Goal: Task Accomplishment & Management: Manage account settings

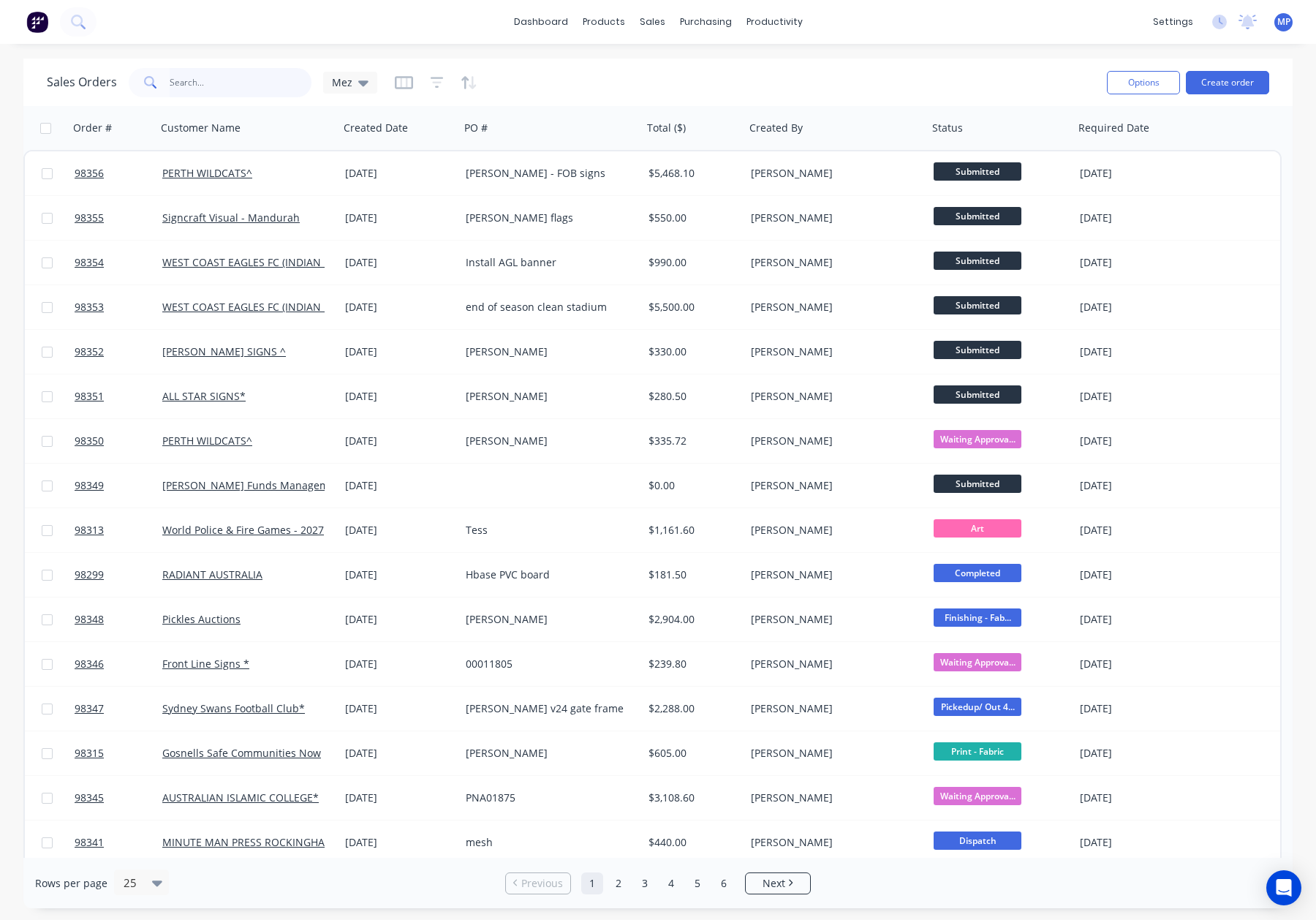
click at [205, 85] on input "text" at bounding box center [241, 83] width 142 height 29
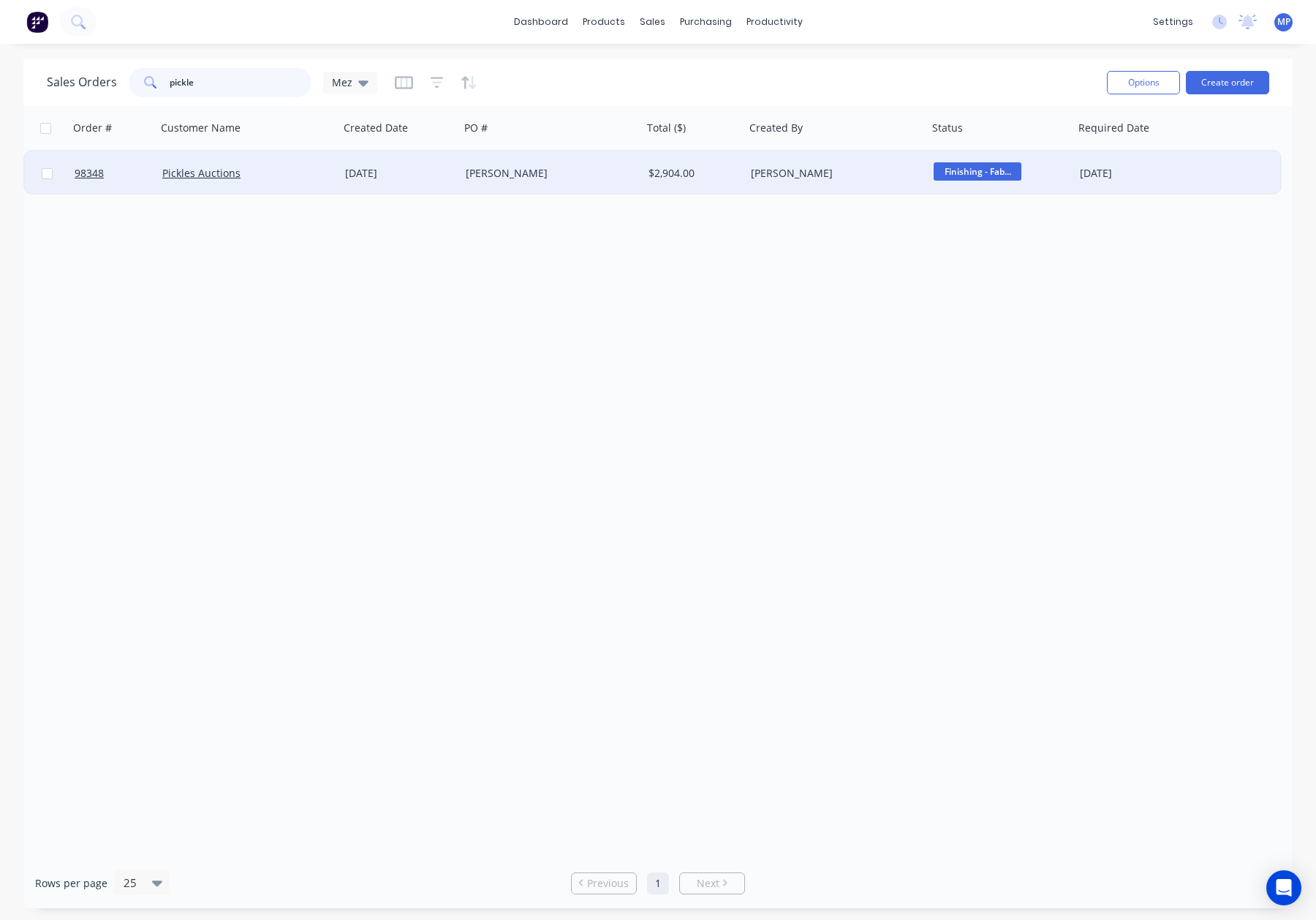
type input "pickle"
click at [426, 174] on div "[DATE]" at bounding box center [400, 173] width 109 height 15
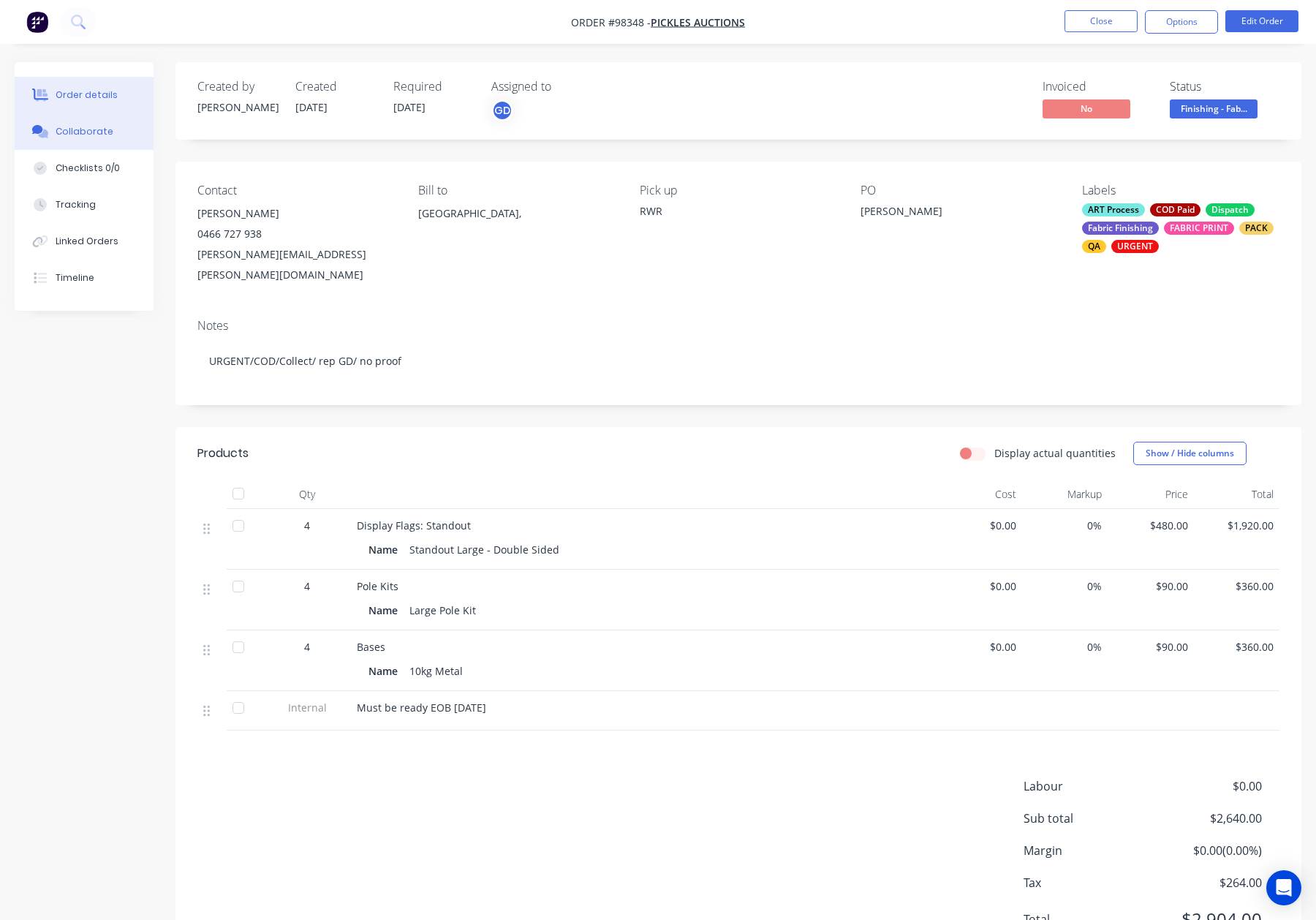
click at [89, 127] on div "Collaborate" at bounding box center [84, 131] width 58 height 13
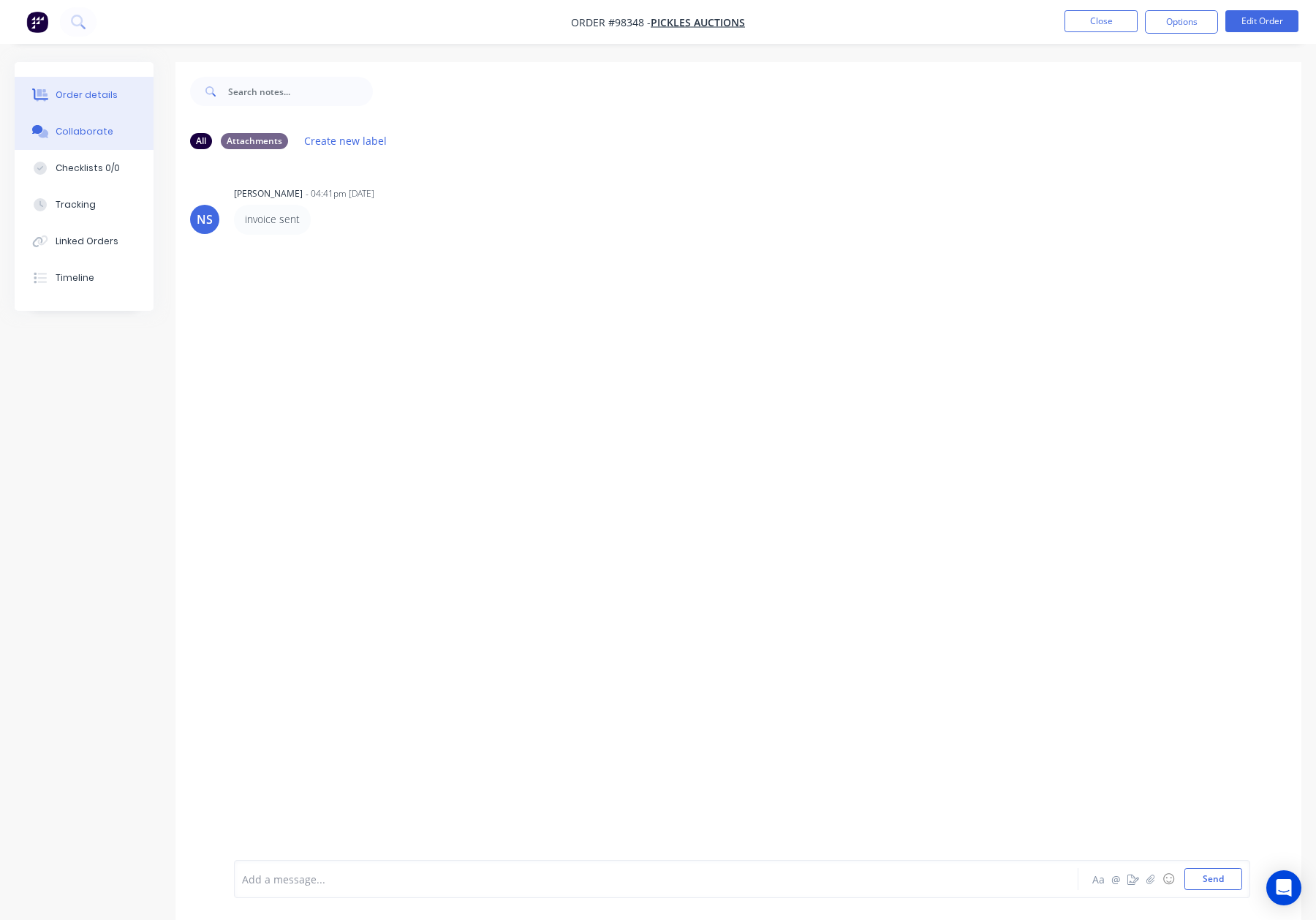
click at [76, 92] on div "Order details" at bounding box center [86, 95] width 62 height 13
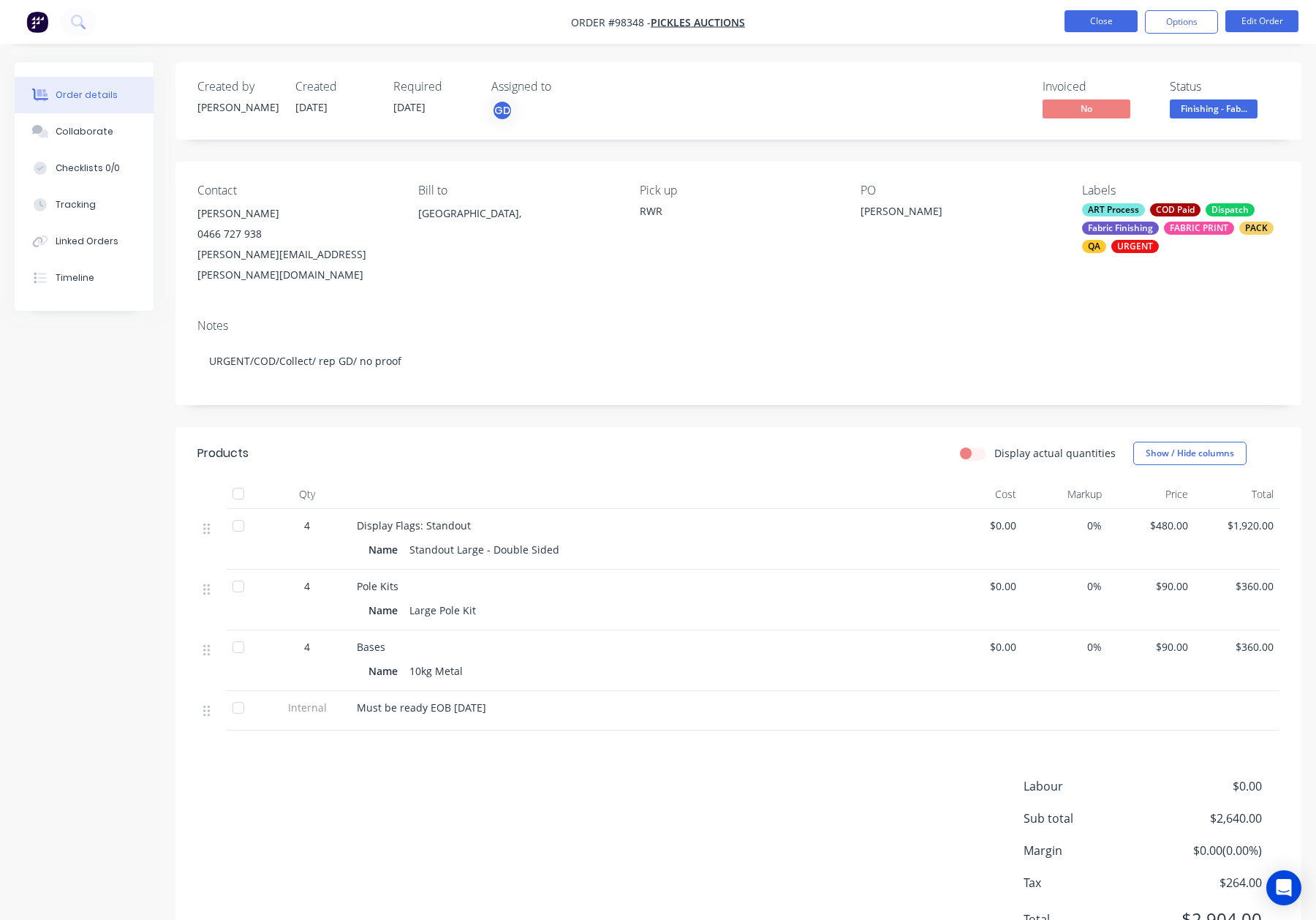
click at [1099, 17] on button "Close" at bounding box center [1101, 21] width 73 height 22
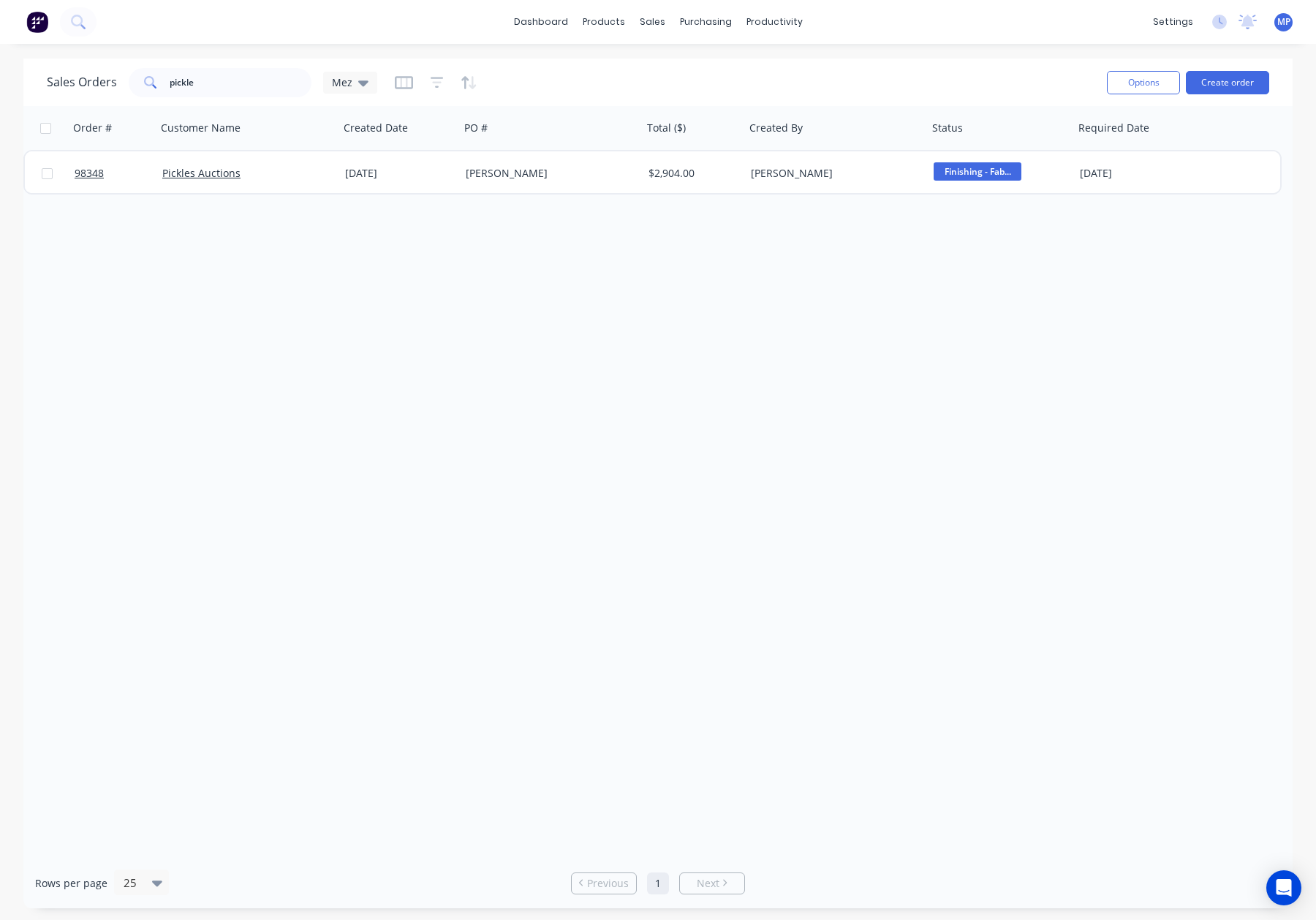
click at [223, 100] on div "Sales Orders pickle Mez Options Create order" at bounding box center [658, 82] width 1269 height 47
drag, startPoint x: 217, startPoint y: 85, endPoint x: 188, endPoint y: 85, distance: 29.0
click at [188, 85] on input "pickle" at bounding box center [241, 83] width 142 height 29
click at [242, 80] on input "pickle" at bounding box center [241, 83] width 142 height 29
click at [43, 77] on div "Sales Orders pickle Mez Options Create order" at bounding box center [658, 82] width 1269 height 47
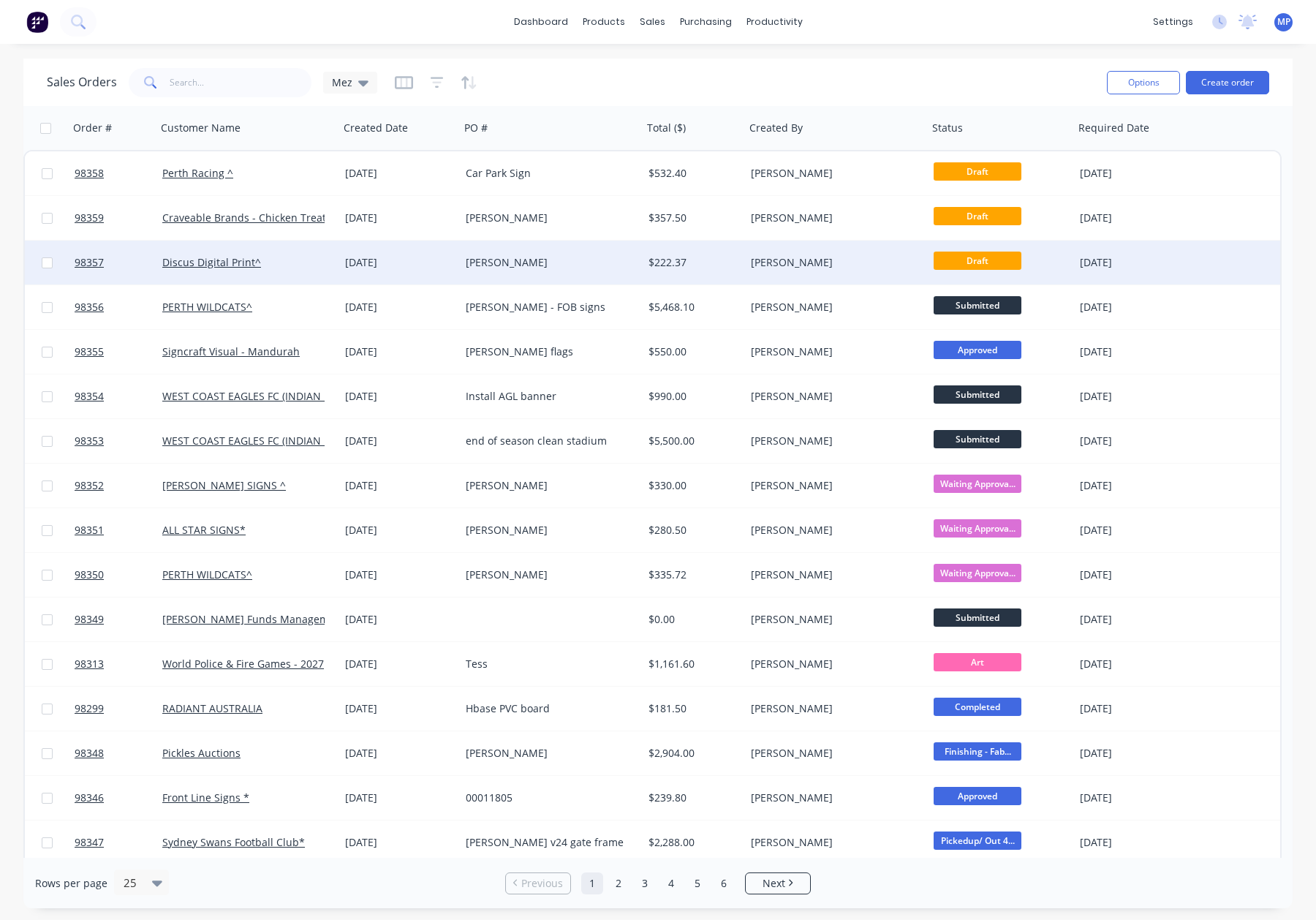
click at [295, 265] on div "Discus Digital Print^" at bounding box center [243, 262] width 162 height 15
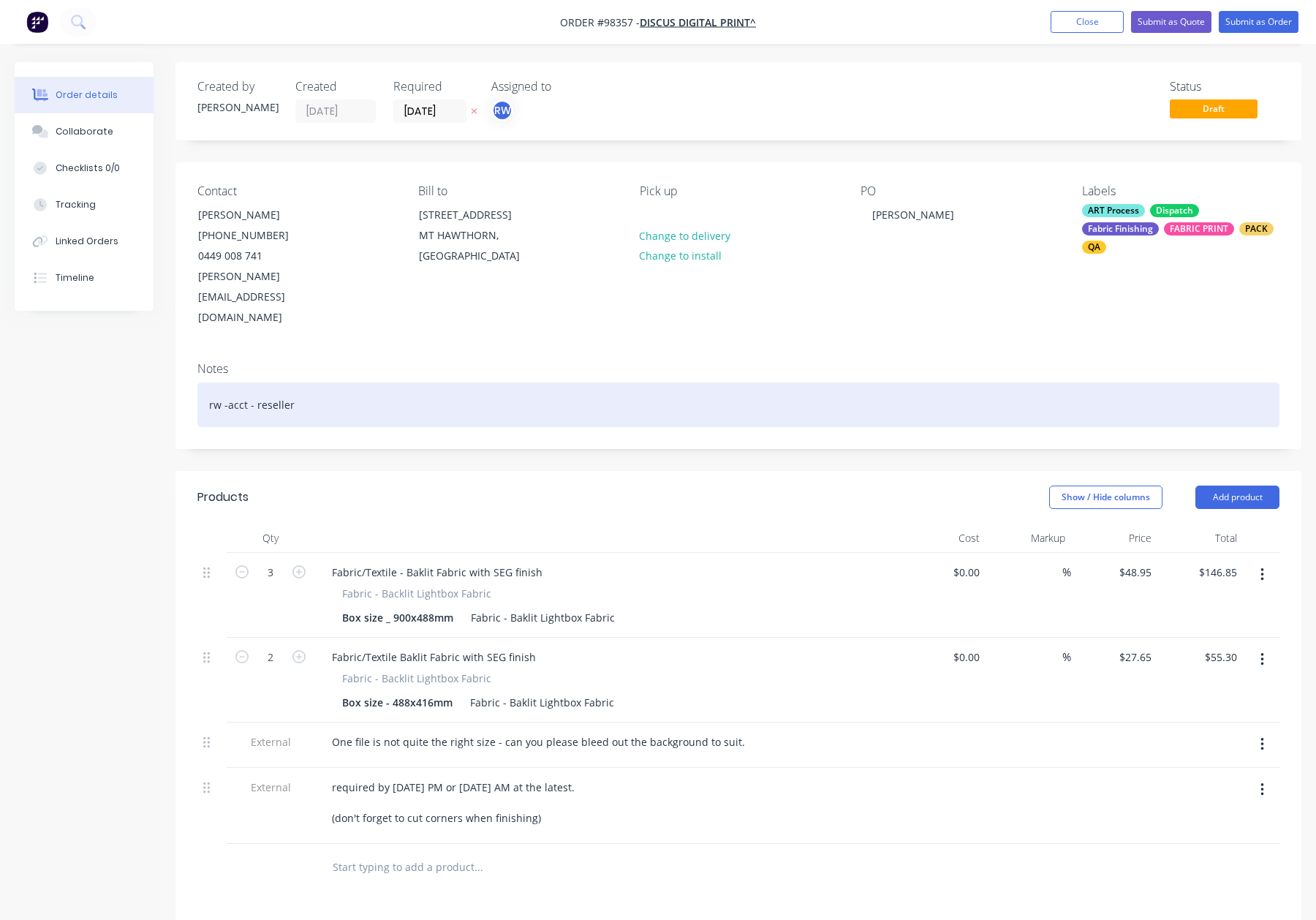
click at [321, 382] on div "rw -acct - reseller" at bounding box center [739, 405] width 1082 height 45
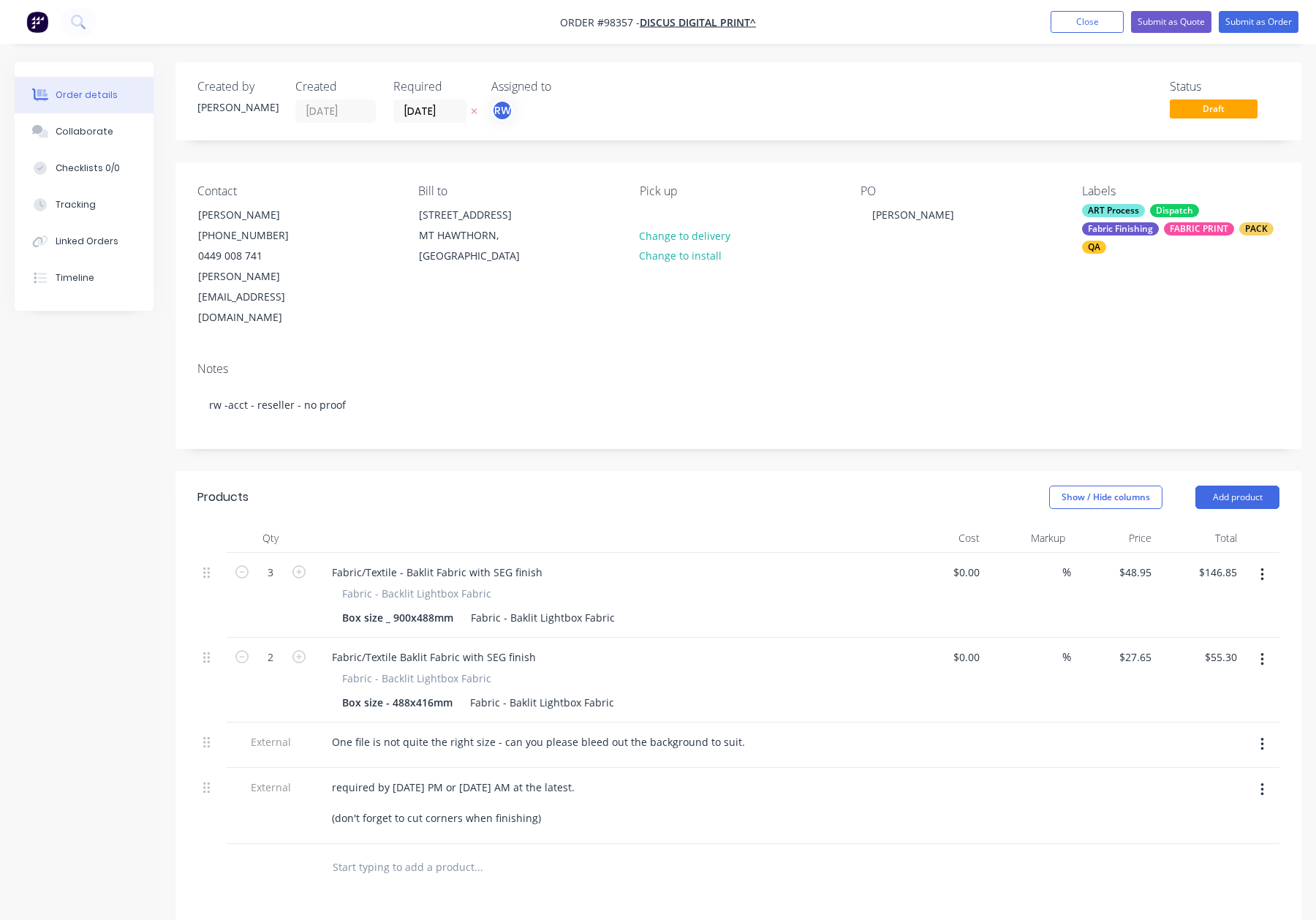
click at [1136, 218] on div "ART Process Dispatch Fabric Finishing FABRIC PRINT PACK QA" at bounding box center [1181, 229] width 198 height 50
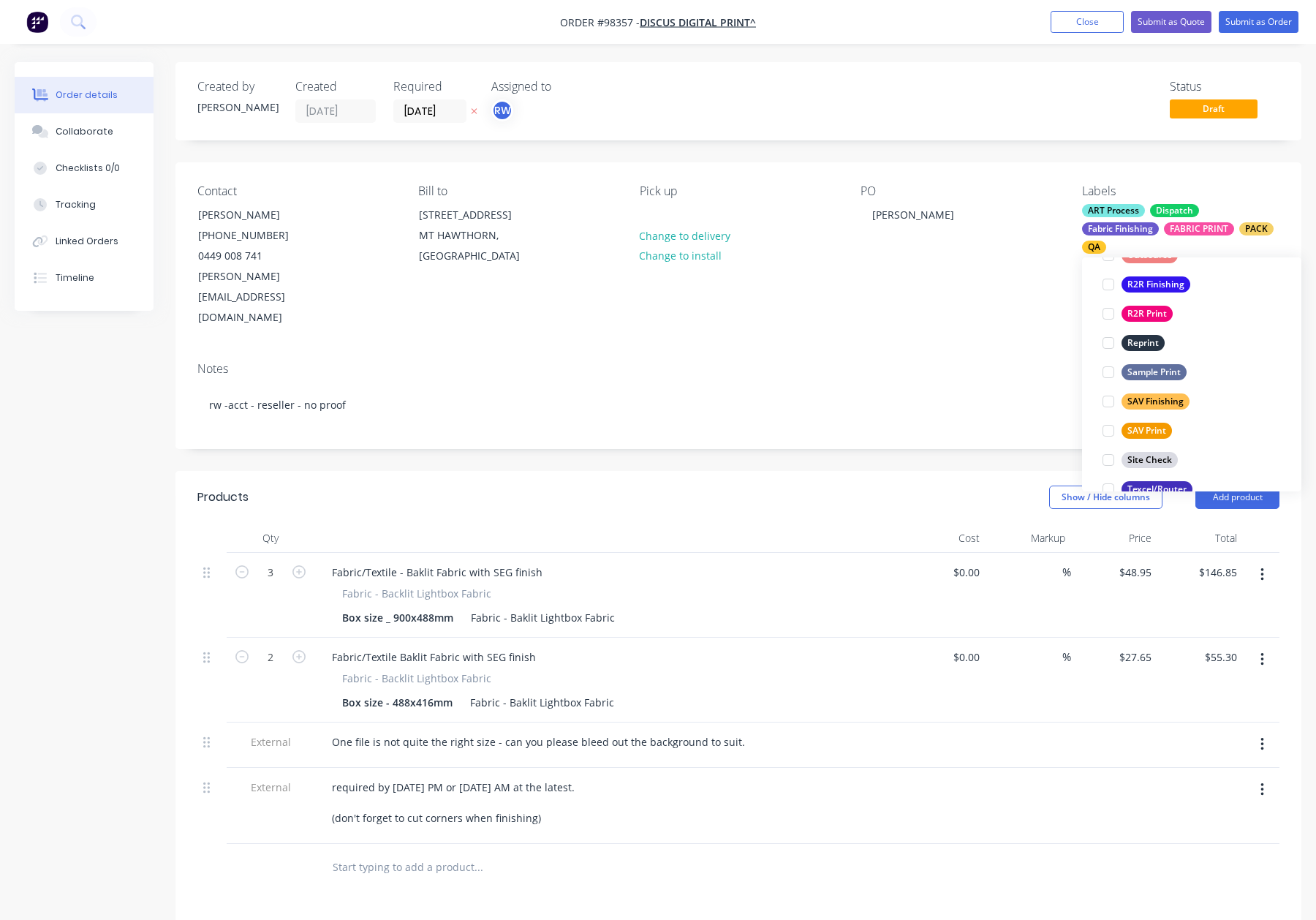
scroll to position [702, 0]
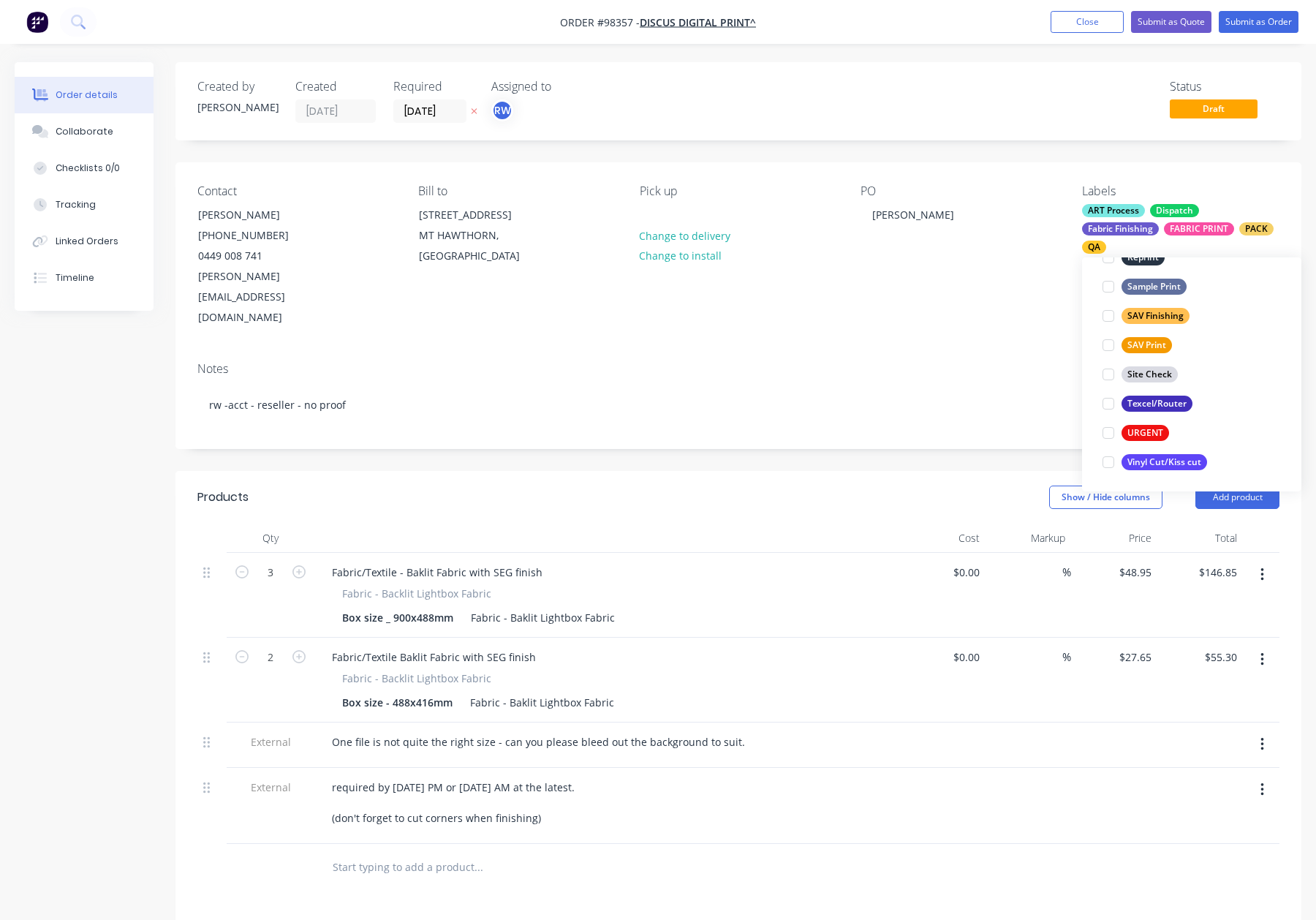
click at [719, 471] on header "Products Show / Hide columns Add product" at bounding box center [738, 497] width 1126 height 53
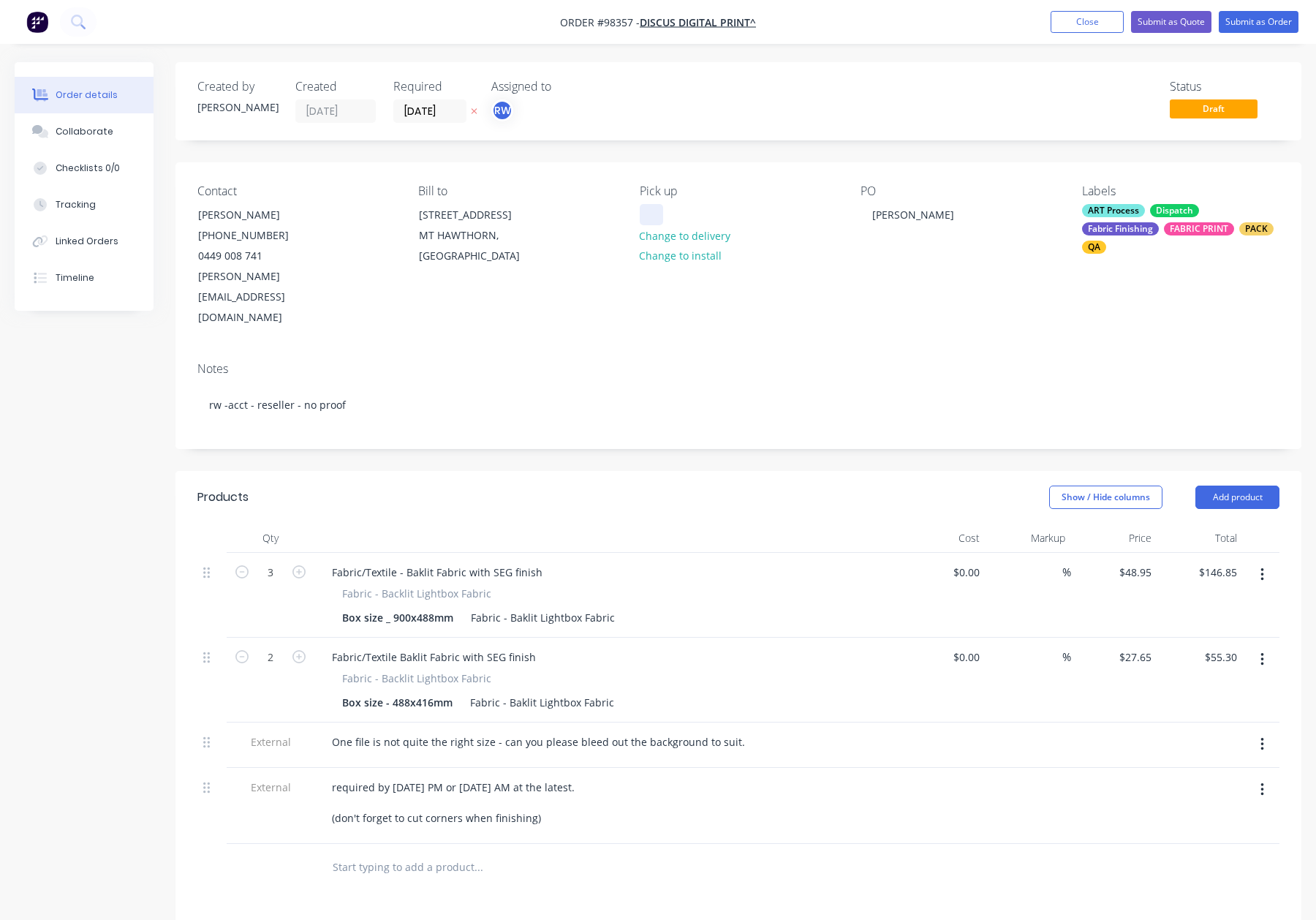
click at [650, 213] on div at bounding box center [651, 214] width 23 height 22
click at [1243, 22] on button "Submit as Order" at bounding box center [1258, 22] width 79 height 22
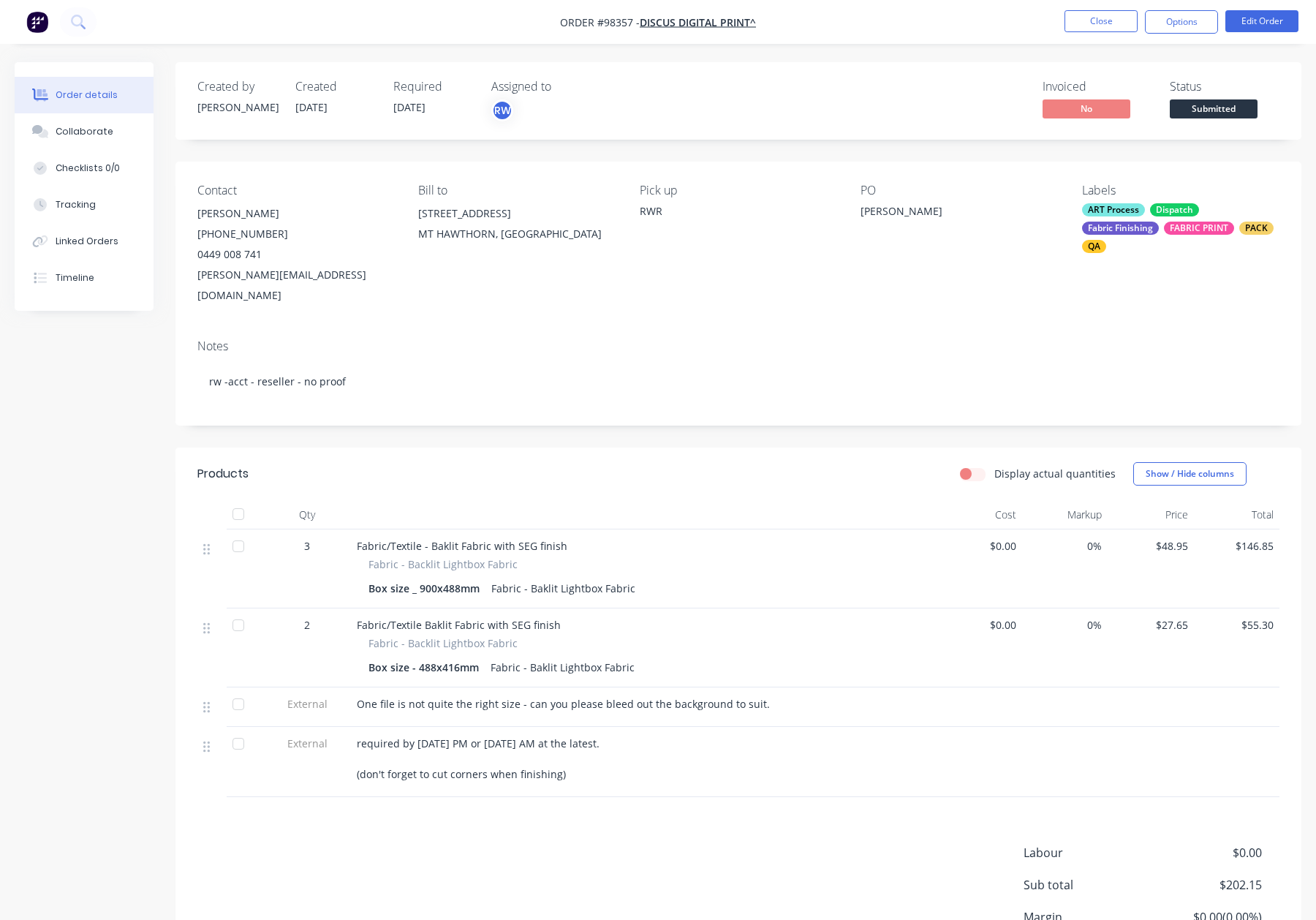
drag, startPoint x: 1175, startPoint y: 27, endPoint x: 1175, endPoint y: 36, distance: 9.0
click at [1175, 27] on button "Options" at bounding box center [1181, 22] width 73 height 23
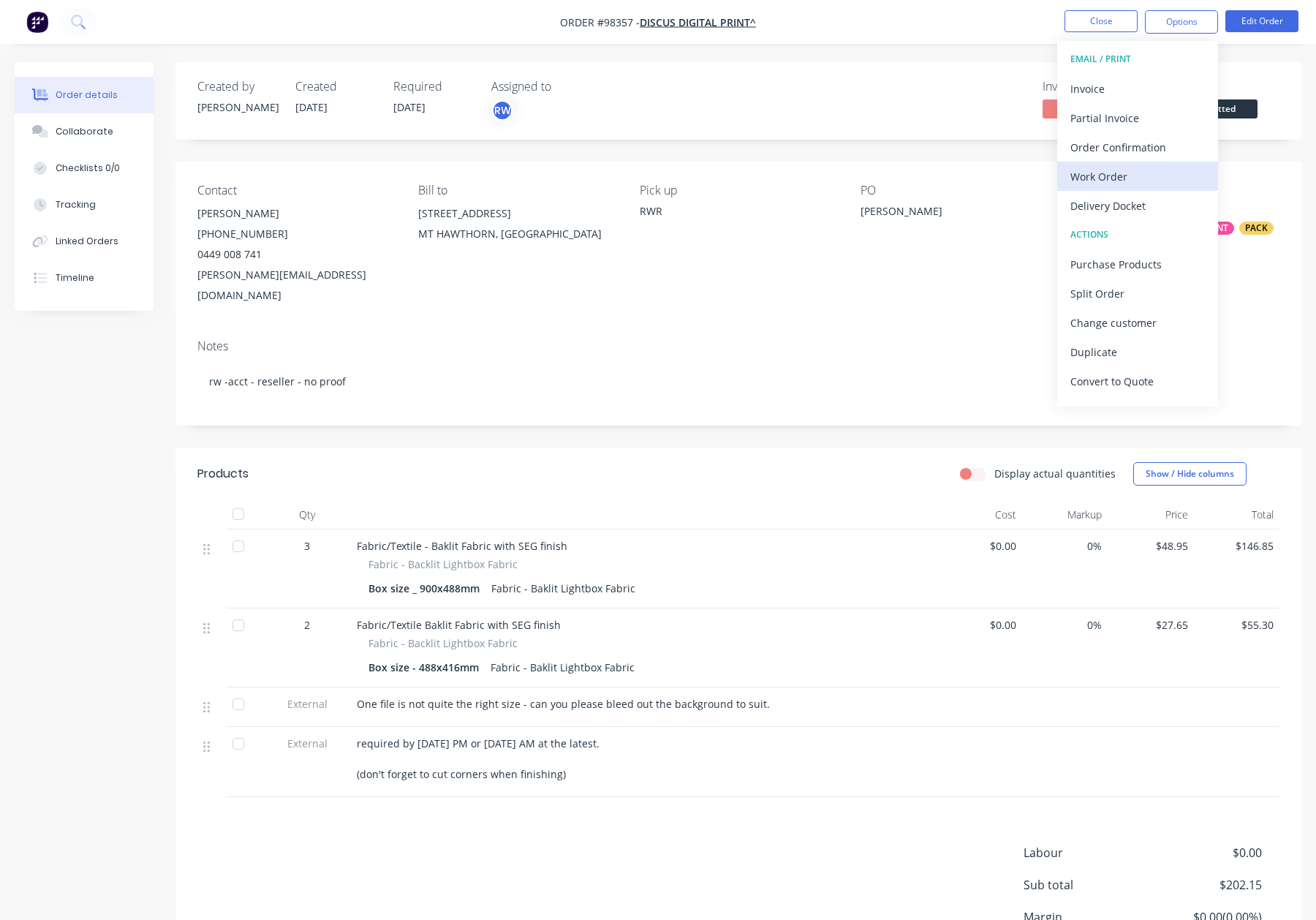
click at [1161, 167] on div "Work Order" at bounding box center [1137, 176] width 135 height 22
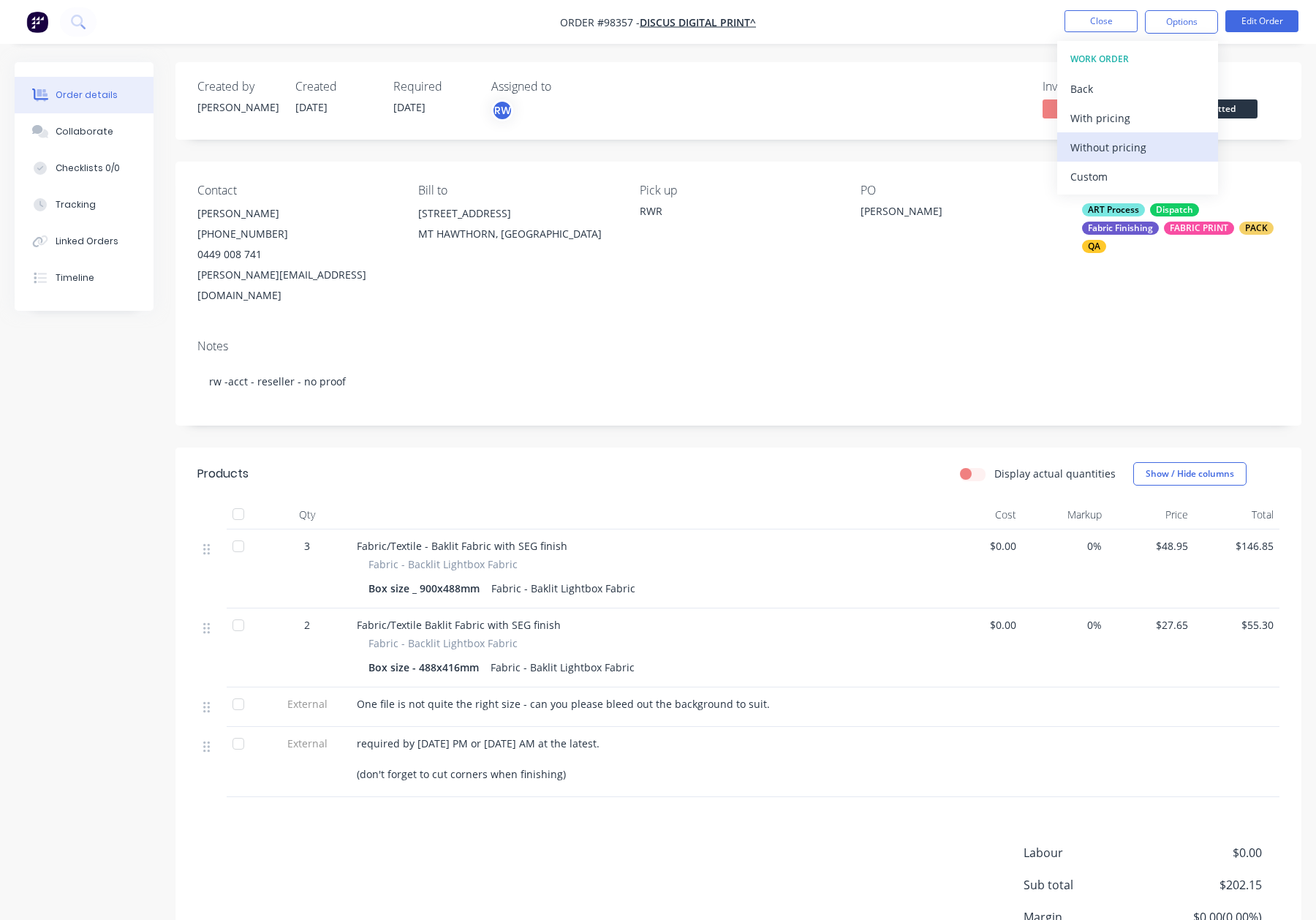
click at [1155, 149] on div "Without pricing" at bounding box center [1137, 147] width 135 height 22
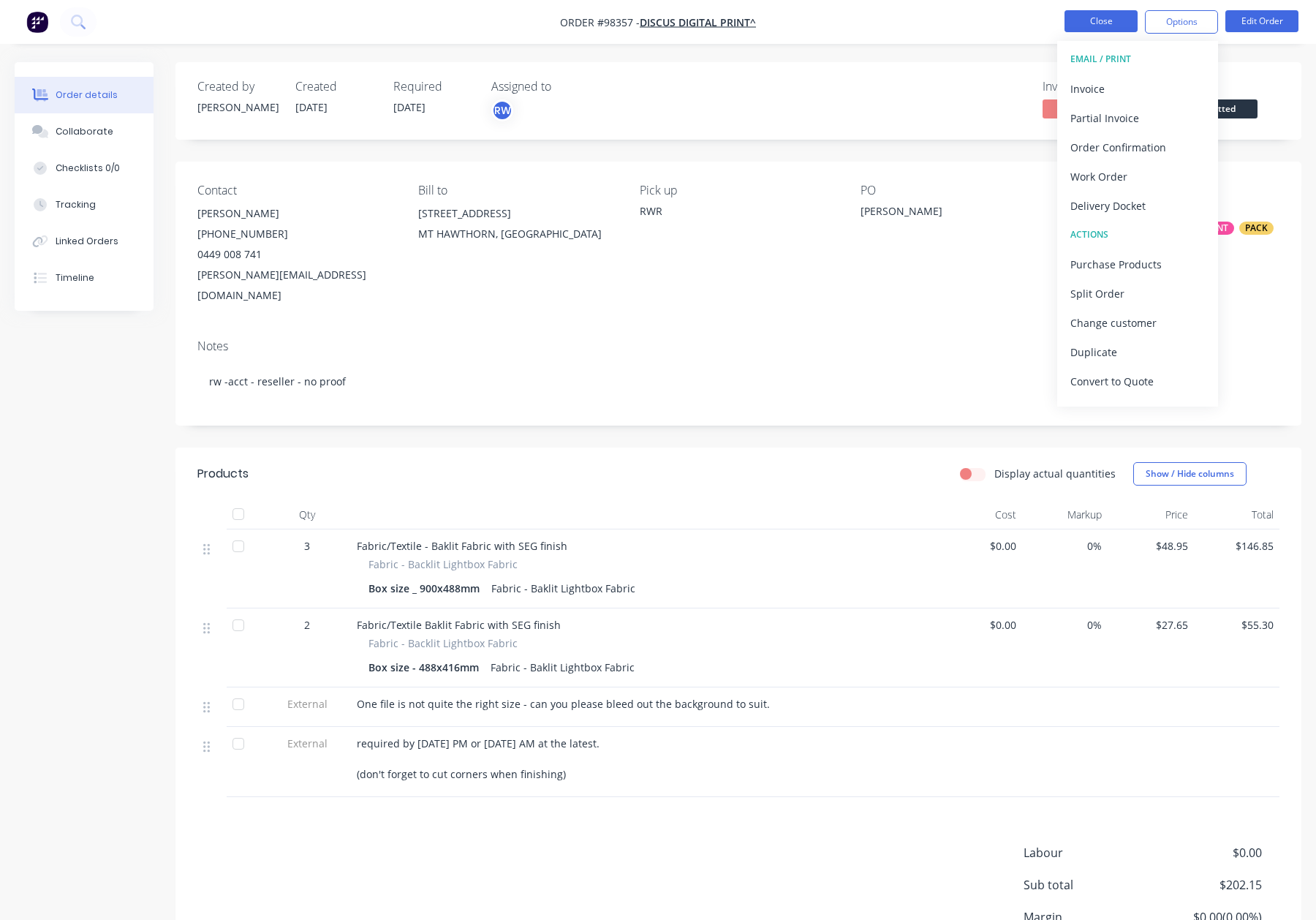
click at [1114, 18] on button "Close" at bounding box center [1101, 21] width 73 height 22
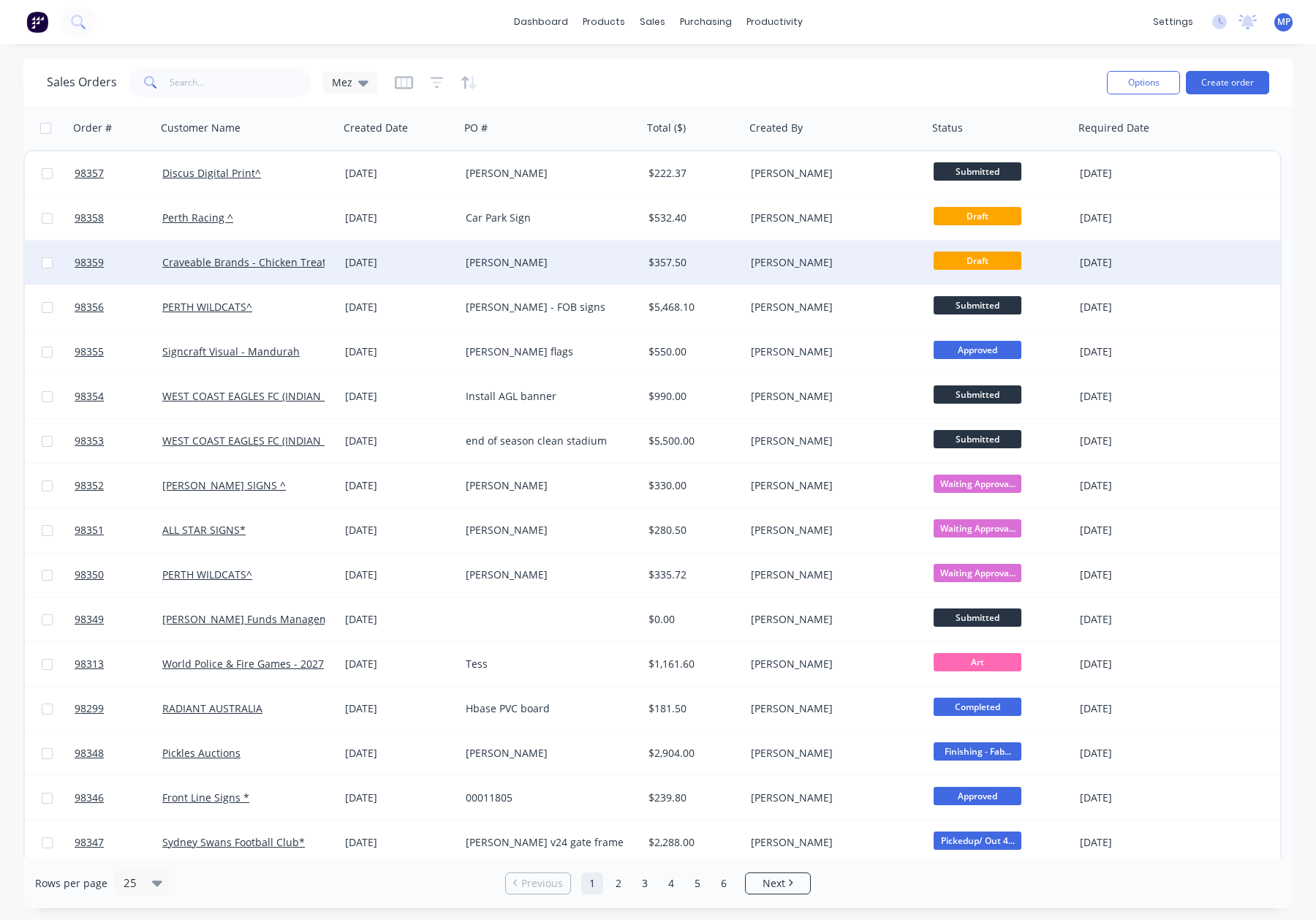
click at [533, 260] on div "David H" at bounding box center [547, 262] width 162 height 15
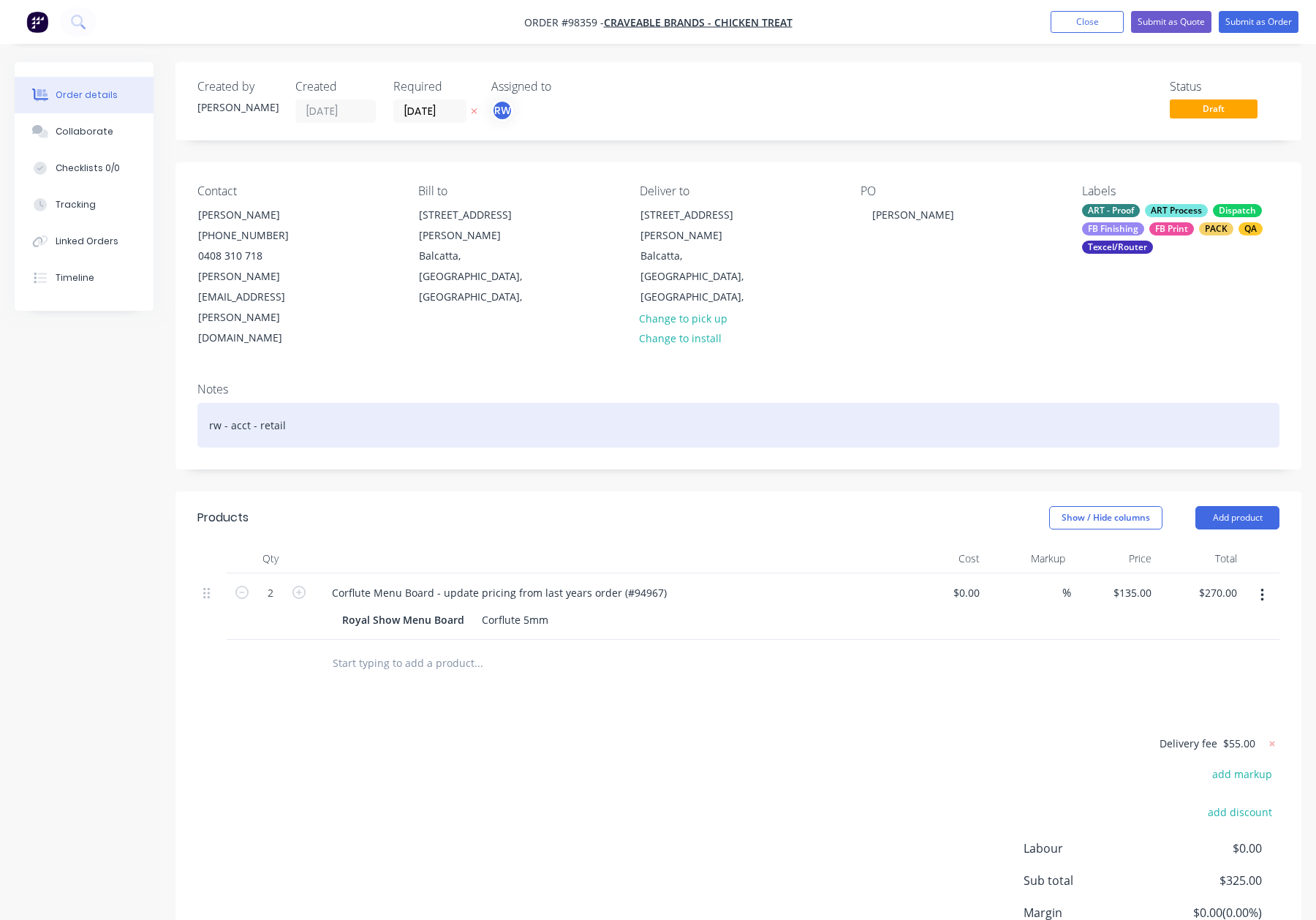
click at [414, 403] on div "rw - acct - retail" at bounding box center [739, 425] width 1082 height 45
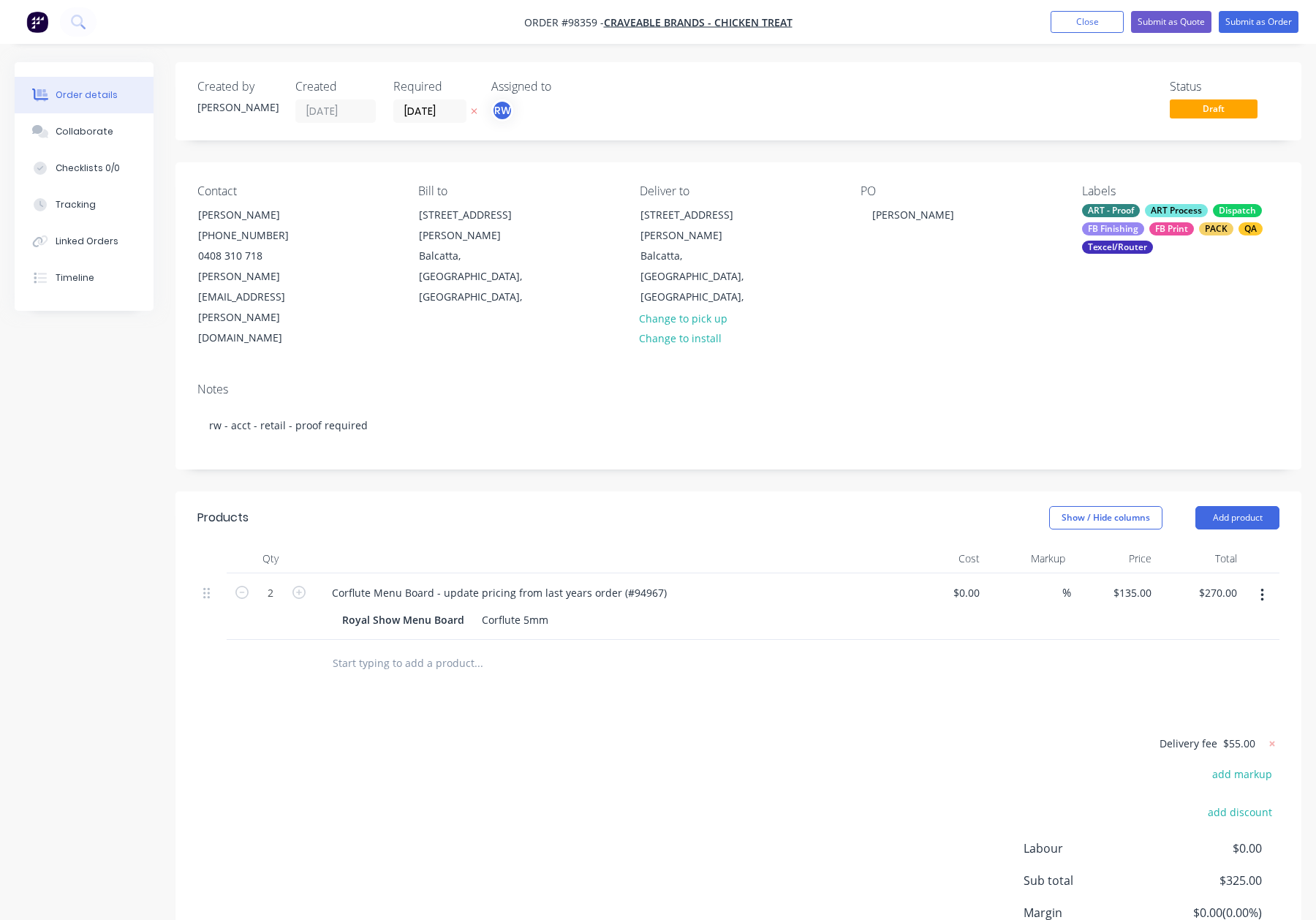
click at [947, 285] on div "PO David H" at bounding box center [959, 267] width 198 height 165
click at [1241, 19] on button "Submit as Order" at bounding box center [1258, 22] width 79 height 22
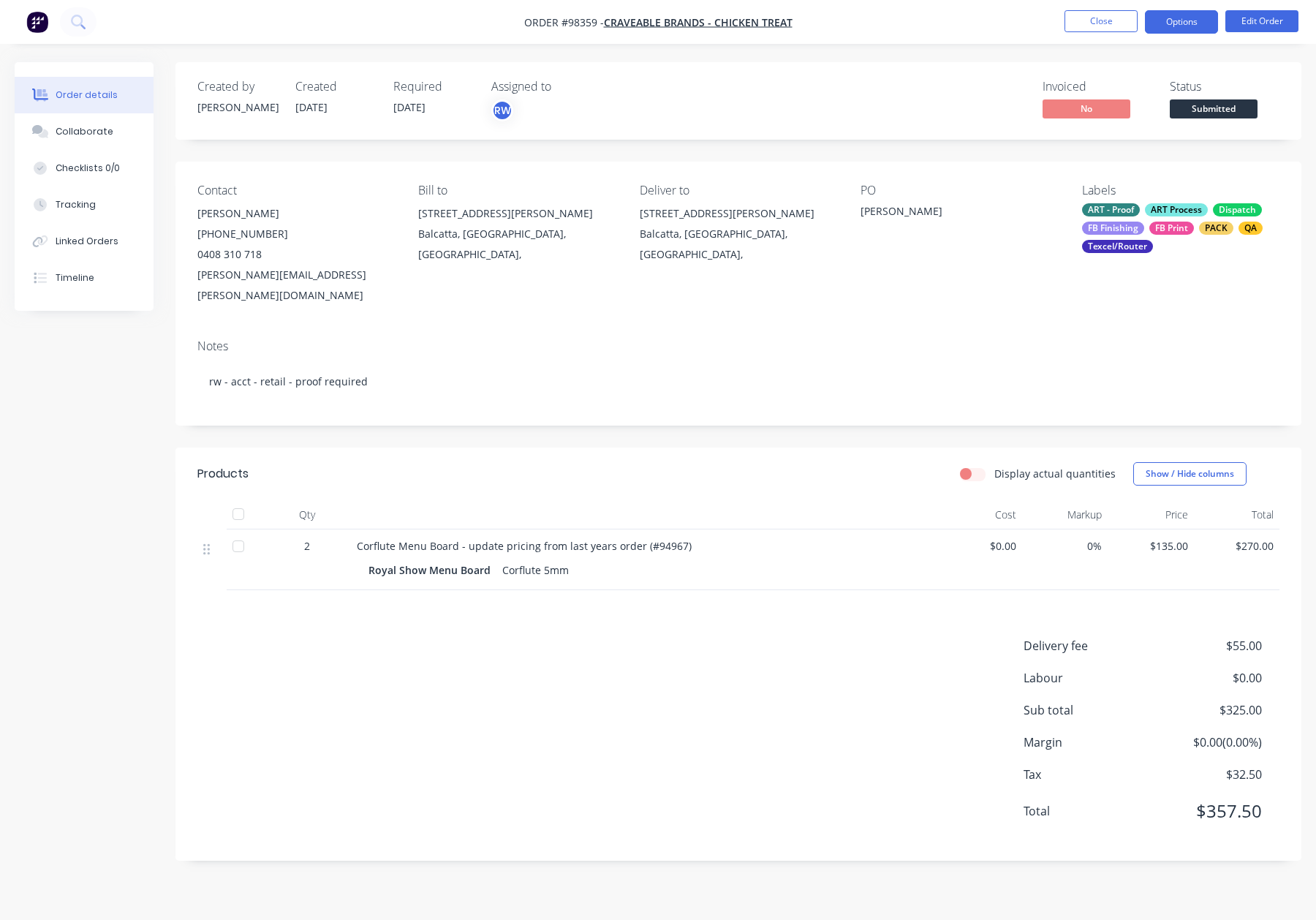
click at [1180, 22] on button "Options" at bounding box center [1181, 22] width 73 height 23
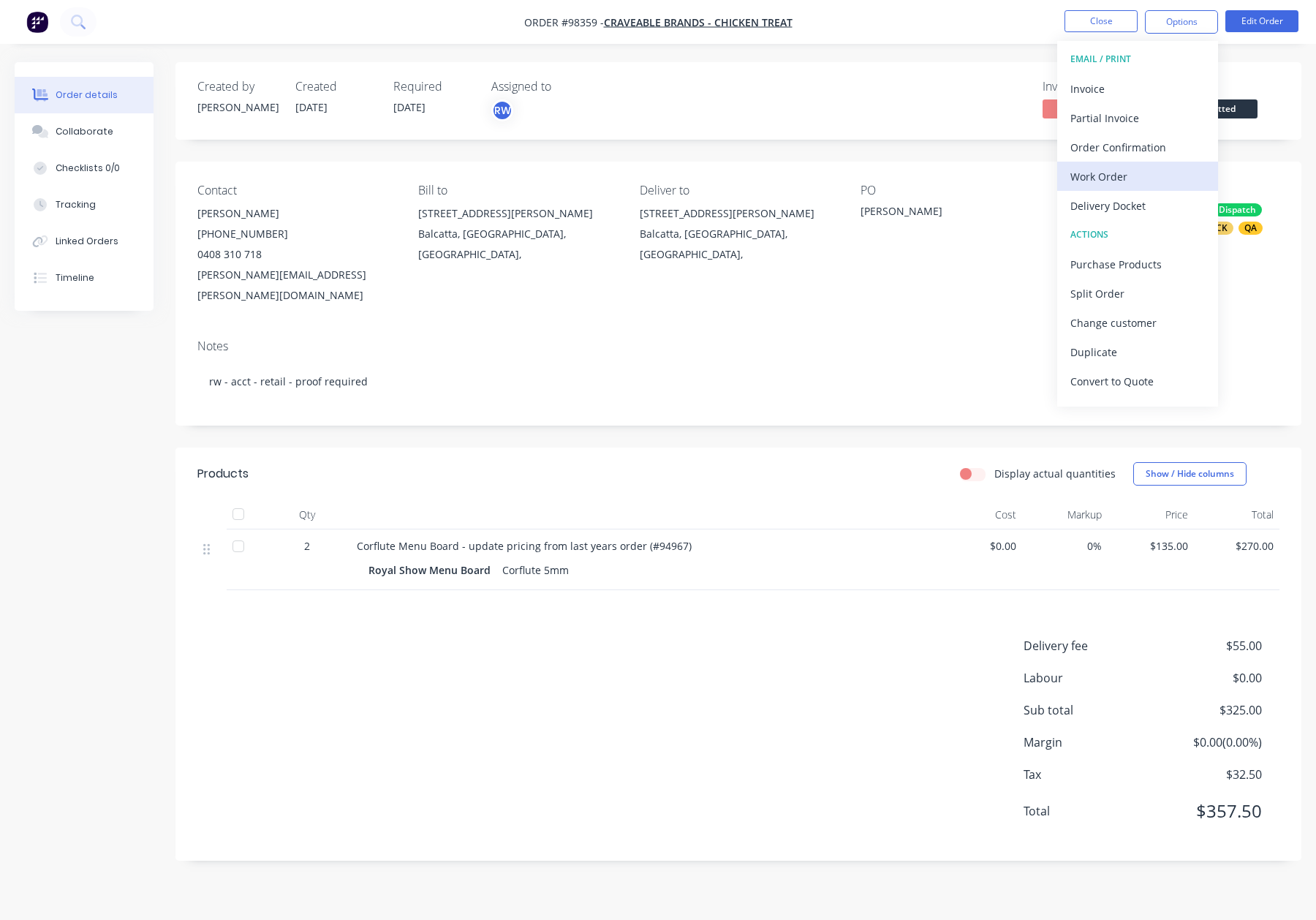
click at [1152, 174] on div "Work Order" at bounding box center [1137, 176] width 135 height 22
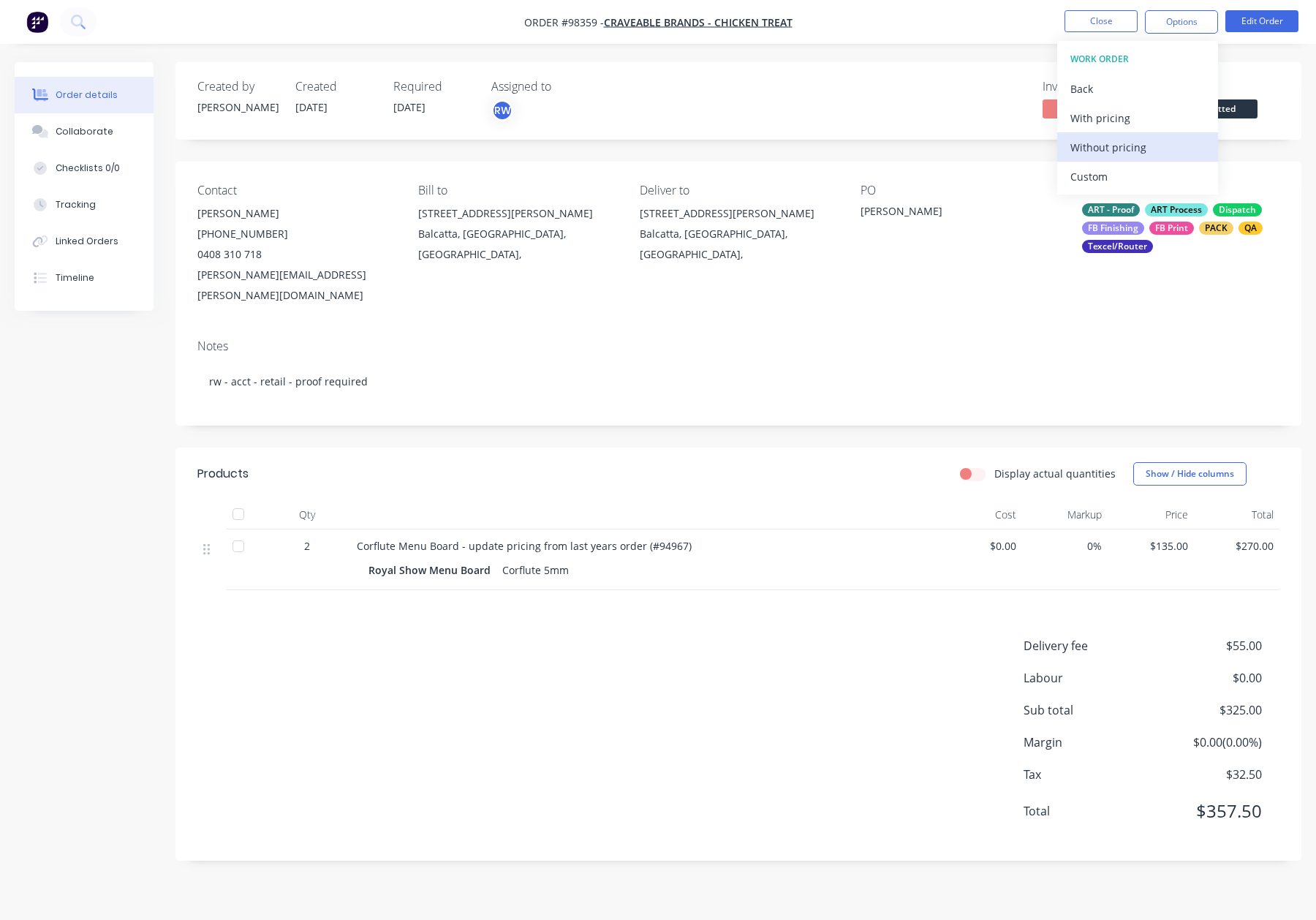
click at [1149, 148] on div "Without pricing" at bounding box center [1137, 147] width 135 height 22
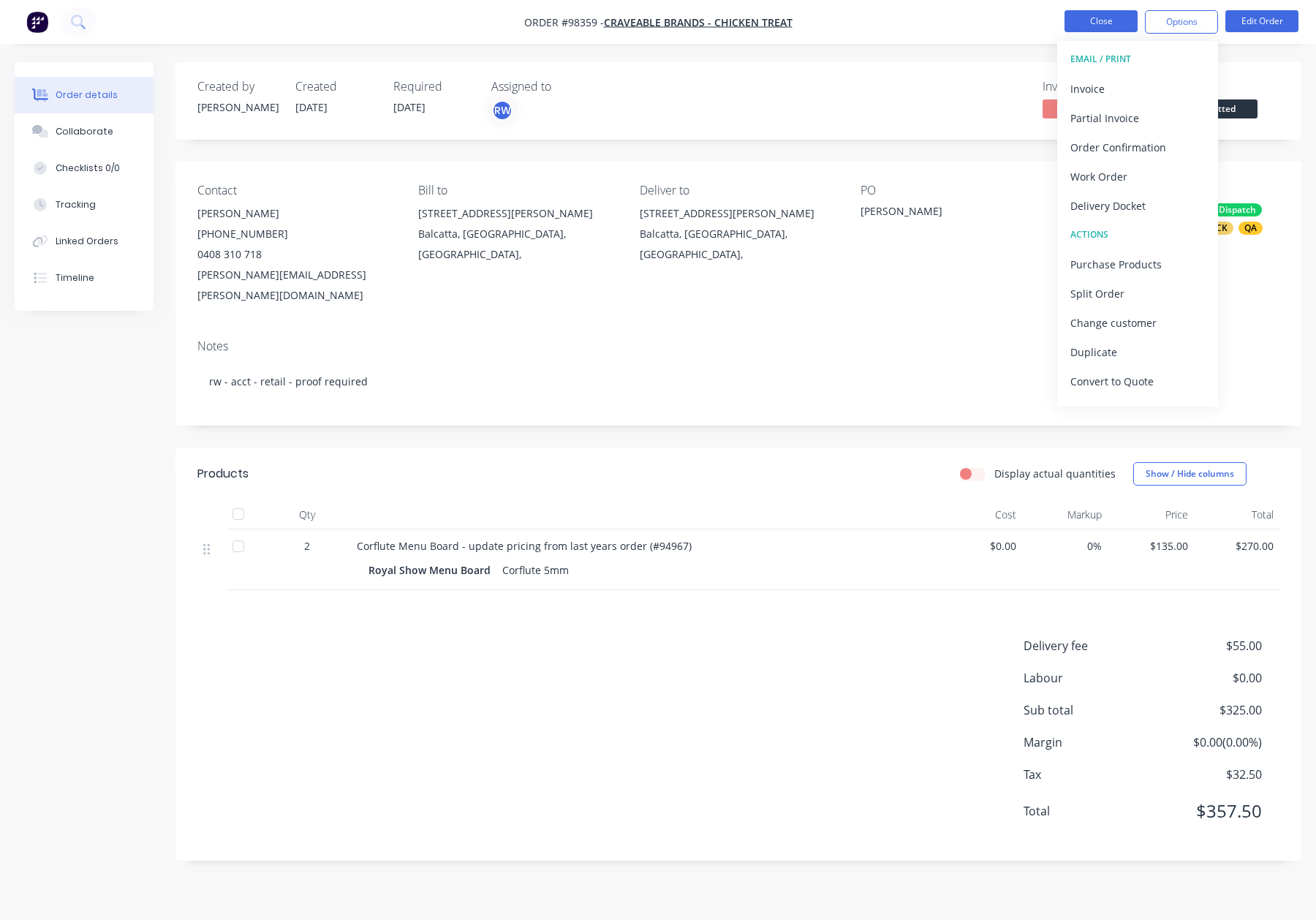
click at [1104, 18] on button "Close" at bounding box center [1101, 21] width 73 height 22
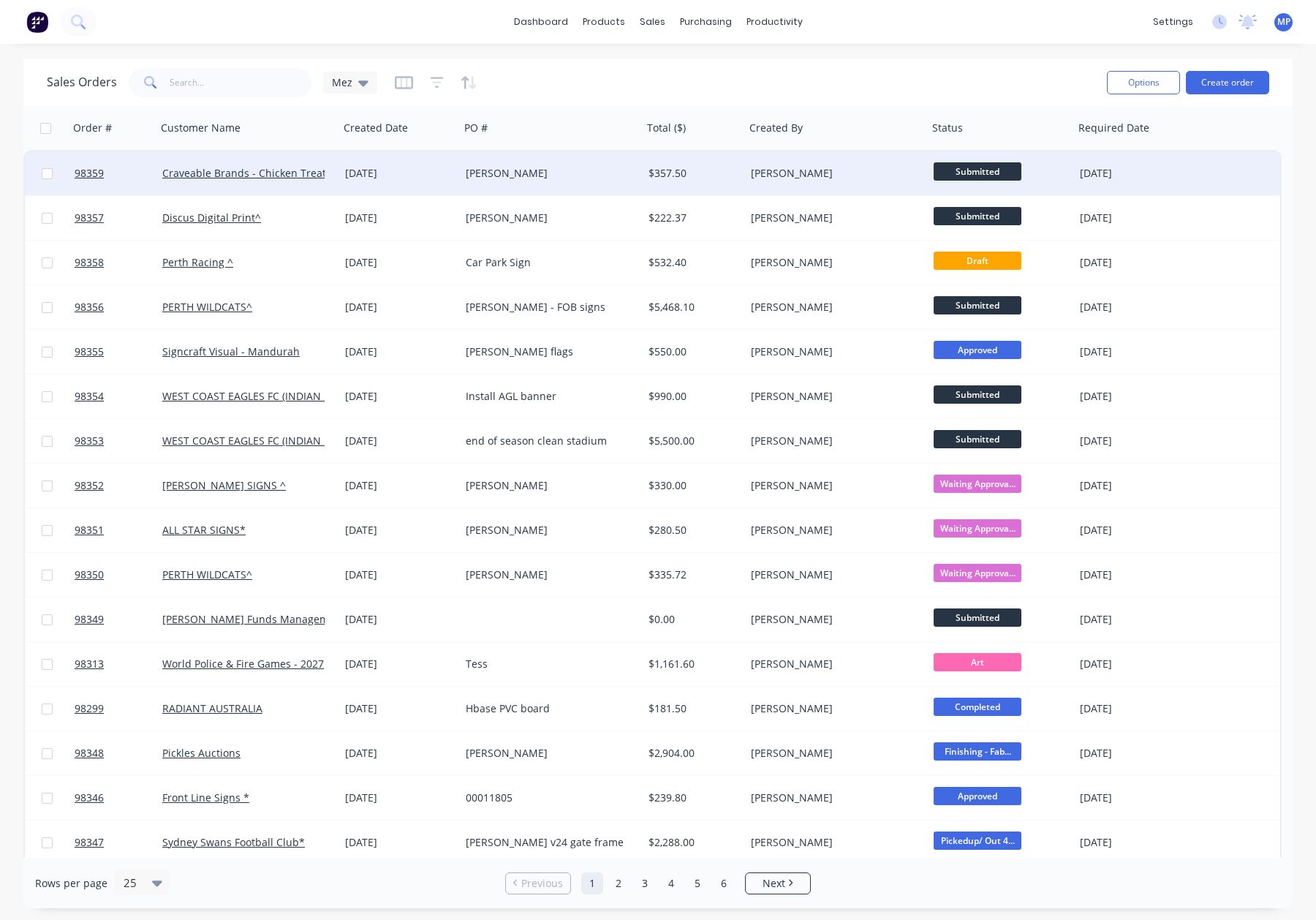
click at [579, 174] on div "[PERSON_NAME]" at bounding box center [547, 173] width 162 height 15
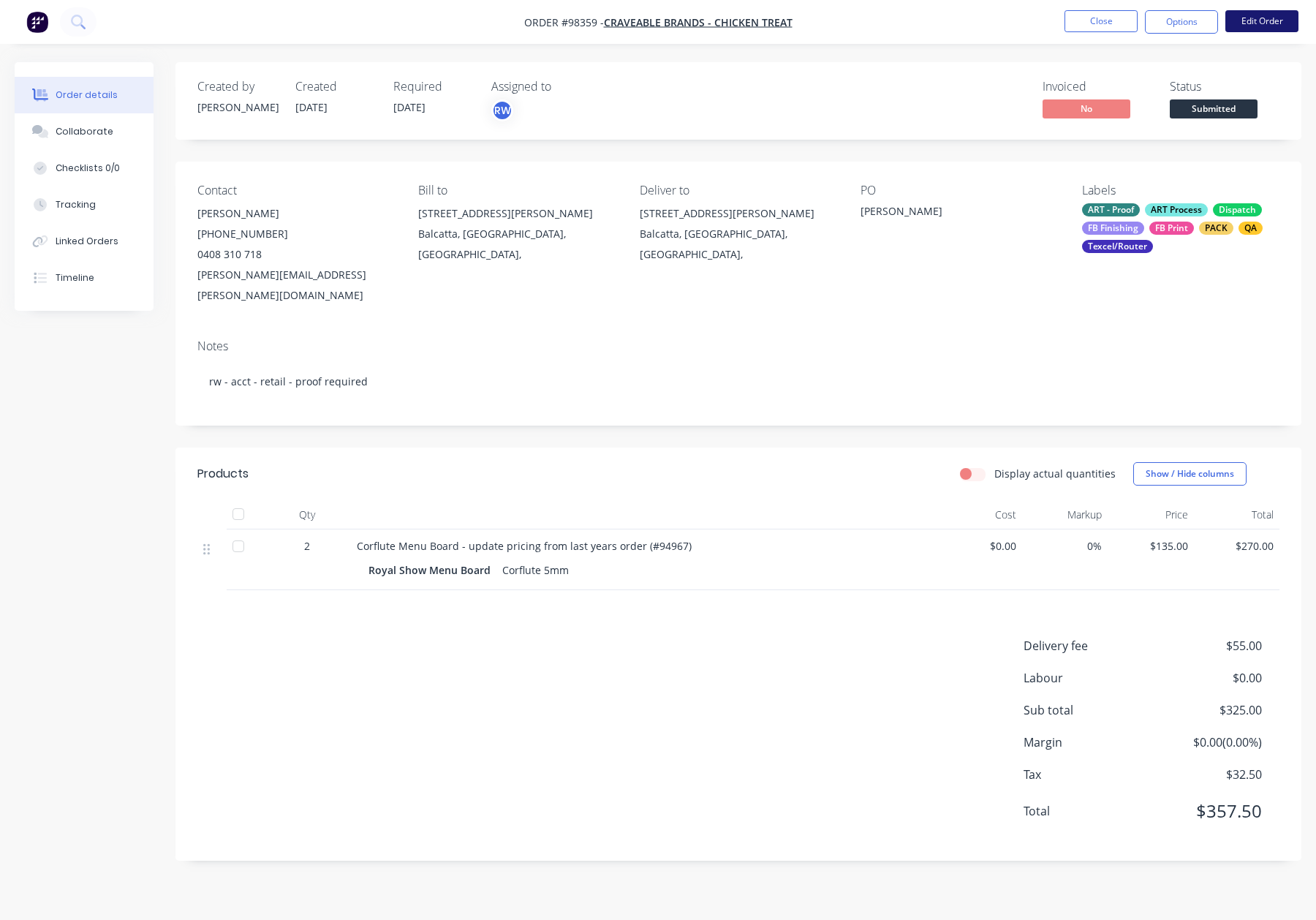
click at [1269, 20] on button "Edit Order" at bounding box center [1262, 21] width 73 height 22
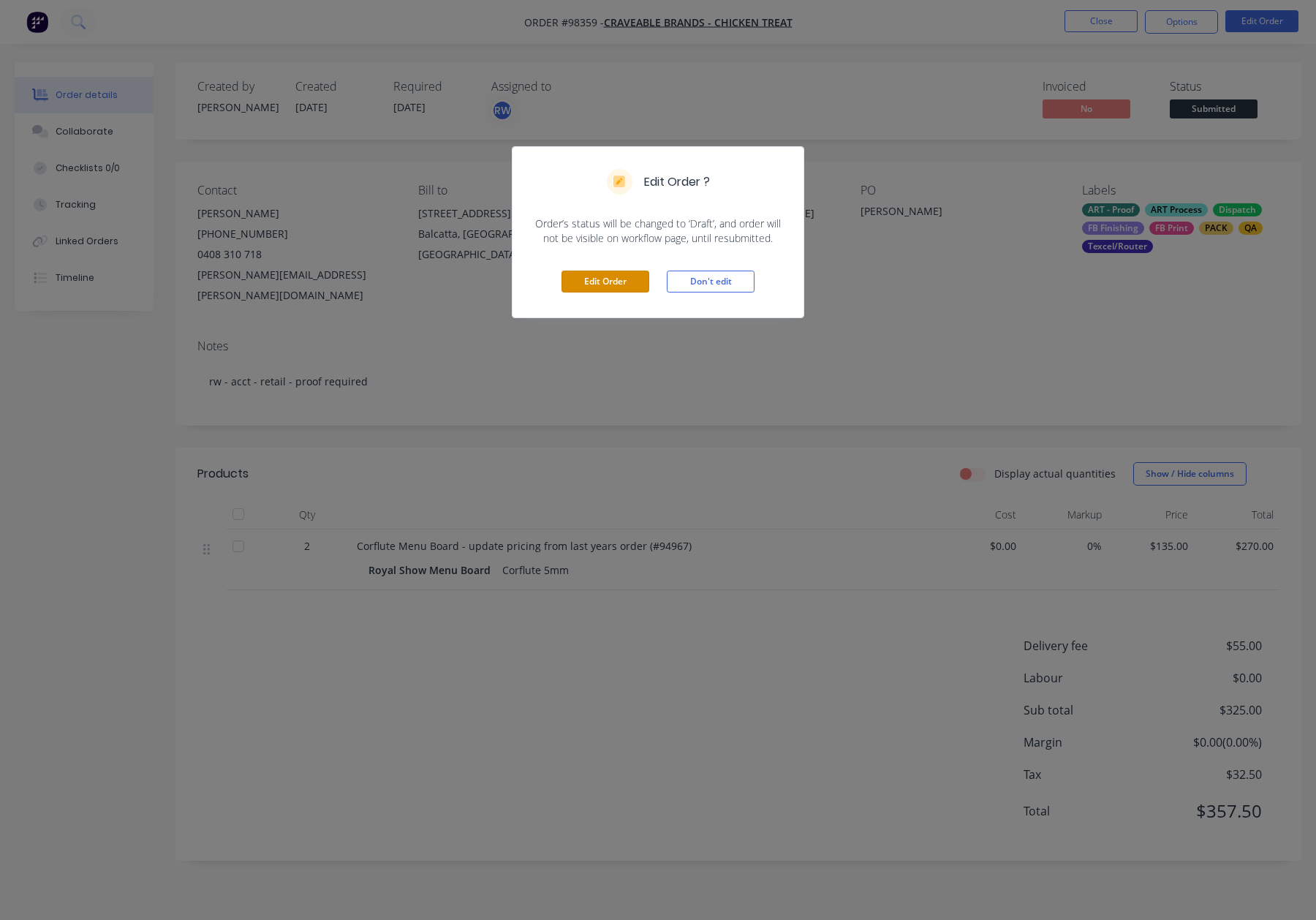
drag, startPoint x: 596, startPoint y: 283, endPoint x: 608, endPoint y: 281, distance: 12.2
click at [595, 283] on button "Edit Order" at bounding box center [606, 280] width 88 height 22
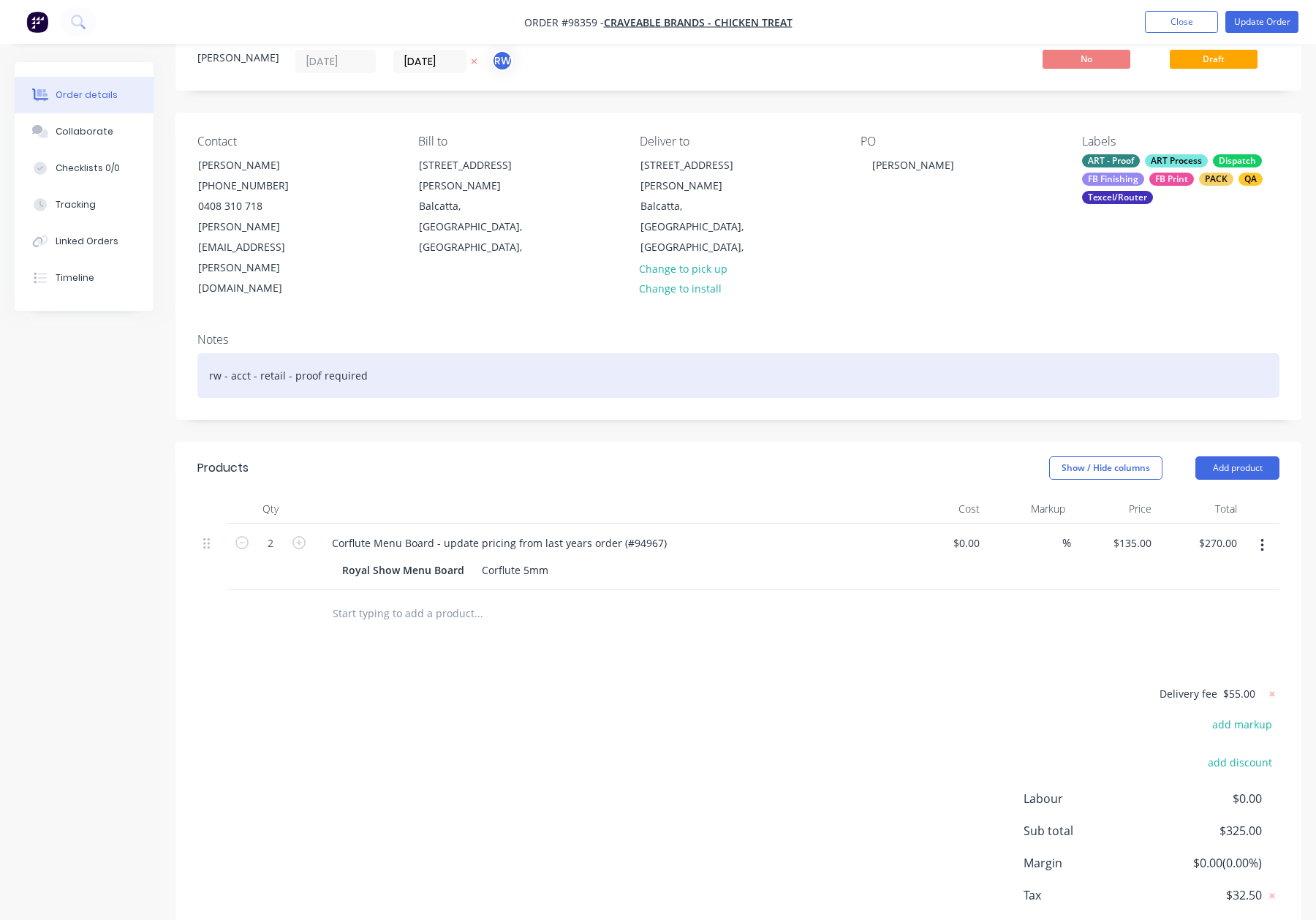
scroll to position [63, 0]
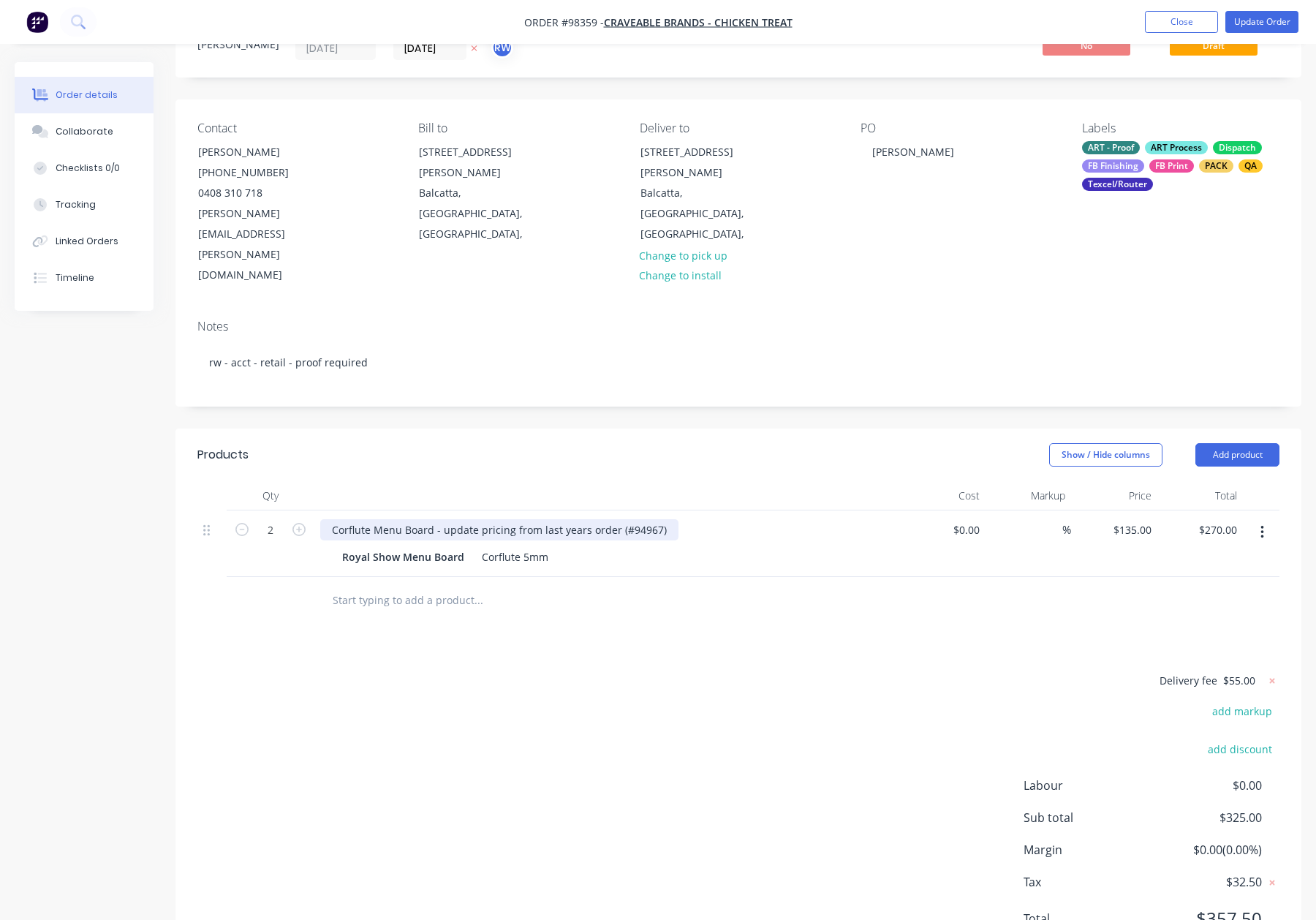
click at [658, 520] on div "Corflute Menu Board - update pricing from last years order (#94967)" at bounding box center [499, 530] width 358 height 22
click at [544, 546] on div "Corflute 5mm" at bounding box center [515, 557] width 79 height 22
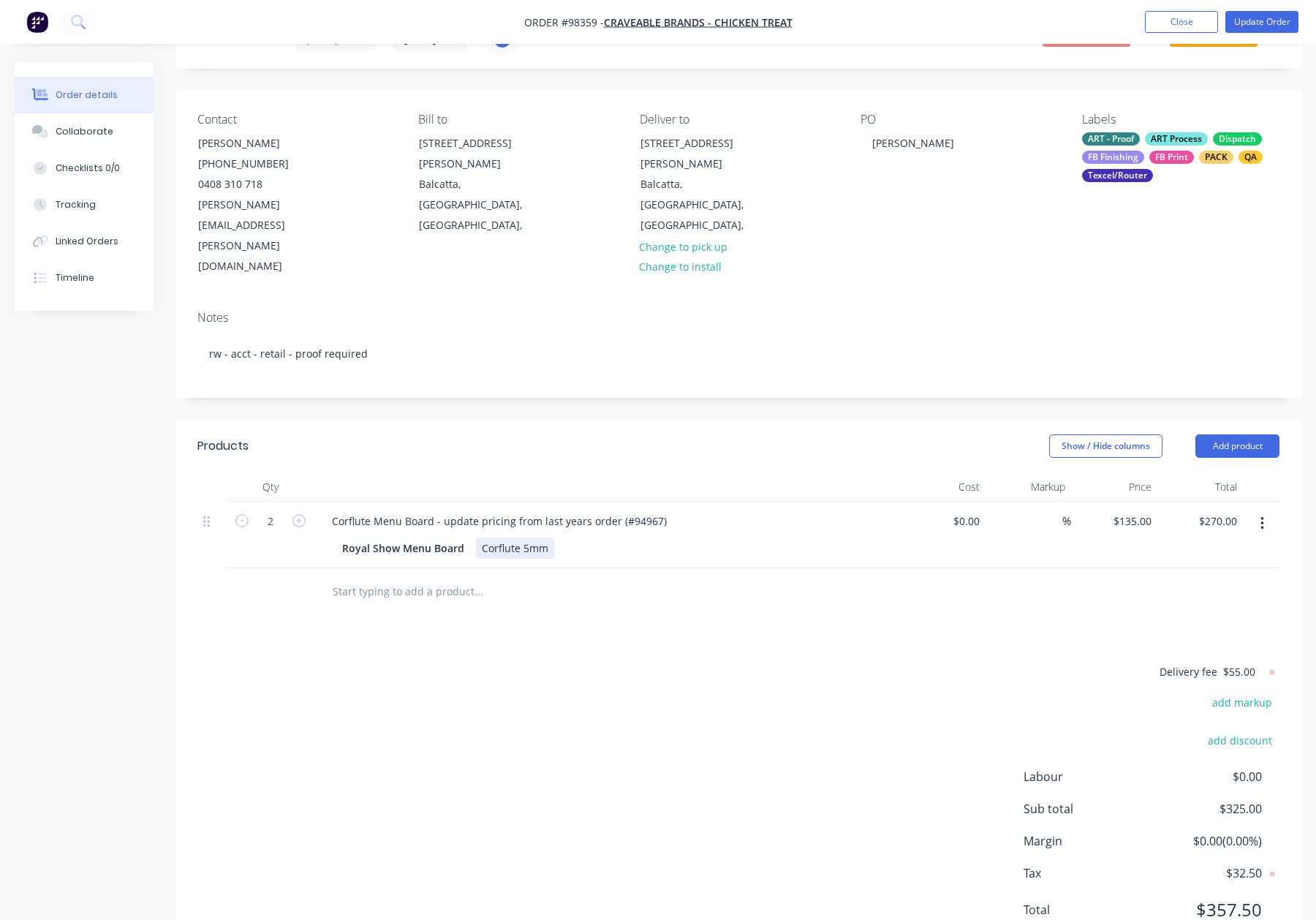
click at [548, 538] on div "Corflute 5mm" at bounding box center [515, 548] width 79 height 22
click at [696, 663] on div "Delivery fee $55.00 add markup add discount Labour $0.00 Sub total $325.00 Marg…" at bounding box center [739, 800] width 1082 height 275
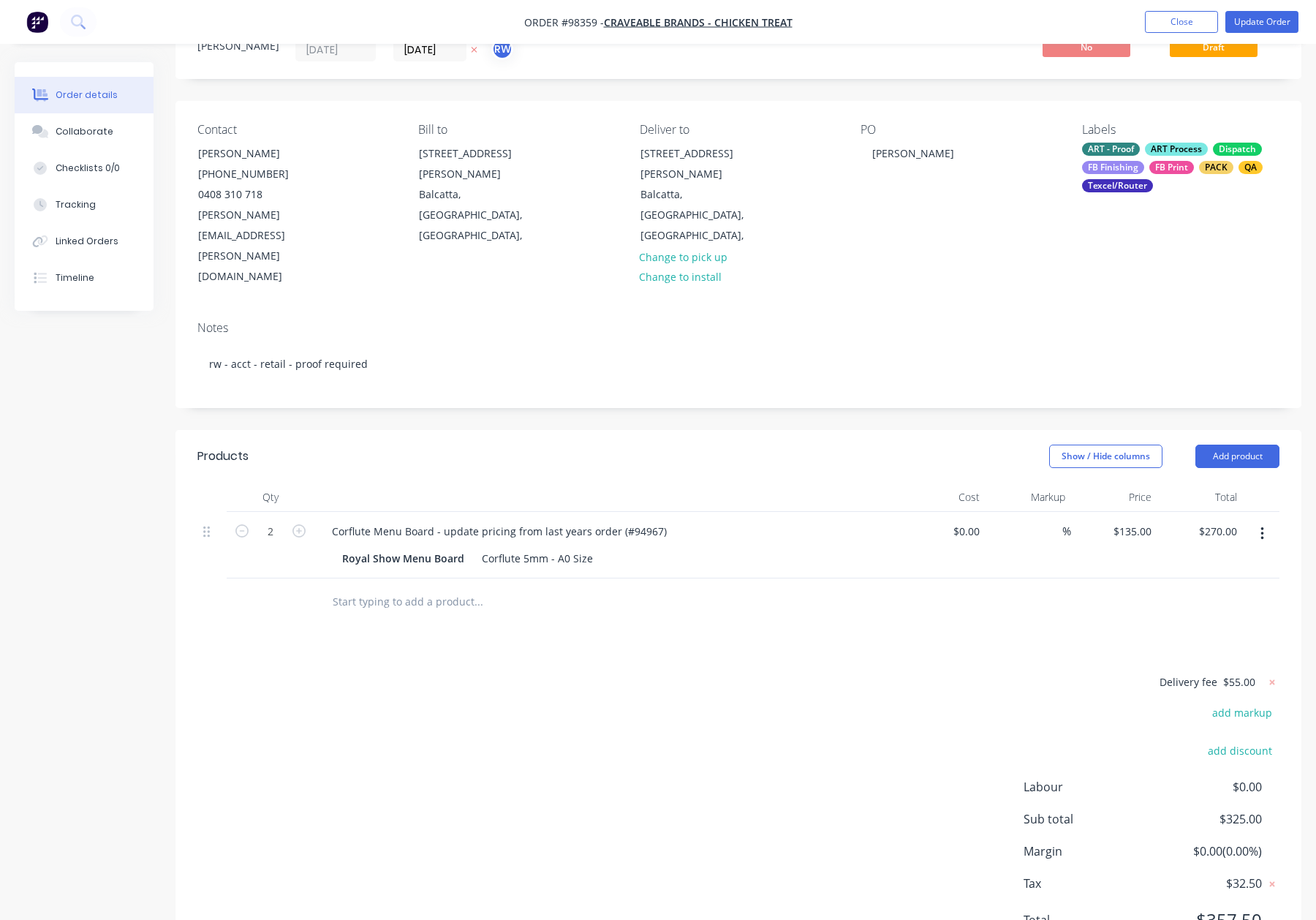
scroll to position [0, 0]
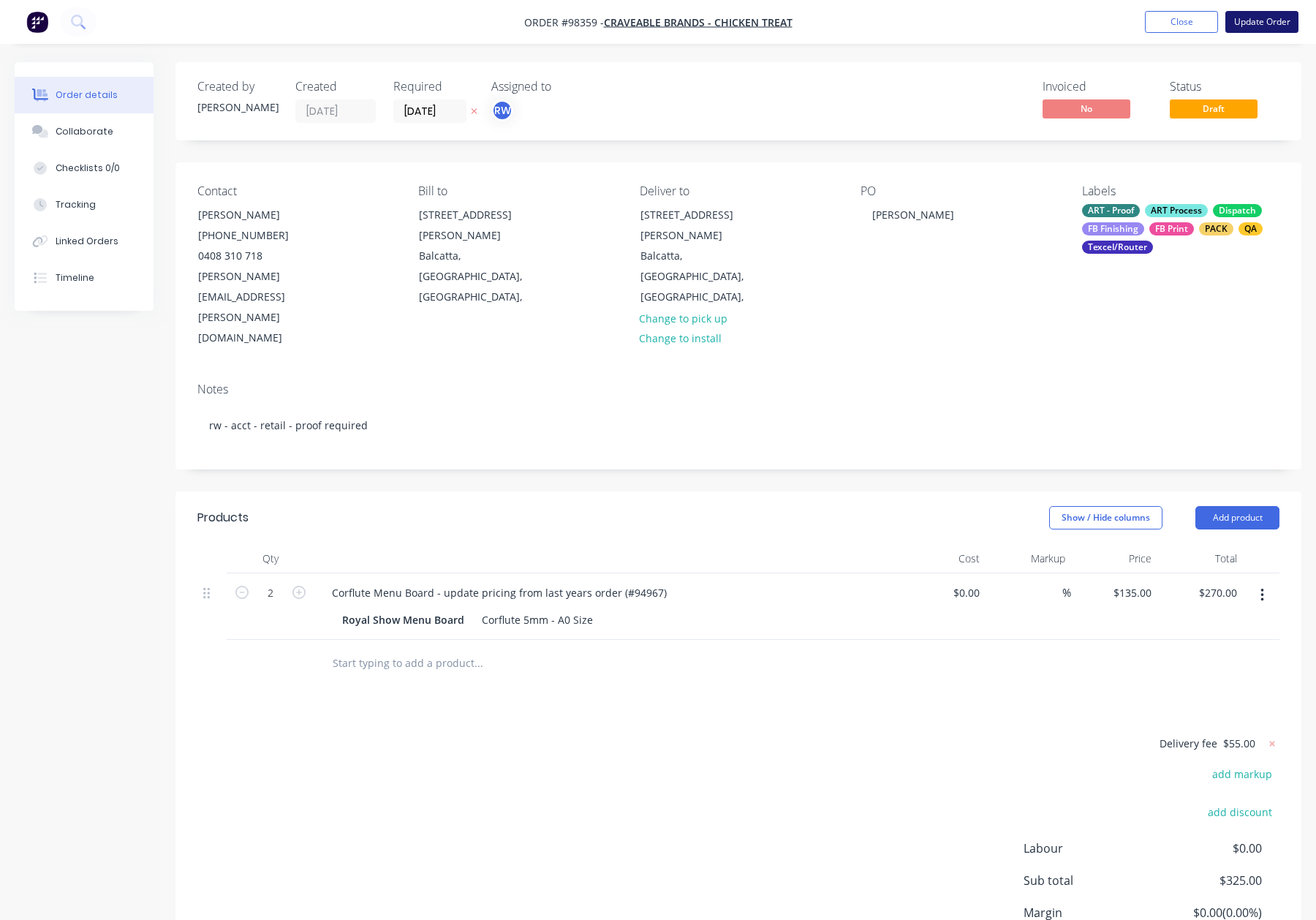
click at [1262, 21] on button "Update Order" at bounding box center [1262, 22] width 73 height 22
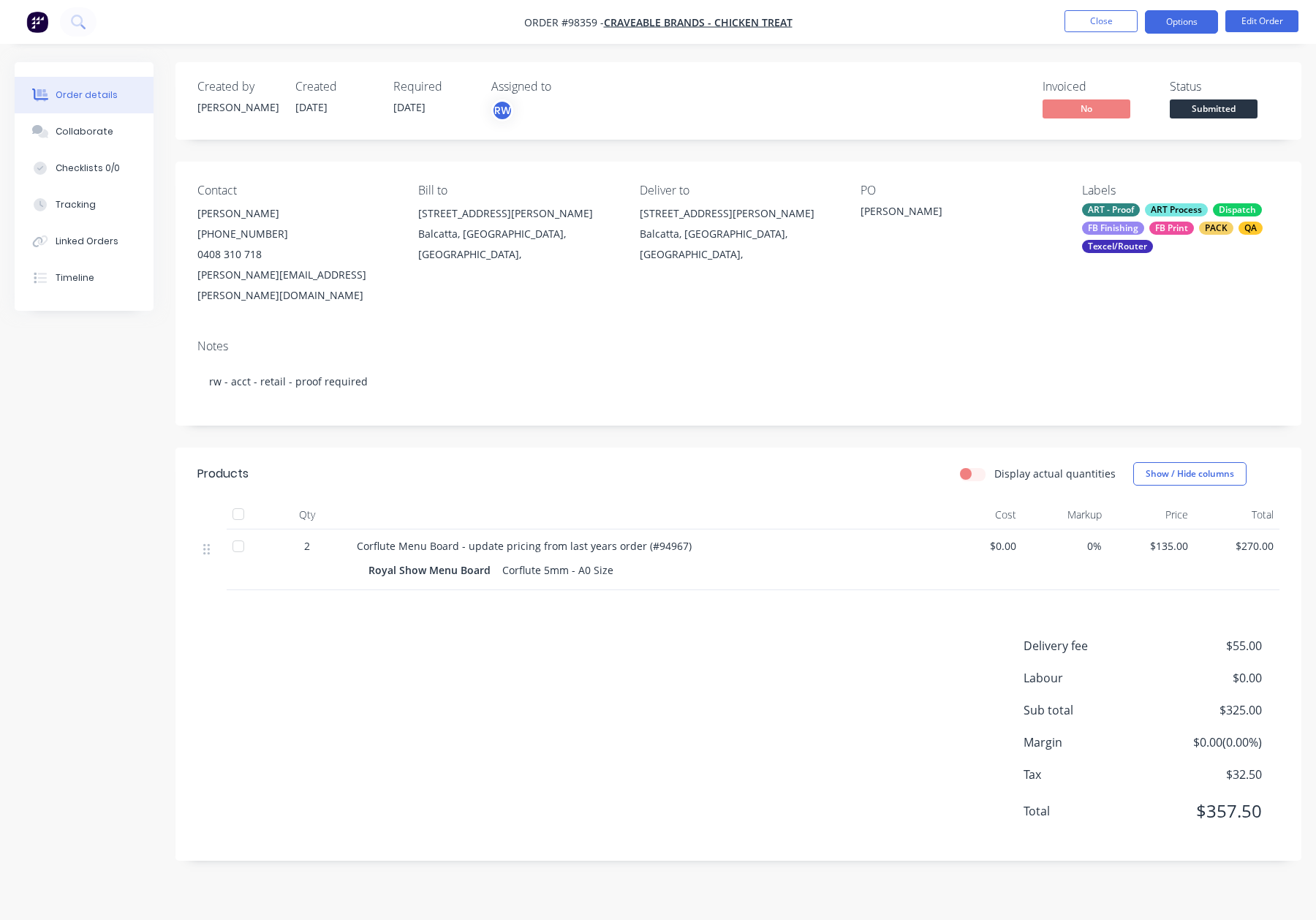
click at [1175, 22] on button "Options" at bounding box center [1181, 22] width 73 height 23
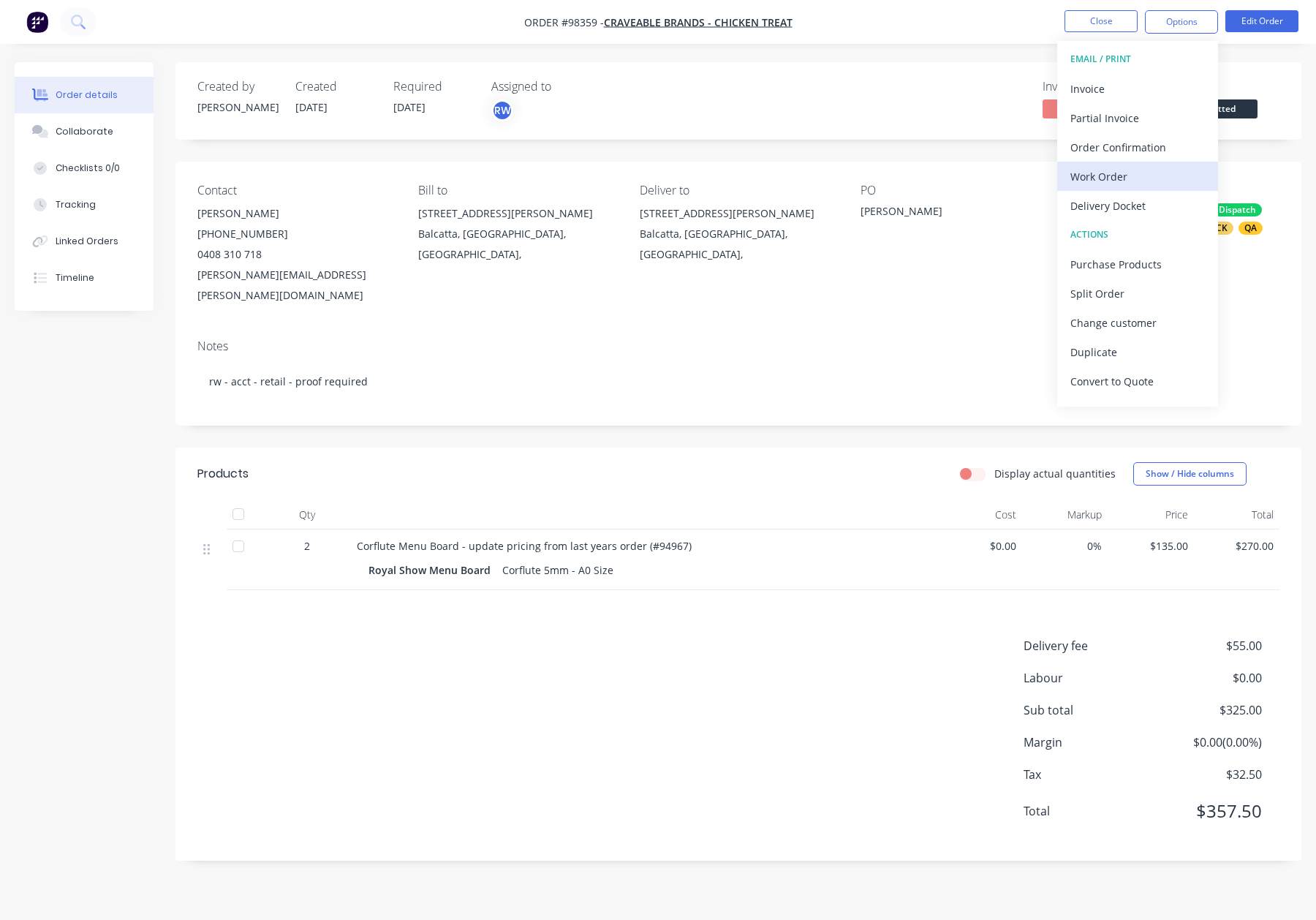
click at [1107, 170] on div "Work Order" at bounding box center [1137, 176] width 135 height 22
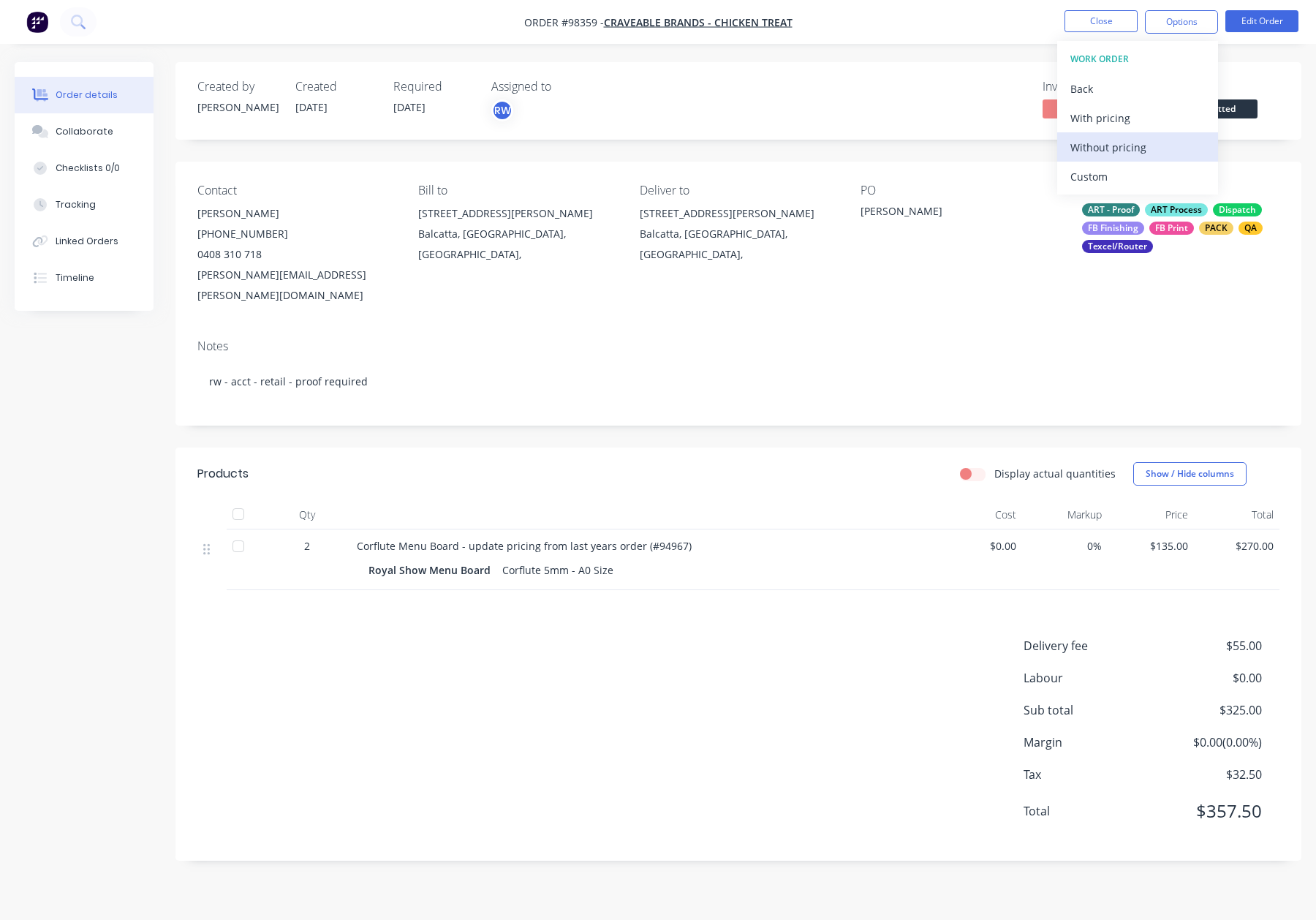
click at [1117, 151] on div "Without pricing" at bounding box center [1137, 147] width 135 height 22
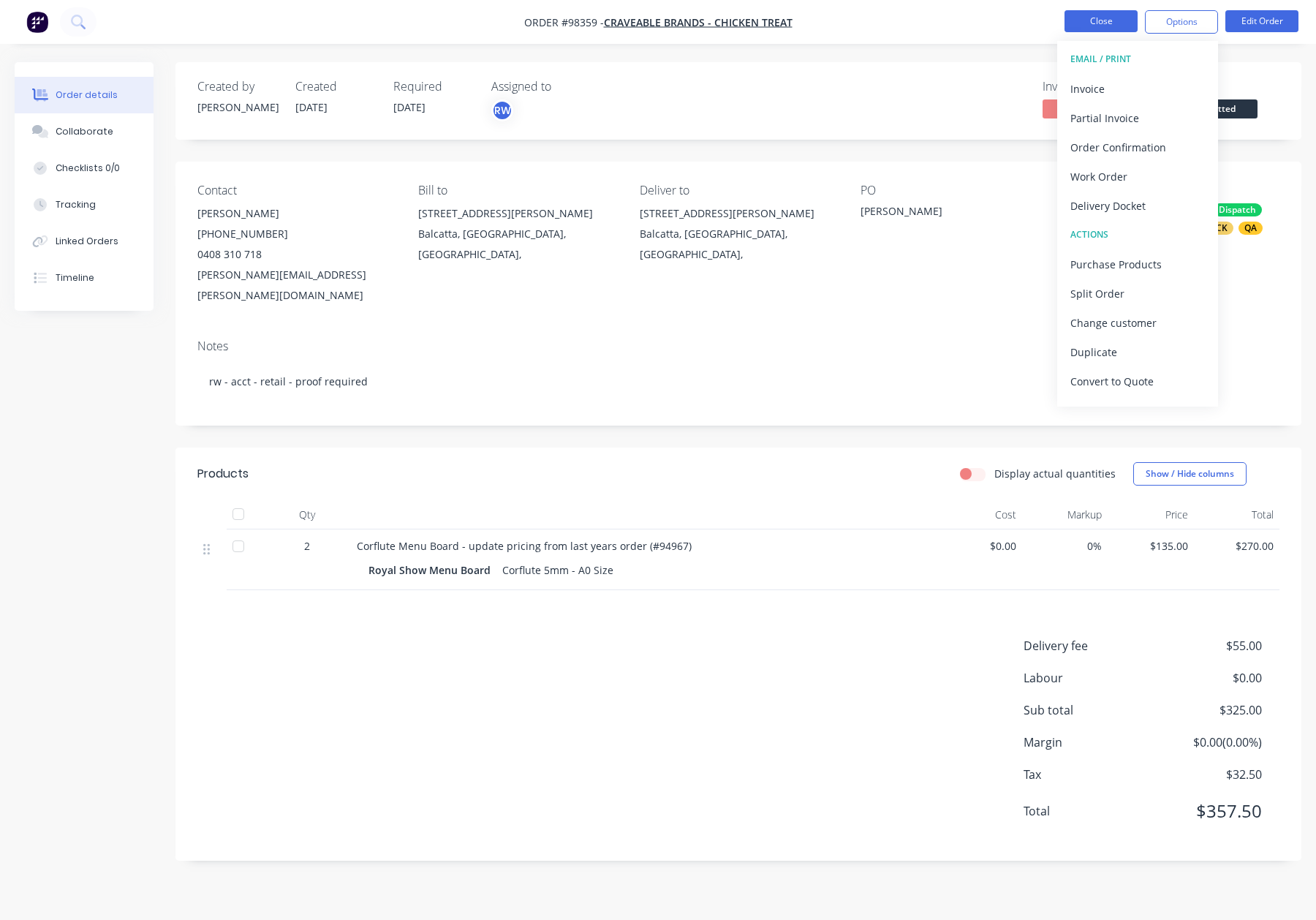
click at [1108, 22] on button "Close" at bounding box center [1101, 21] width 73 height 22
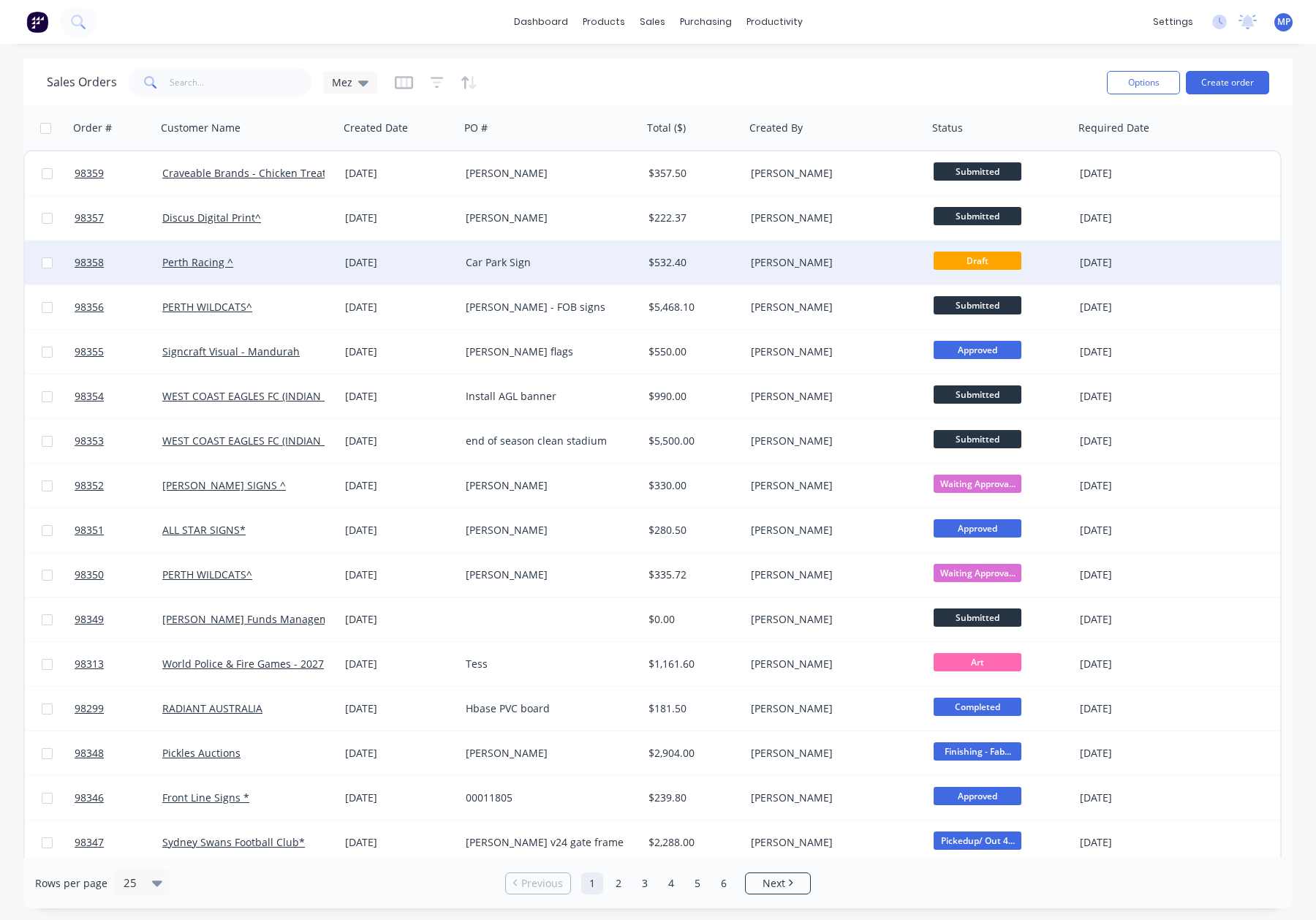
click at [598, 266] on div "Car Park Sign" at bounding box center [547, 262] width 162 height 15
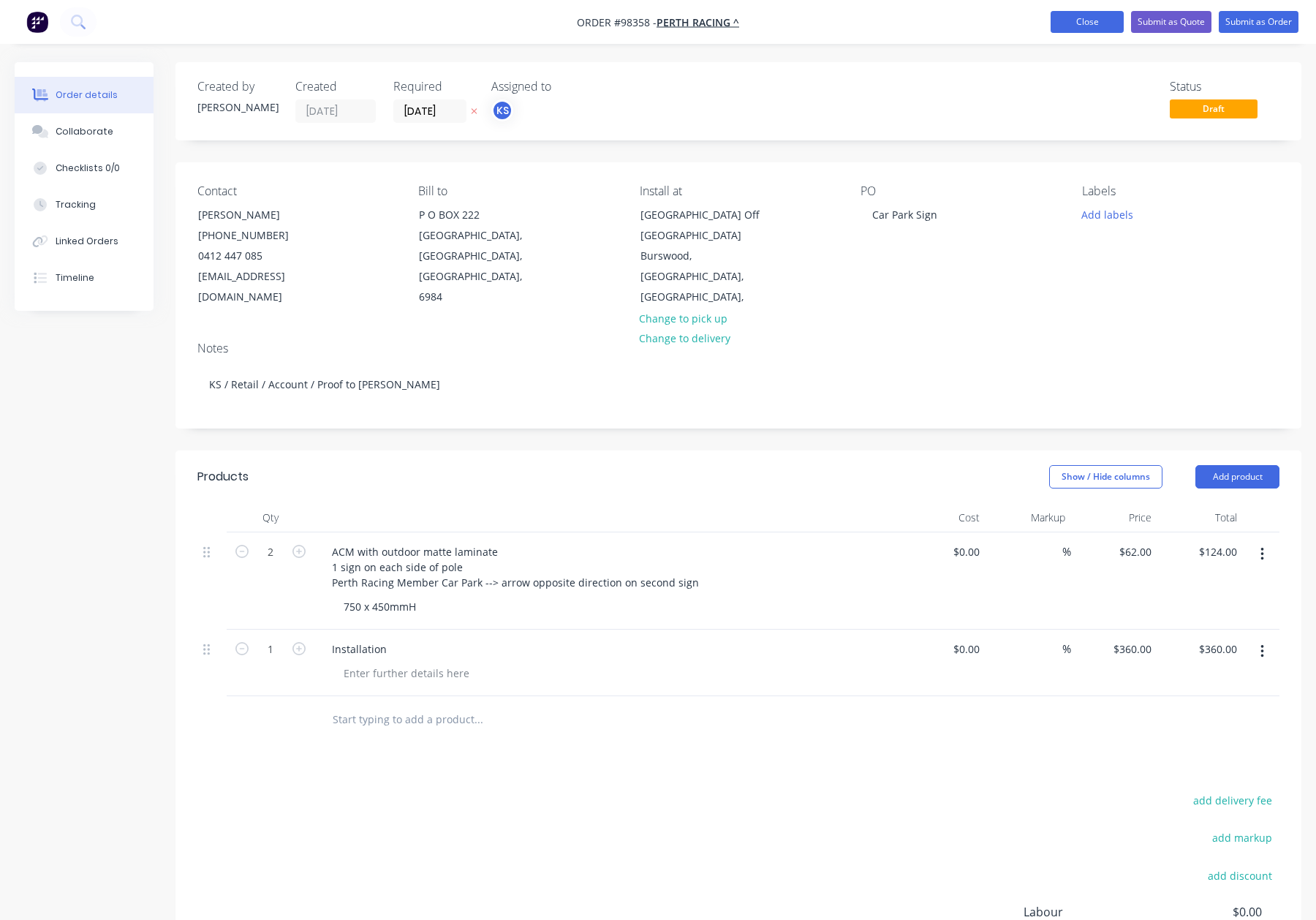
click at [1065, 28] on button "Close" at bounding box center [1087, 22] width 73 height 22
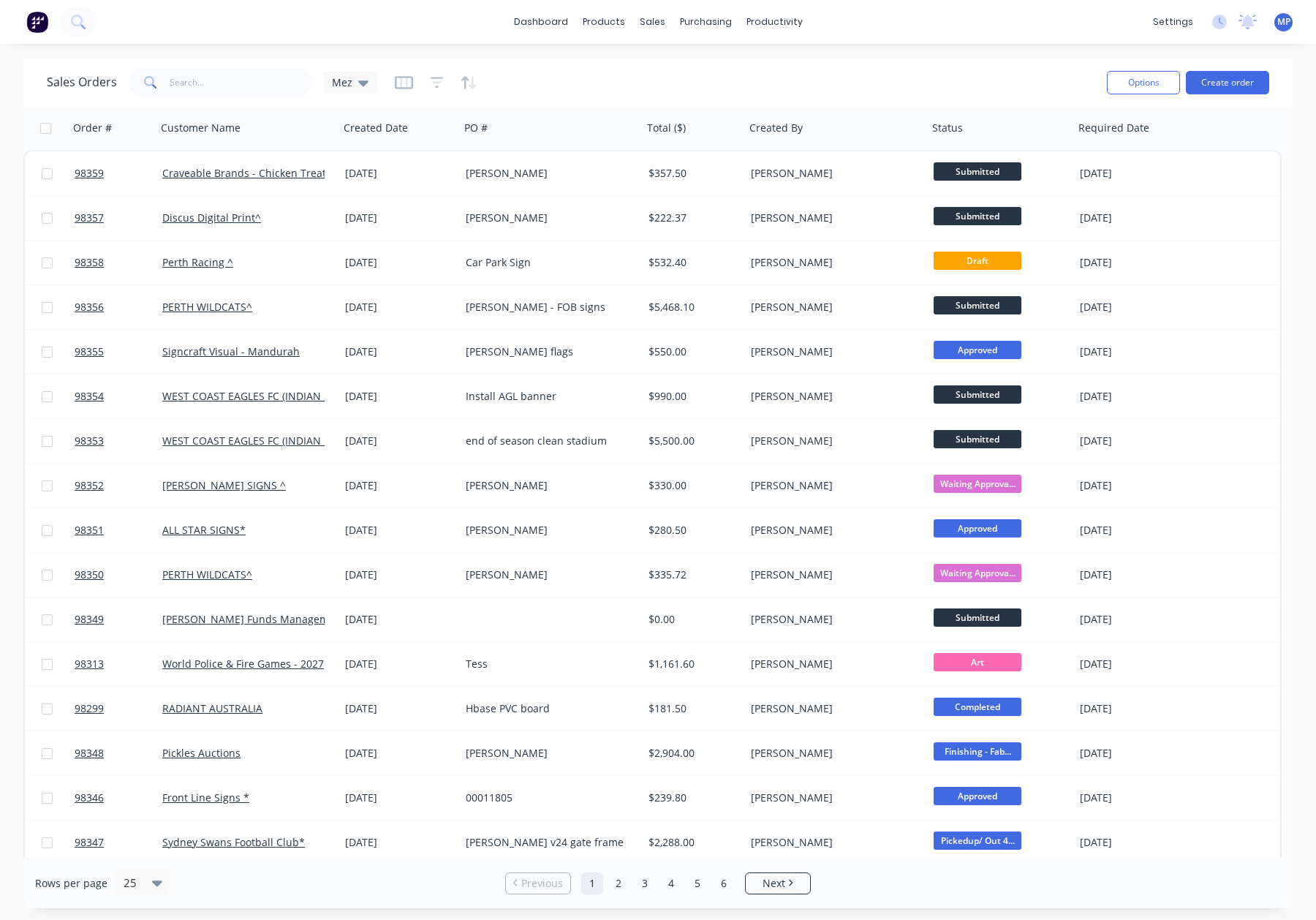
click at [712, 65] on div "Sales Orders Mez" at bounding box center [570, 83] width 1048 height 36
click at [759, 56] on div "dashboard products sales purchasing productivity dashboard products Product Cat…" at bounding box center [658, 460] width 1316 height 920
click at [712, 74] on div "Sales Orders" at bounding box center [706, 70] width 60 height 13
drag, startPoint x: 901, startPoint y: 32, endPoint x: 826, endPoint y: 27, distance: 75.2
click at [897, 31] on div "dashboard products sales purchasing productivity dashboard products Product Cat…" at bounding box center [658, 22] width 1316 height 44
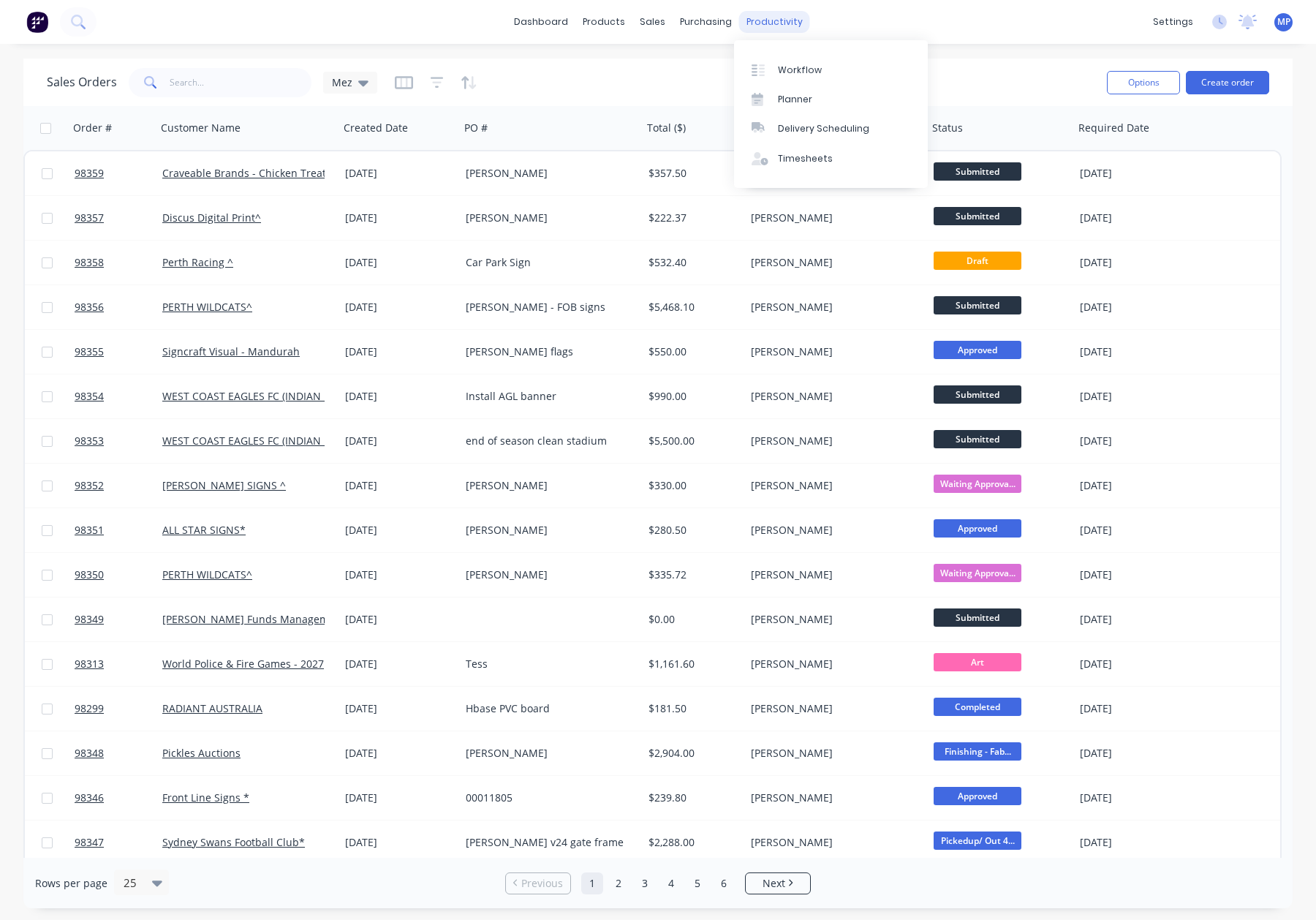
click at [787, 21] on div "productivity" at bounding box center [775, 22] width 71 height 22
click at [797, 74] on div "Workflow" at bounding box center [800, 70] width 44 height 13
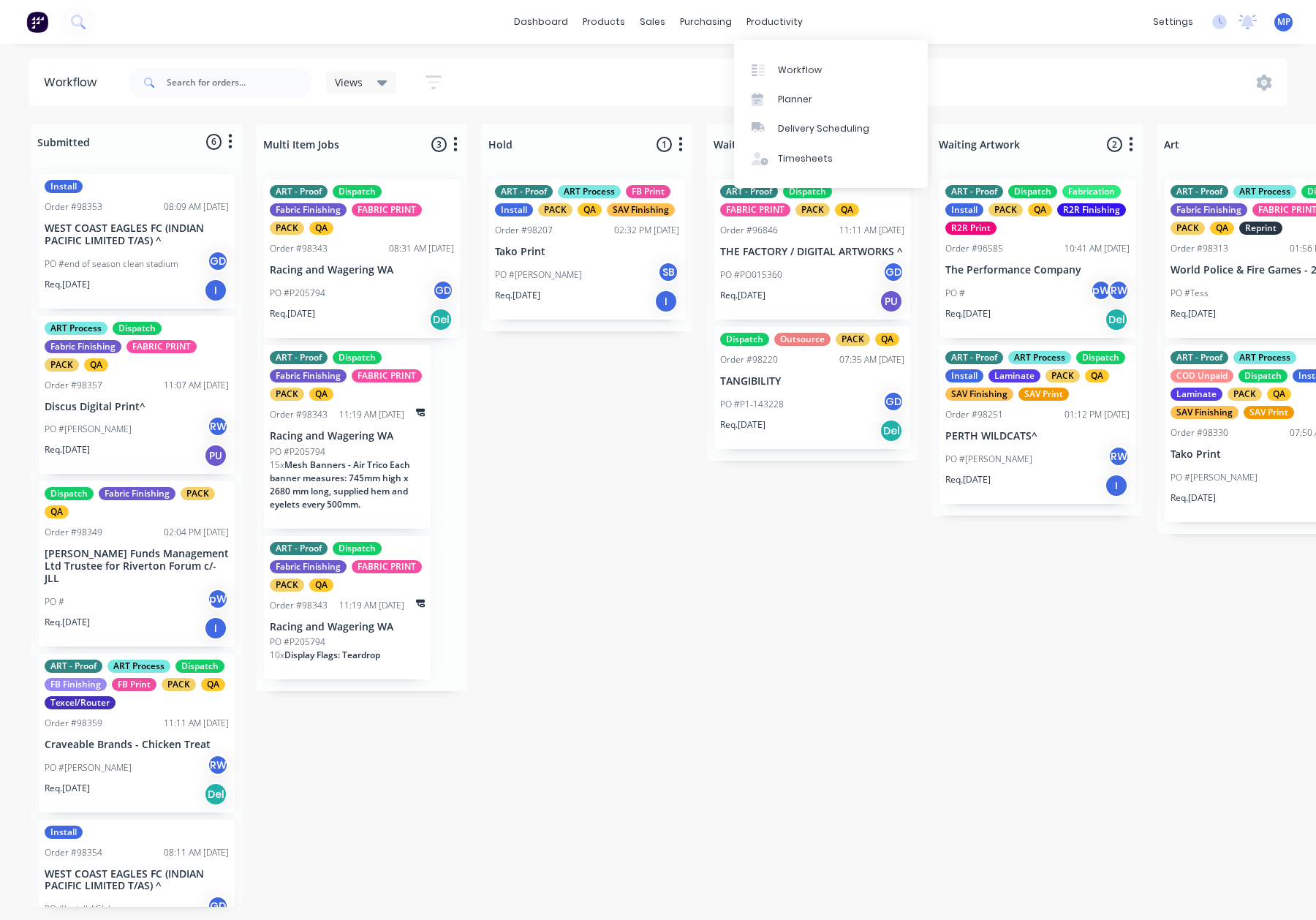
click at [1017, 68] on div "Views Save new view None (Default) edit ART DEPT edit Banner Finishing edit Cut…" at bounding box center [707, 82] width 1162 height 44
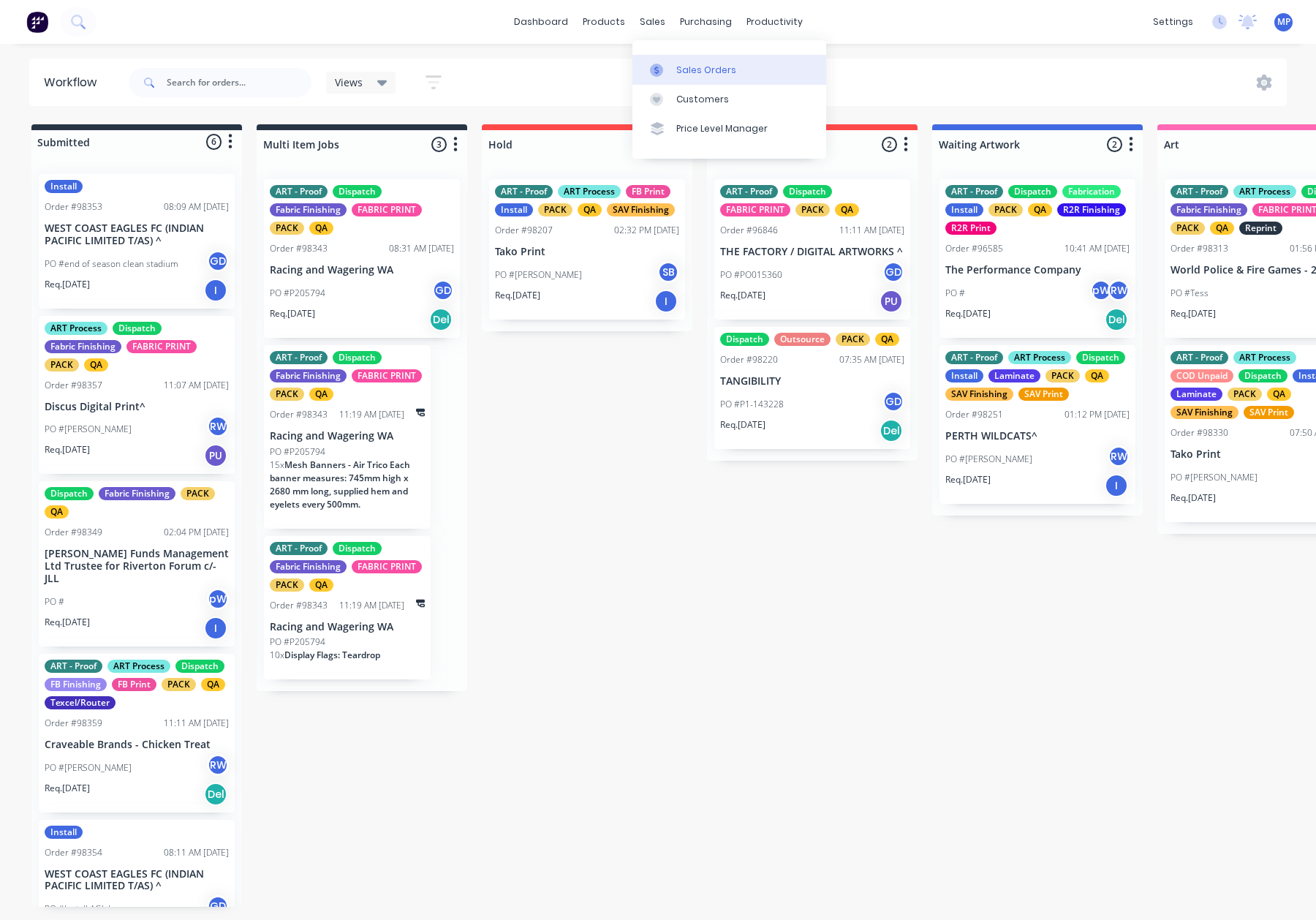
click at [692, 75] on div "Sales Orders" at bounding box center [706, 70] width 60 height 13
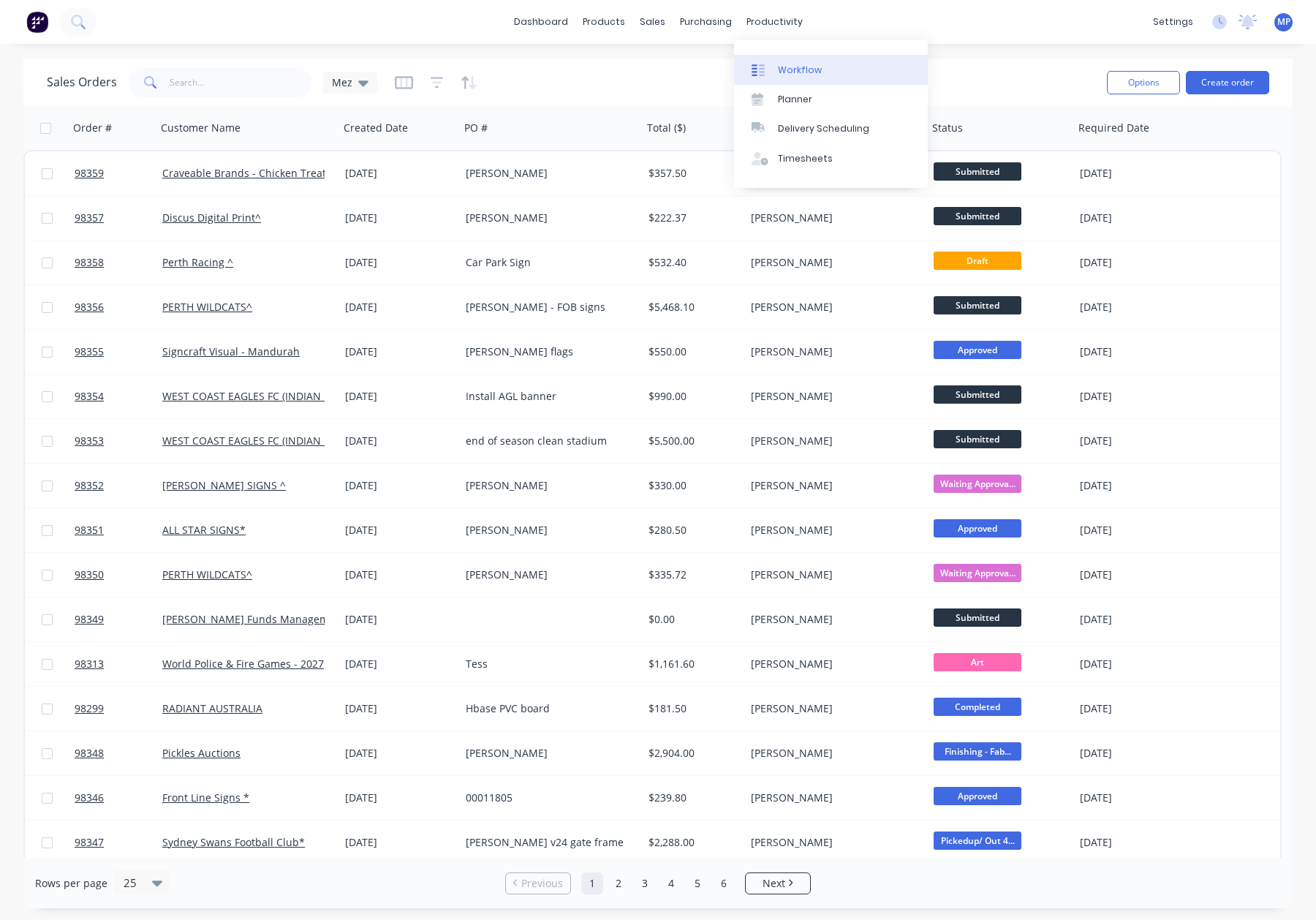
click at [838, 75] on link "Workflow" at bounding box center [831, 70] width 194 height 29
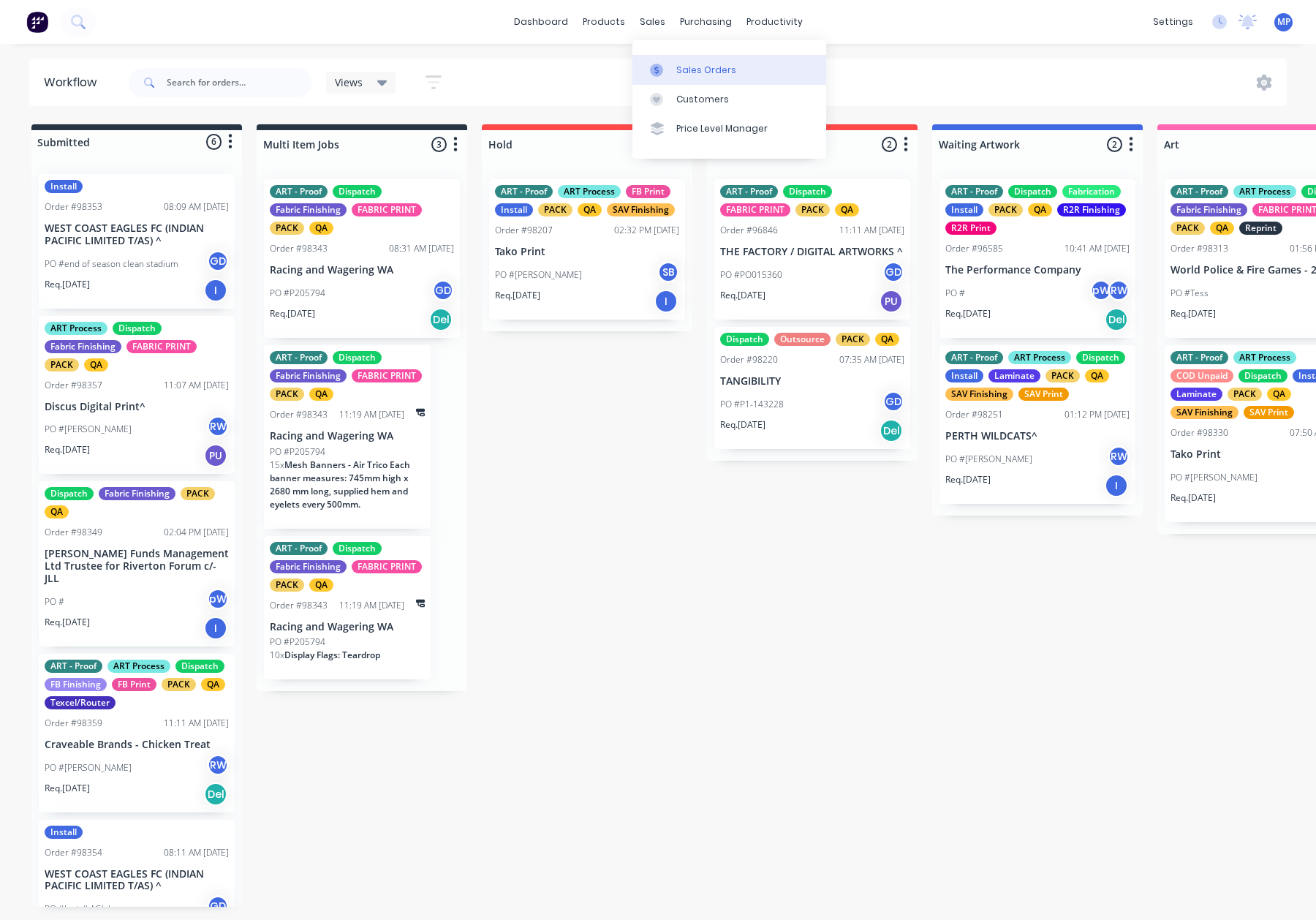
click at [683, 72] on div "Sales Orders" at bounding box center [706, 70] width 60 height 13
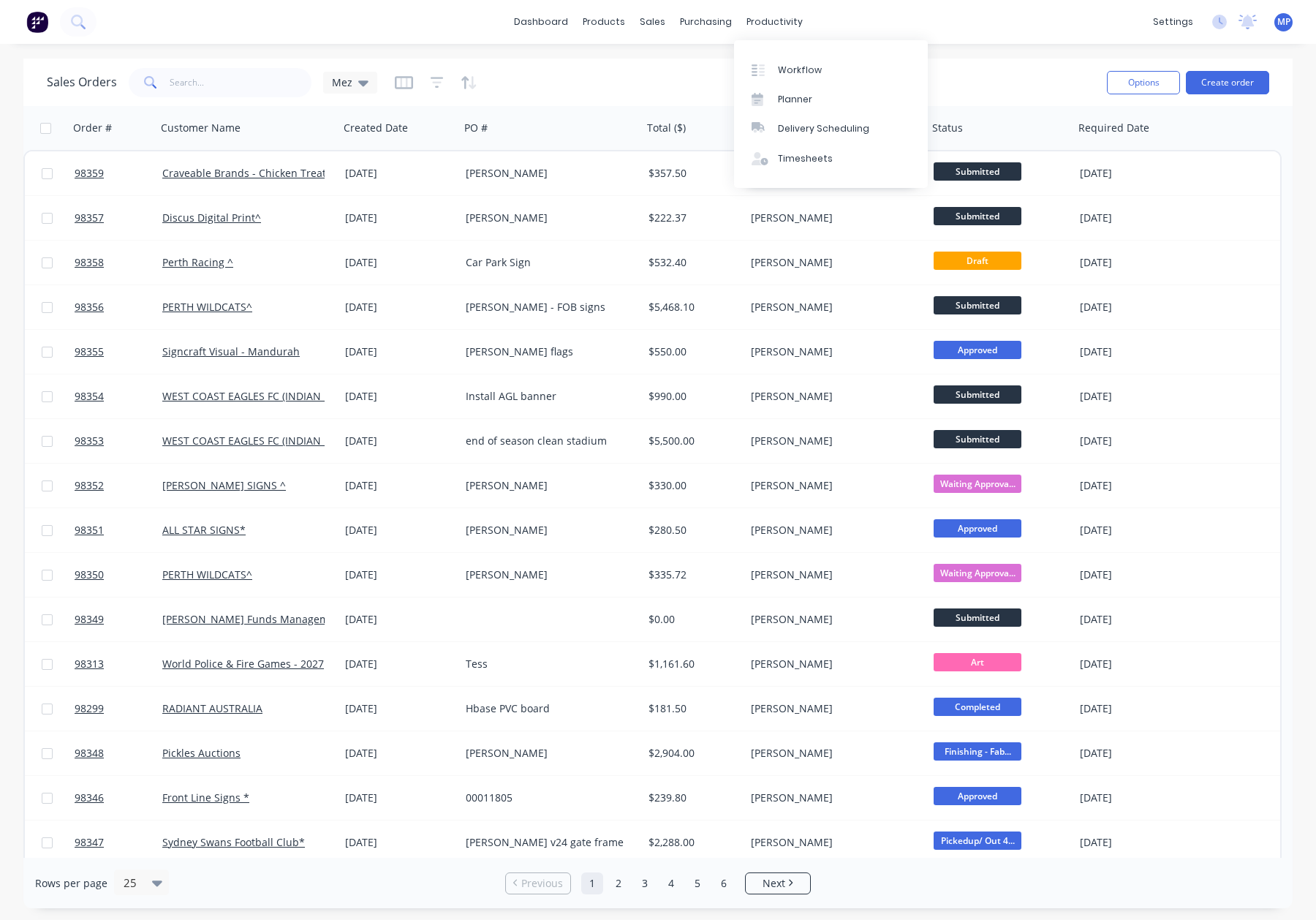
click at [630, 65] on div "Sales Orders Mez" at bounding box center [570, 83] width 1048 height 36
click at [931, 32] on div "dashboard products sales purchasing productivity dashboard products Product Cat…" at bounding box center [658, 22] width 1316 height 44
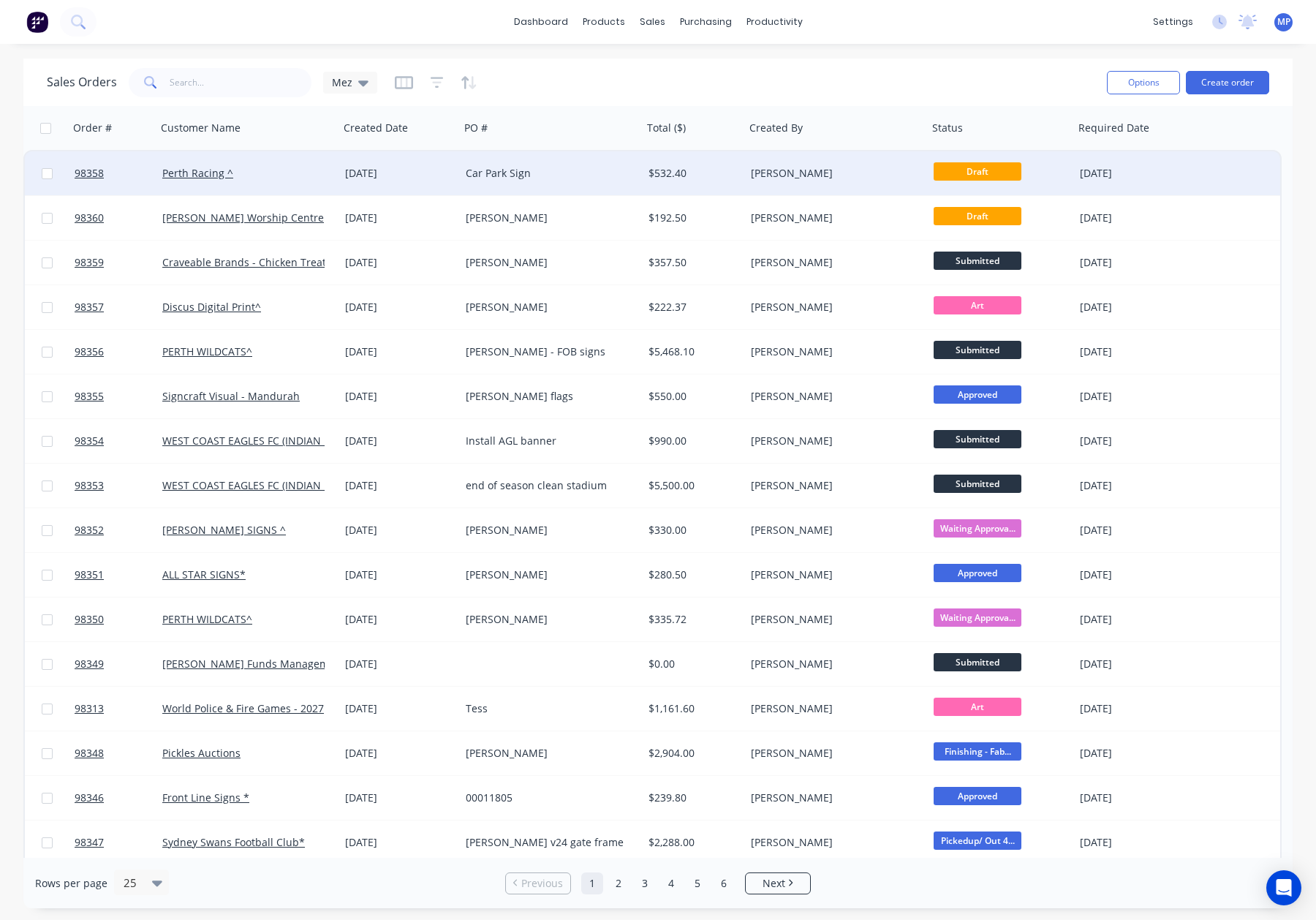
click at [834, 170] on div "[PERSON_NAME]" at bounding box center [832, 173] width 162 height 15
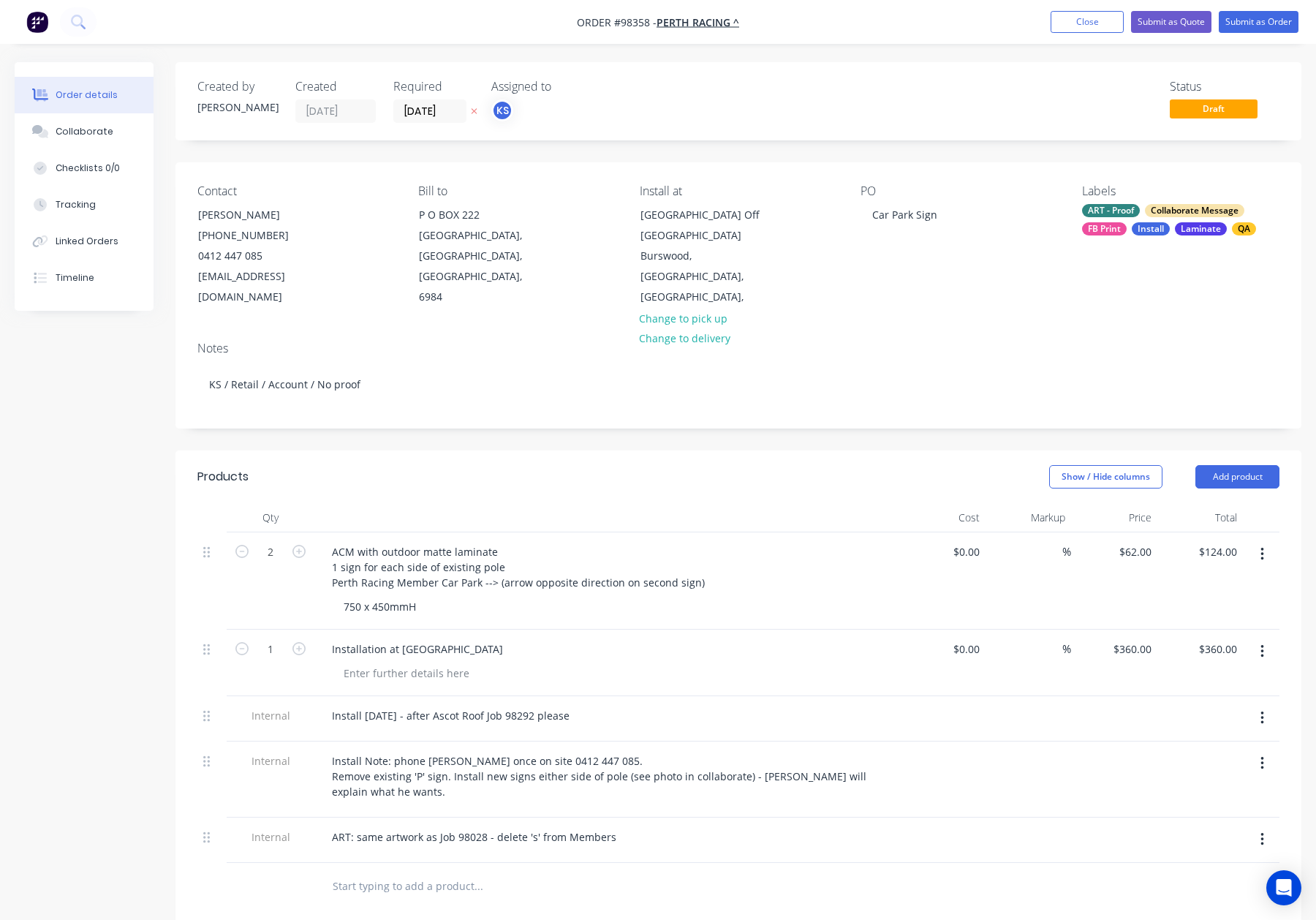
click at [1170, 217] on div "ART - Proof Collaborate Message FB Print Install Laminate QA" at bounding box center [1181, 219] width 198 height 31
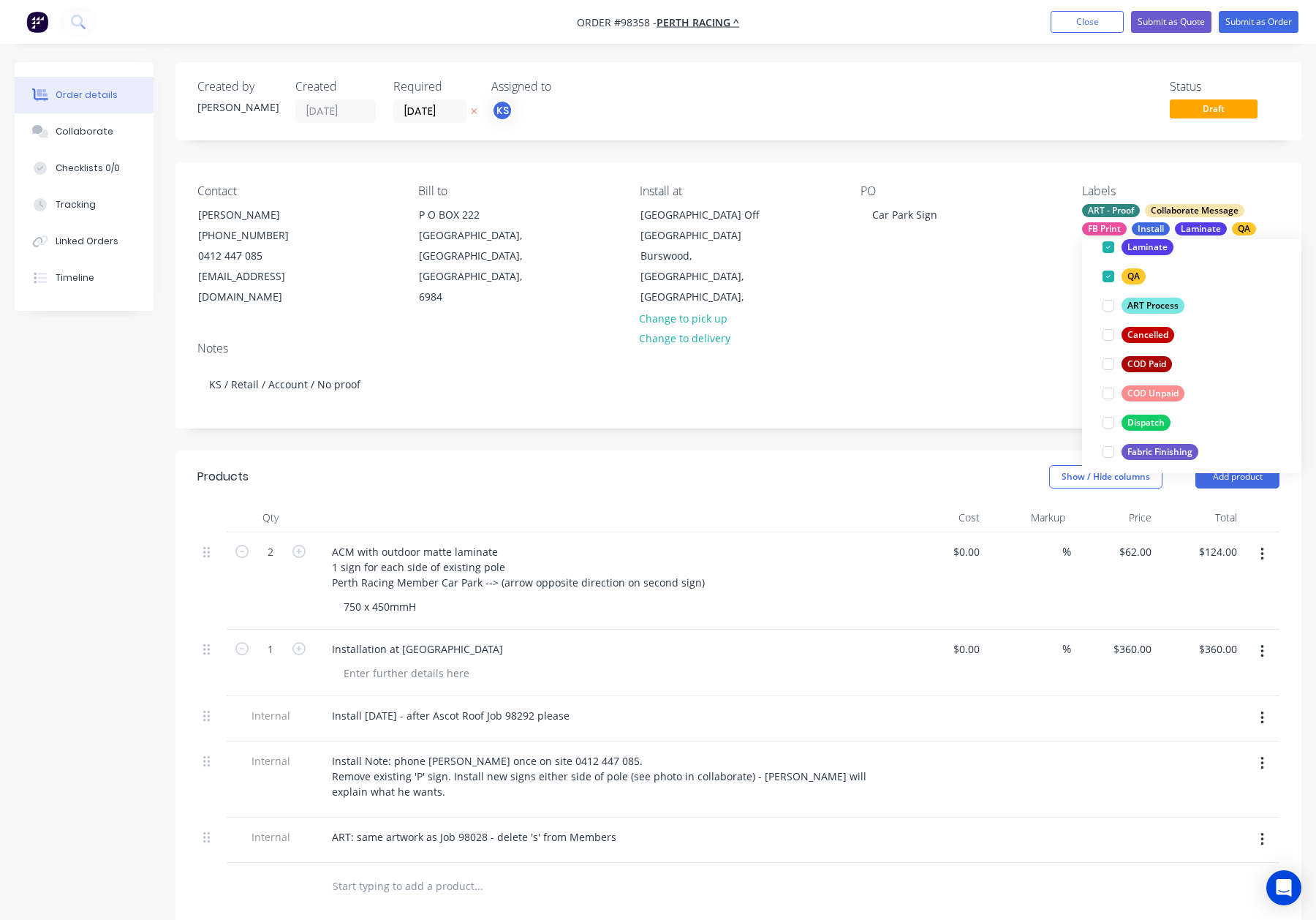
scroll to position [228, 0]
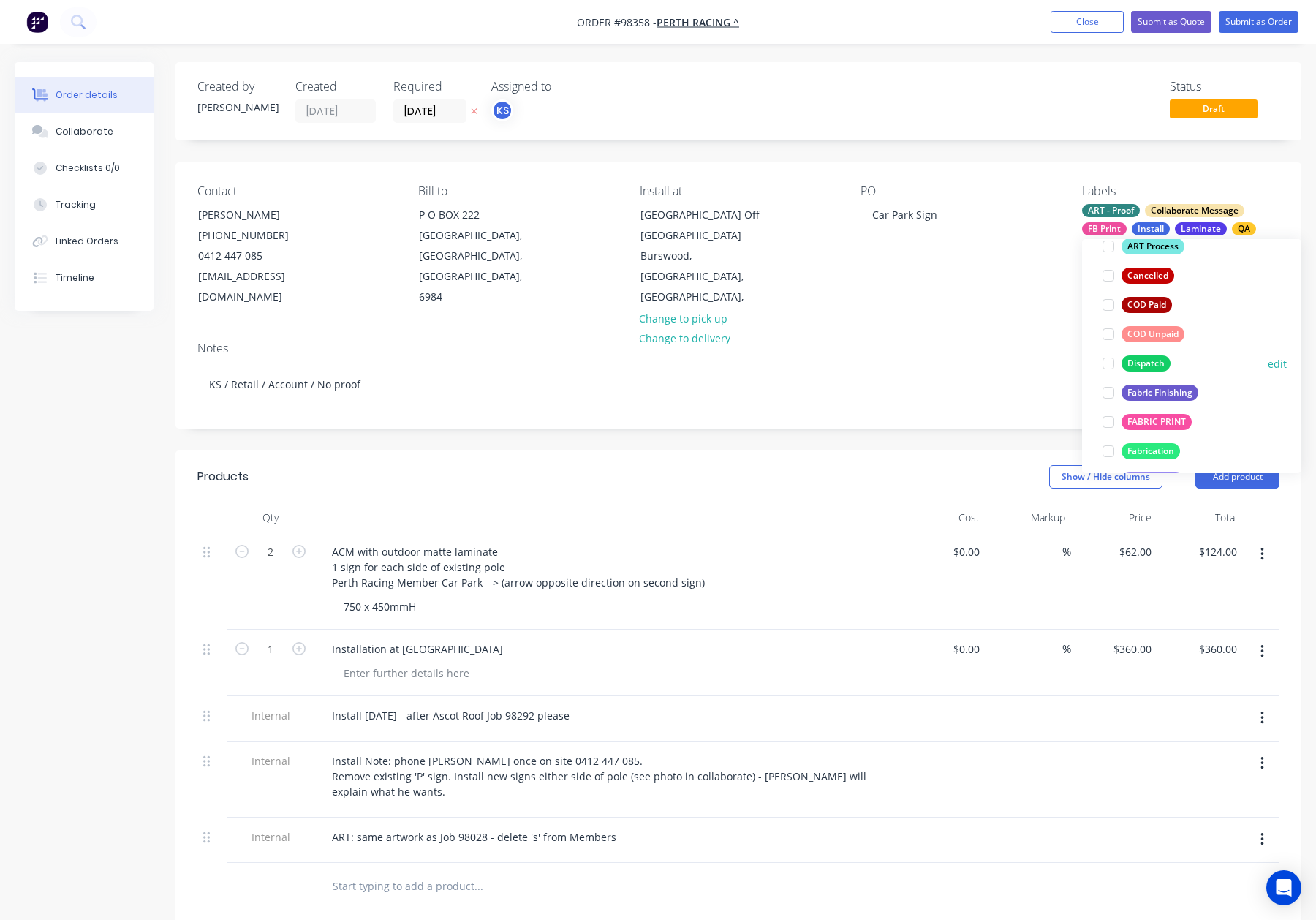
click at [1149, 362] on div "Dispatch" at bounding box center [1146, 363] width 49 height 16
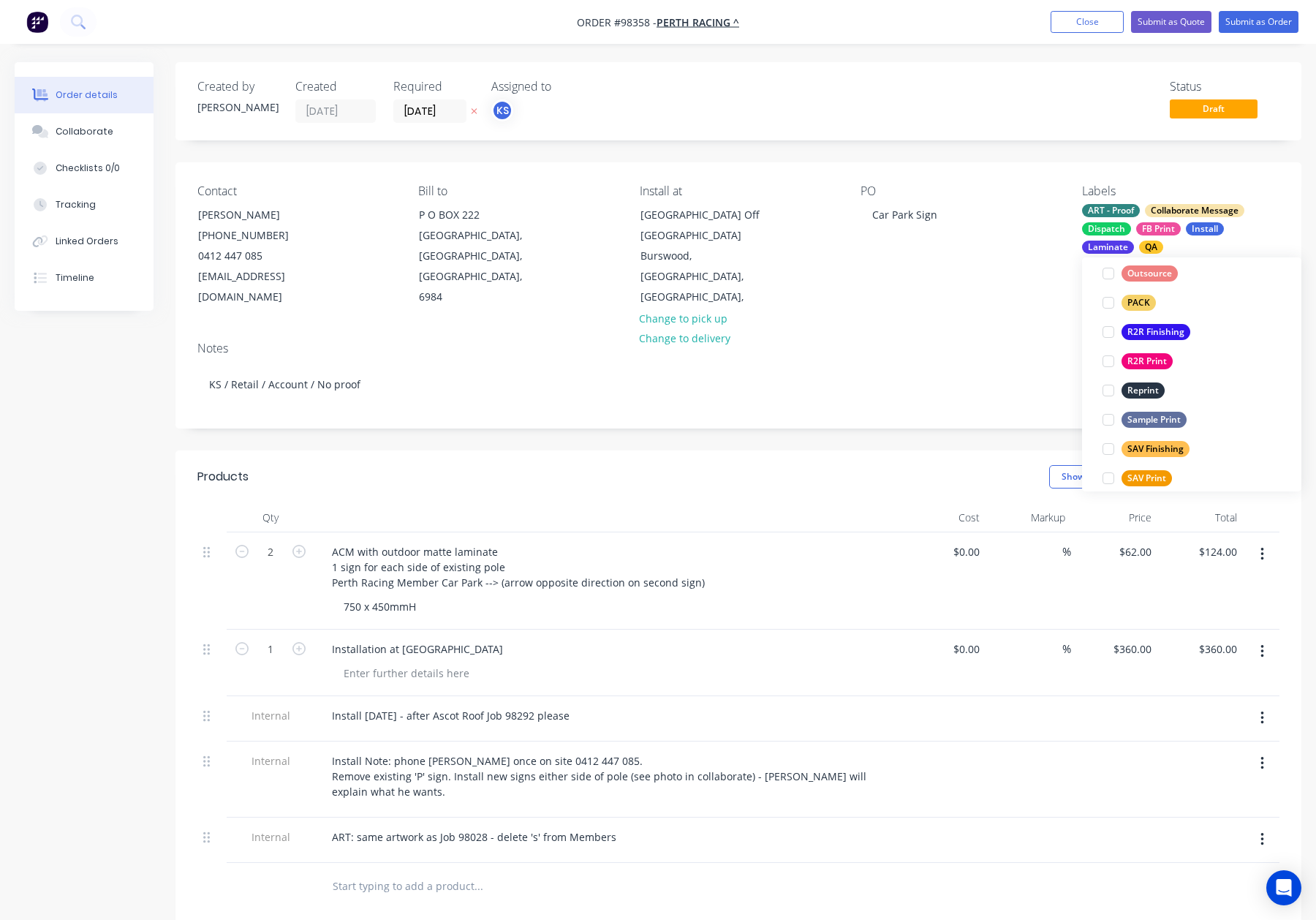
scroll to position [702, 0]
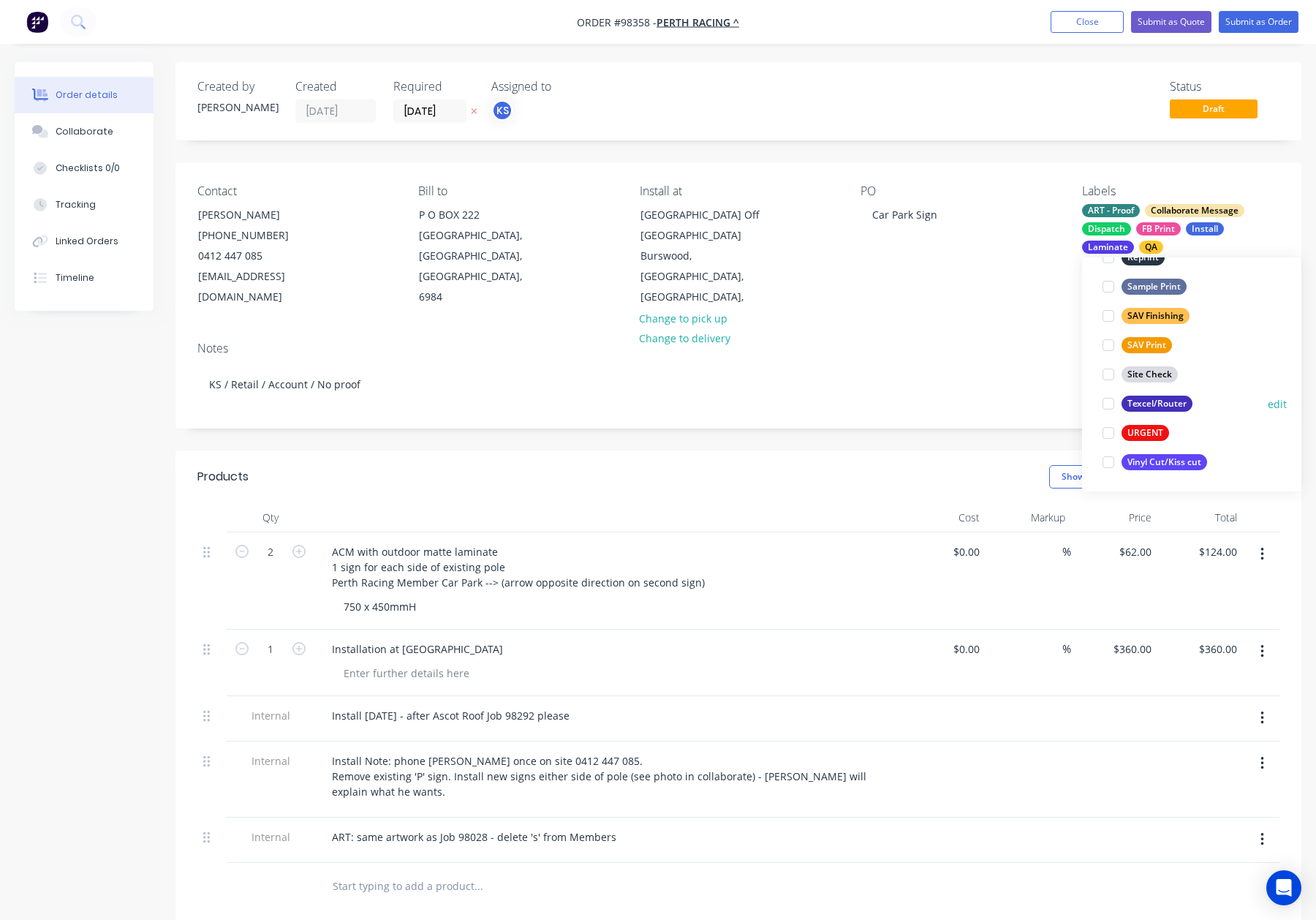
click at [1155, 400] on div "Texcel/Router" at bounding box center [1157, 403] width 71 height 16
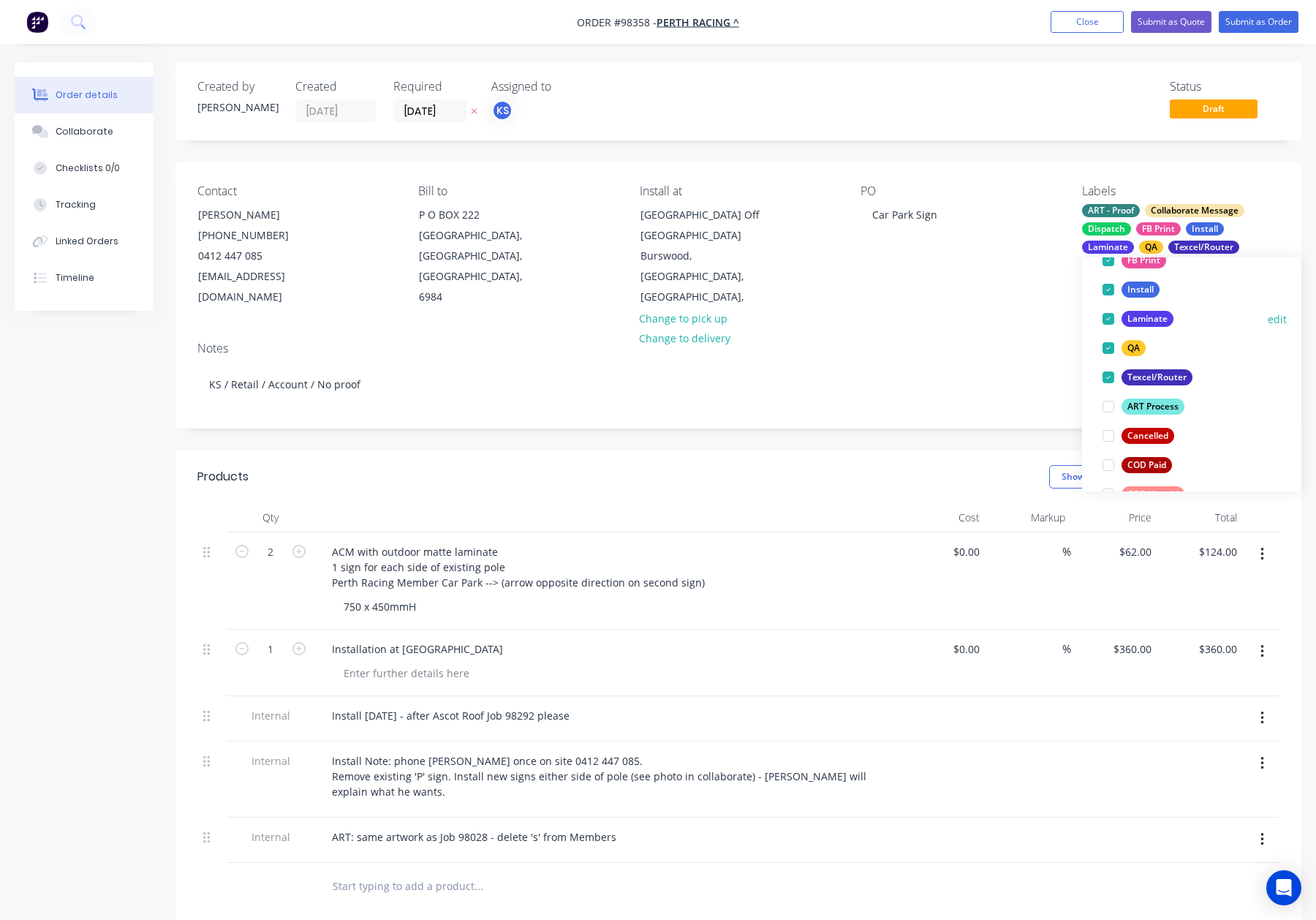
scroll to position [0, 0]
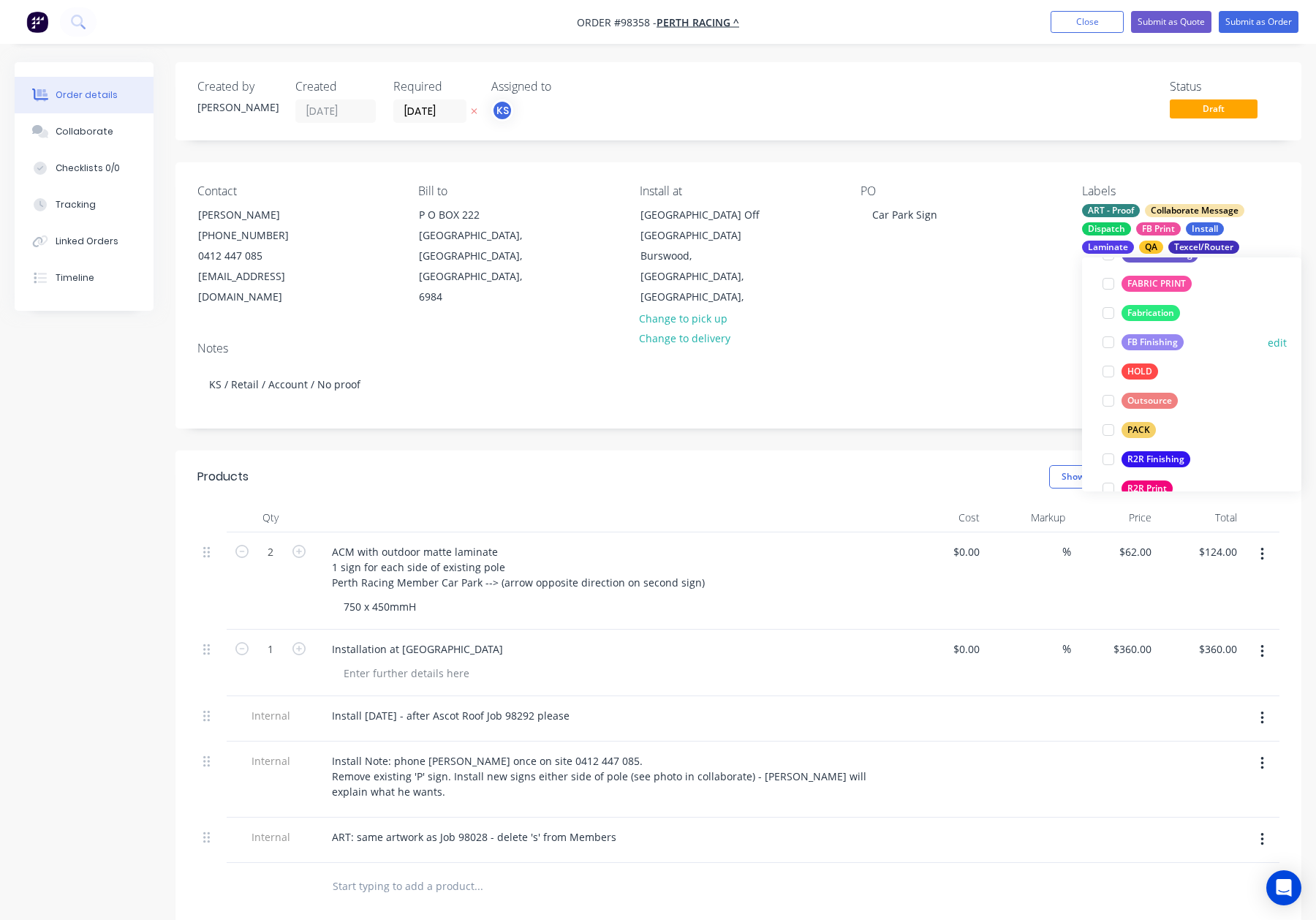
click at [1162, 343] on div "FB Finishing" at bounding box center [1153, 342] width 62 height 16
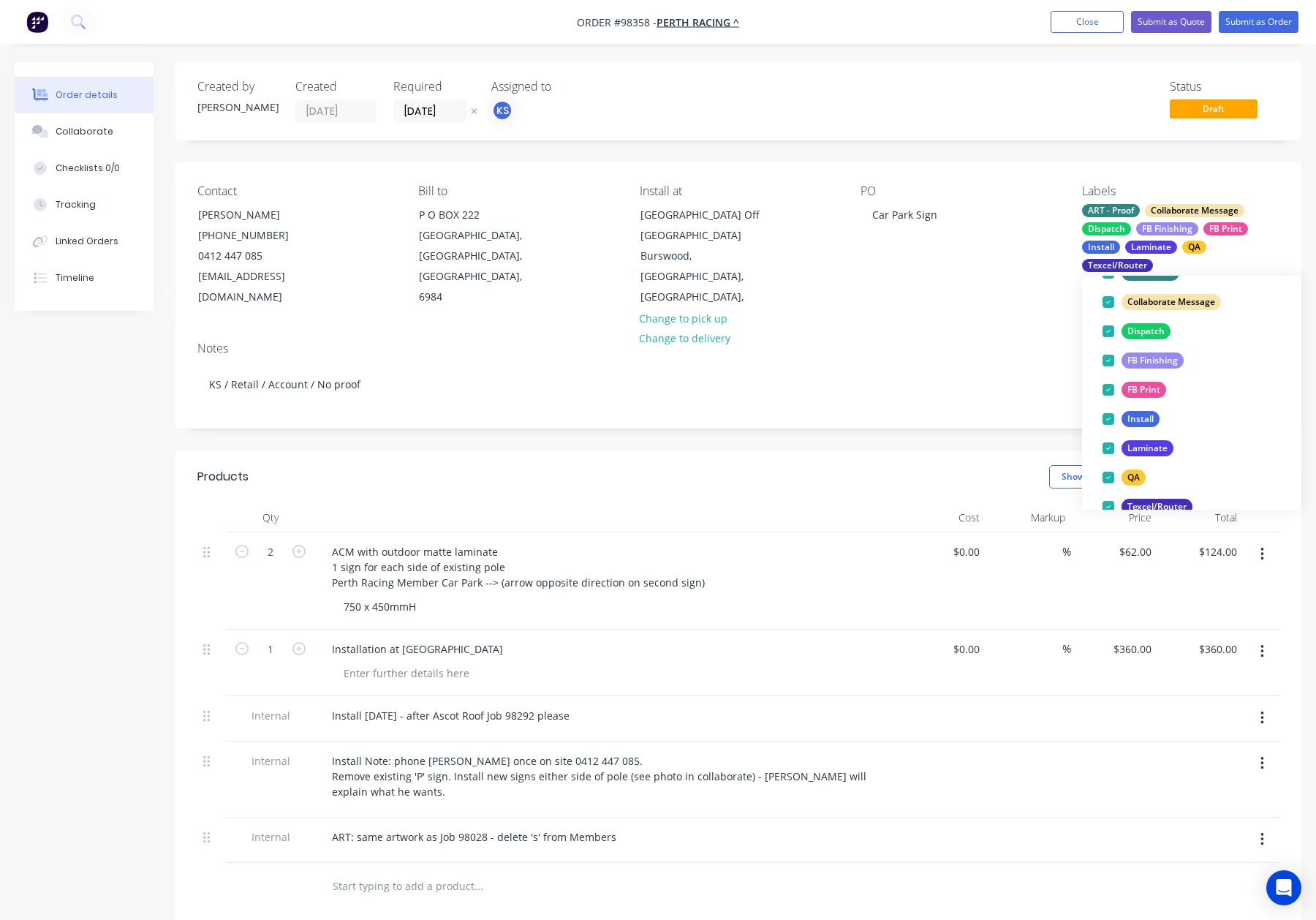
click at [1016, 317] on div "Contact Tony Favazzo (08) 9277 0795 0412 447 085 tfavazzo@perthracing.com.au Bi…" at bounding box center [738, 246] width 1126 height 167
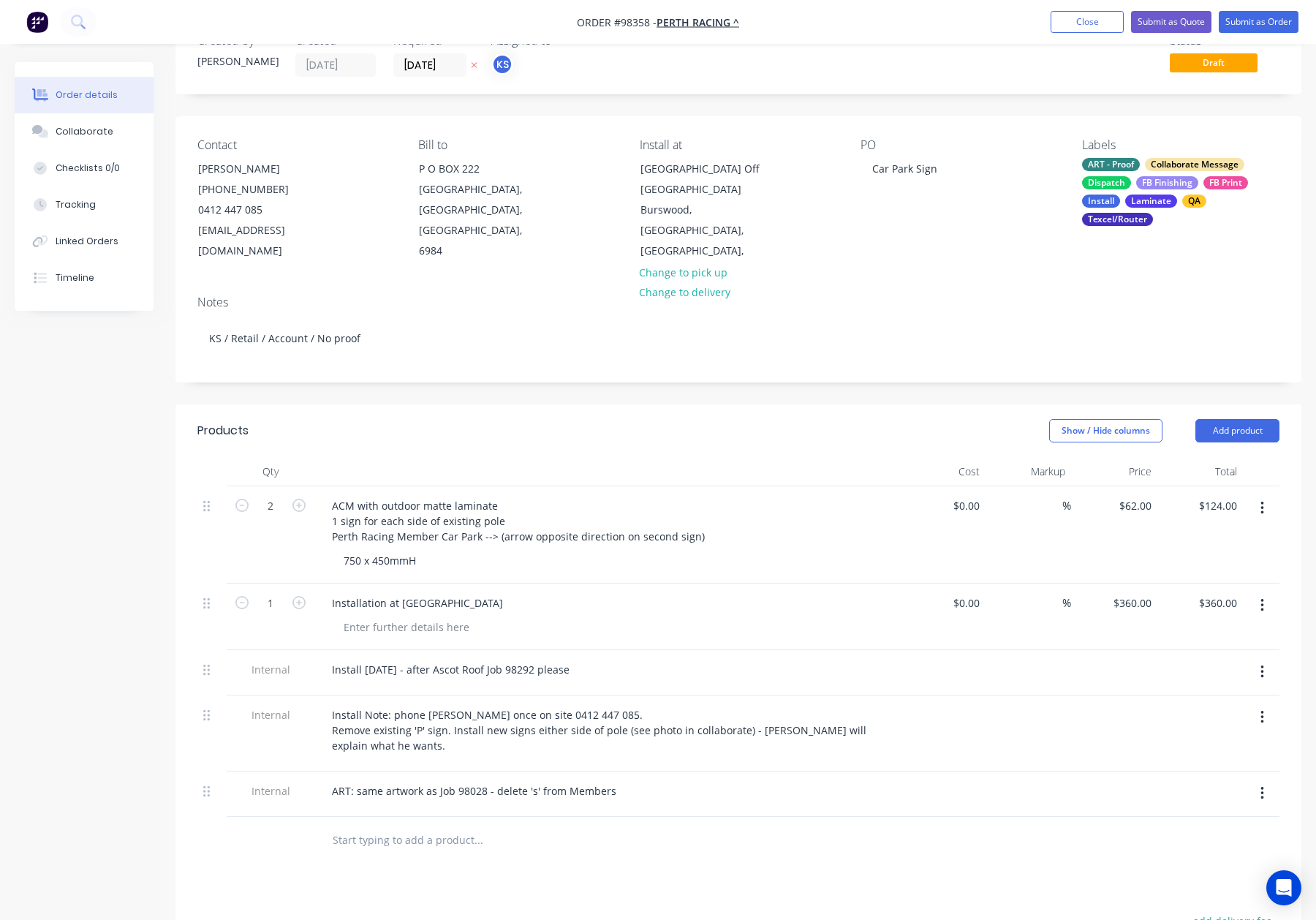
scroll to position [0, 0]
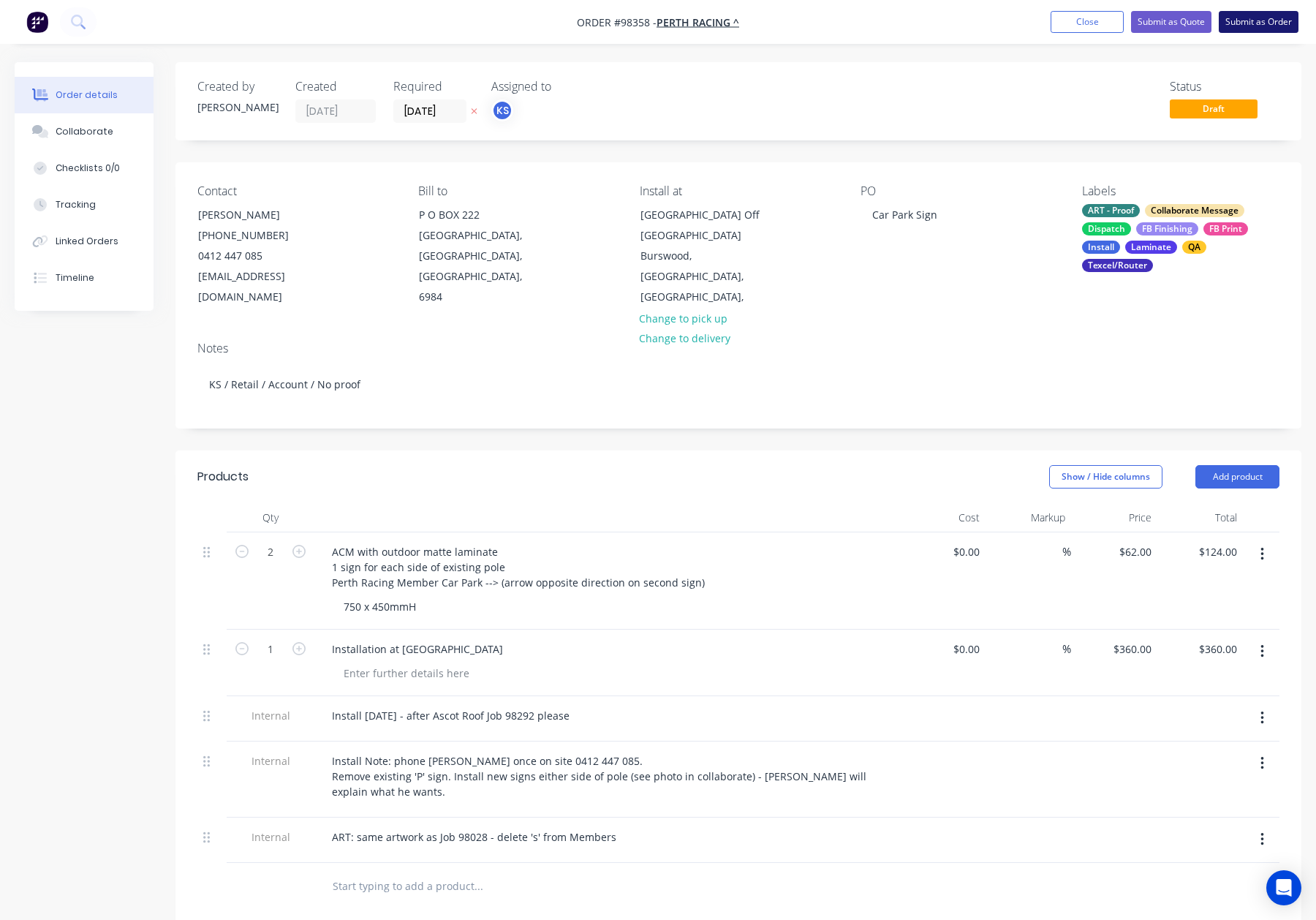
click at [1234, 22] on button "Submit as Order" at bounding box center [1258, 22] width 79 height 22
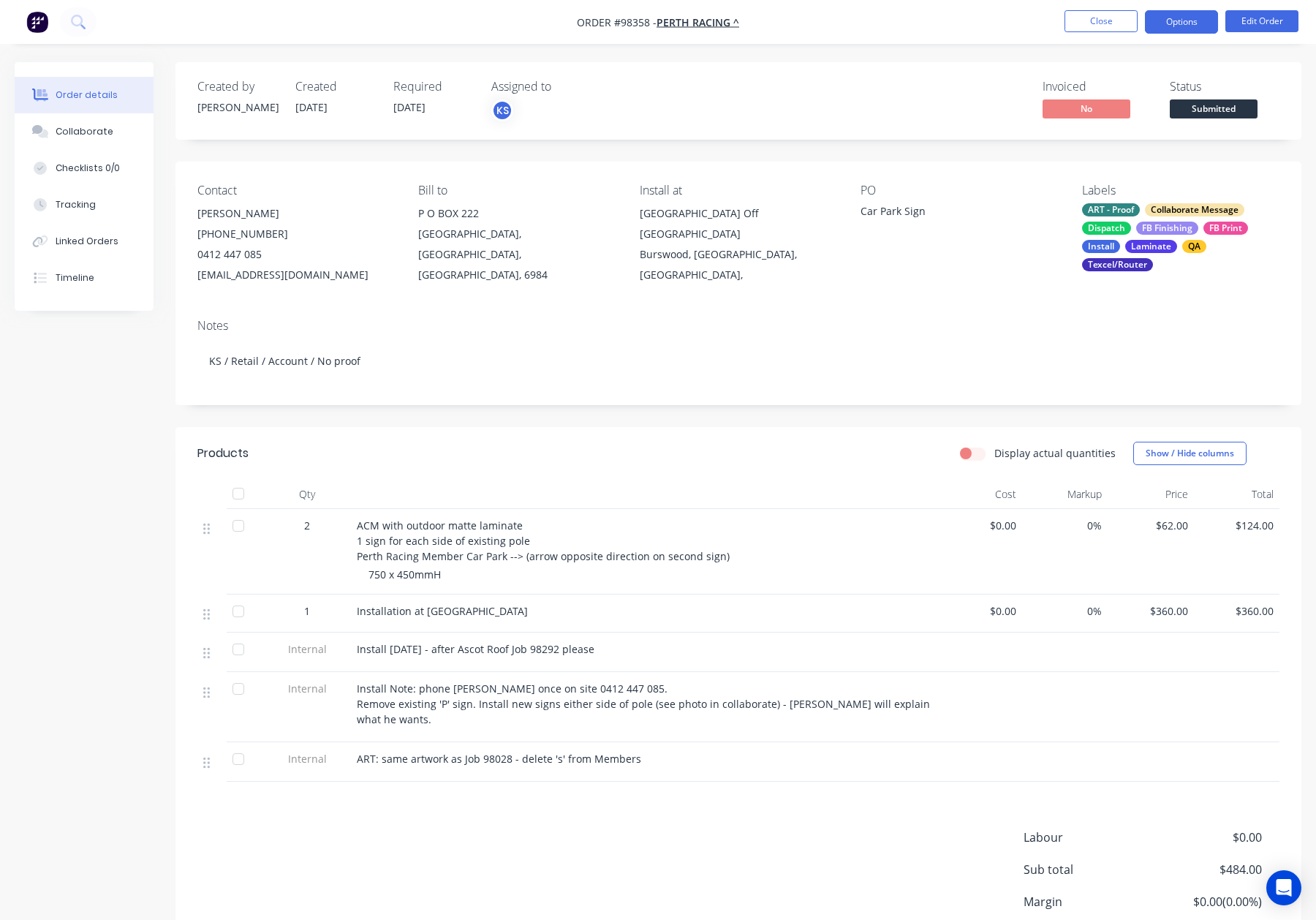
click at [1166, 22] on button "Options" at bounding box center [1181, 22] width 73 height 23
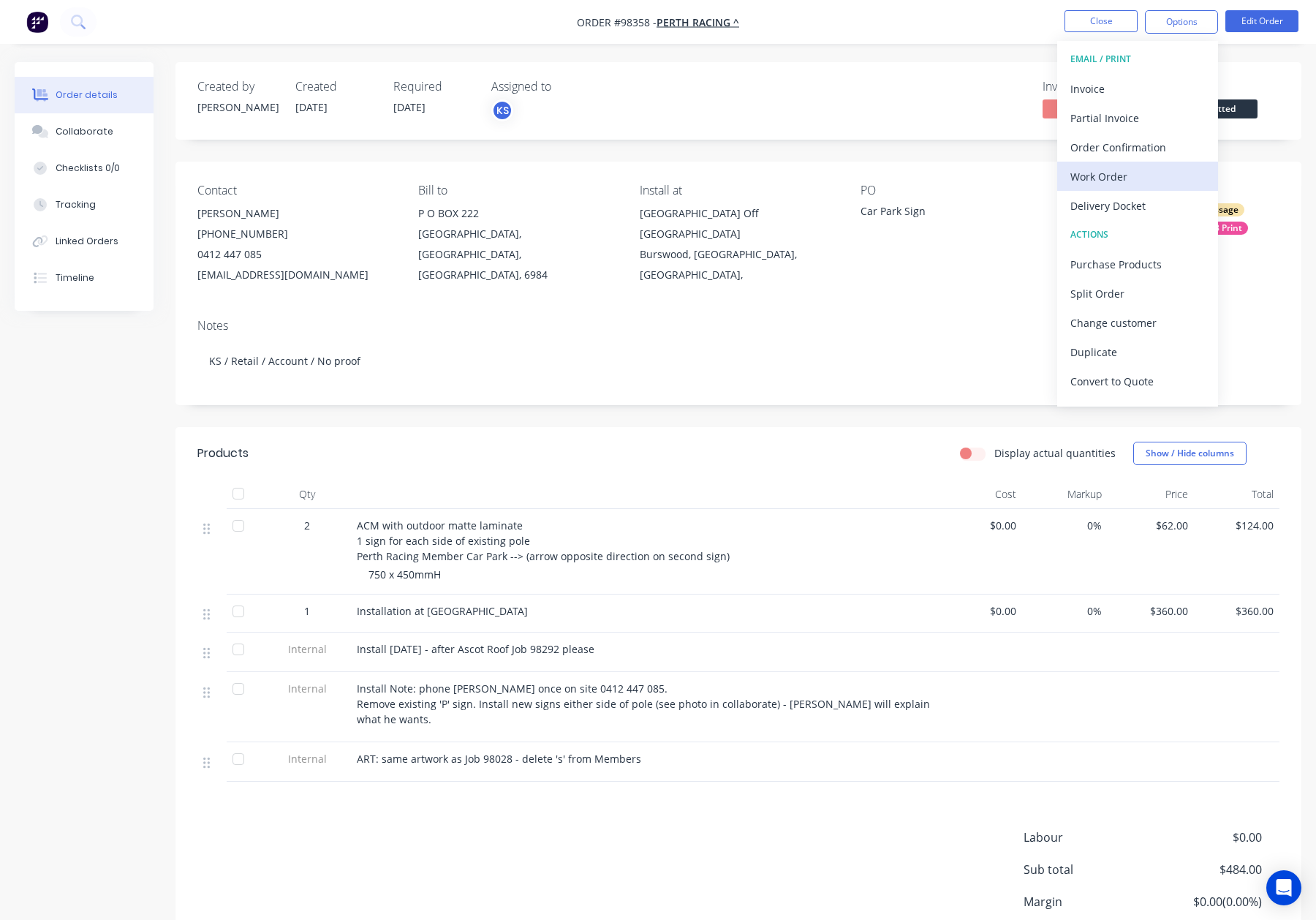
click at [1141, 172] on div "Work Order" at bounding box center [1137, 176] width 135 height 22
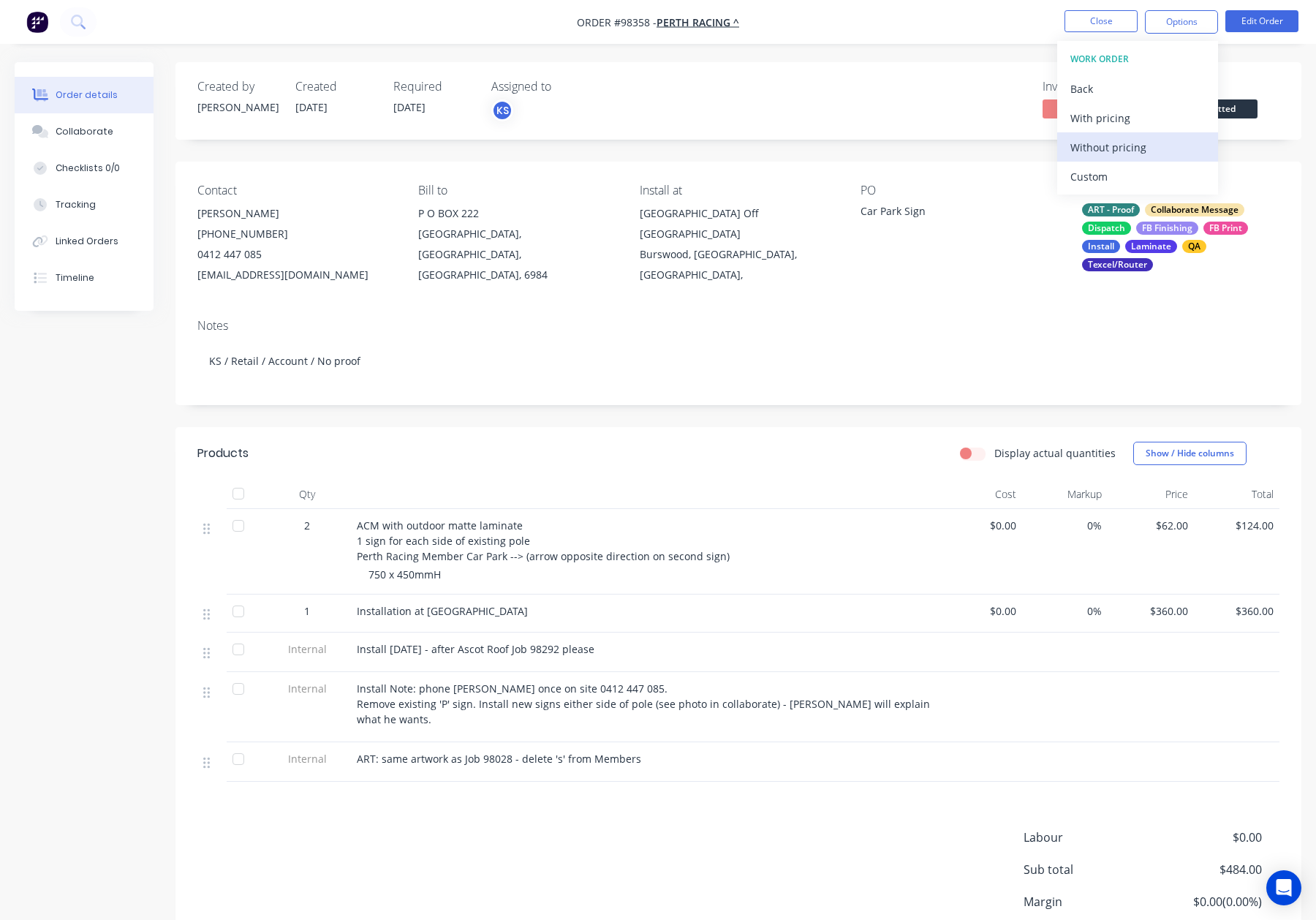
click at [1143, 157] on button "Without pricing" at bounding box center [1137, 147] width 161 height 29
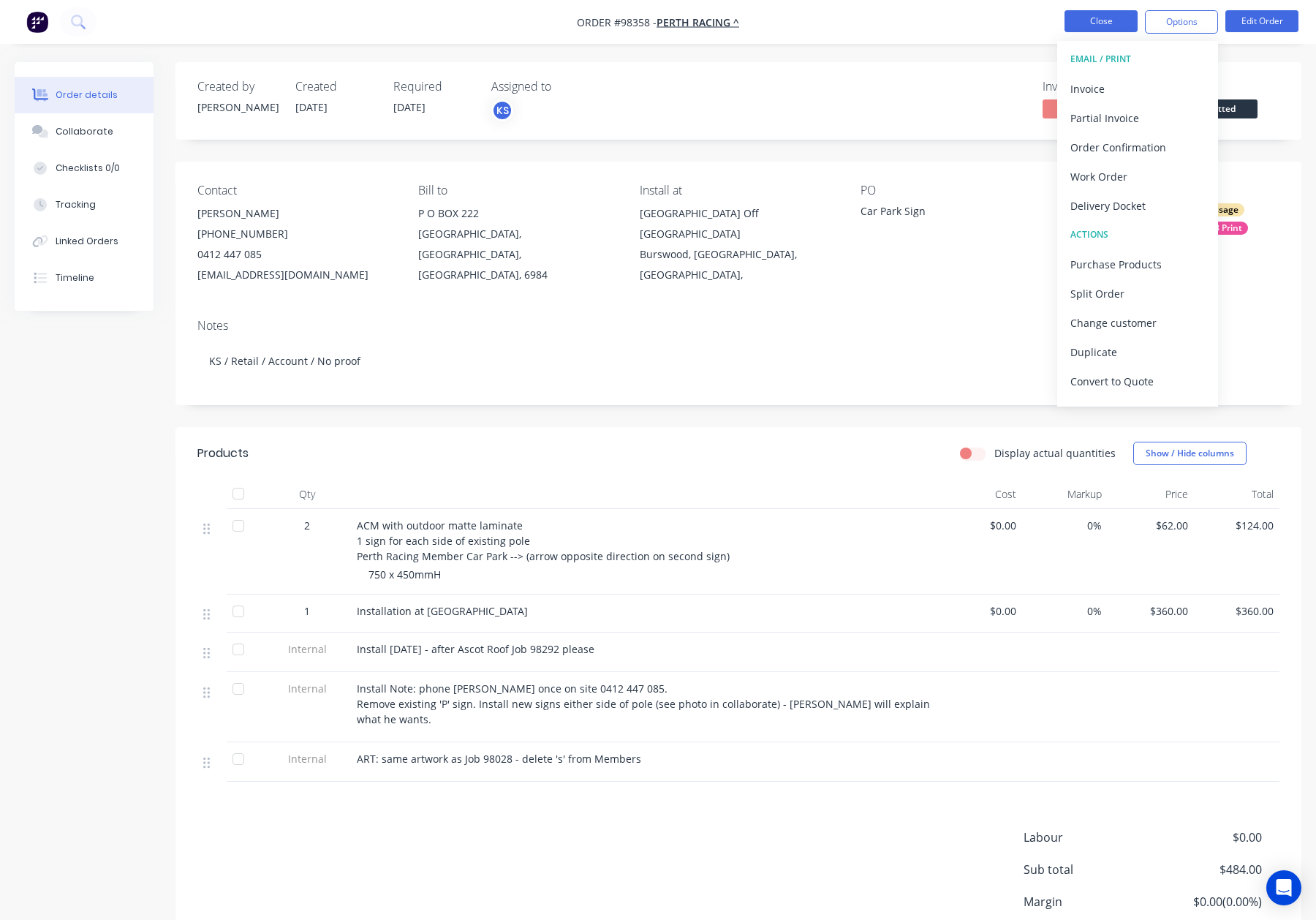
click at [1105, 19] on button "Close" at bounding box center [1101, 21] width 73 height 22
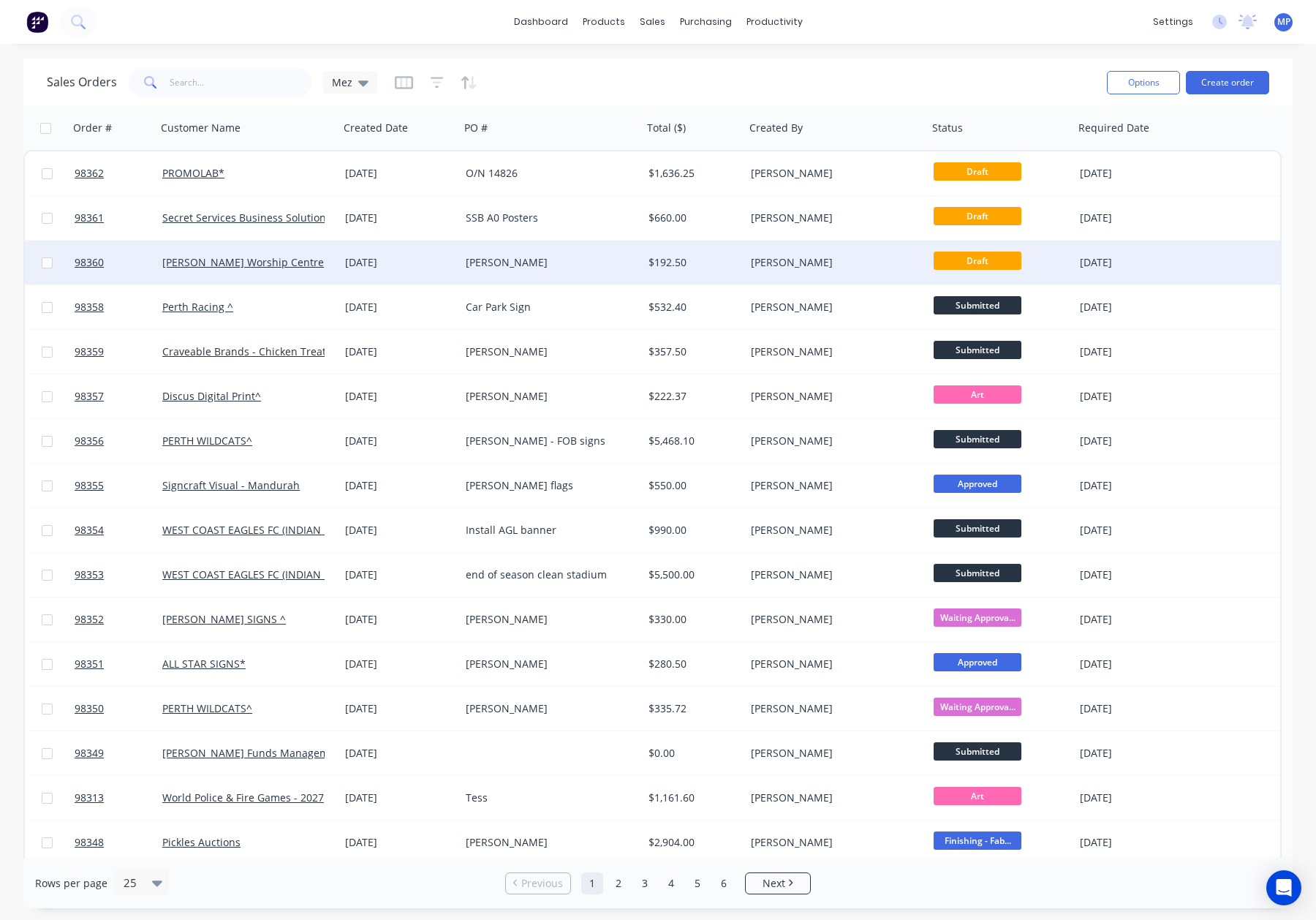
click at [540, 261] on div "John" at bounding box center [547, 262] width 162 height 15
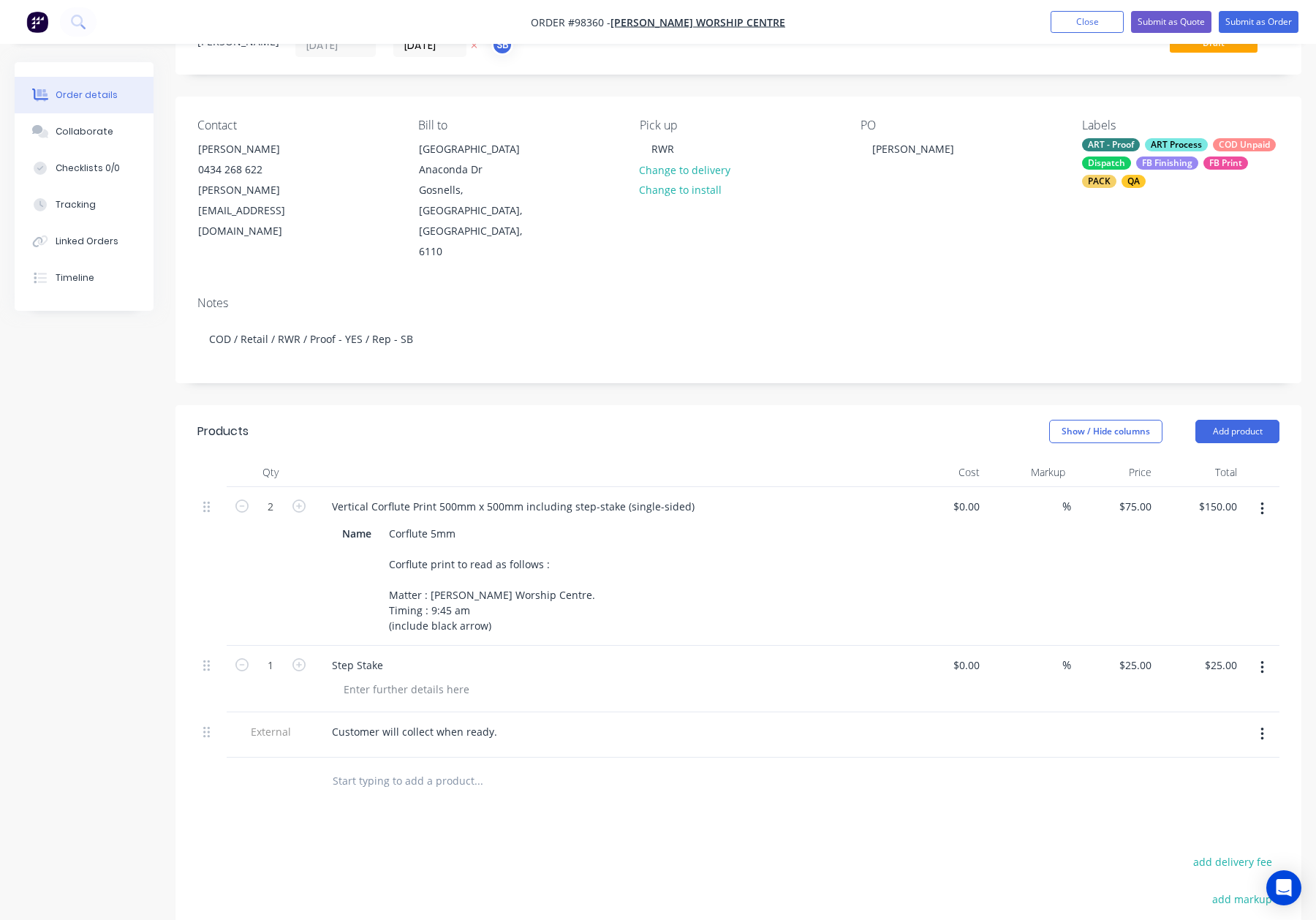
scroll to position [68, 0]
drag, startPoint x: 653, startPoint y: 467, endPoint x: 733, endPoint y: 467, distance: 80.0
click at [733, 494] on div "Vertical Corflute Print 500mm x 500mm including step-stake (single-sided)" at bounding box center [607, 504] width 573 height 22
click at [716, 406] on header "Products Show / Hide columns Add product" at bounding box center [738, 429] width 1126 height 53
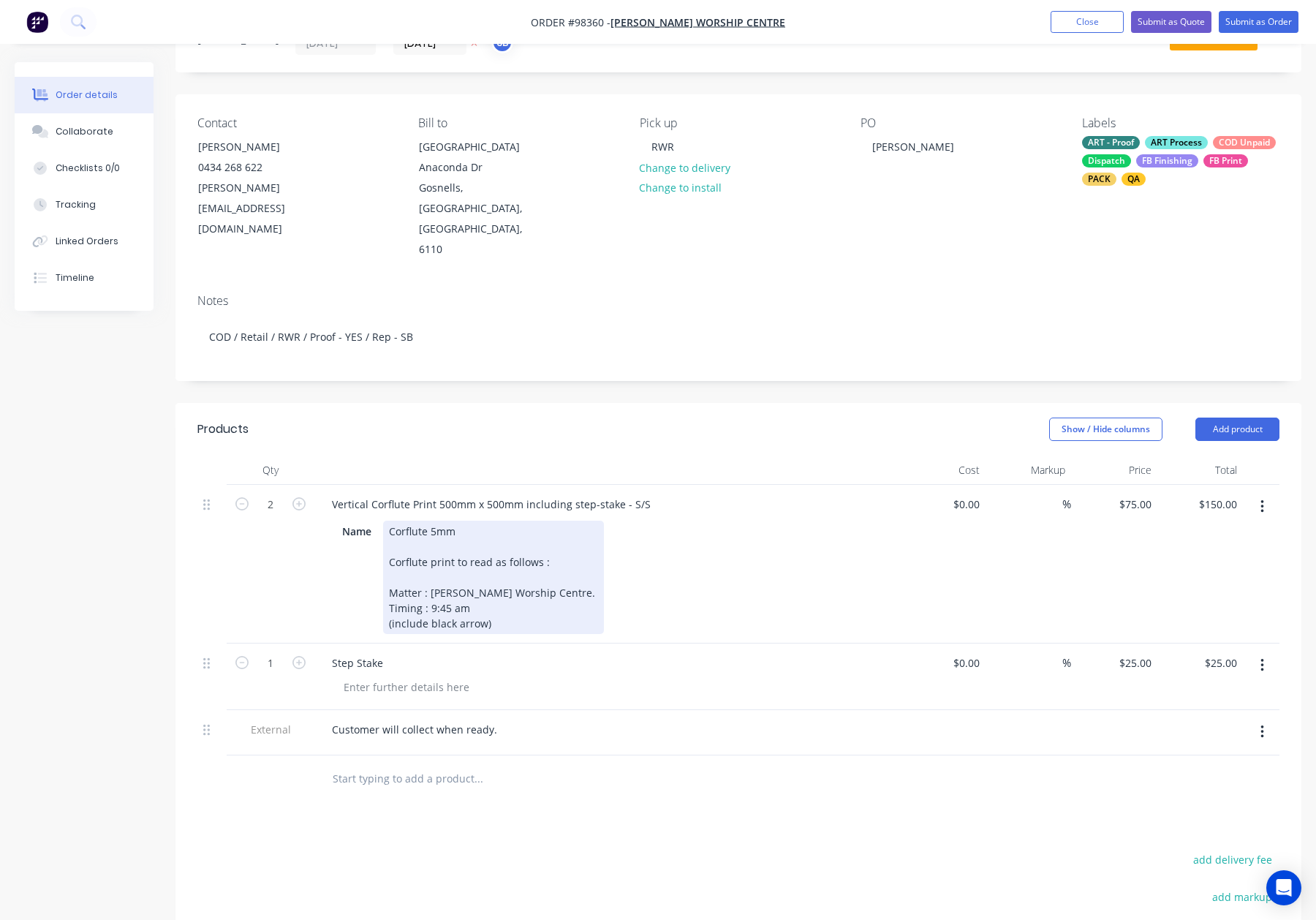
click at [488, 539] on div "Corflute 5mm Corflute print to read as follows : Matter : Bethany Worship Centr…" at bounding box center [494, 577] width 221 height 113
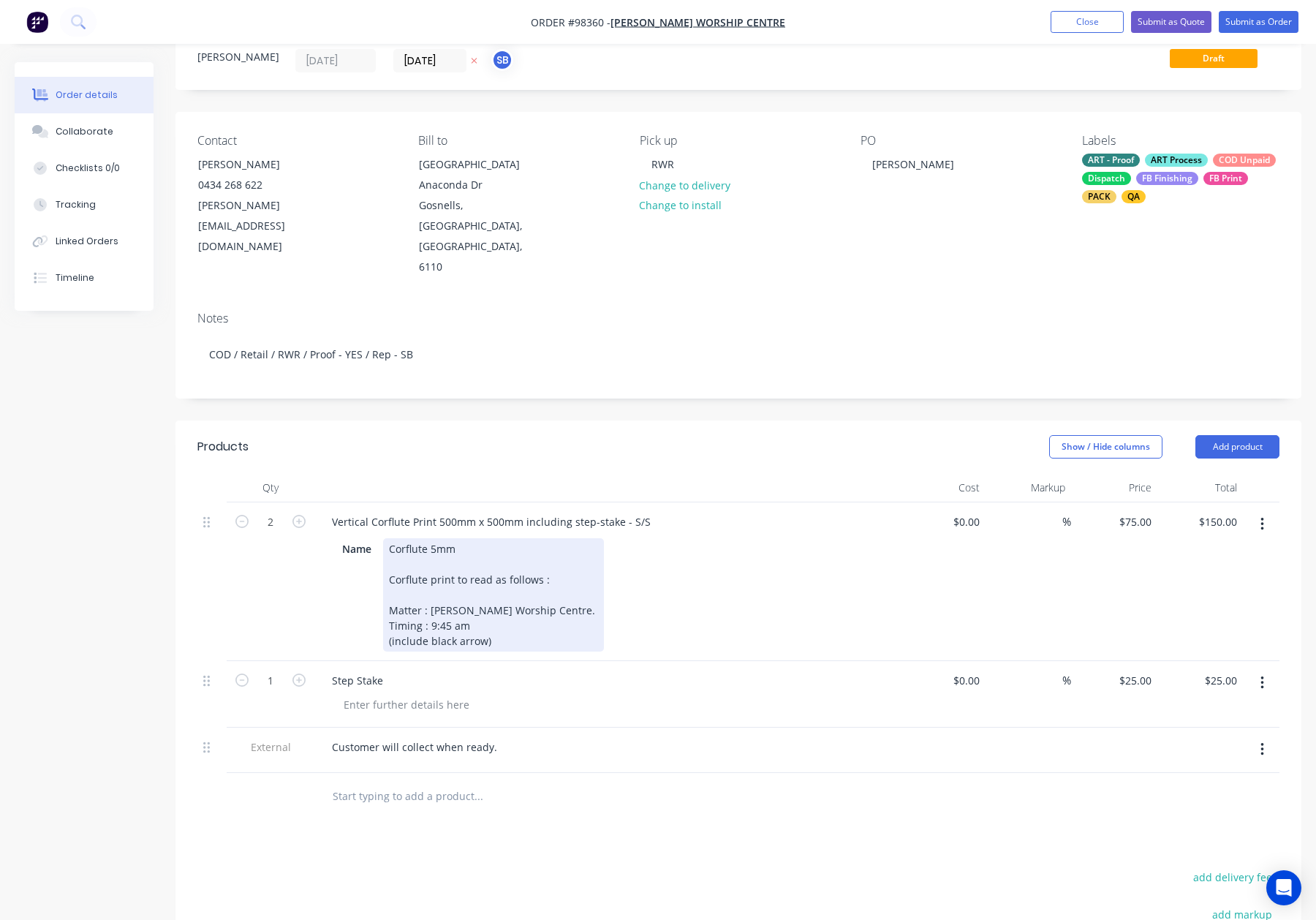
scroll to position [37, 0]
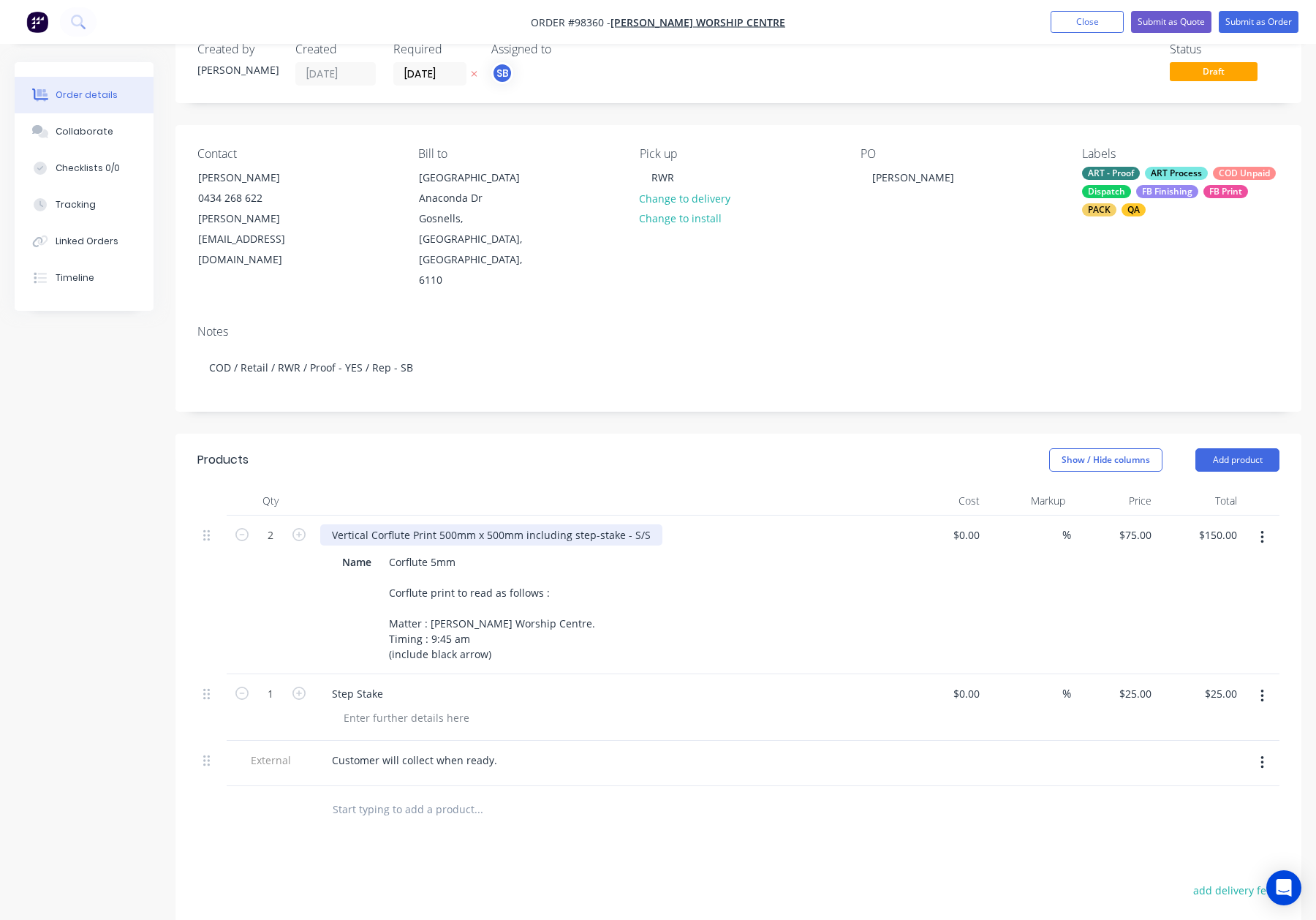
click at [431, 524] on div "Vertical Corflute Print 500mm x 500mm including step-stake - S/S" at bounding box center [491, 534] width 343 height 22
click at [436, 524] on div "Vertical Corflute Print 500mm x 500mm including step-stake - S/S" at bounding box center [491, 534] width 343 height 22
drag, startPoint x: 533, startPoint y: 495, endPoint x: 545, endPoint y: 500, distance: 13.0
click at [533, 524] on div "Vertical Corflute Prints - 500mm x 500mm including step-stake - S/S" at bounding box center [497, 534] width 354 height 22
click at [639, 486] on div at bounding box center [607, 501] width 585 height 29
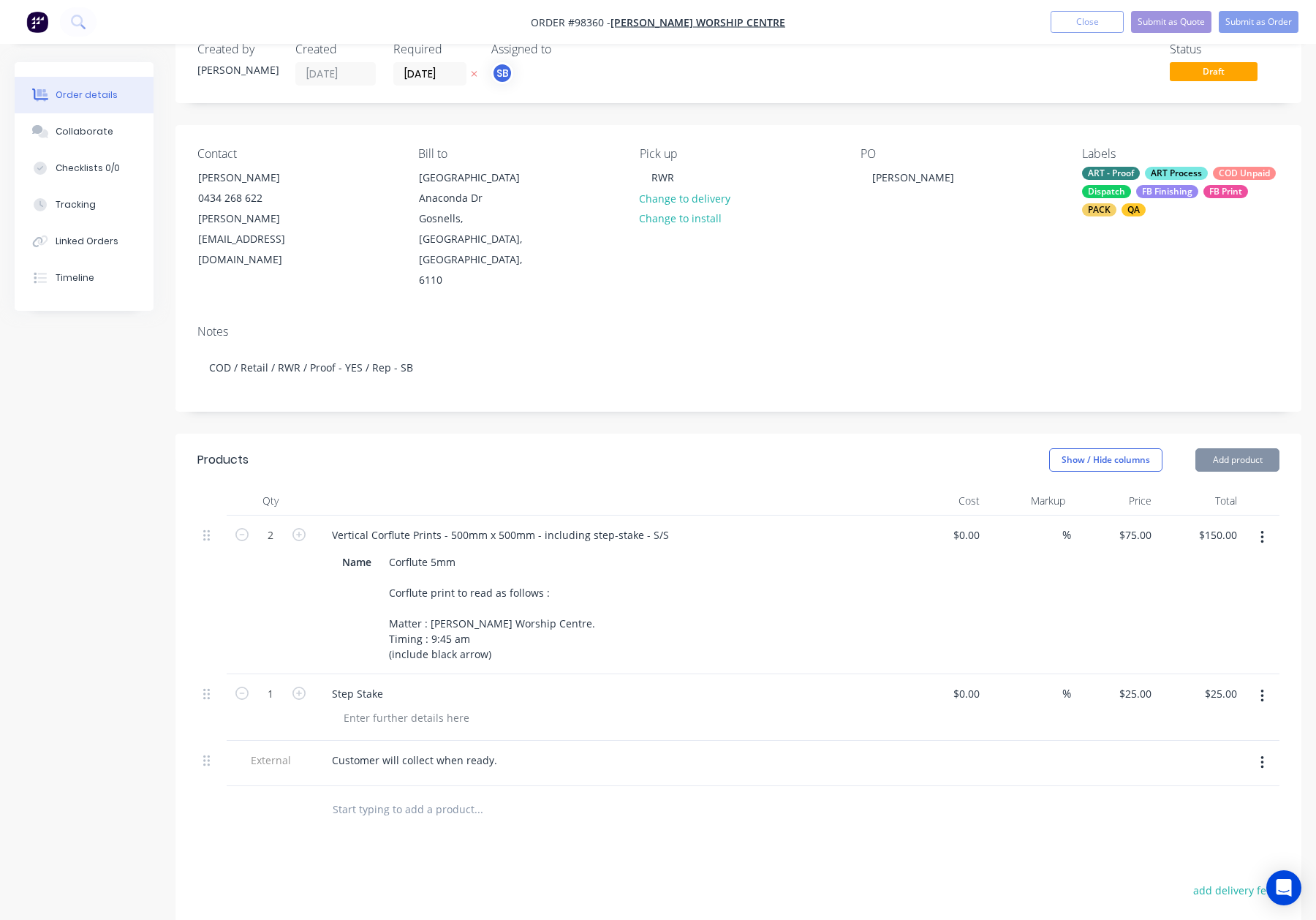
scroll to position [0, 0]
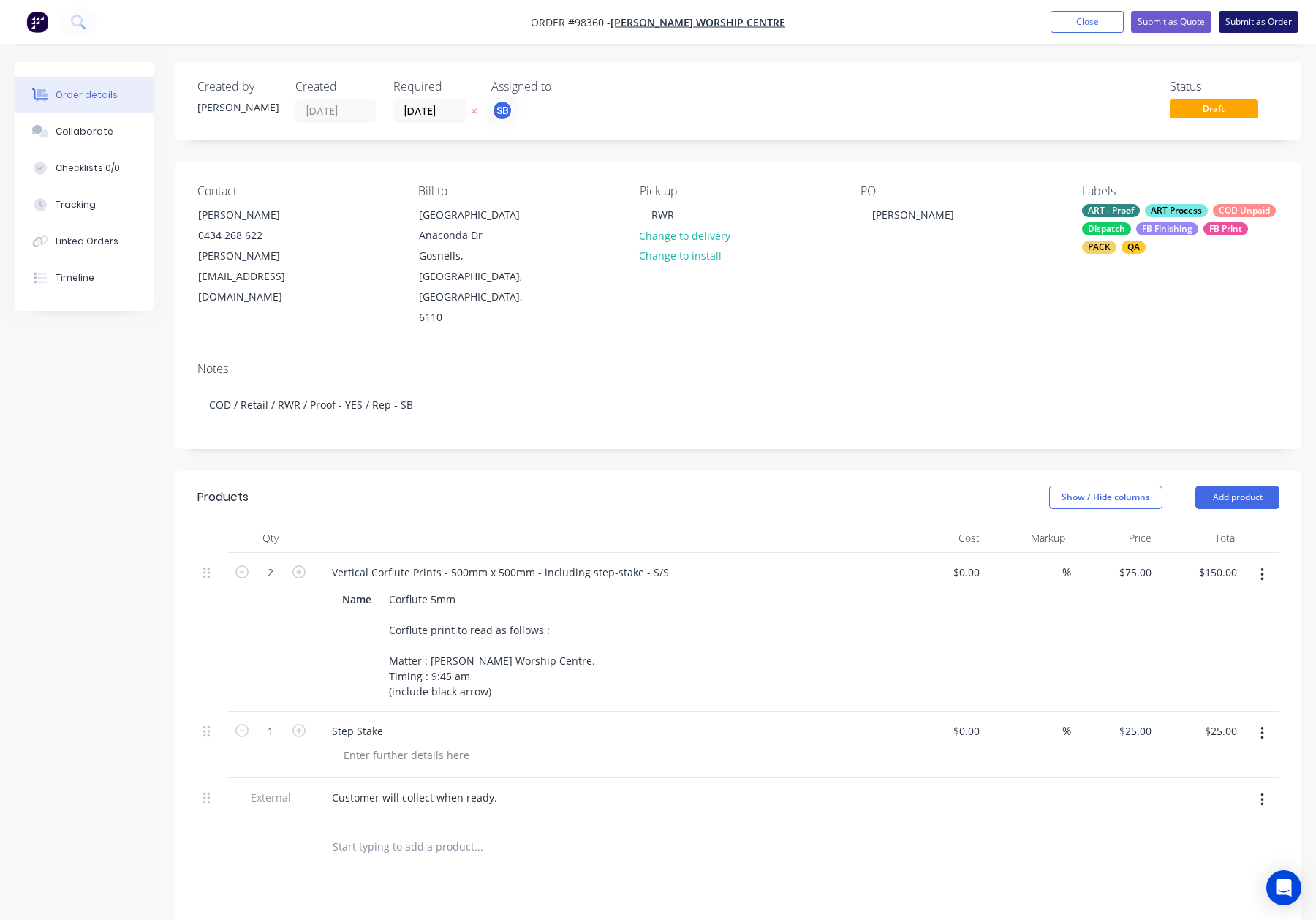
click at [1256, 13] on button "Submit as Order" at bounding box center [1258, 22] width 79 height 22
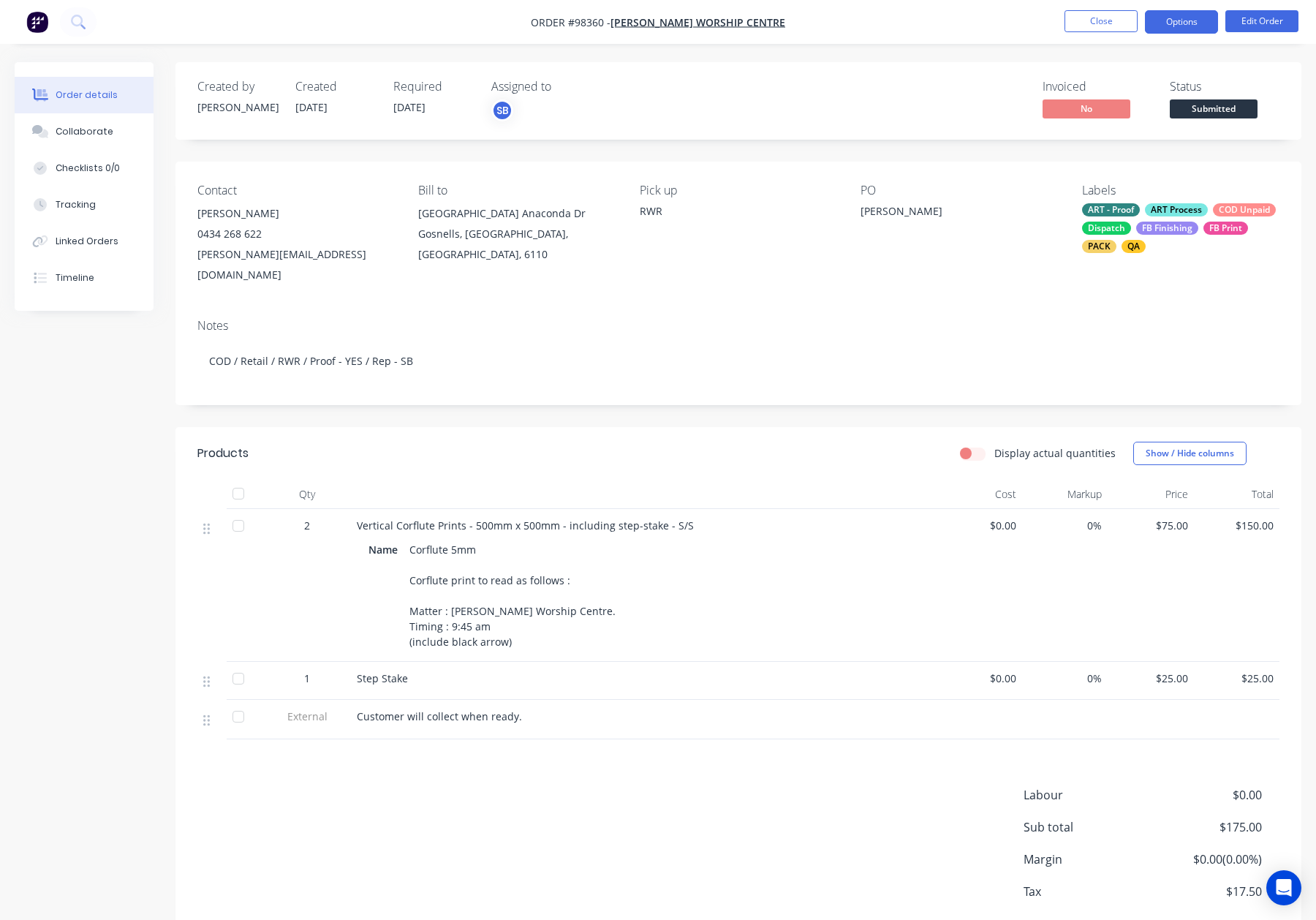
click at [1176, 21] on button "Options" at bounding box center [1181, 22] width 73 height 23
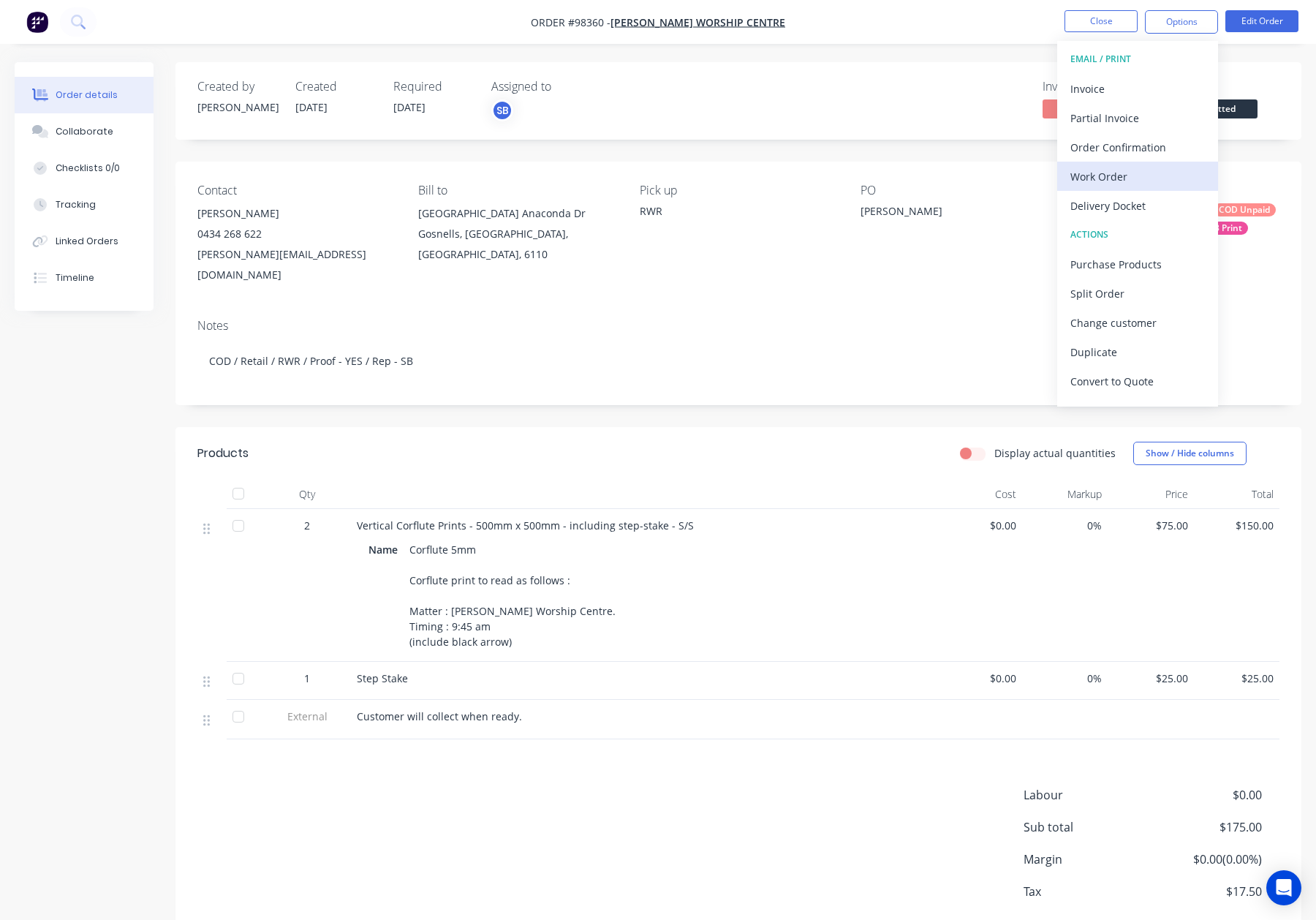
click at [1111, 164] on button "Work Order" at bounding box center [1137, 176] width 161 height 29
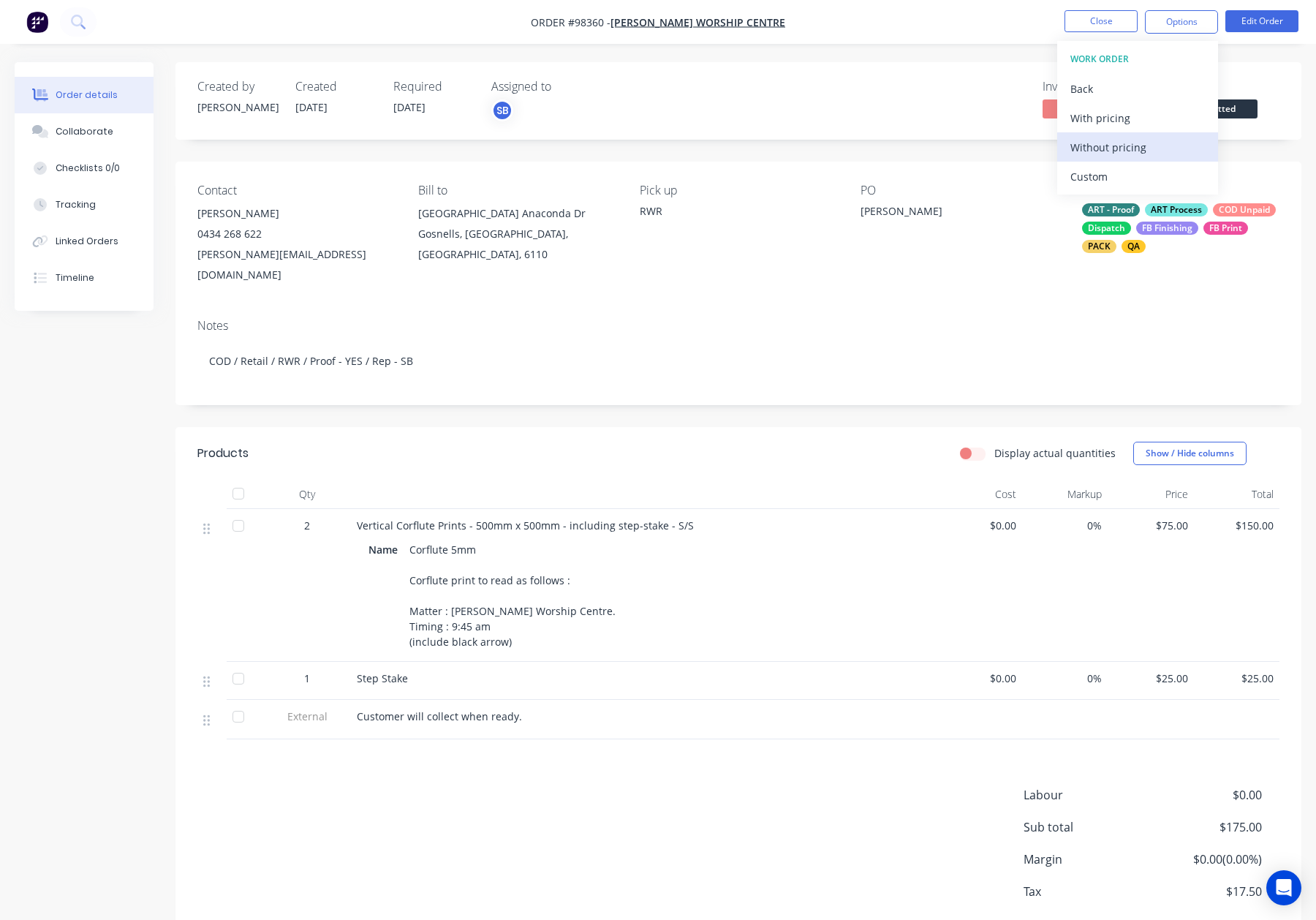
click at [1127, 139] on div "Without pricing" at bounding box center [1137, 147] width 135 height 22
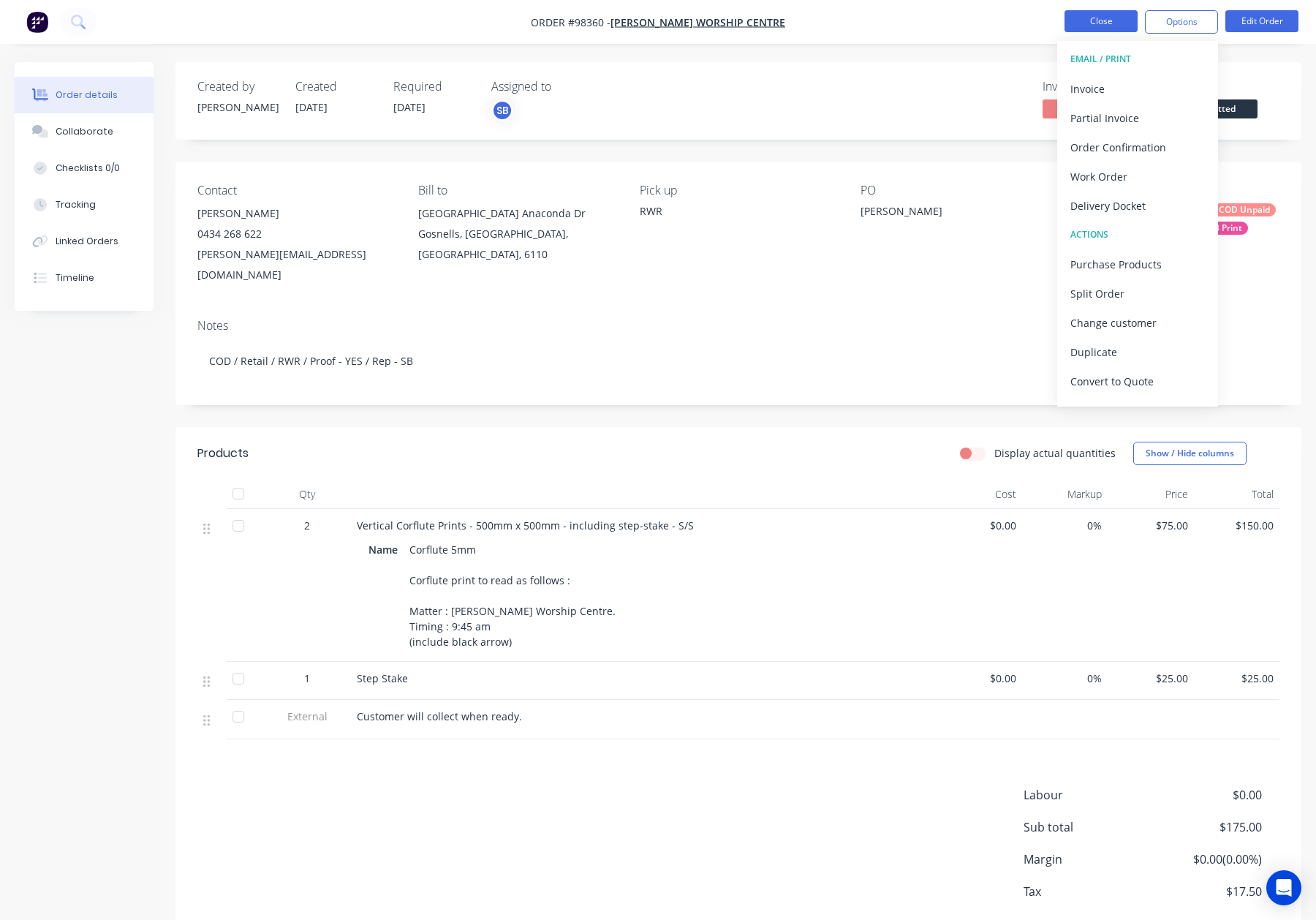
click at [1096, 26] on button "Close" at bounding box center [1101, 21] width 73 height 22
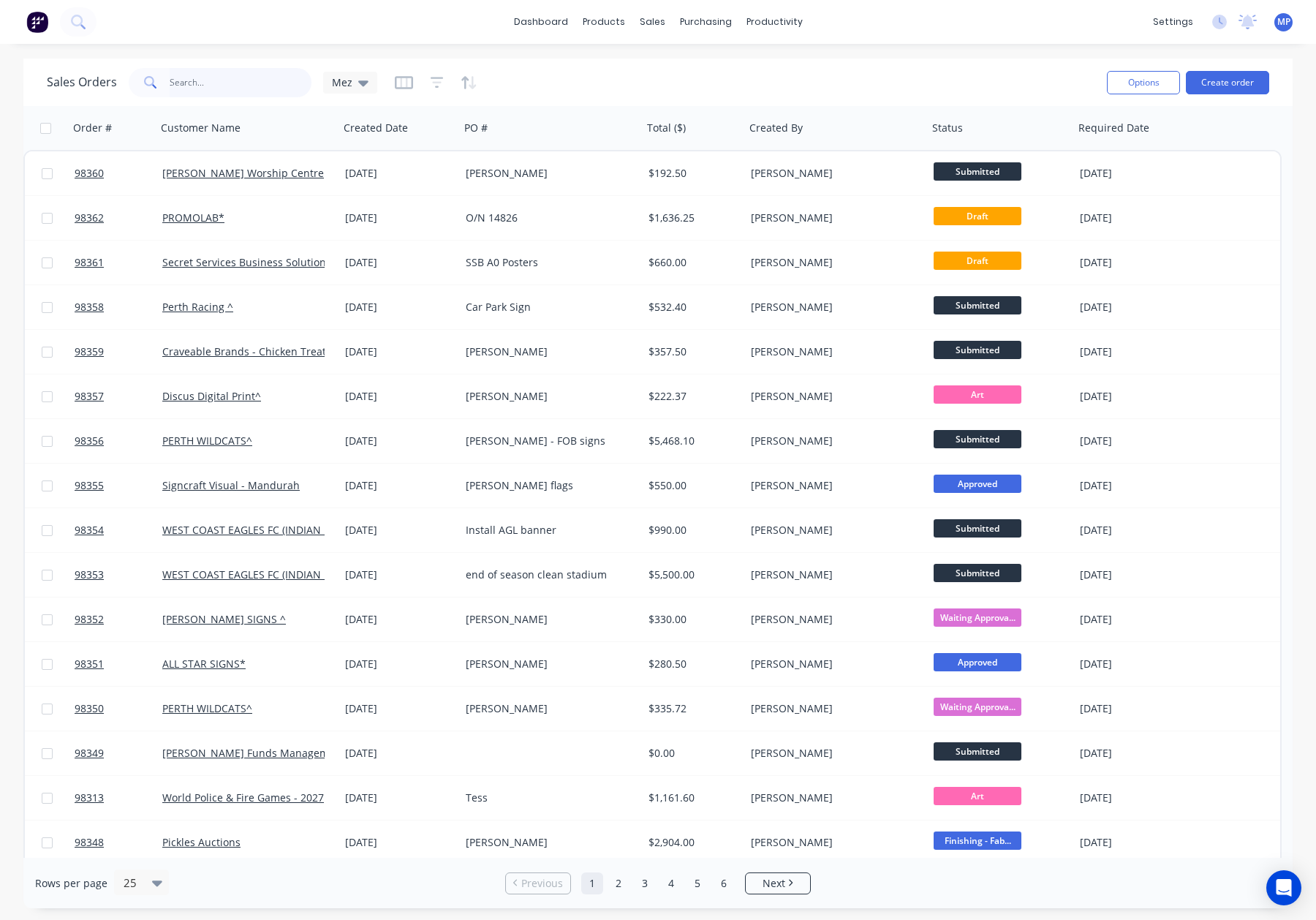
drag, startPoint x: 208, startPoint y: 79, endPoint x: 236, endPoint y: 79, distance: 28.0
click at [208, 79] on input "text" at bounding box center [241, 83] width 142 height 29
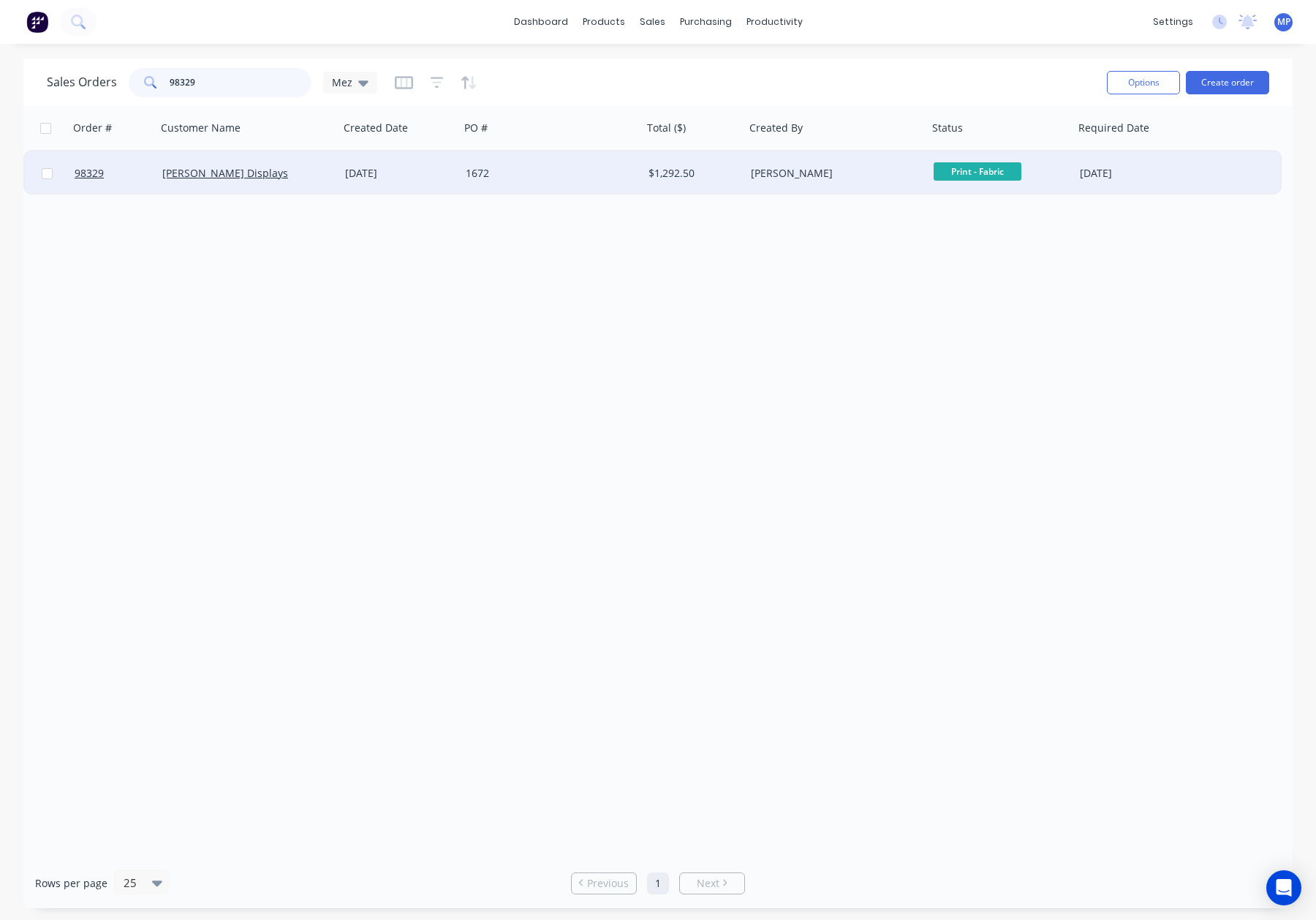
type input "98329"
click at [545, 167] on div "1672" at bounding box center [547, 173] width 162 height 15
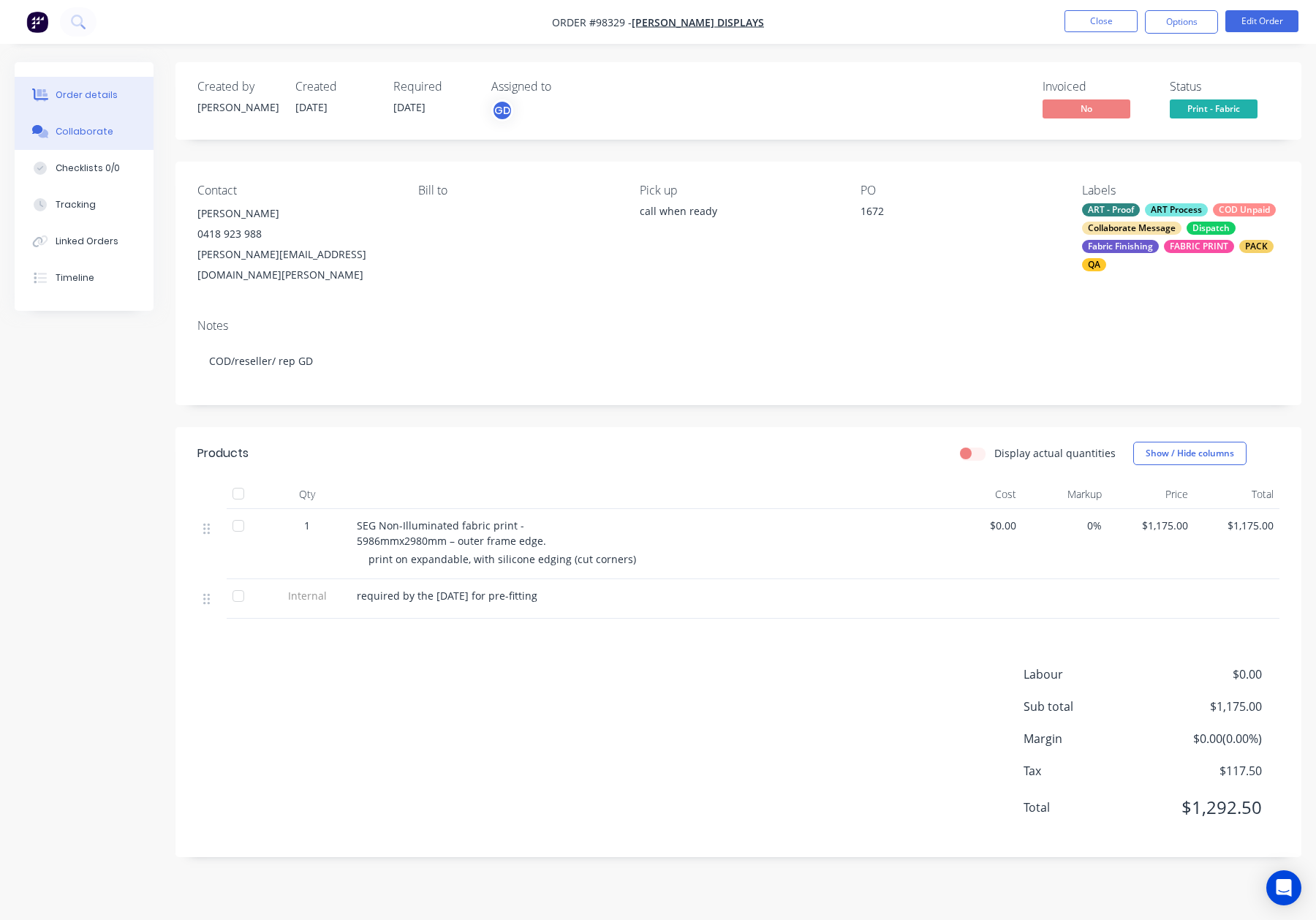
click at [83, 122] on button "Collaborate" at bounding box center [84, 131] width 139 height 36
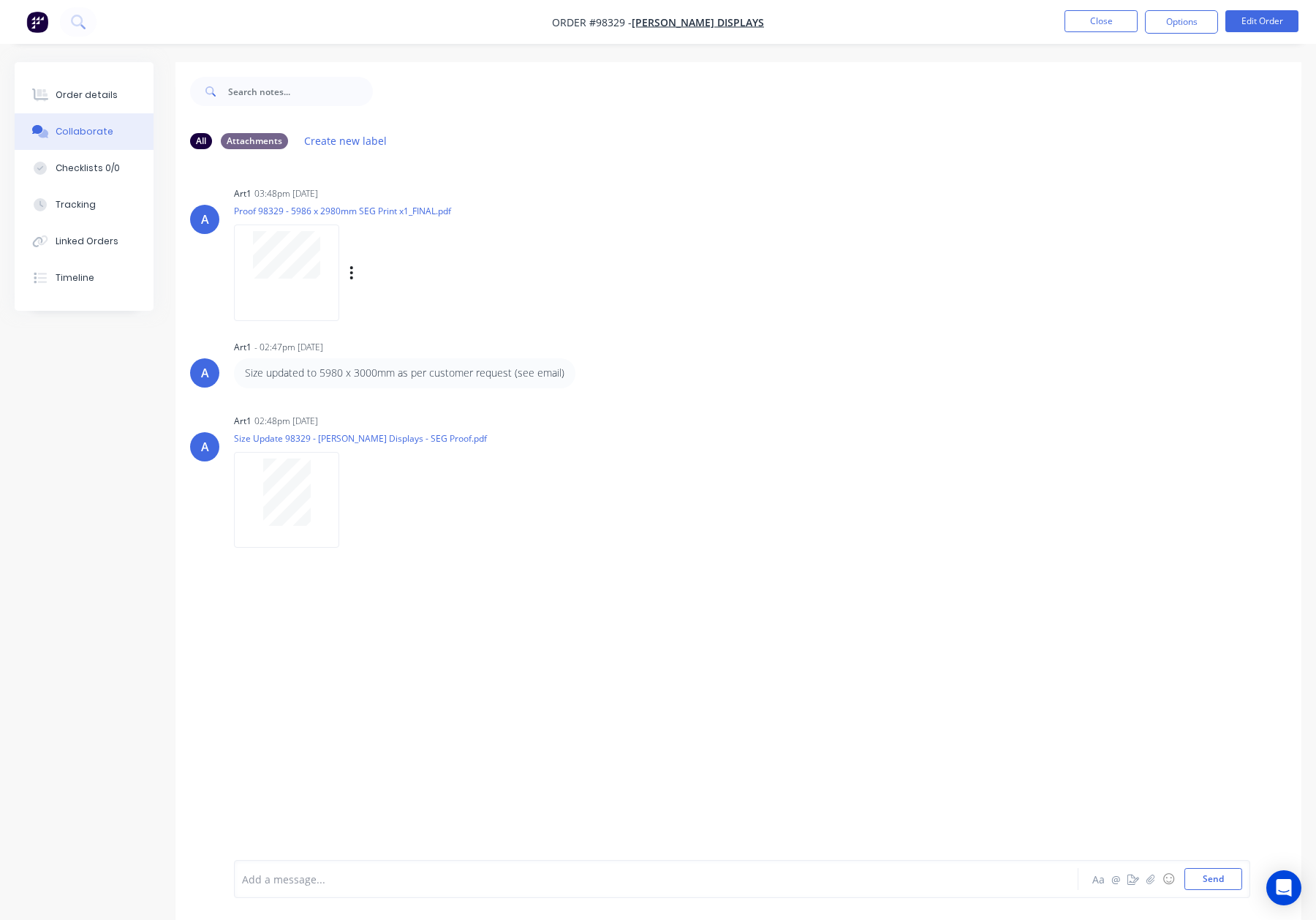
click at [314, 284] on div at bounding box center [286, 272] width 105 height 96
click at [50, 89] on div at bounding box center [40, 95] width 22 height 13
click at [87, 97] on div "Order details" at bounding box center [86, 95] width 62 height 13
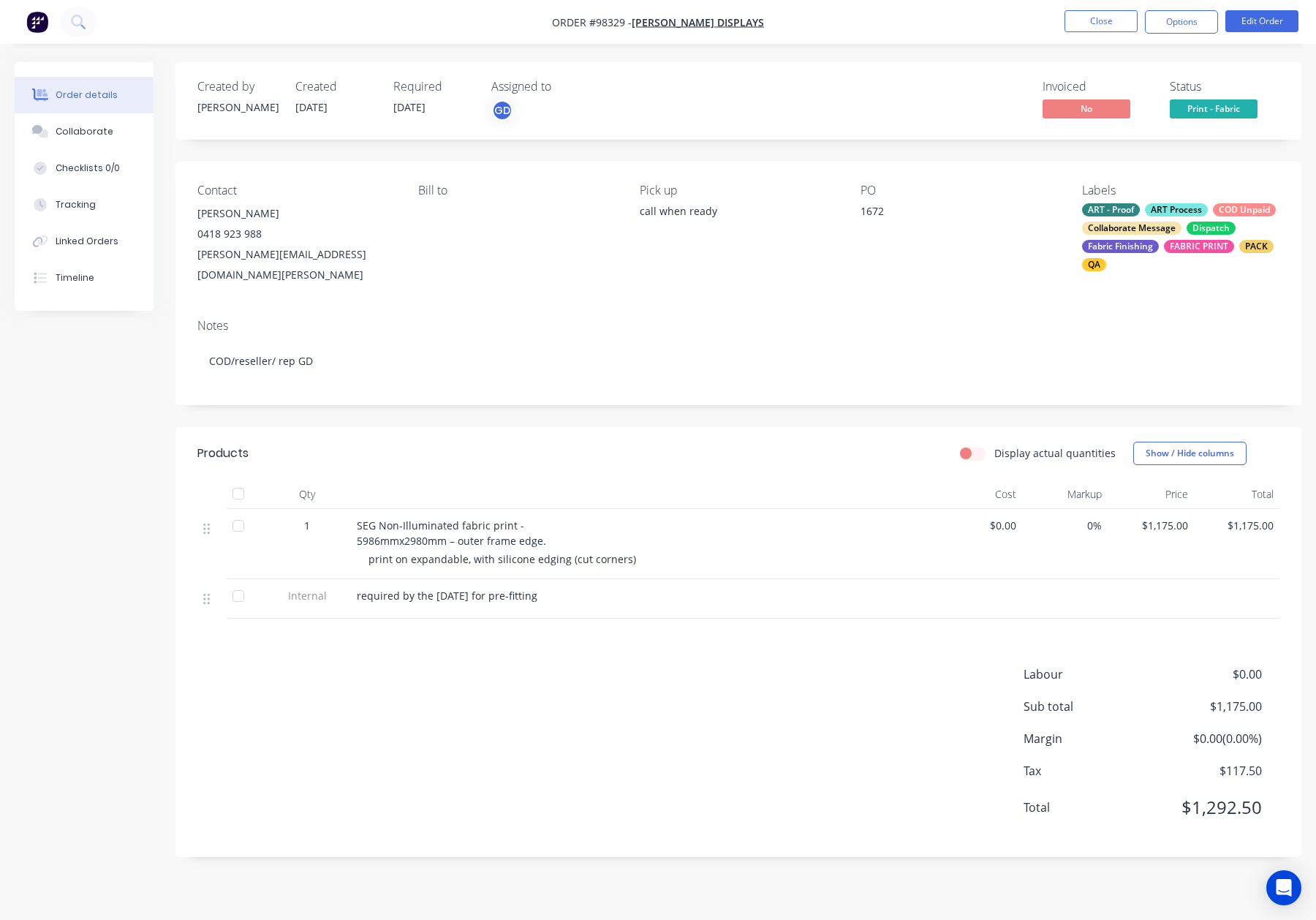
click at [561, 180] on div "Contact Shane Goff 0418 923 988 shane@barrettexhibitiongroup.com.au Bill to Pic…" at bounding box center [738, 234] width 1126 height 146
click at [1091, 22] on button "Close" at bounding box center [1101, 21] width 73 height 22
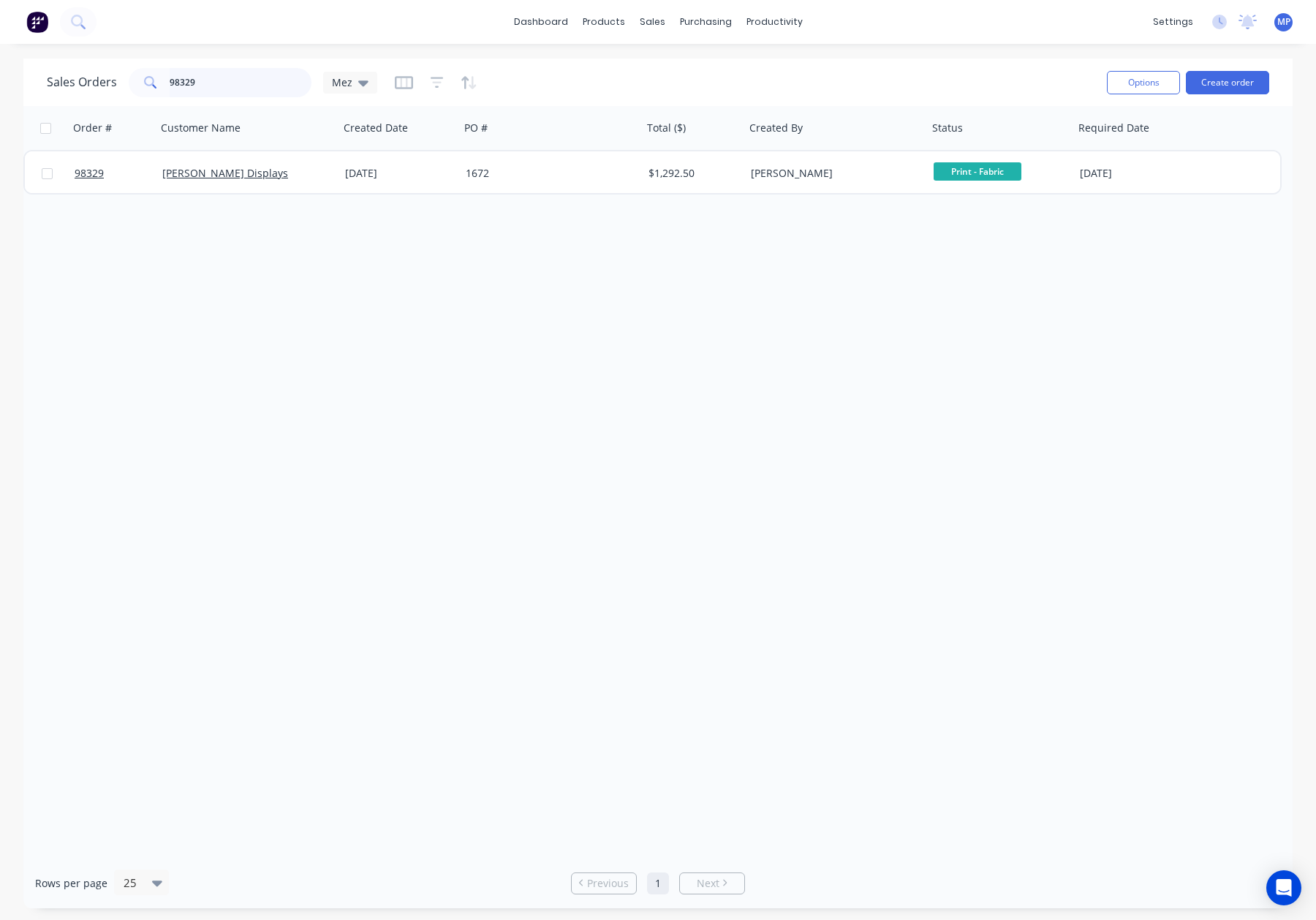
click at [233, 94] on input "98329" at bounding box center [241, 83] width 142 height 29
drag, startPoint x: 202, startPoint y: 87, endPoint x: 110, endPoint y: 84, distance: 92.0
click at [114, 84] on div "Sales Orders 98329 Mez" at bounding box center [211, 83] width 331 height 29
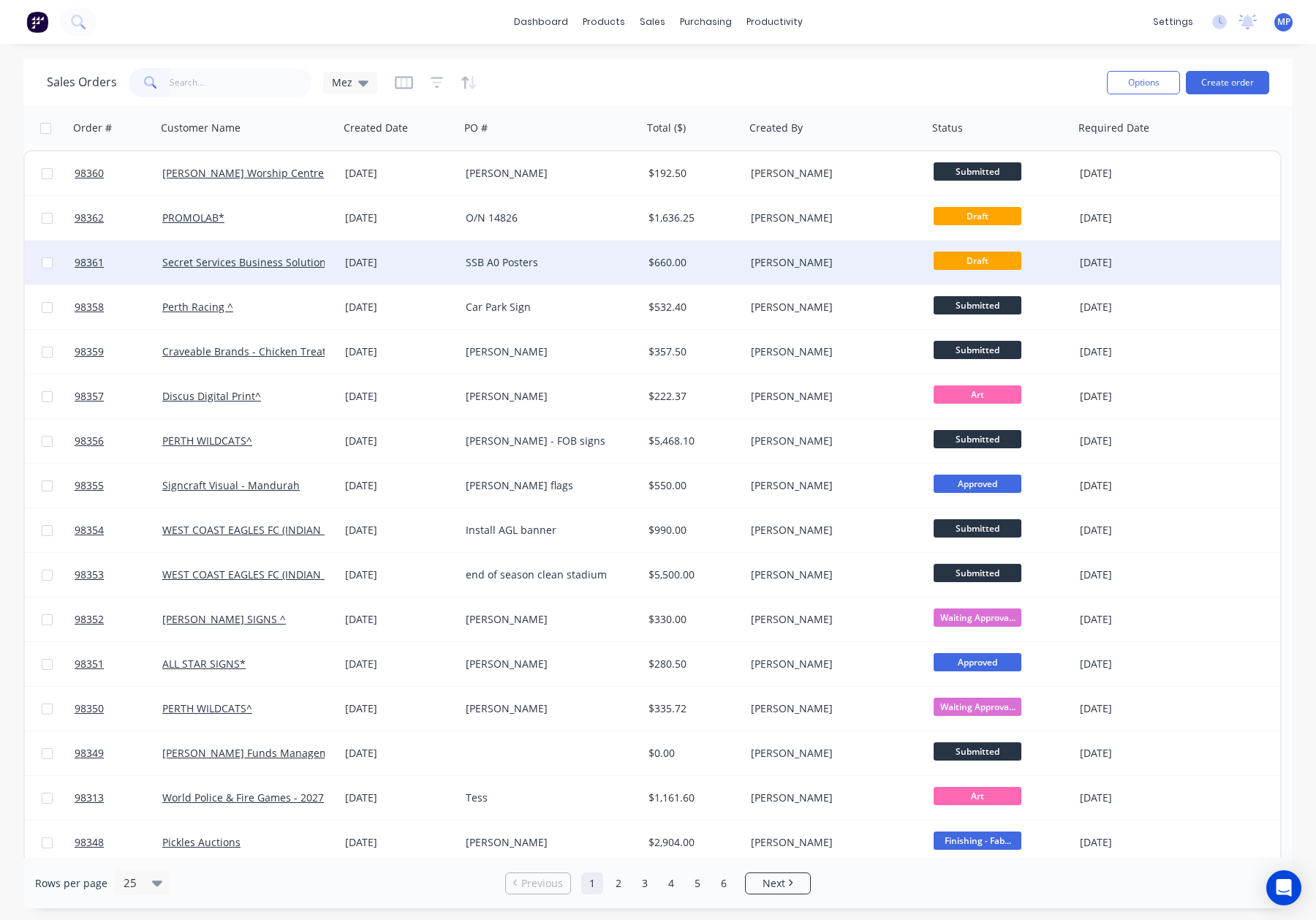
click at [582, 268] on div "SSB A0 Posters" at bounding box center [547, 262] width 162 height 15
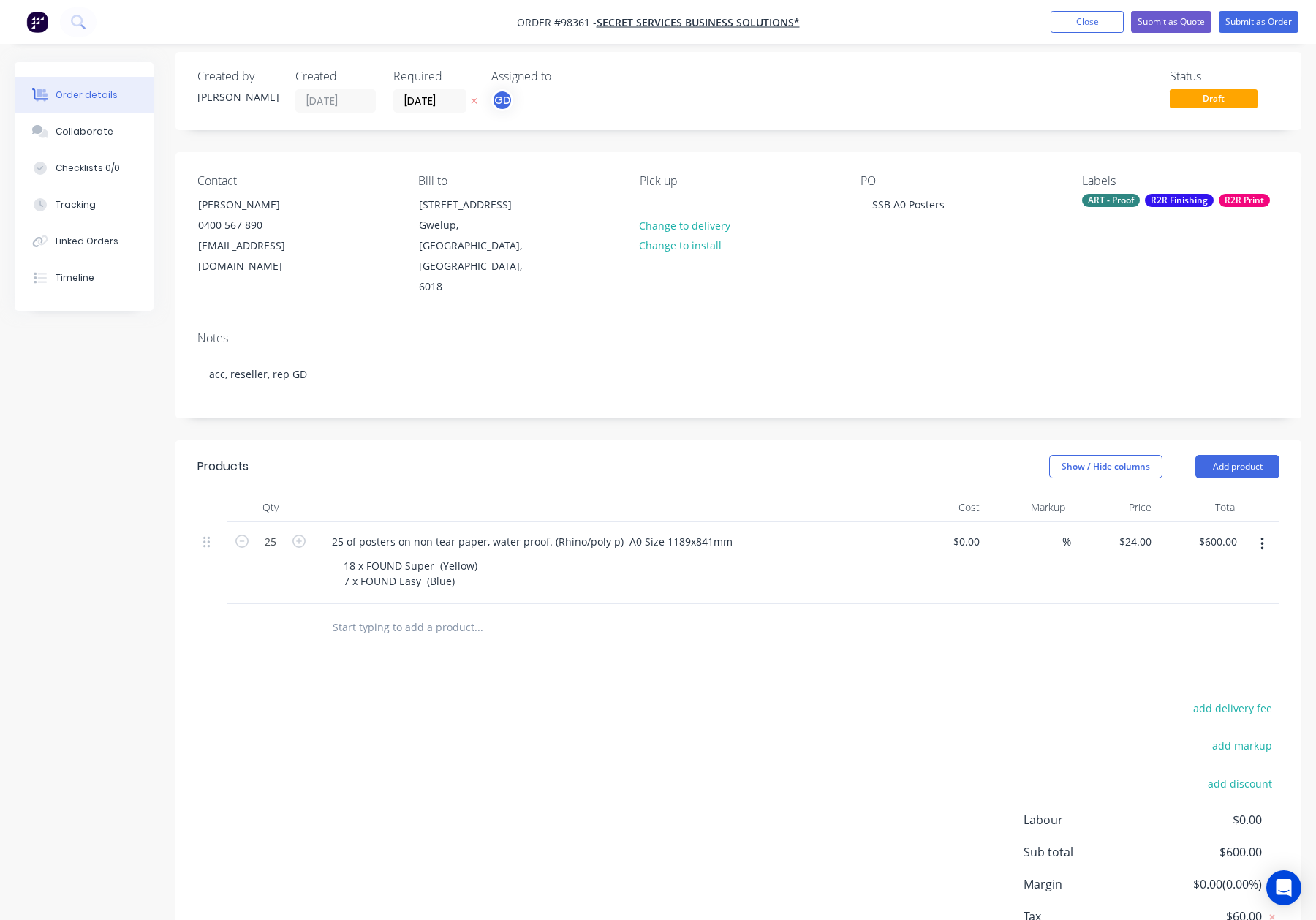
scroll to position [12, 0]
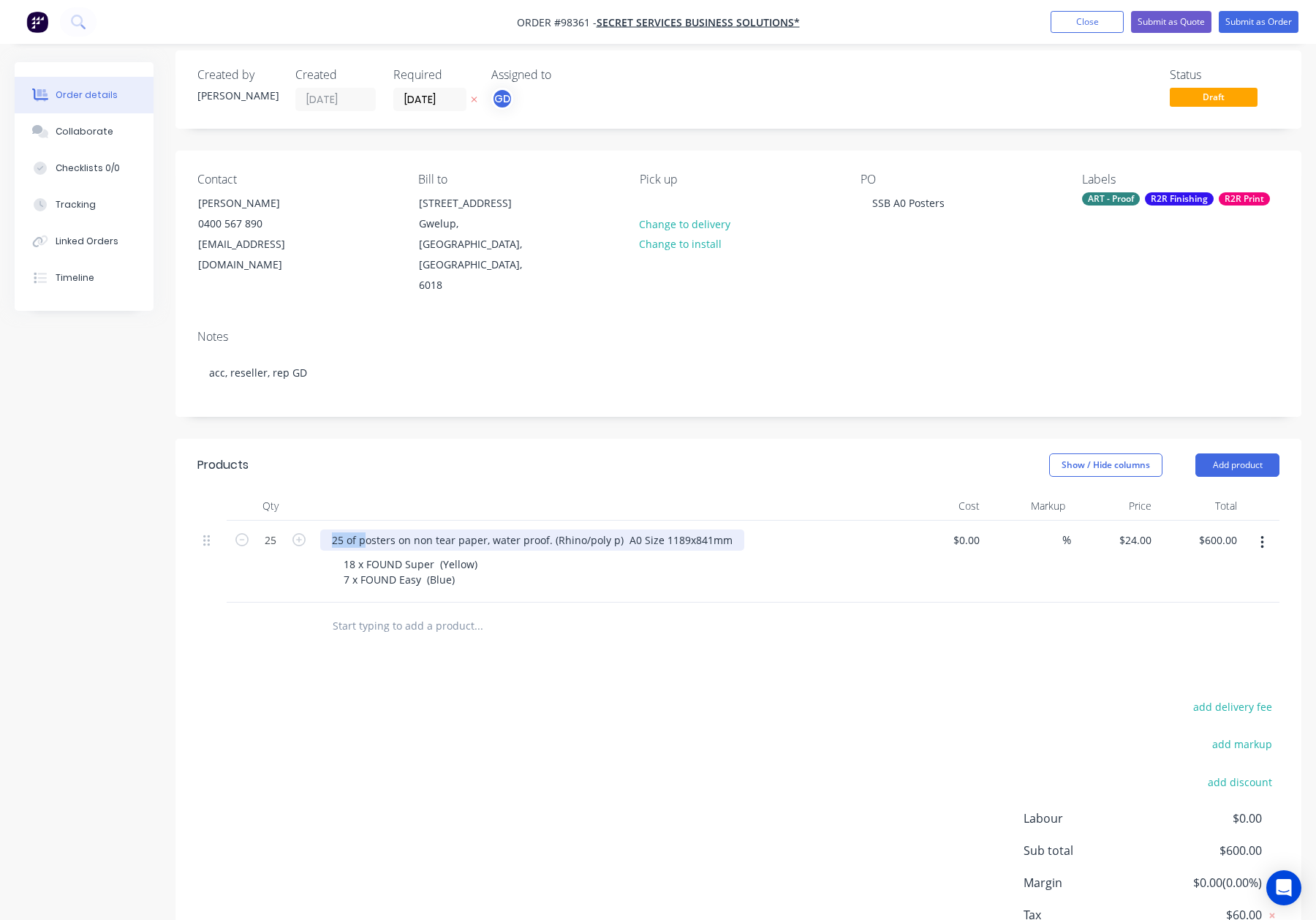
drag, startPoint x: 364, startPoint y: 500, endPoint x: 305, endPoint y: 497, distance: 59.1
click at [305, 520] on div "25 25 of posters on non tear paper, water proof. (Rhino/poly p) A0 Size 1189x84…" at bounding box center [739, 561] width 1082 height 82
click at [596, 529] on div "Posters on non tear paper, water proof. (Rhino/poly p) A0 Size 1189x841mm" at bounding box center [518, 539] width 396 height 22
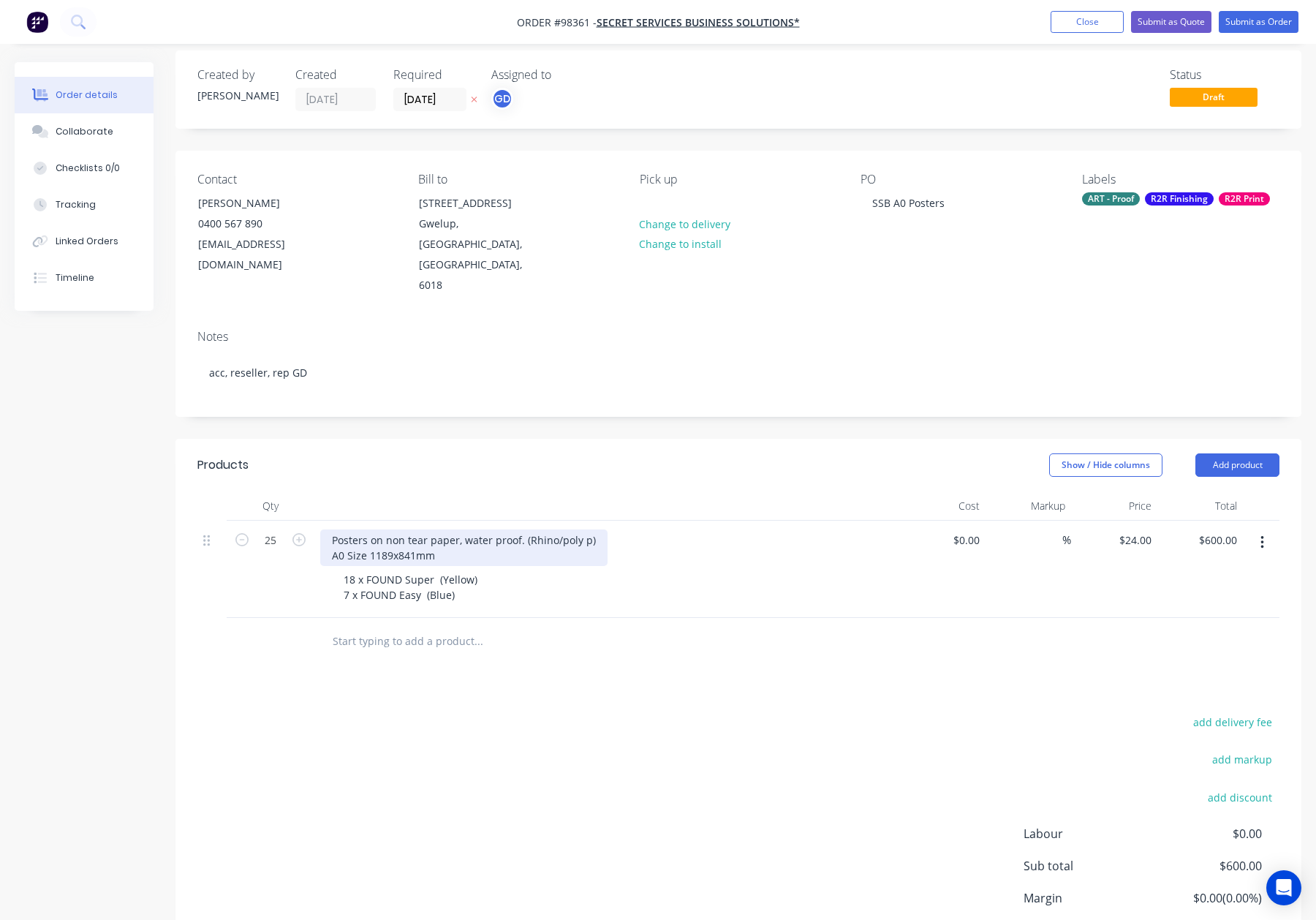
click at [365, 529] on div "Posters on non tear paper, water proof. (Rhino/poly p) A0 Size 1189x841mm" at bounding box center [463, 547] width 287 height 36
drag, startPoint x: 365, startPoint y: 516, endPoint x: 373, endPoint y: 517, distance: 8.1
click at [366, 529] on div "Posters on non tear paper, water proof. (Rhino/poly p) A0 Size 1189x841mm" at bounding box center [463, 547] width 287 height 36
click at [414, 388] on div "Created by Gino Created 26/08/25 Required 02/09/25 Assigned to GD Status Draft …" at bounding box center [738, 532] width 1126 height 966
click at [564, 529] on div "Posters on non tear paper, water proof. (Rhino/poly p) A0 Size - 1189x841mm" at bounding box center [467, 547] width 293 height 36
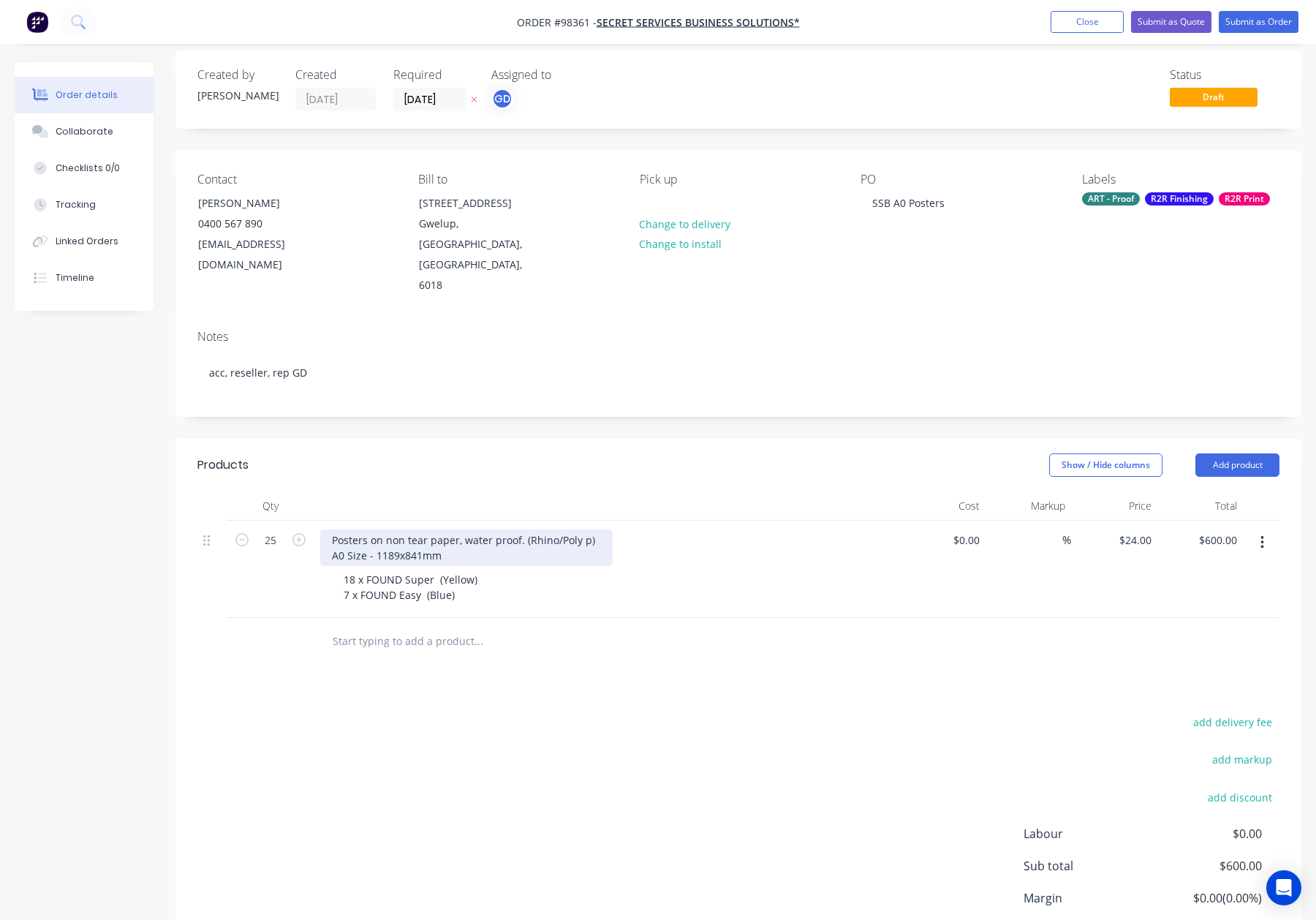
drag, startPoint x: 586, startPoint y: 504, endPoint x: 604, endPoint y: 518, distance: 22.8
click at [586, 529] on div "Posters on non tear paper, water proof. (Rhino/Poly p) A0 Size - 1189x841mm" at bounding box center [466, 547] width 293 height 36
click at [620, 453] on div "Show / Hide columns Add product" at bounding box center [853, 464] width 852 height 23
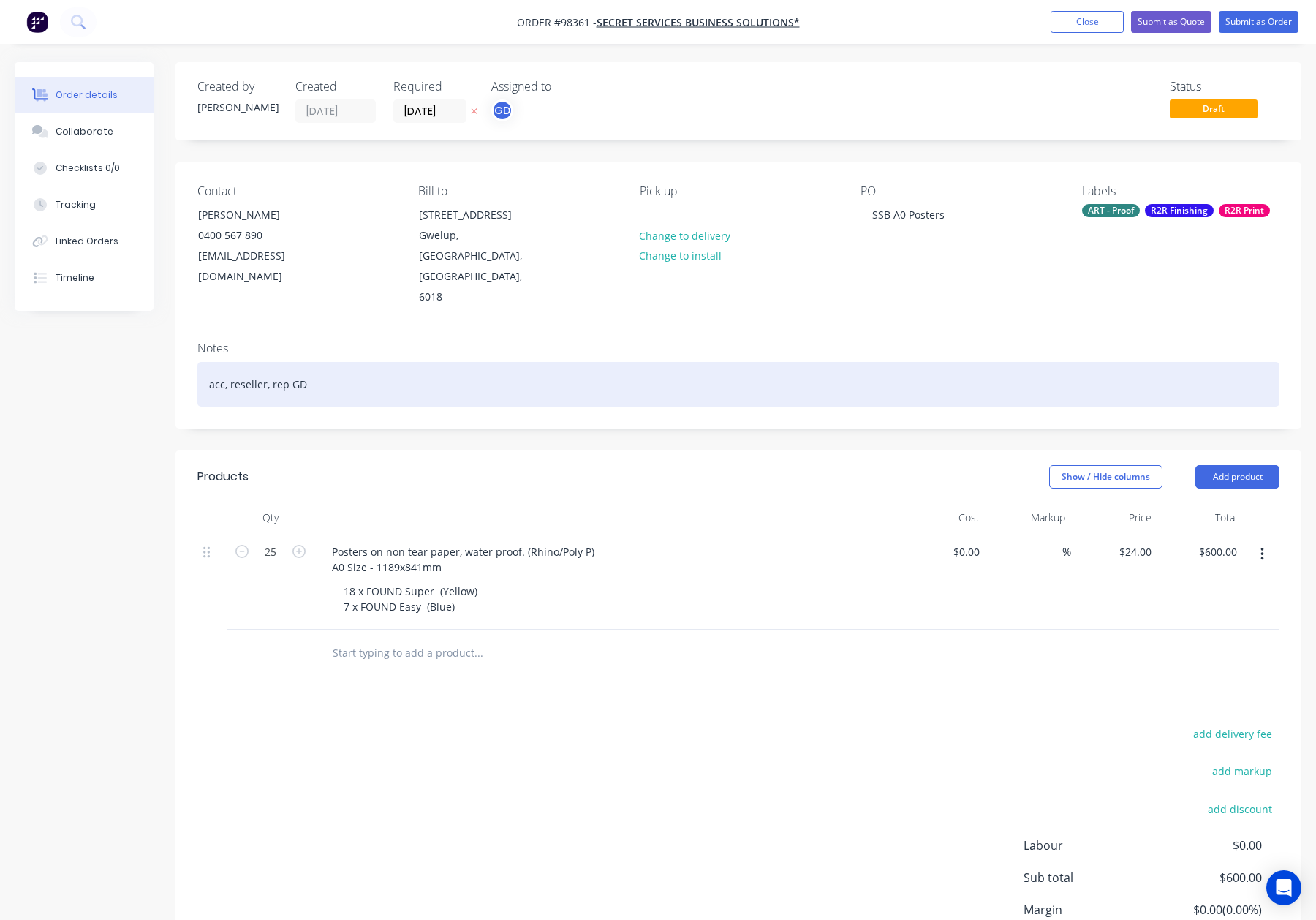
click at [444, 362] on div "acc, reseller, rep GD" at bounding box center [739, 384] width 1082 height 45
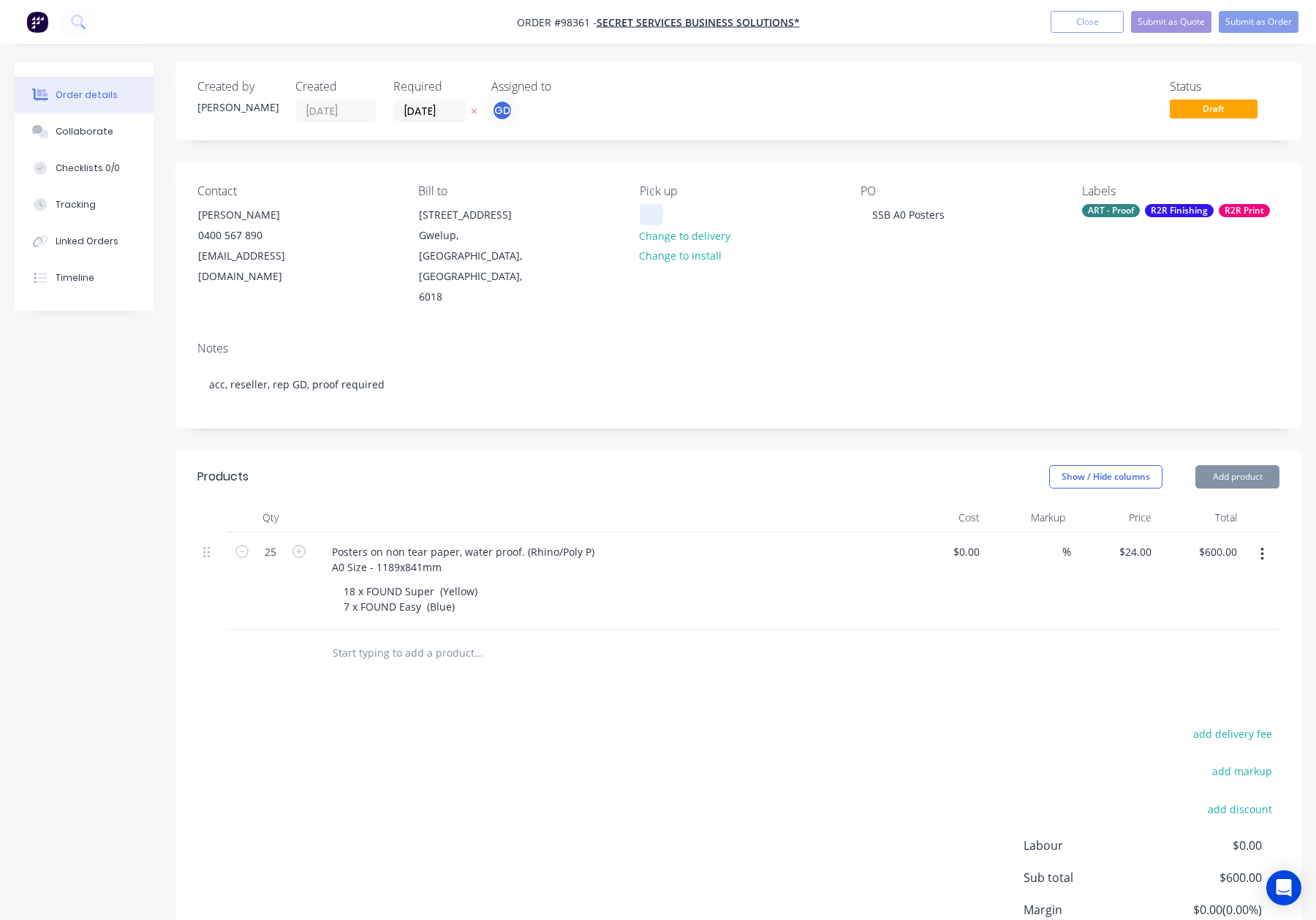
click at [644, 213] on div at bounding box center [651, 214] width 23 height 22
click at [684, 465] on div "Show / Hide columns Add product" at bounding box center [853, 476] width 852 height 23
click at [419, 111] on input "02/09/25" at bounding box center [430, 110] width 72 height 22
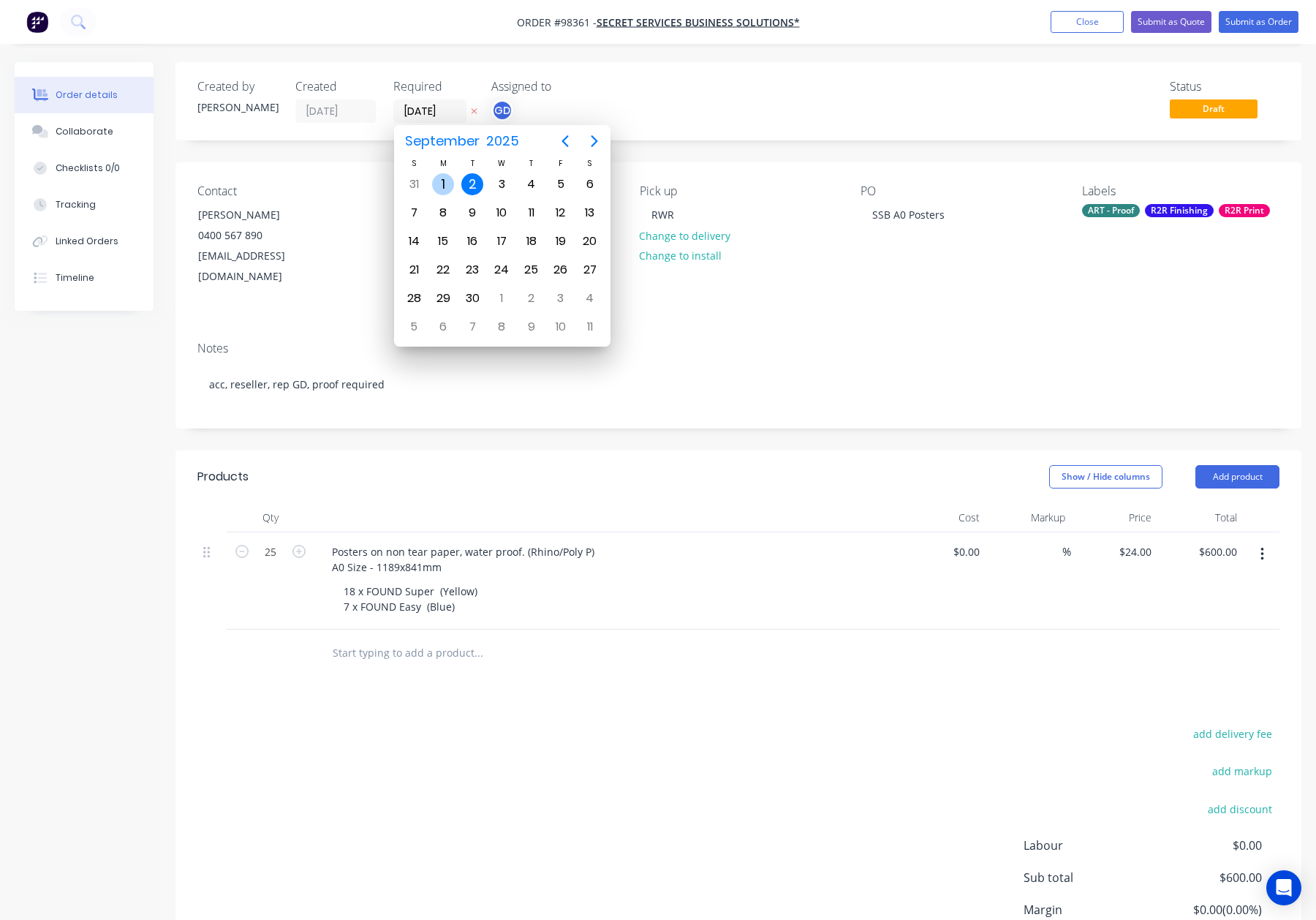
click at [445, 182] on div "1" at bounding box center [443, 184] width 22 height 22
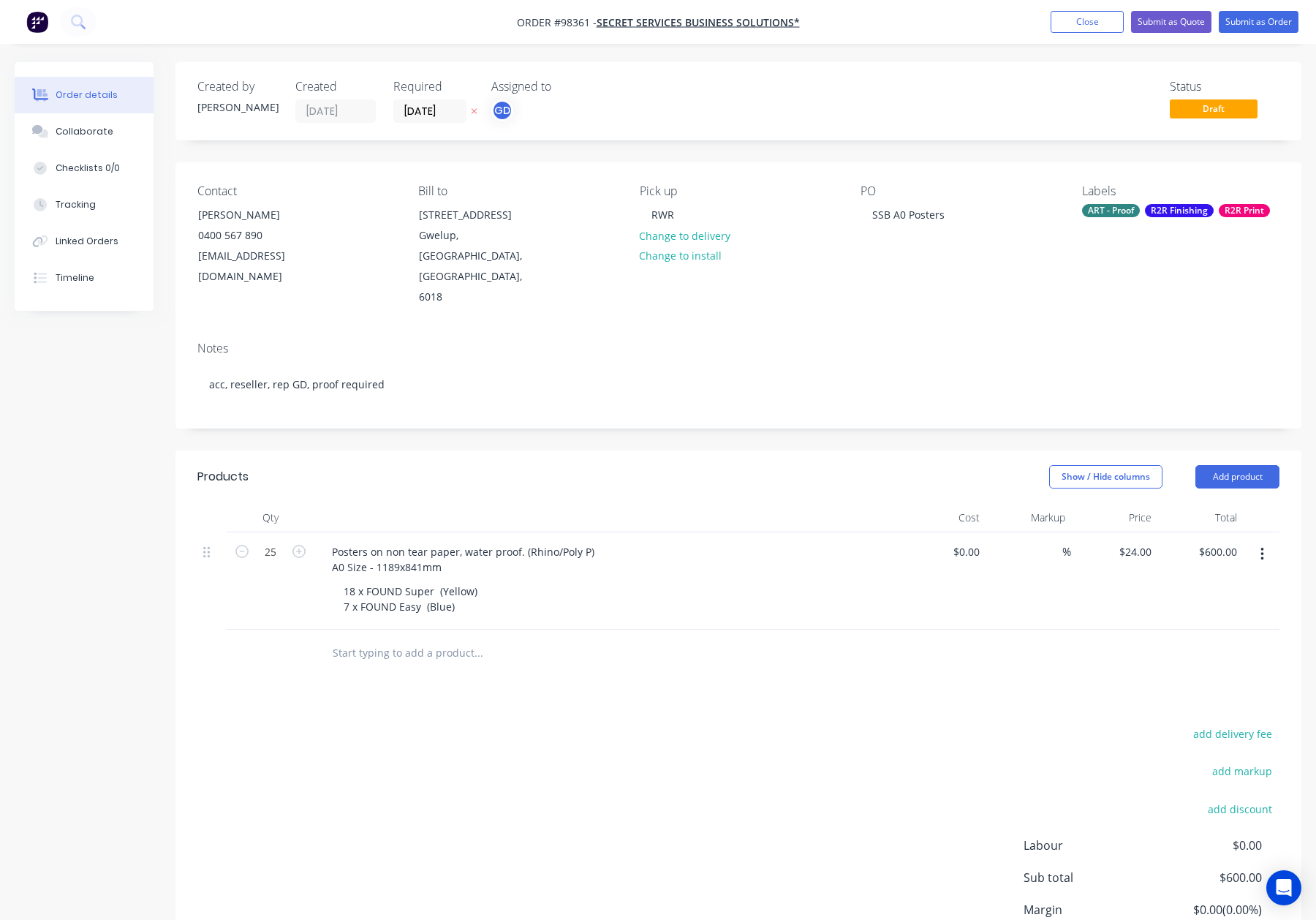
click at [1147, 204] on div "ART - Proof R2R Finishing R2R Print" at bounding box center [1181, 210] width 198 height 13
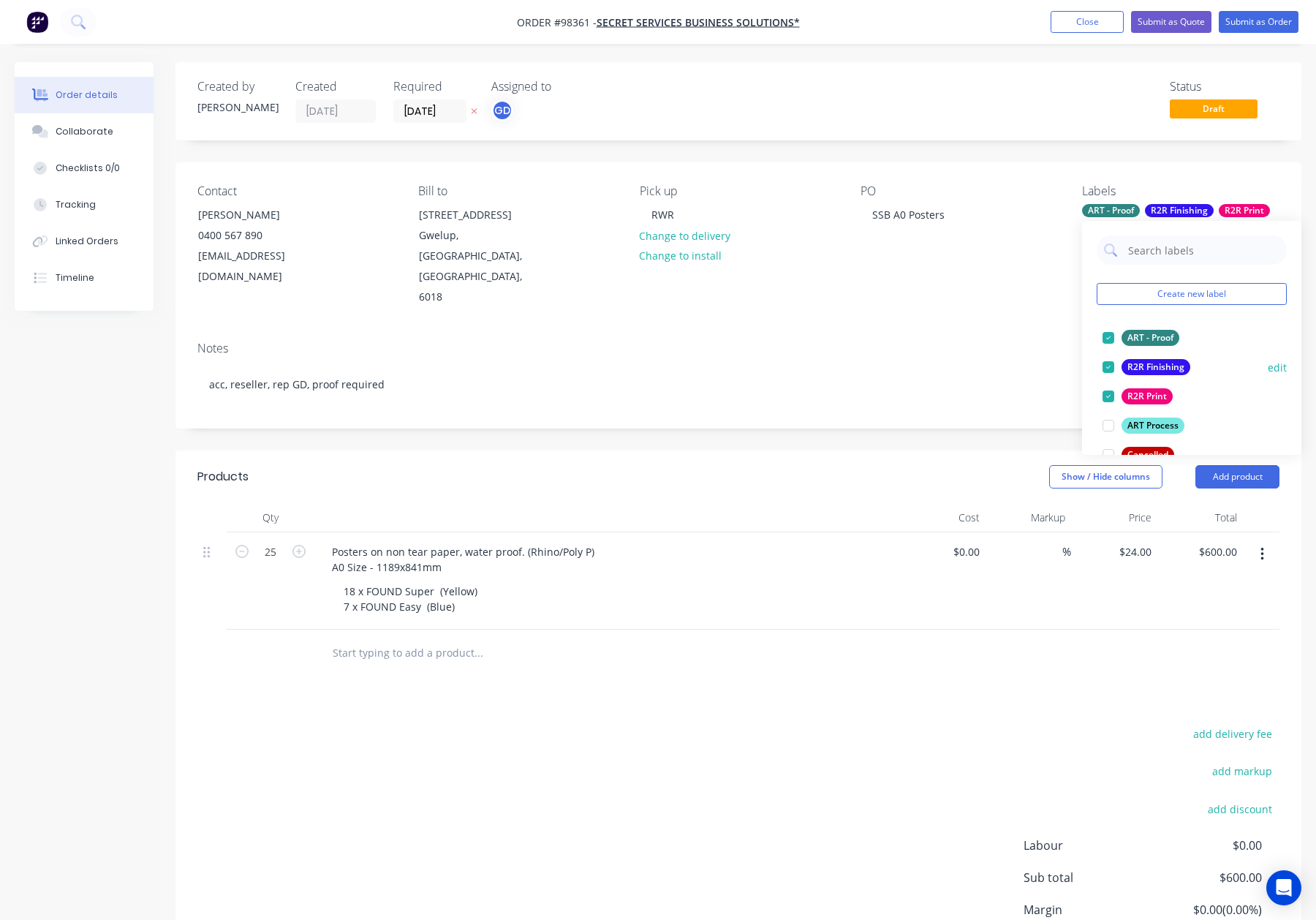
click at [1145, 364] on div "R2R Finishing" at bounding box center [1156, 367] width 69 height 16
click at [1147, 365] on div "R2R Print" at bounding box center [1147, 367] width 51 height 16
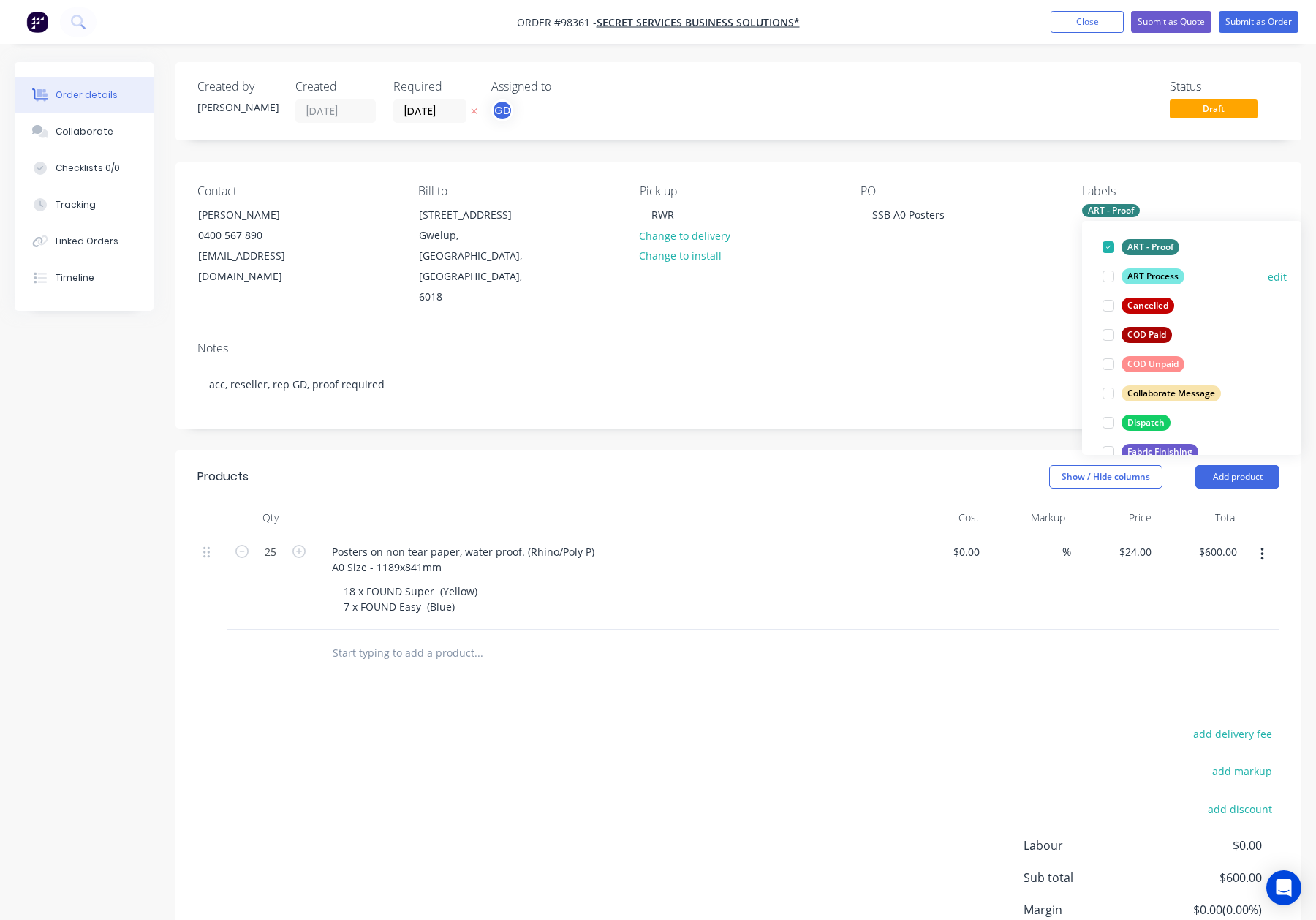
scroll to position [119, 0]
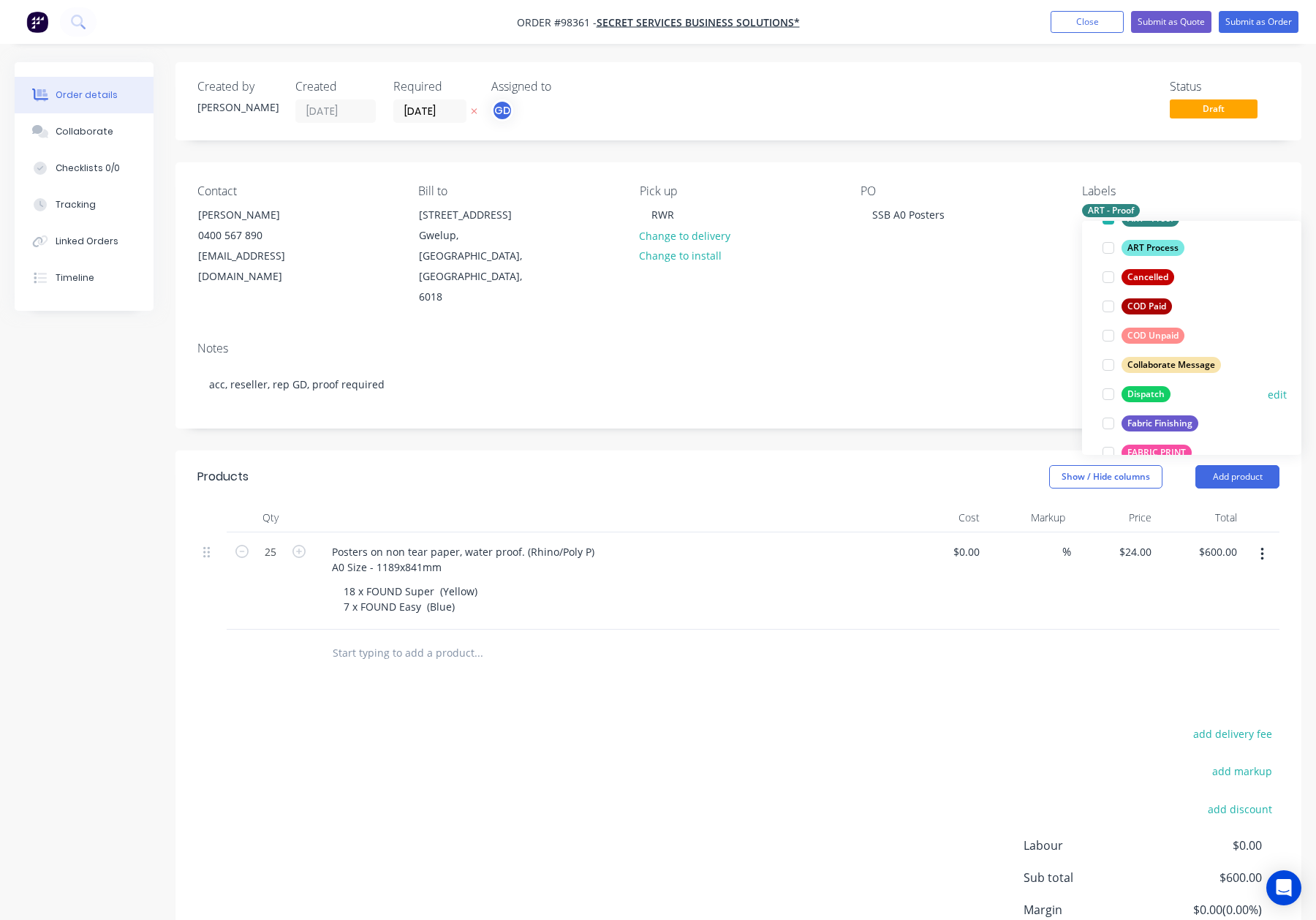
click at [1146, 388] on div "Dispatch" at bounding box center [1146, 394] width 49 height 16
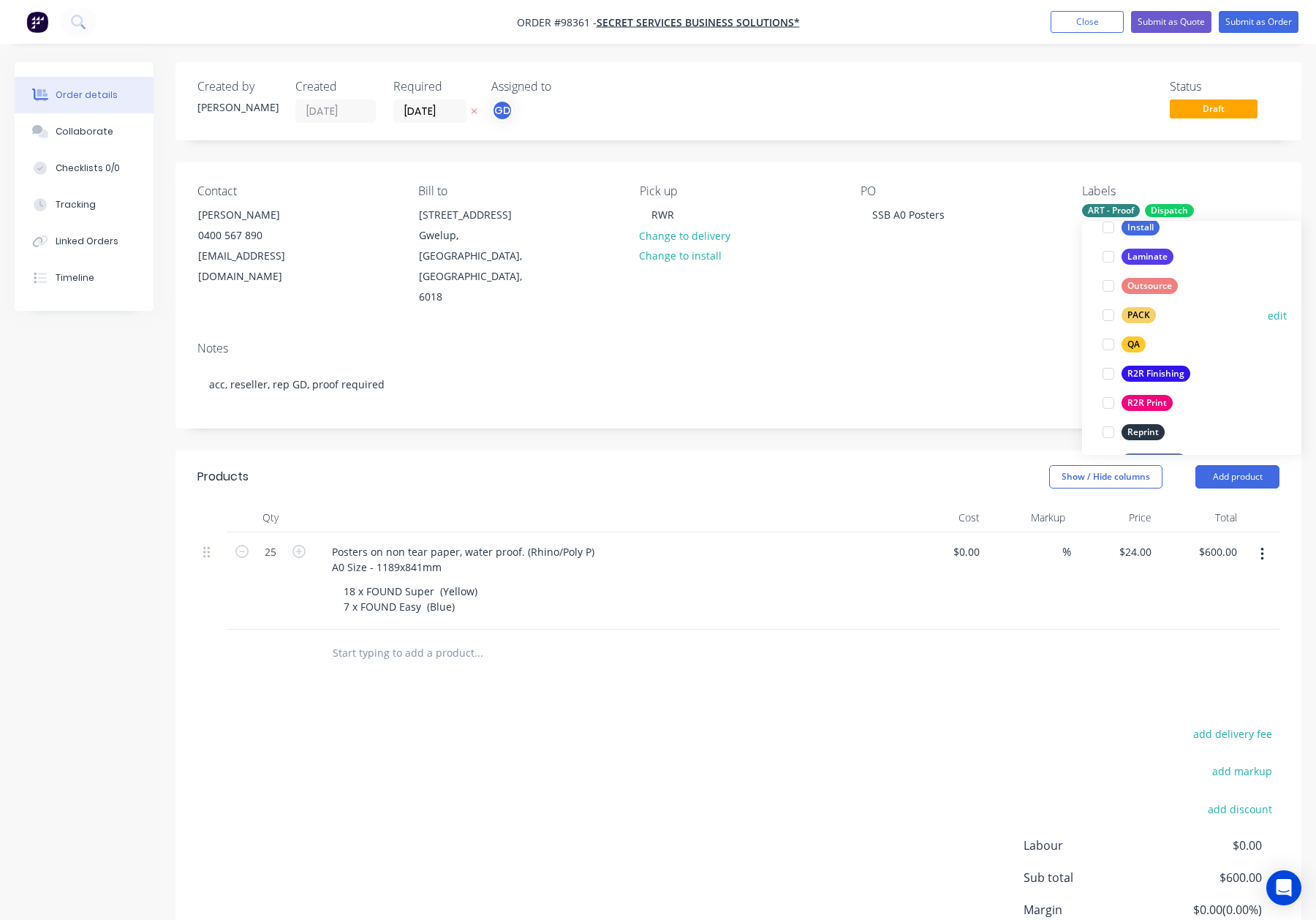
click at [1129, 310] on div "PACK" at bounding box center [1139, 315] width 35 height 16
click at [1134, 334] on div "QA" at bounding box center [1134, 331] width 24 height 16
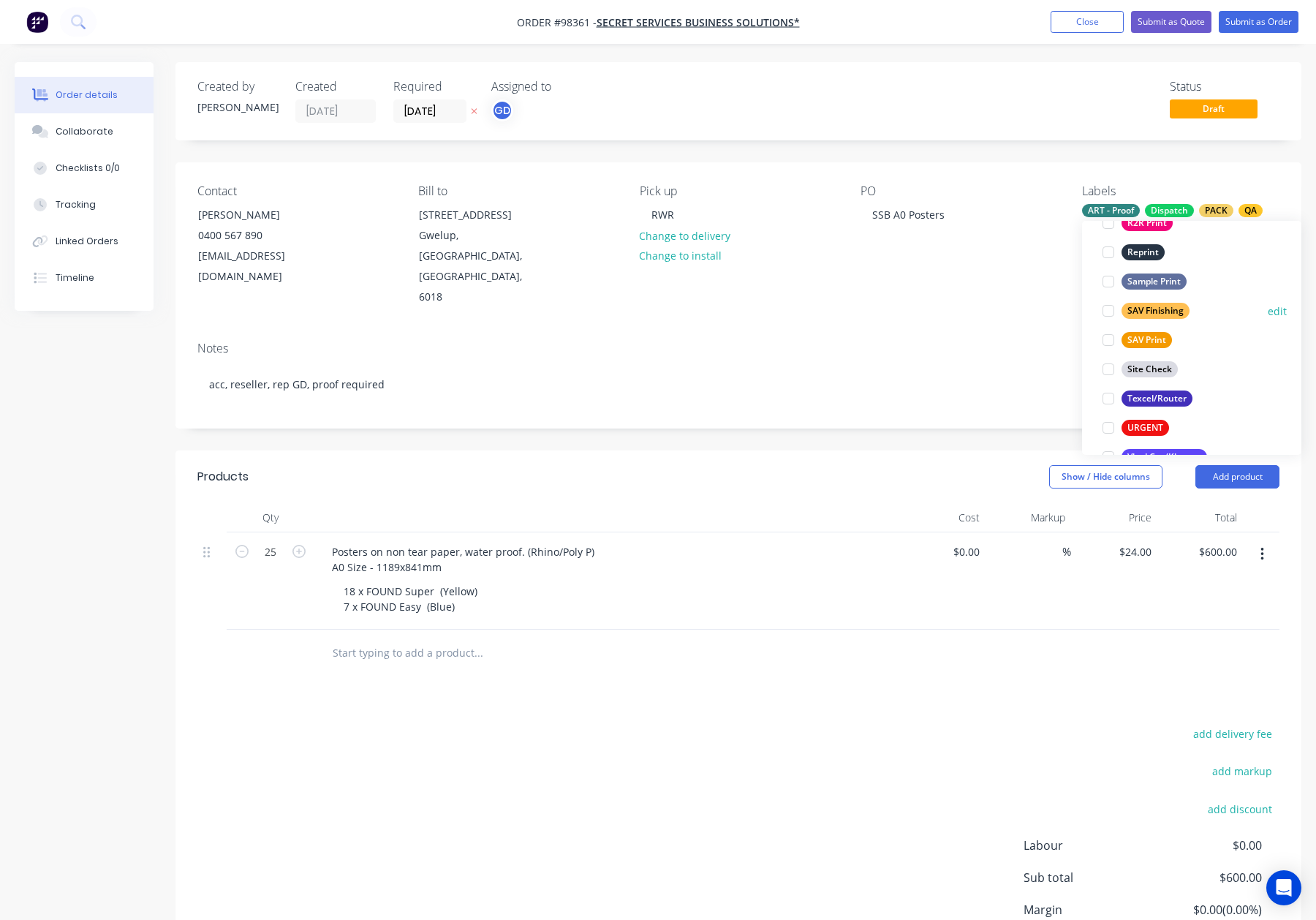
click at [1161, 308] on div "SAV Finishing" at bounding box center [1155, 311] width 68 height 16
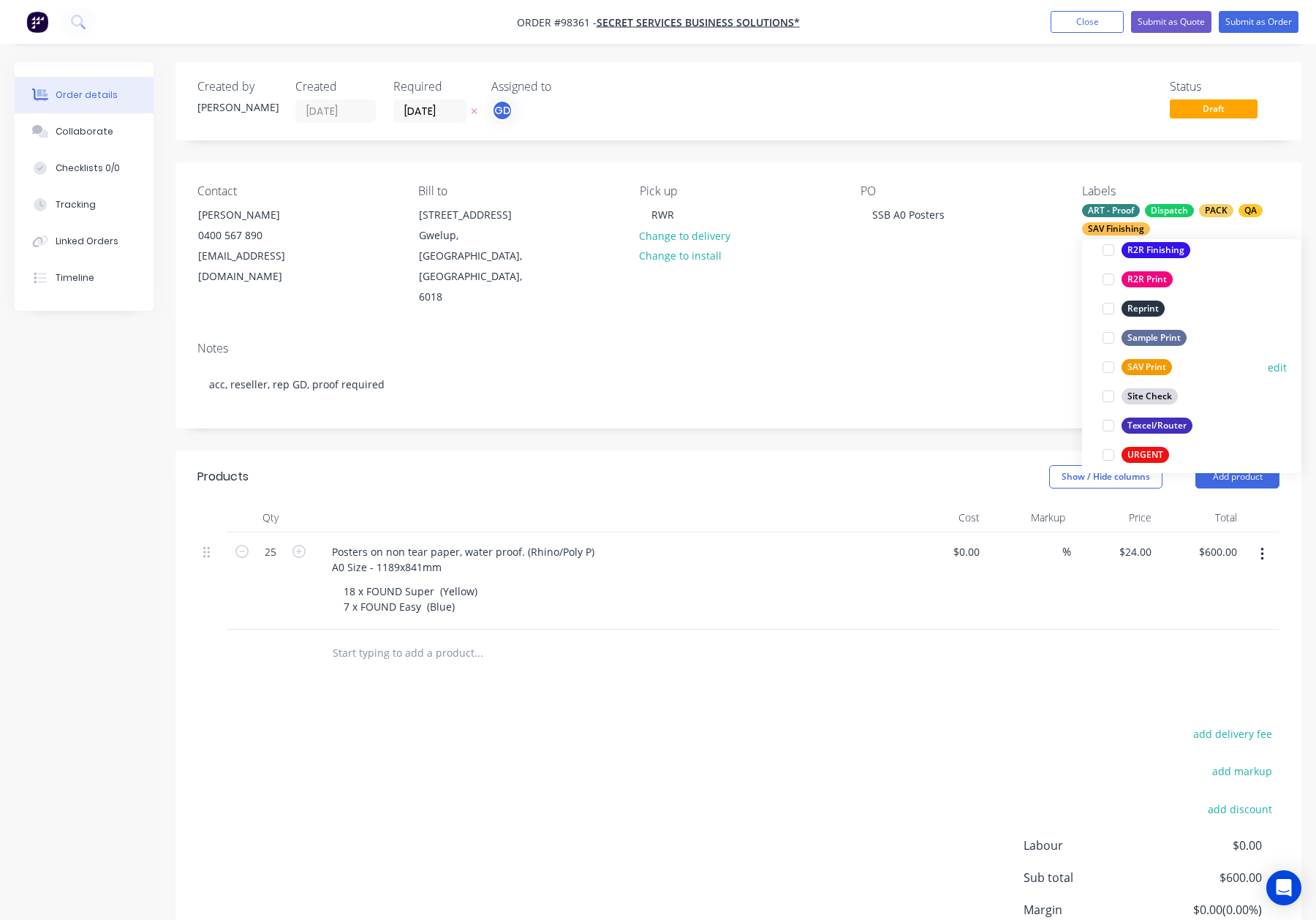
click at [1138, 371] on div "SAV Print" at bounding box center [1147, 367] width 50 height 16
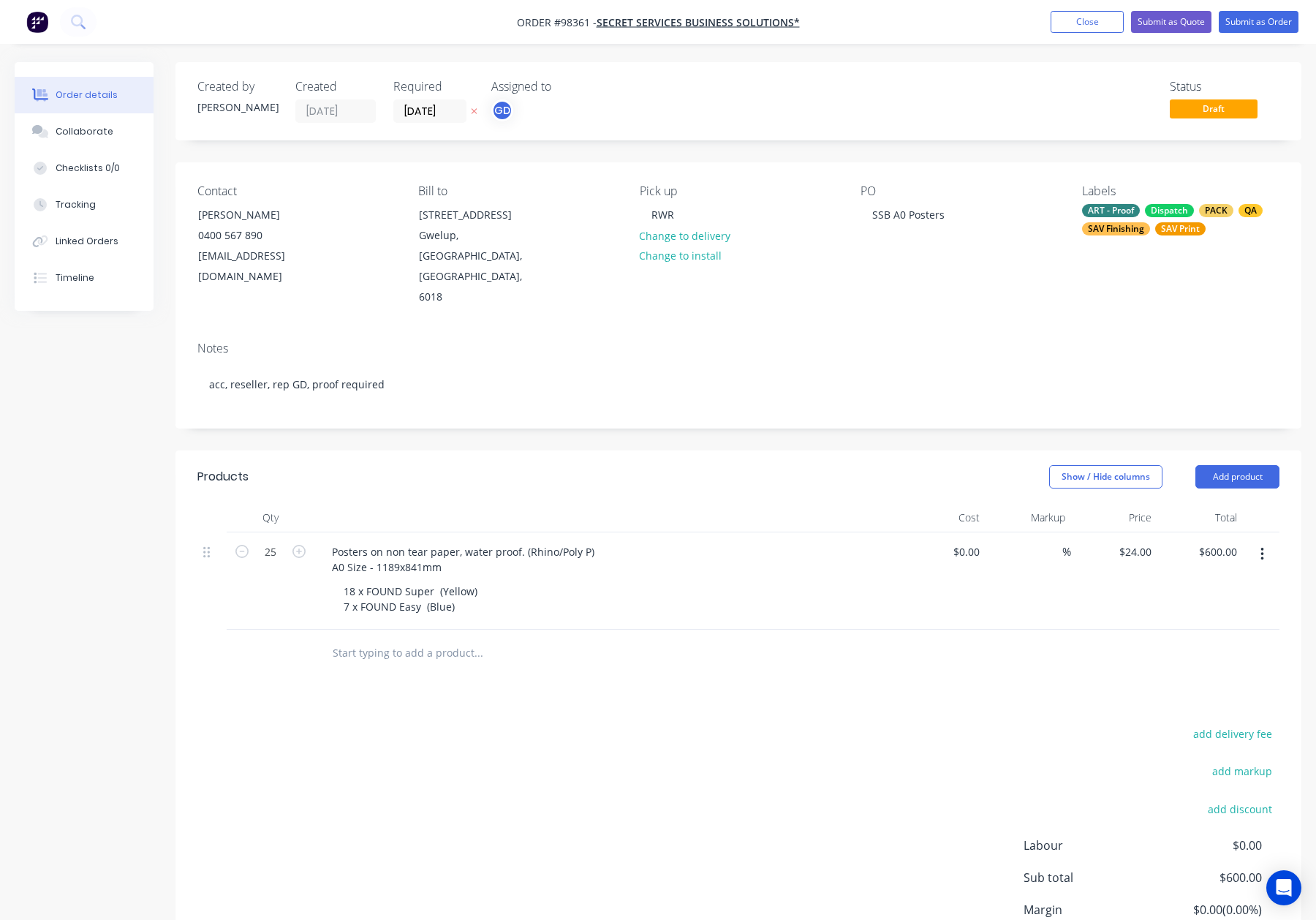
click at [767, 384] on div "Notes acc, reseller, rep GD, proof required" at bounding box center [738, 379] width 1126 height 98
click at [1150, 209] on div "Dispatch" at bounding box center [1169, 210] width 49 height 13
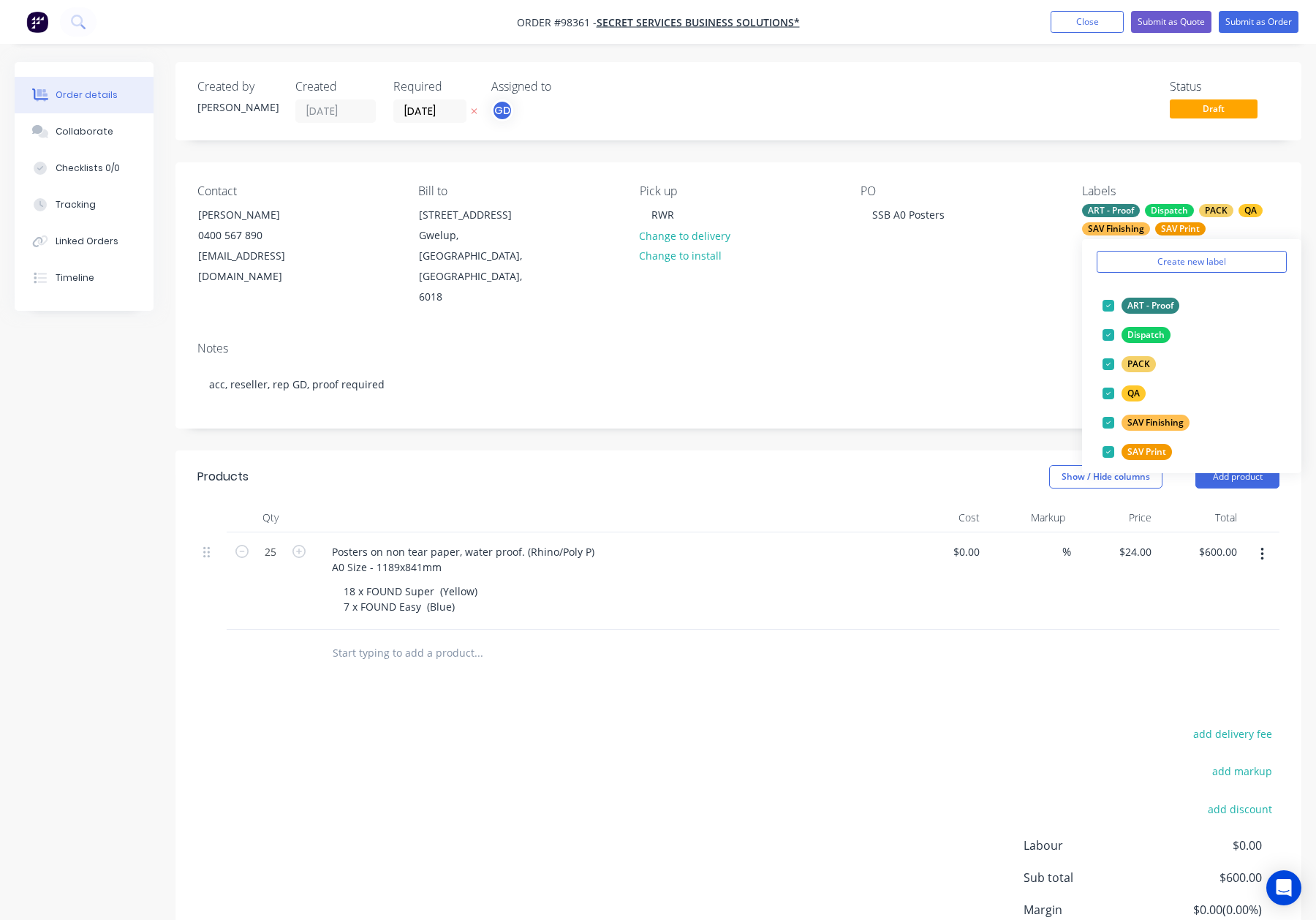
scroll to position [38, 0]
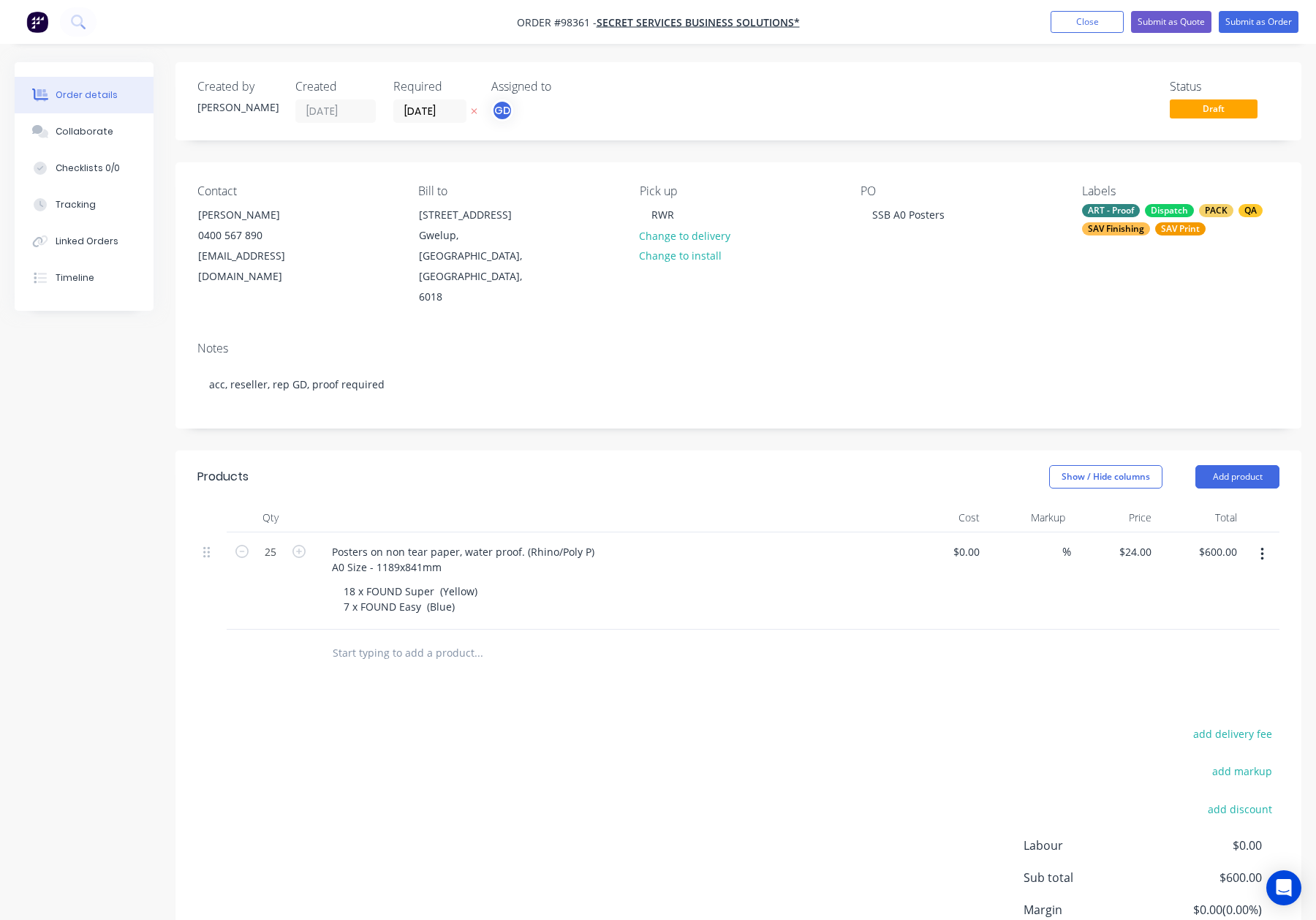
click at [1022, 282] on div "Contact Jeneen Melbin 0400 567 890 hello@secretservicebs.com.au Bill to 6 Dunli…" at bounding box center [738, 246] width 1126 height 167
click at [424, 110] on input "01/09/25" at bounding box center [430, 110] width 72 height 22
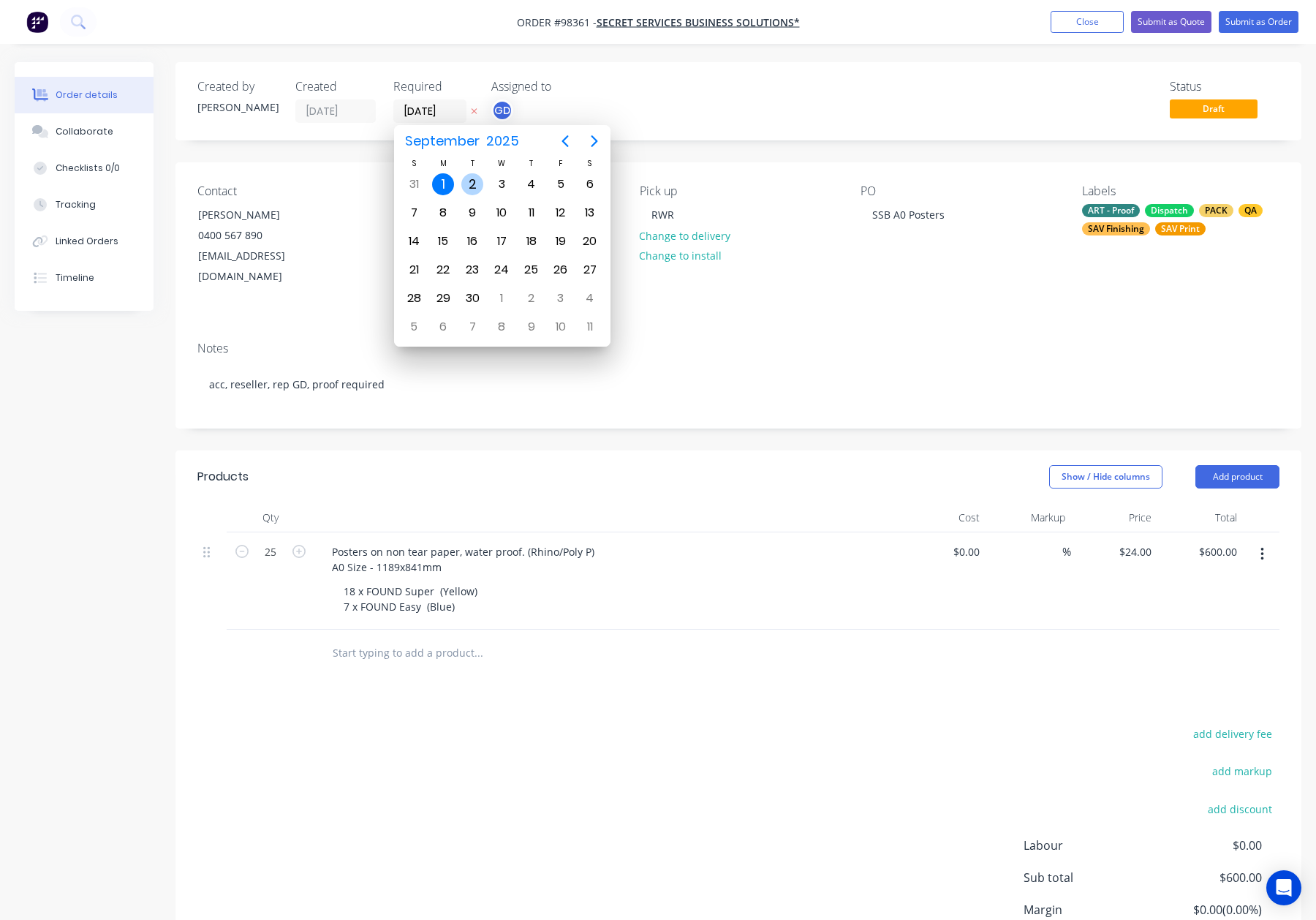
drag, startPoint x: 469, startPoint y: 186, endPoint x: 489, endPoint y: 206, distance: 28.3
click at [469, 186] on div "2" at bounding box center [472, 184] width 22 height 22
type input "02/09/25"
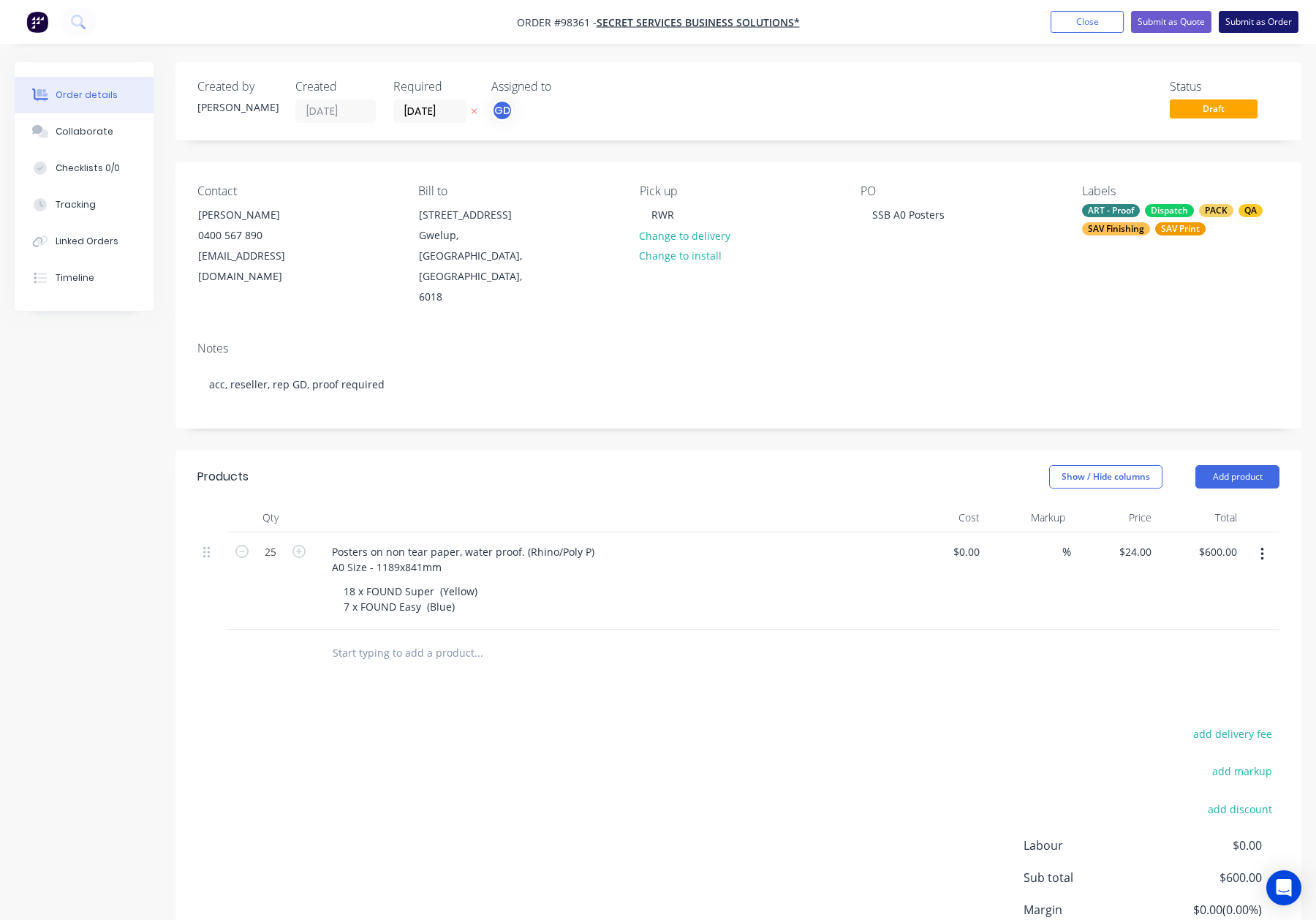
click at [1245, 18] on button "Submit as Order" at bounding box center [1258, 22] width 79 height 22
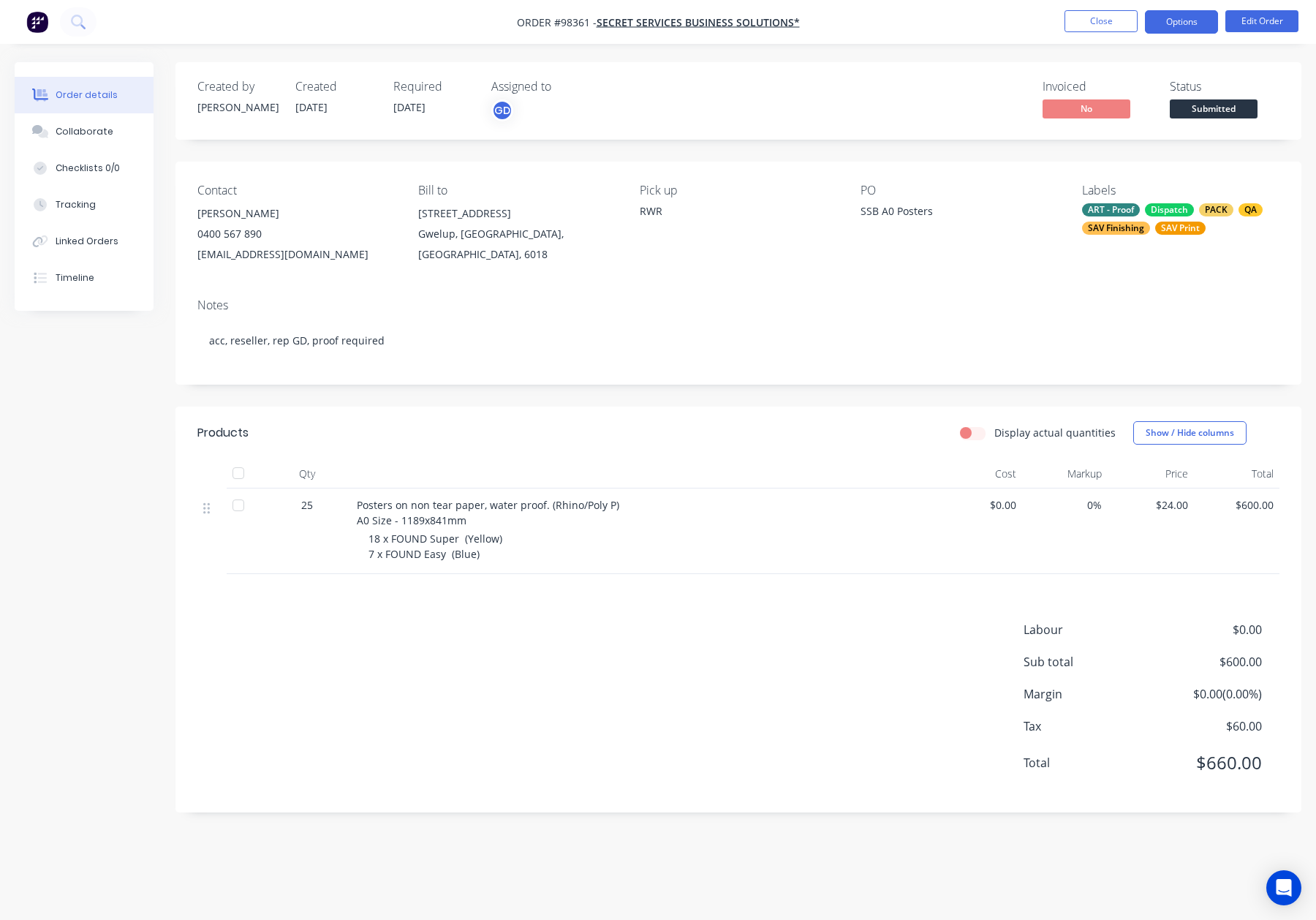
click at [1166, 20] on button "Options" at bounding box center [1181, 22] width 73 height 23
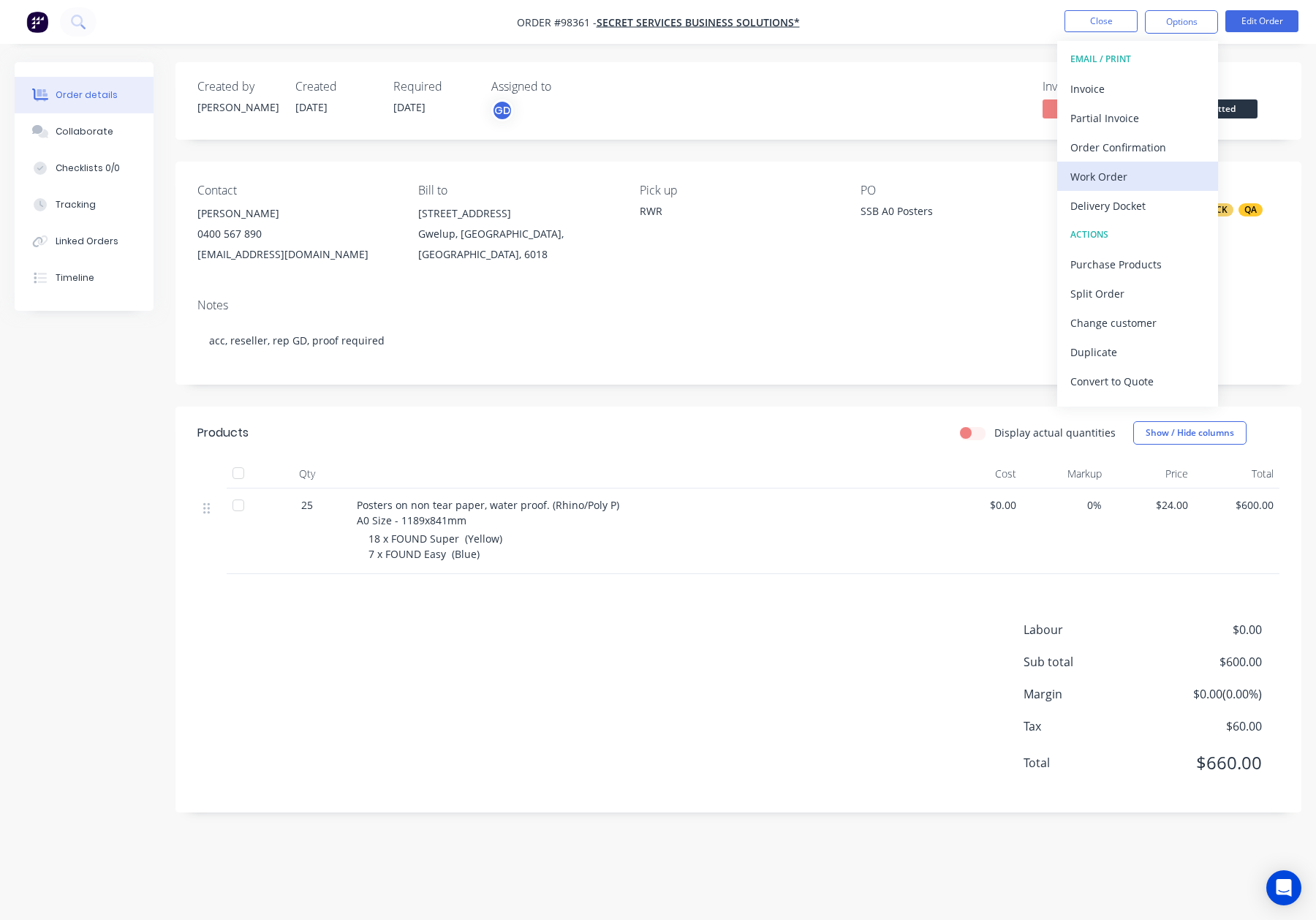
click at [1142, 172] on div "Work Order" at bounding box center [1137, 176] width 135 height 22
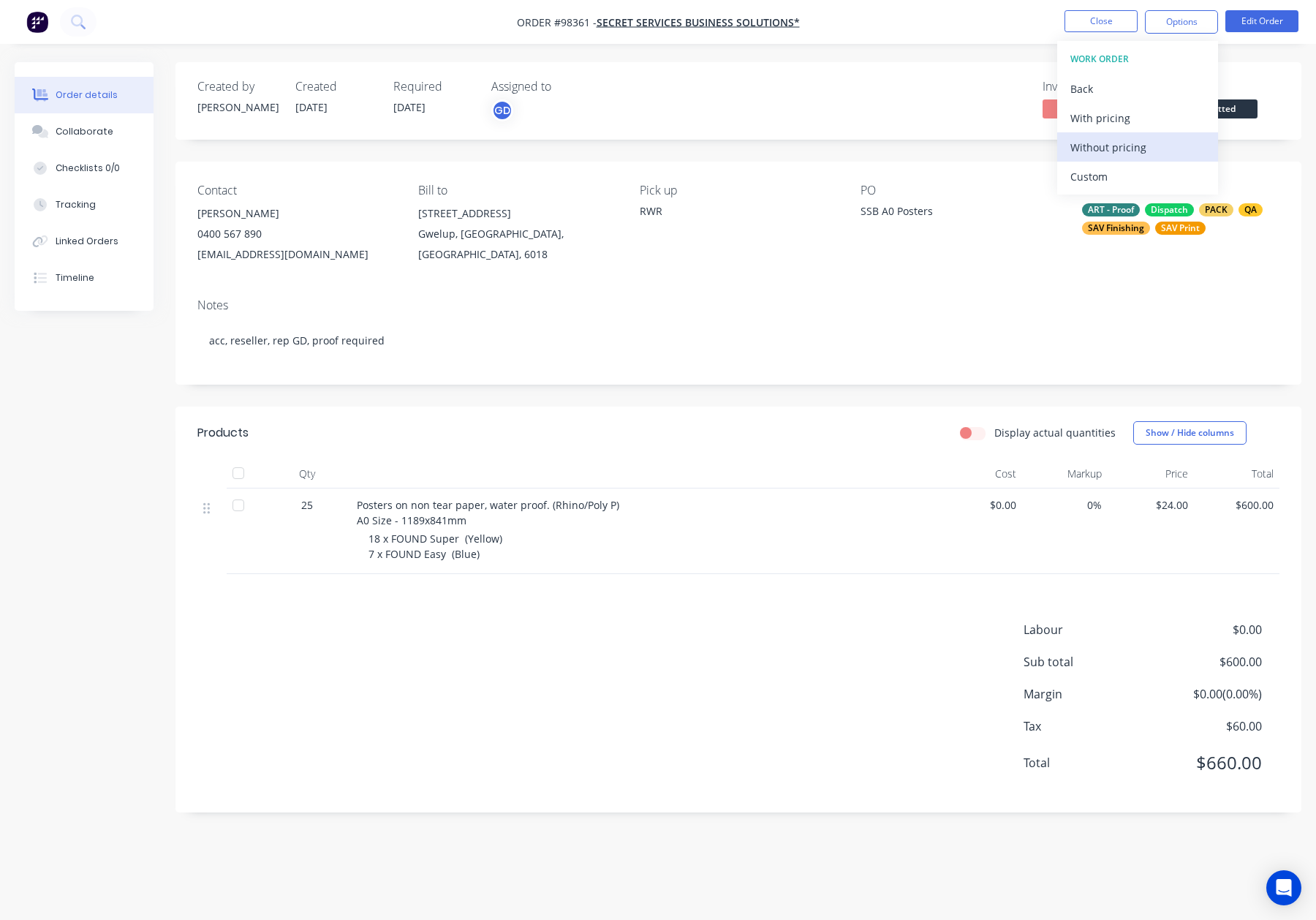
click at [1146, 138] on div "Without pricing" at bounding box center [1137, 147] width 135 height 22
click at [1098, 22] on button "Close" at bounding box center [1101, 21] width 73 height 22
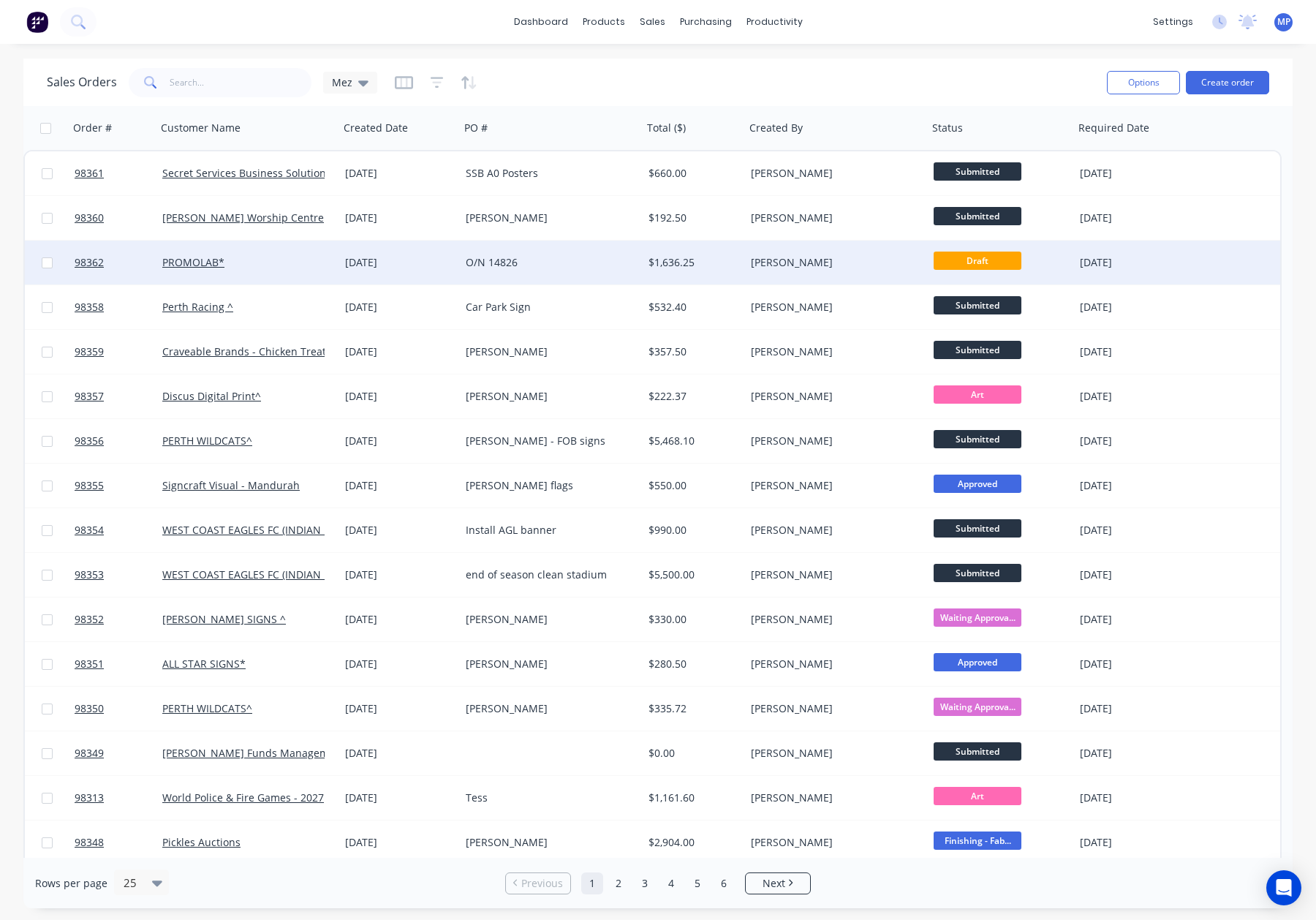
click at [710, 261] on div "$1,636.25" at bounding box center [692, 262] width 86 height 15
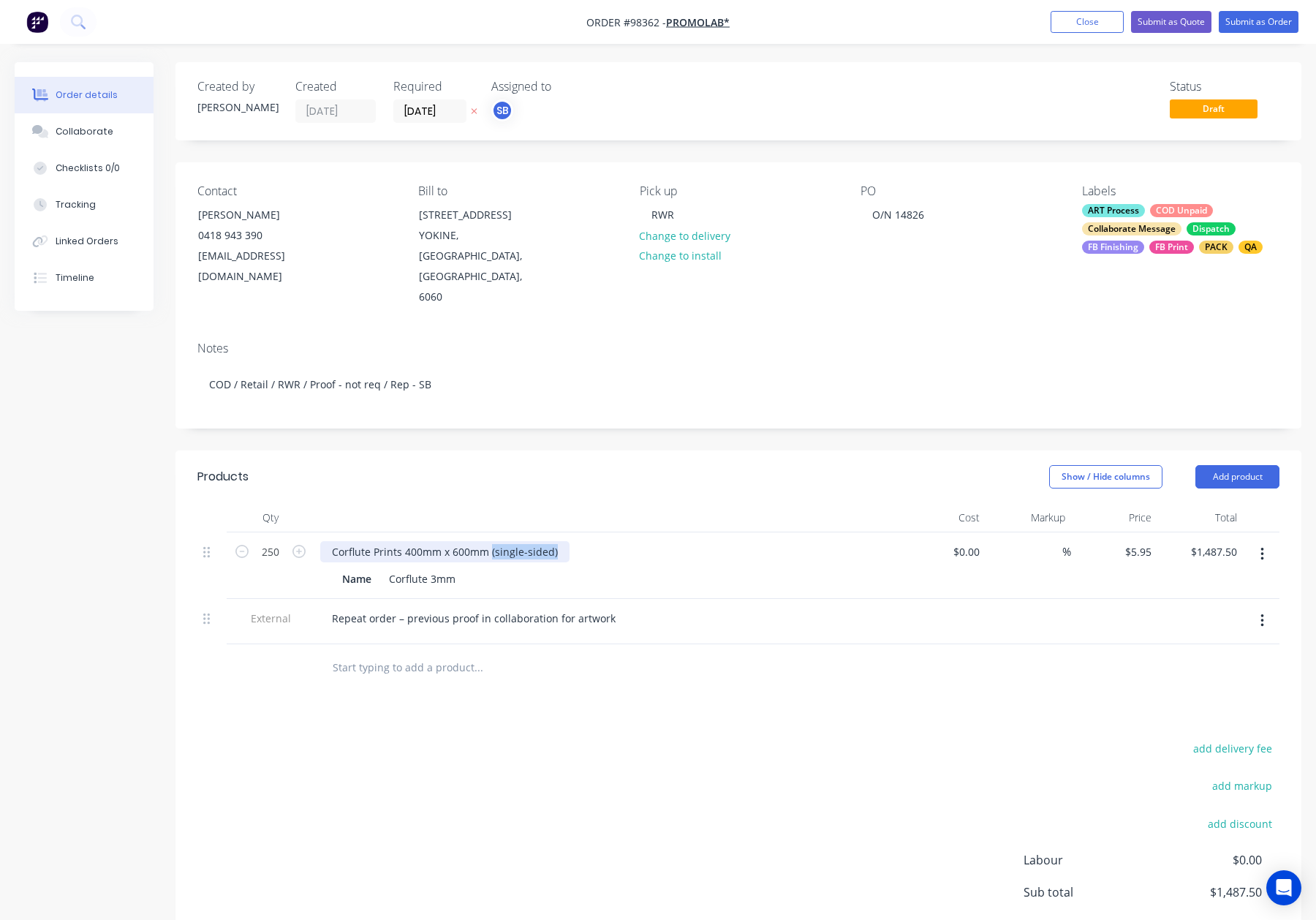
drag, startPoint x: 494, startPoint y: 510, endPoint x: 604, endPoint y: 514, distance: 110.1
click at [603, 541] on div "Corflute Prints 400mm x 600mm (single-sided)" at bounding box center [607, 551] width 573 height 22
click at [711, 465] on div "Show / Hide columns Add product" at bounding box center [853, 476] width 852 height 23
click at [1251, 19] on button "Submit as Order" at bounding box center [1258, 22] width 79 height 22
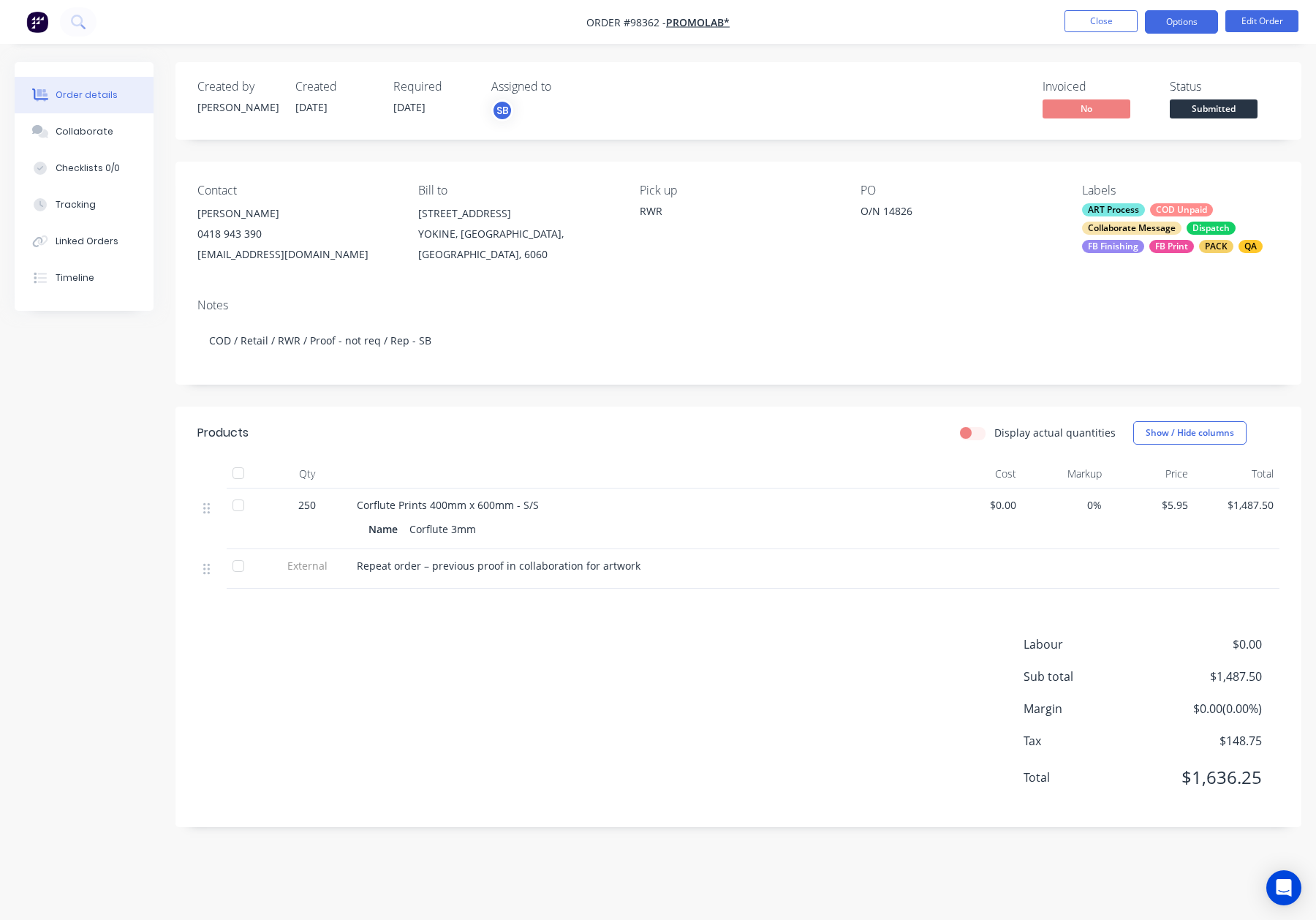
click at [1177, 21] on button "Options" at bounding box center [1181, 22] width 73 height 23
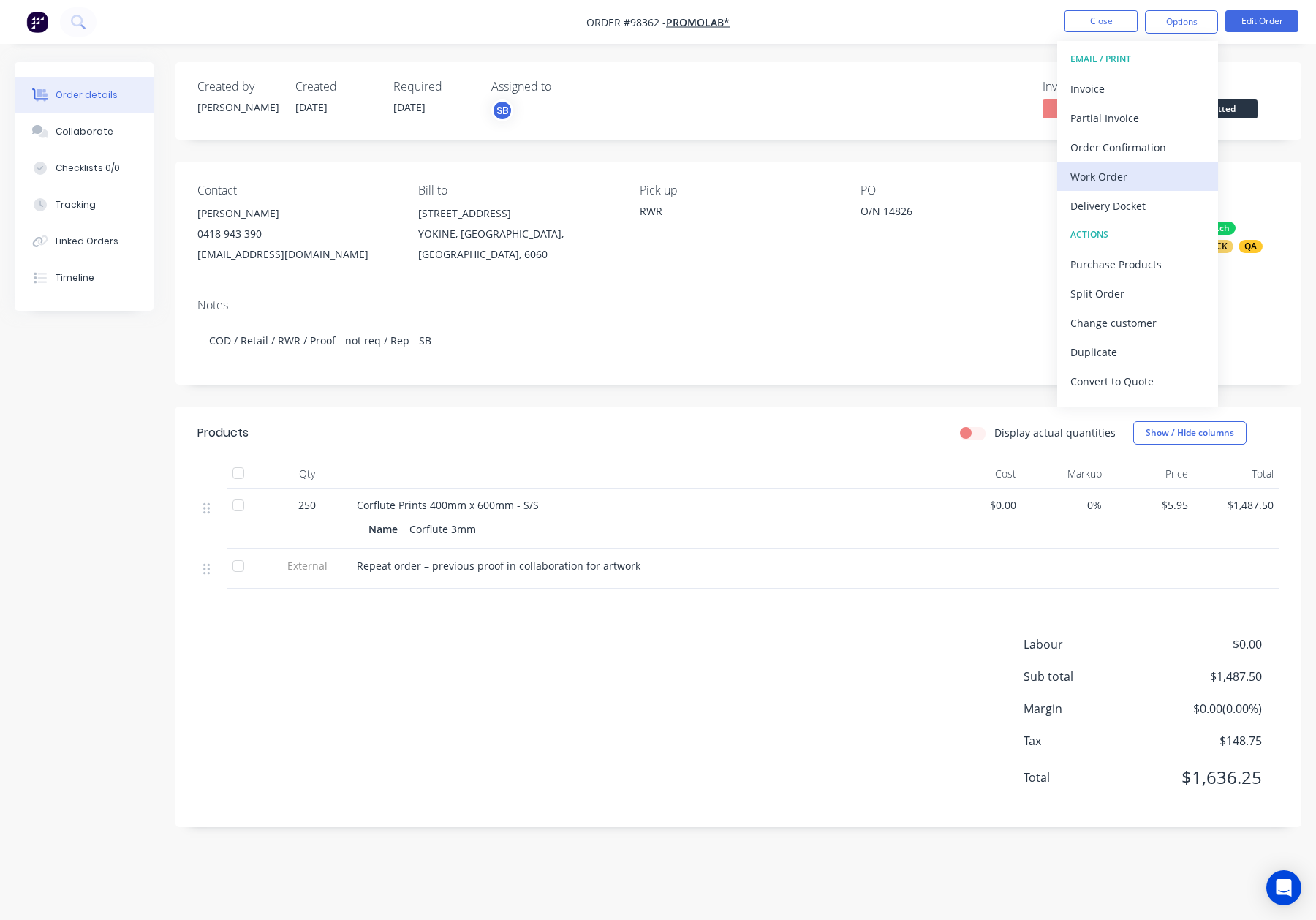
click at [1124, 173] on div "Work Order" at bounding box center [1137, 176] width 135 height 22
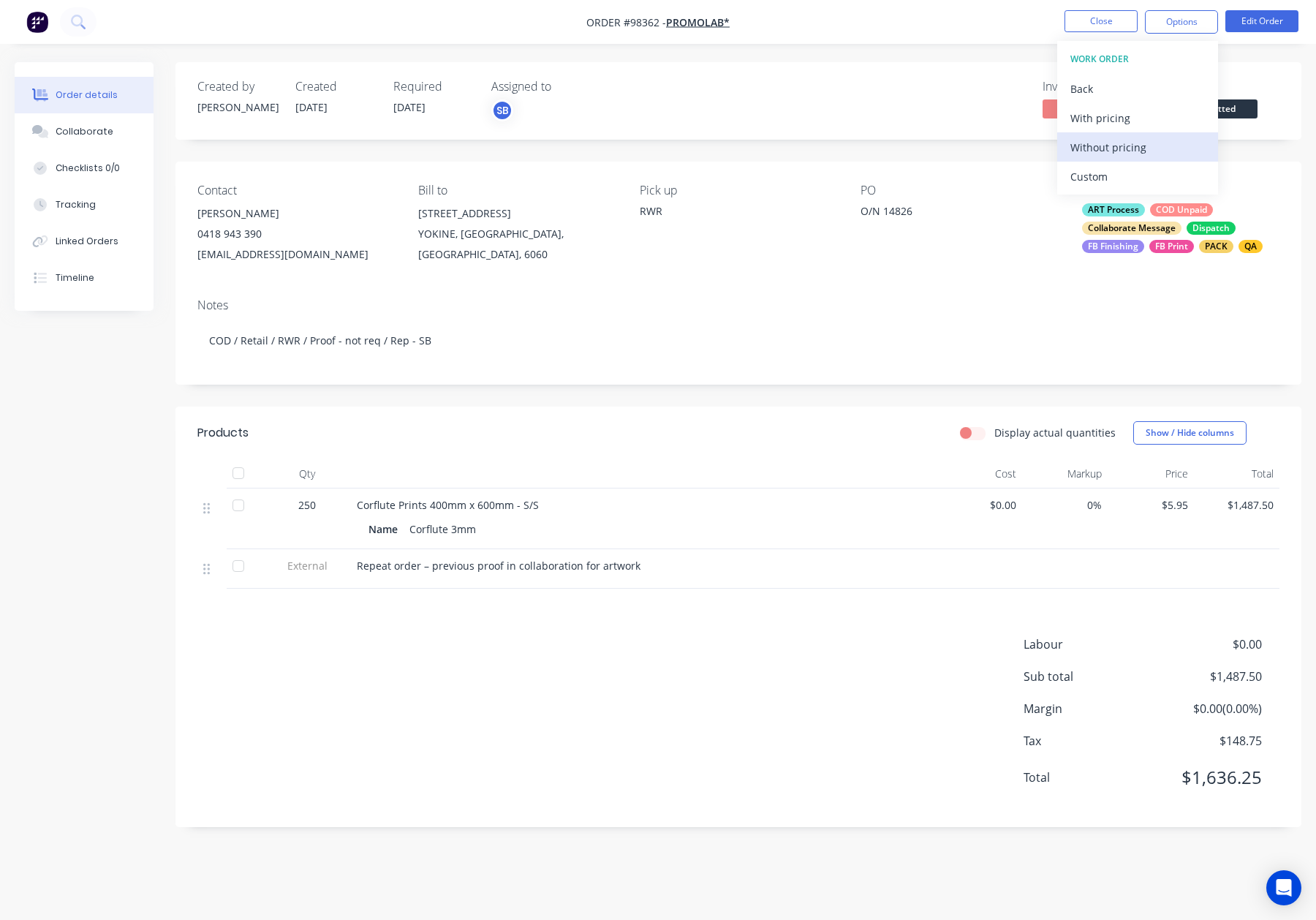
click at [1126, 148] on div "Without pricing" at bounding box center [1137, 147] width 135 height 22
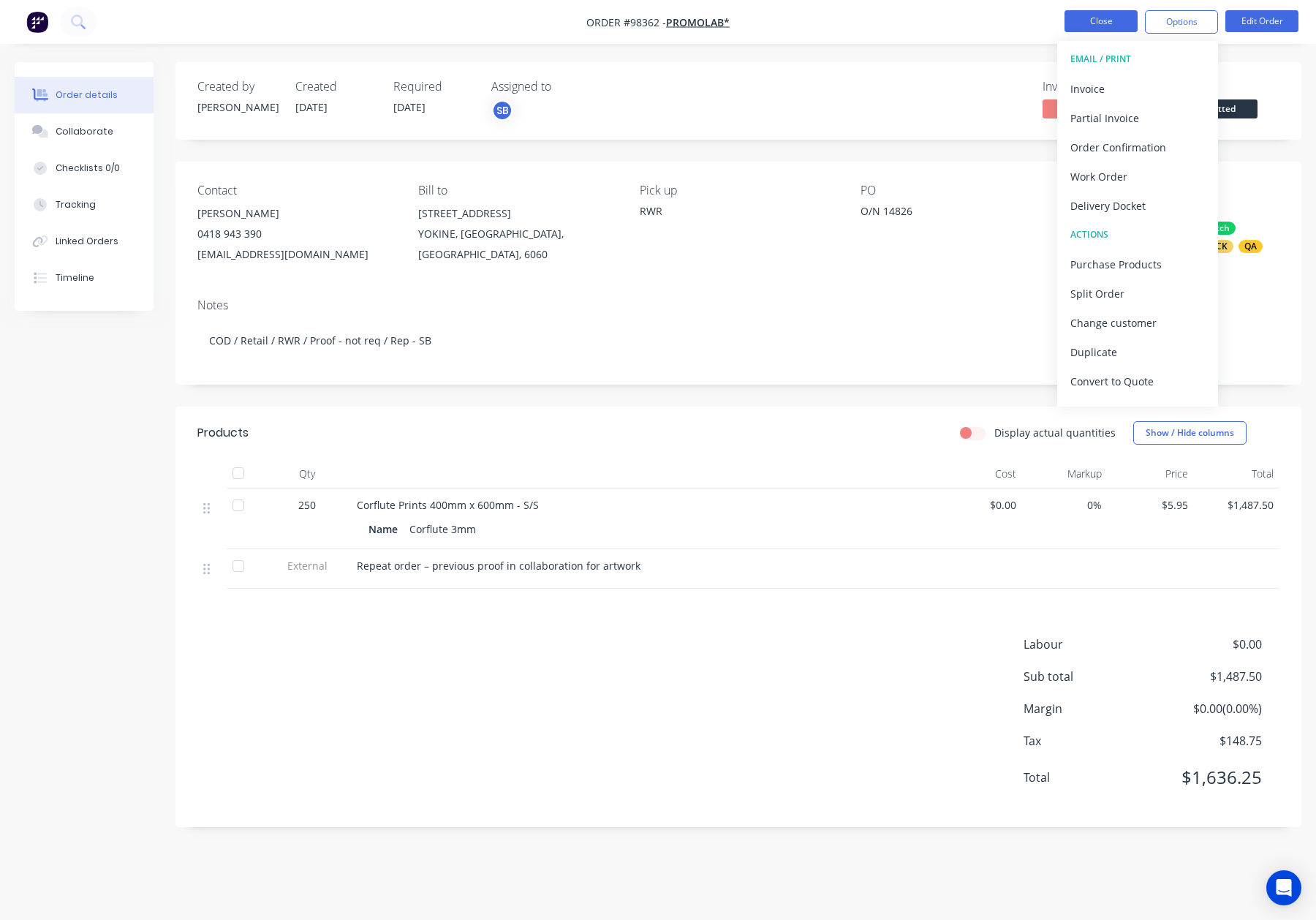
click at [1108, 15] on button "Close" at bounding box center [1101, 21] width 73 height 22
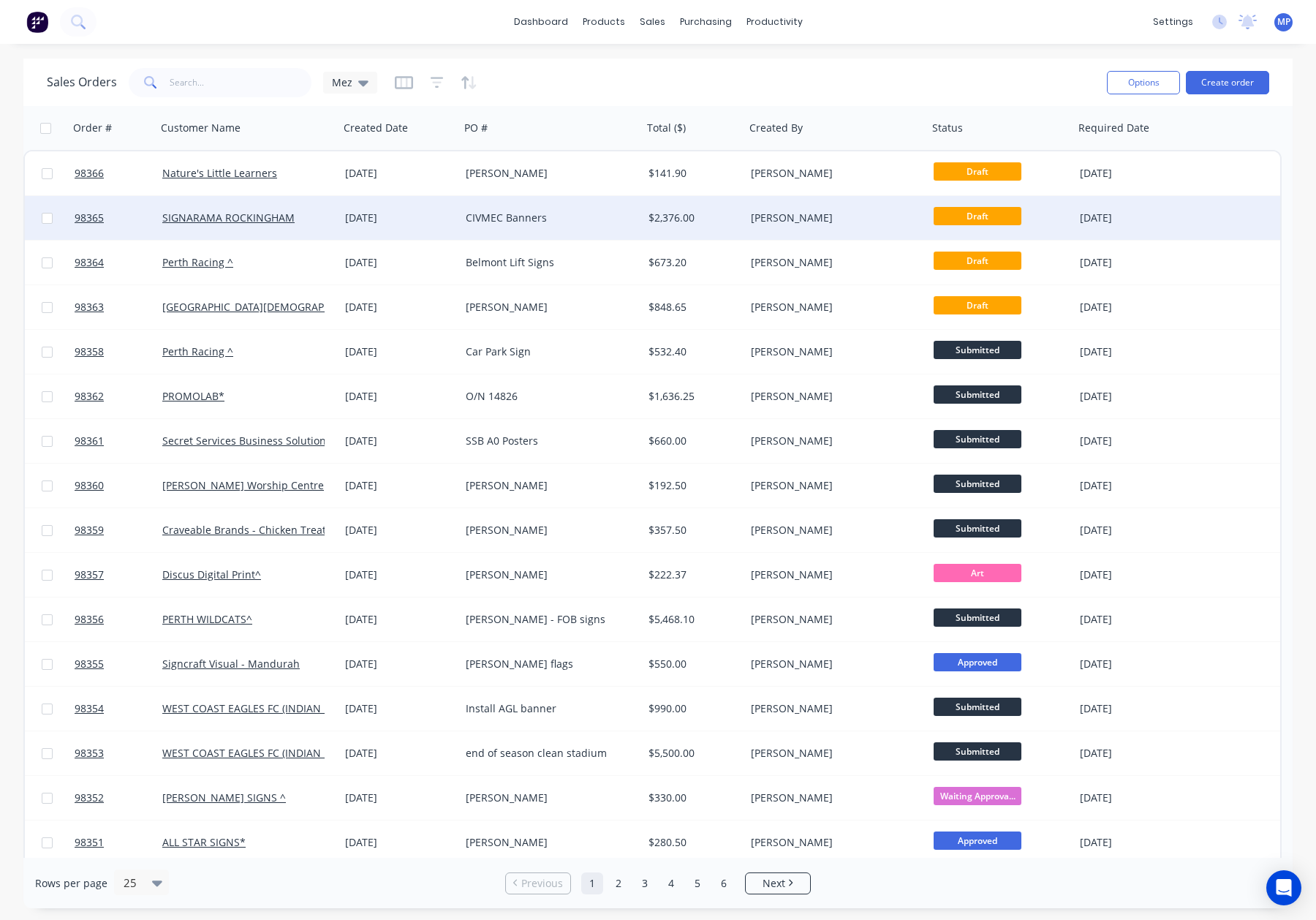
click at [829, 213] on div "[PERSON_NAME]" at bounding box center [832, 217] width 162 height 15
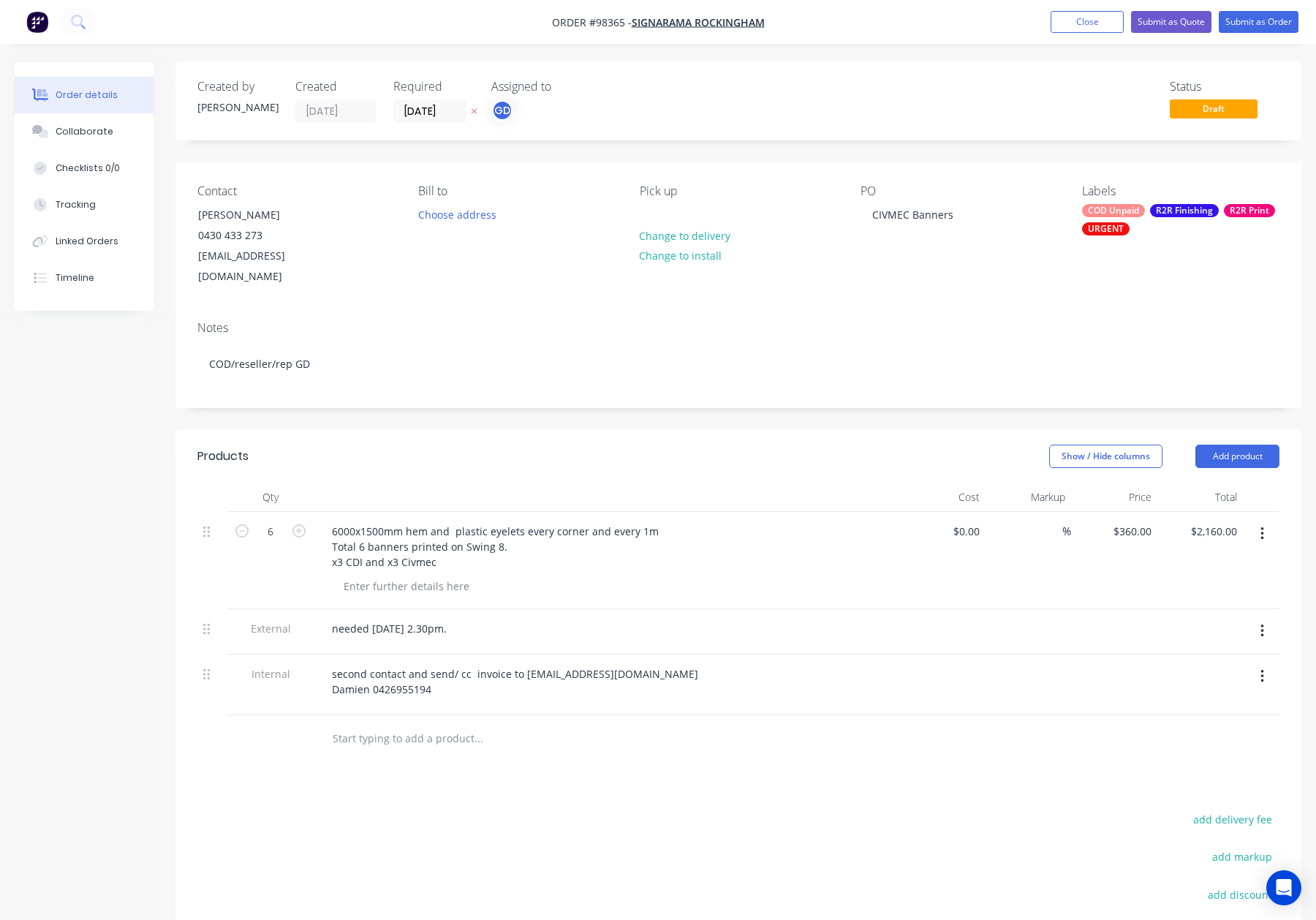
click at [1184, 217] on div "R2R Finishing" at bounding box center [1185, 210] width 69 height 13
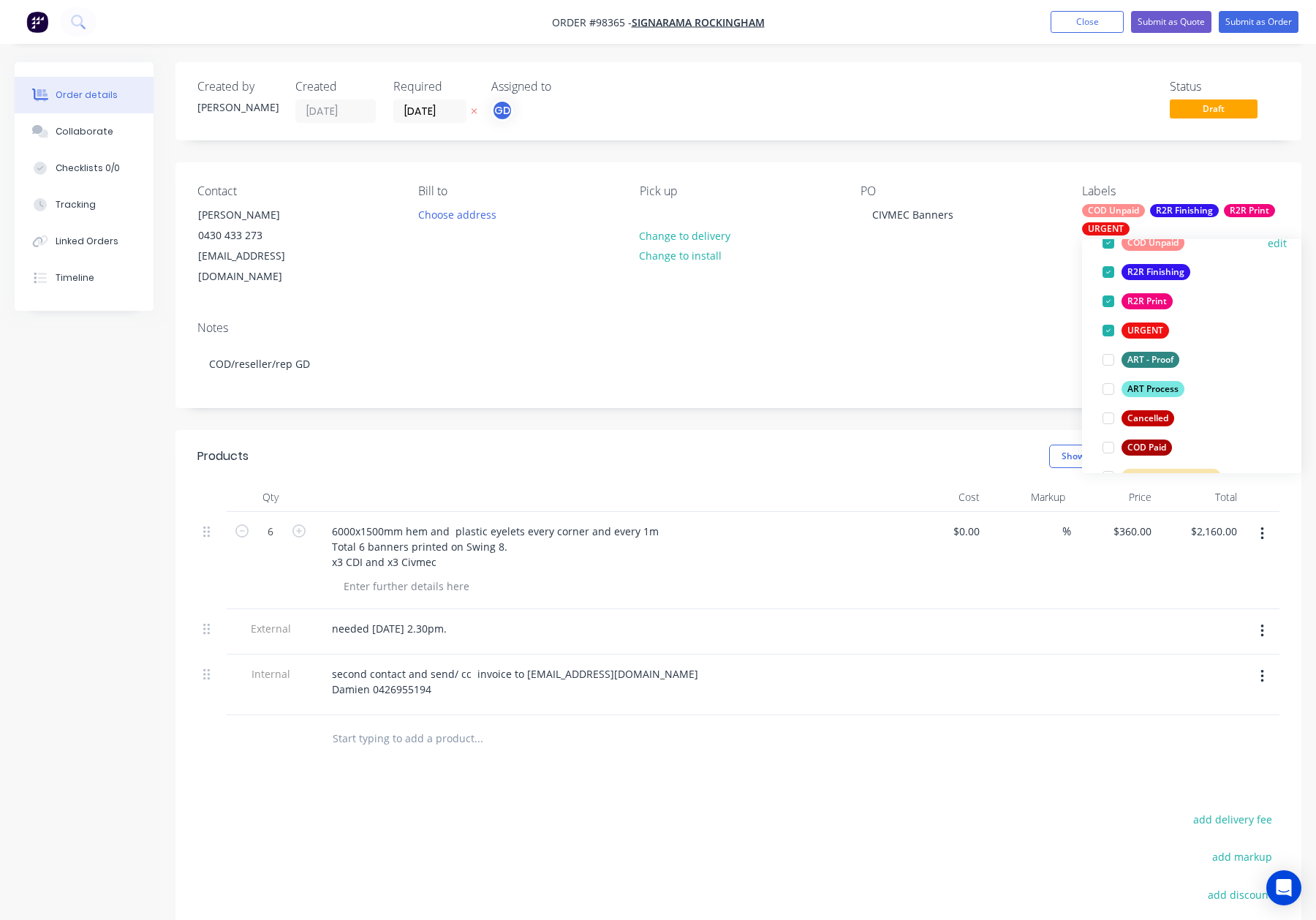
scroll to position [123, 0]
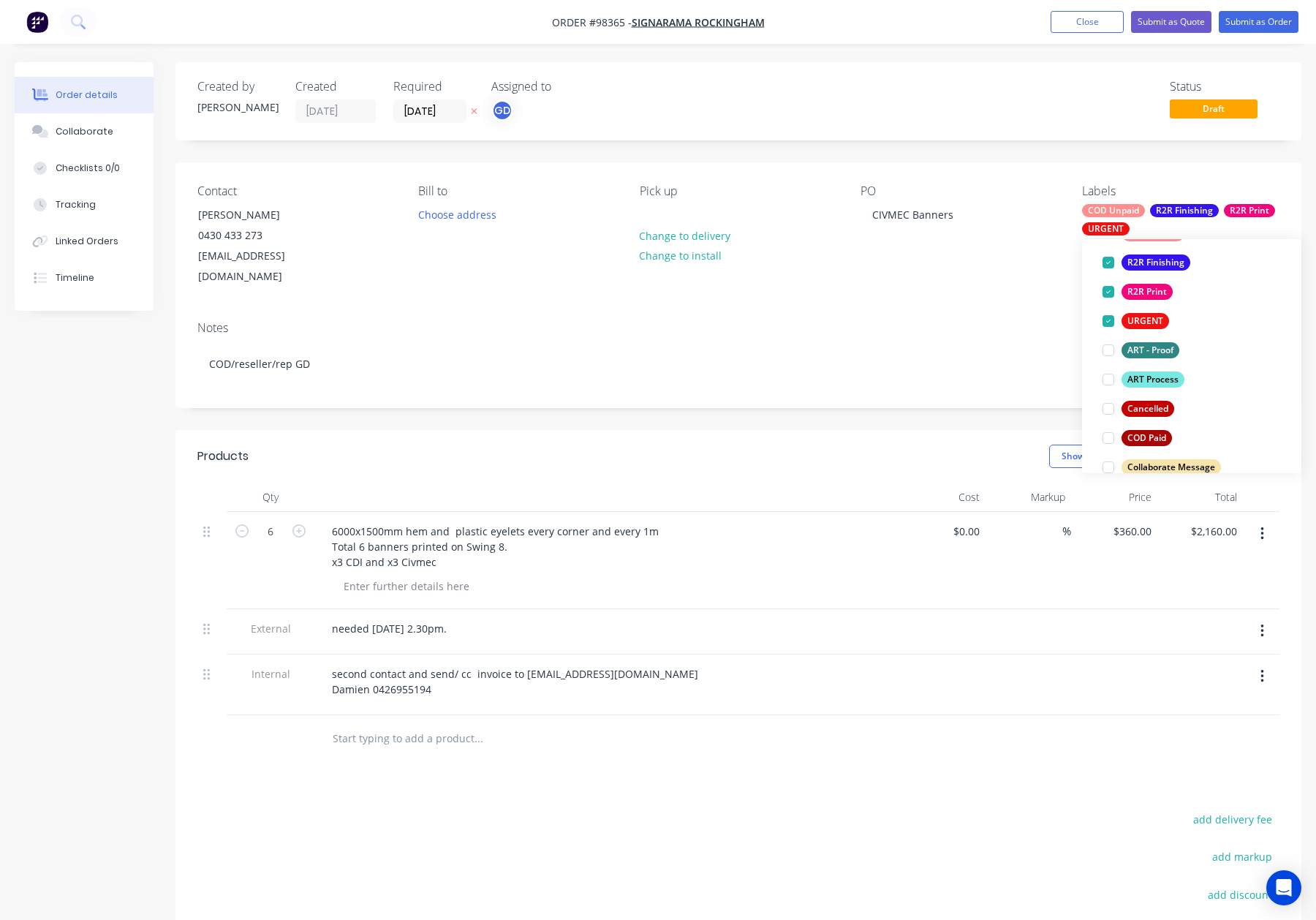
click at [1159, 376] on div "ART Process" at bounding box center [1153, 379] width 63 height 16
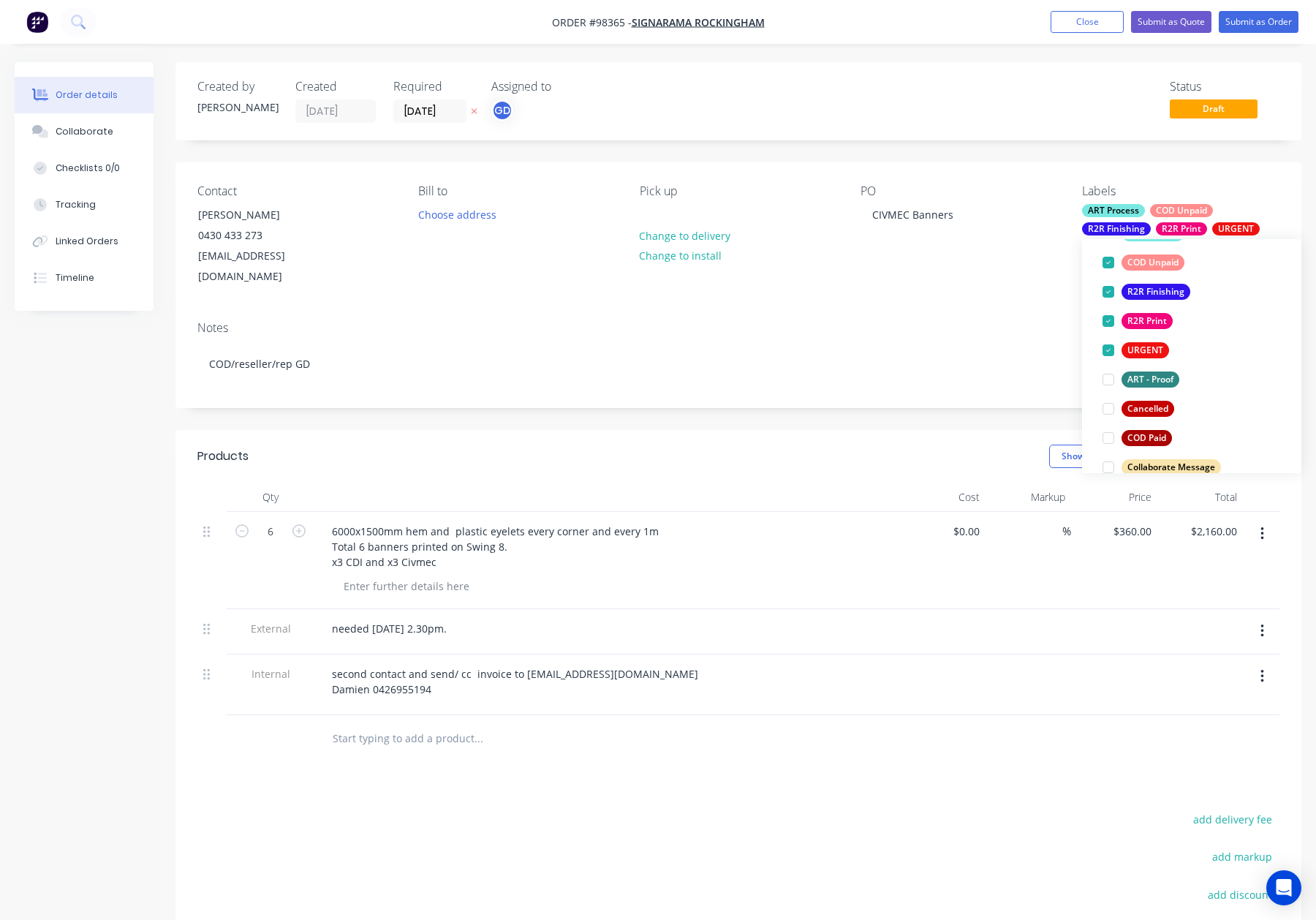
scroll to position [0, 0]
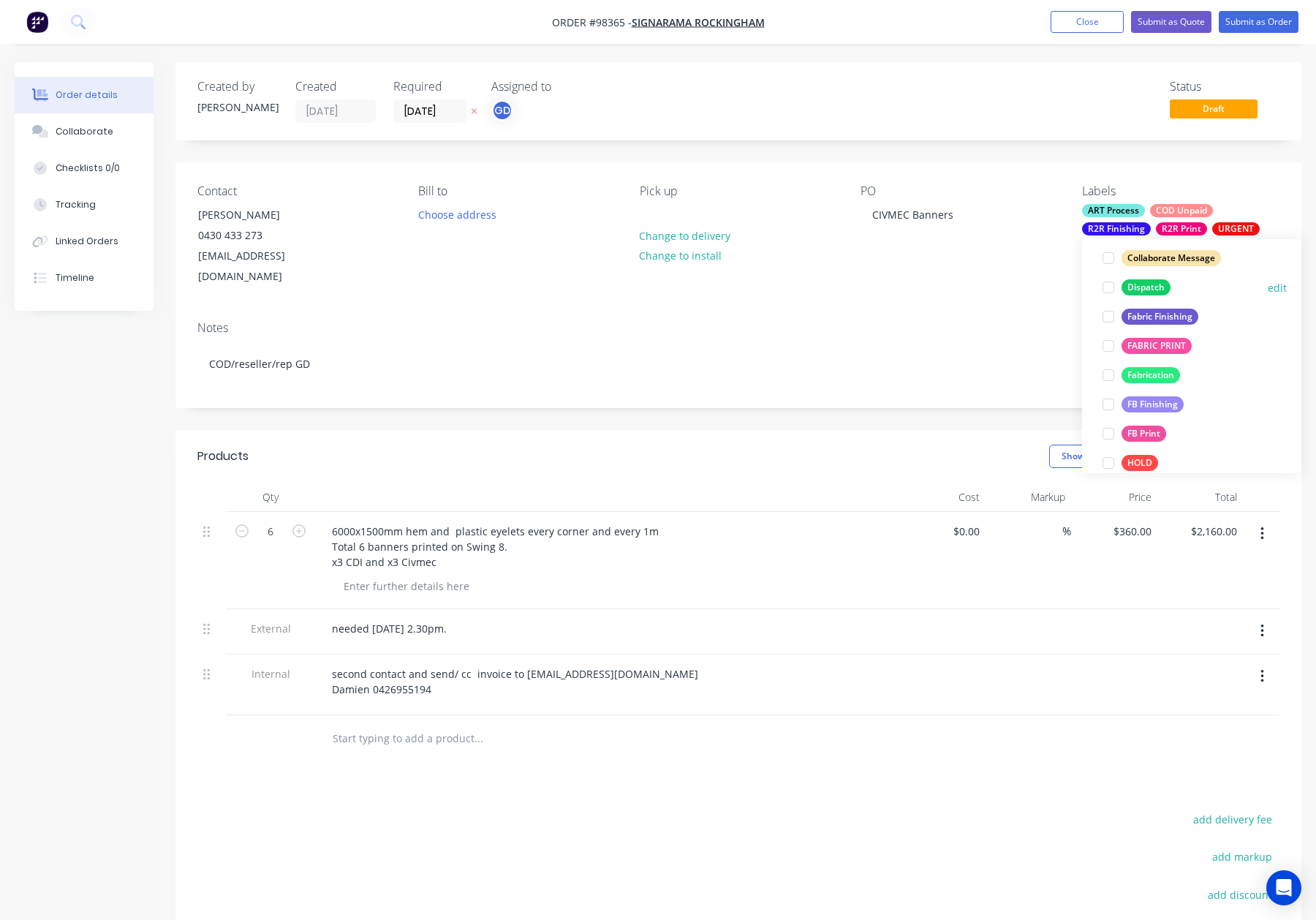
drag, startPoint x: 1156, startPoint y: 293, endPoint x: 1170, endPoint y: 290, distance: 14.3
click at [1156, 293] on div "Dispatch" at bounding box center [1146, 287] width 49 height 16
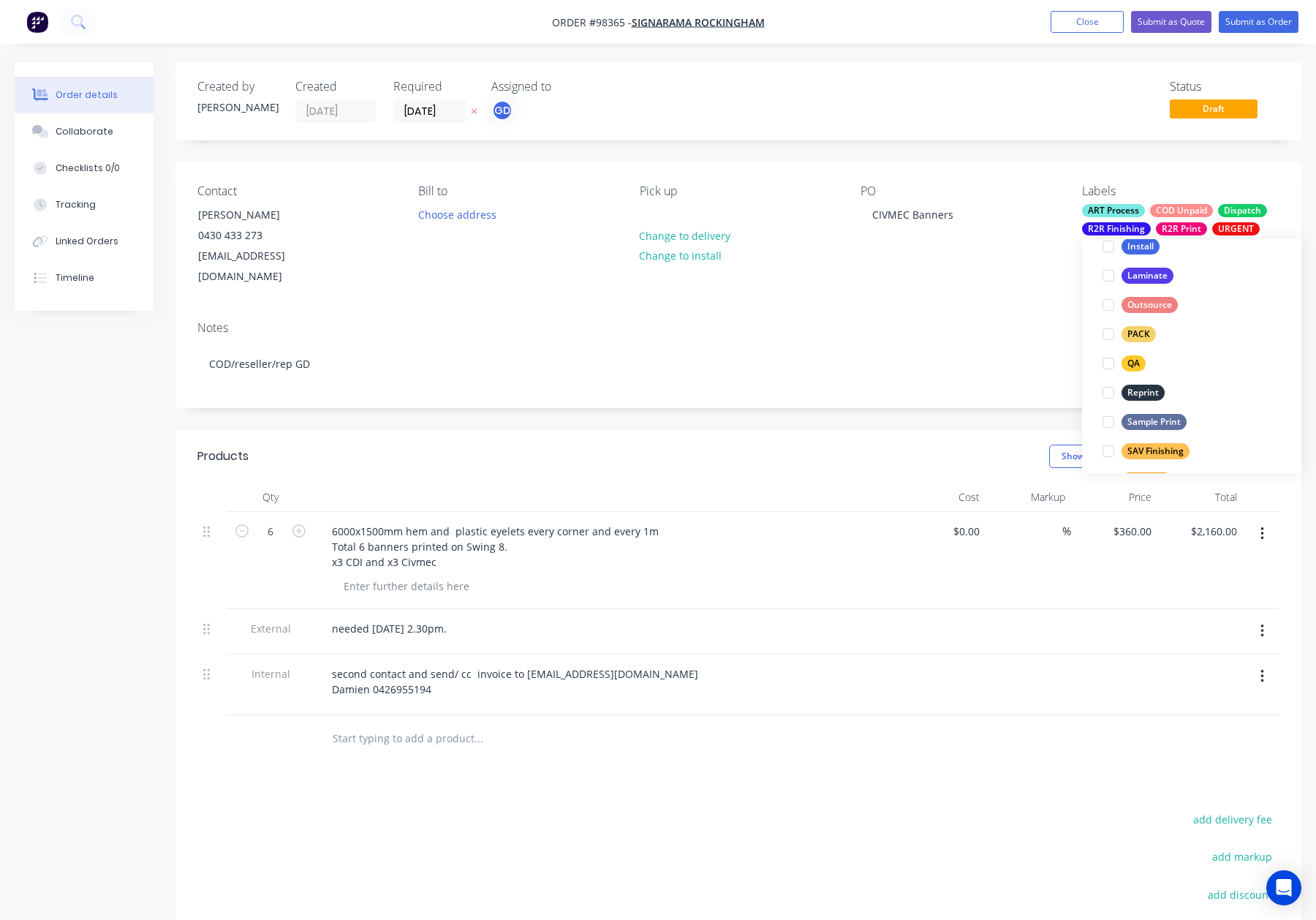
drag, startPoint x: 1141, startPoint y: 333, endPoint x: 1185, endPoint y: 320, distance: 45.9
click at [1141, 333] on div "PACK" at bounding box center [1139, 334] width 35 height 16
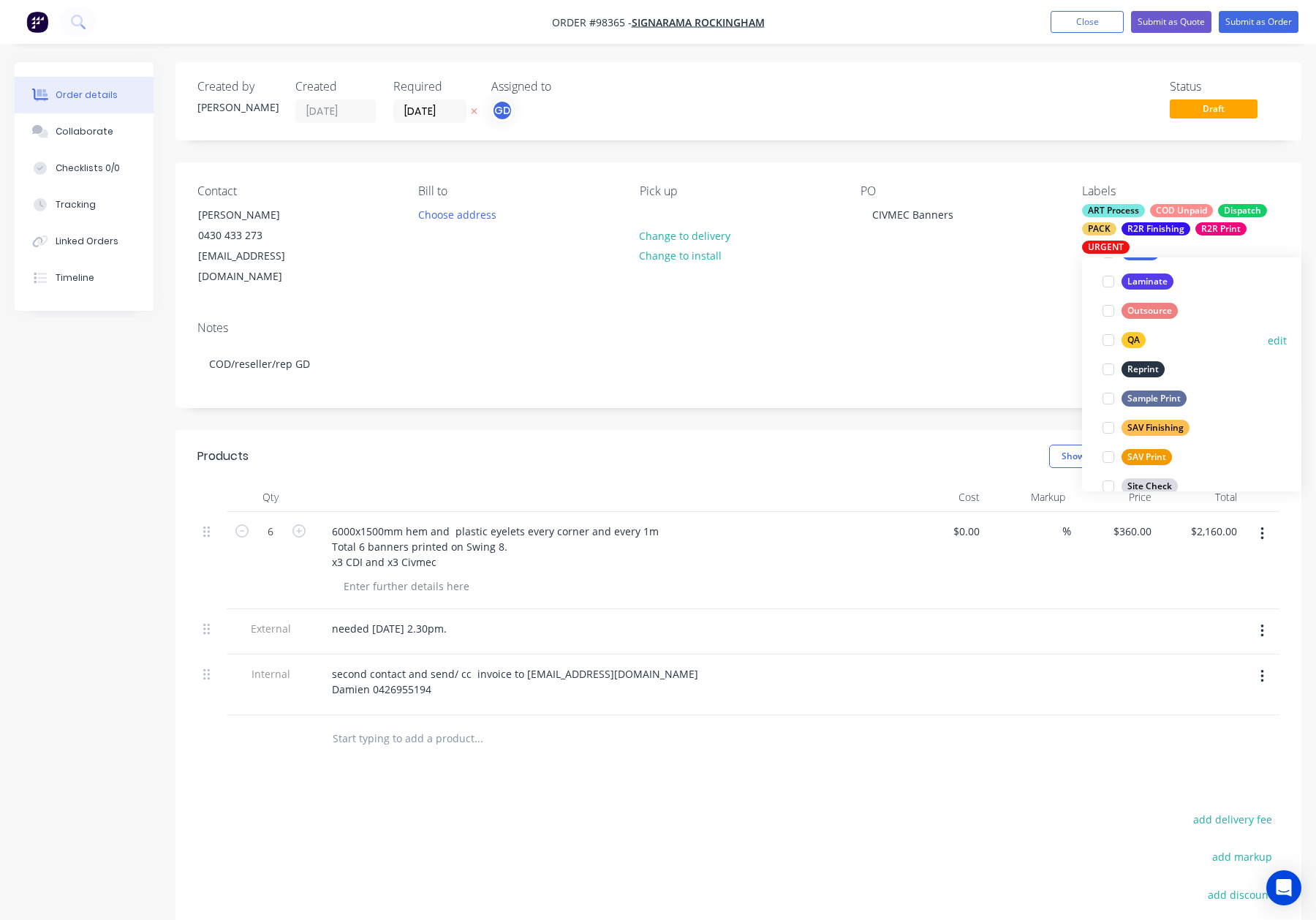
click at [1130, 341] on div "QA" at bounding box center [1134, 340] width 24 height 16
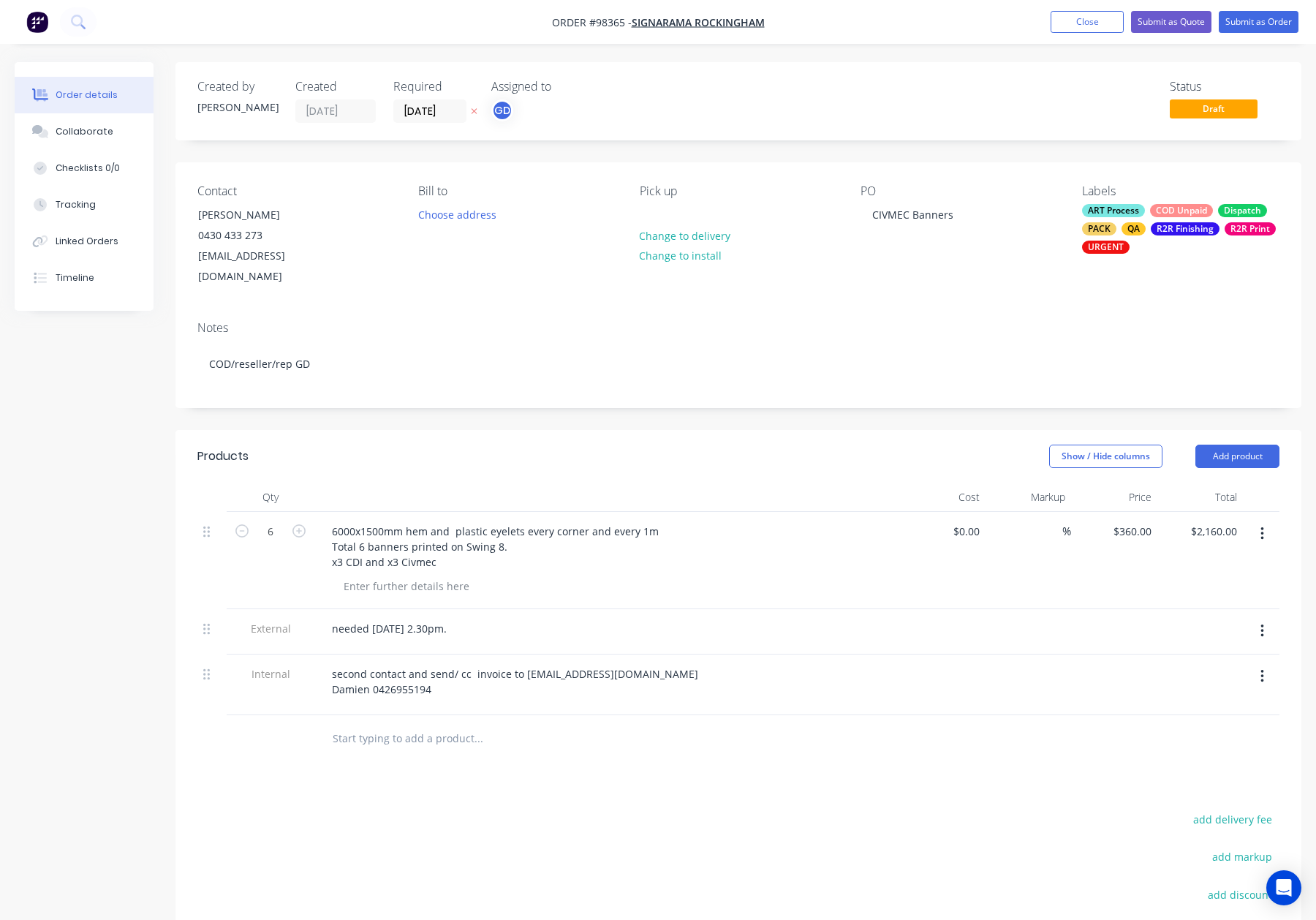
click at [974, 309] on div "Notes COD/reseller/rep GD" at bounding box center [738, 358] width 1126 height 98
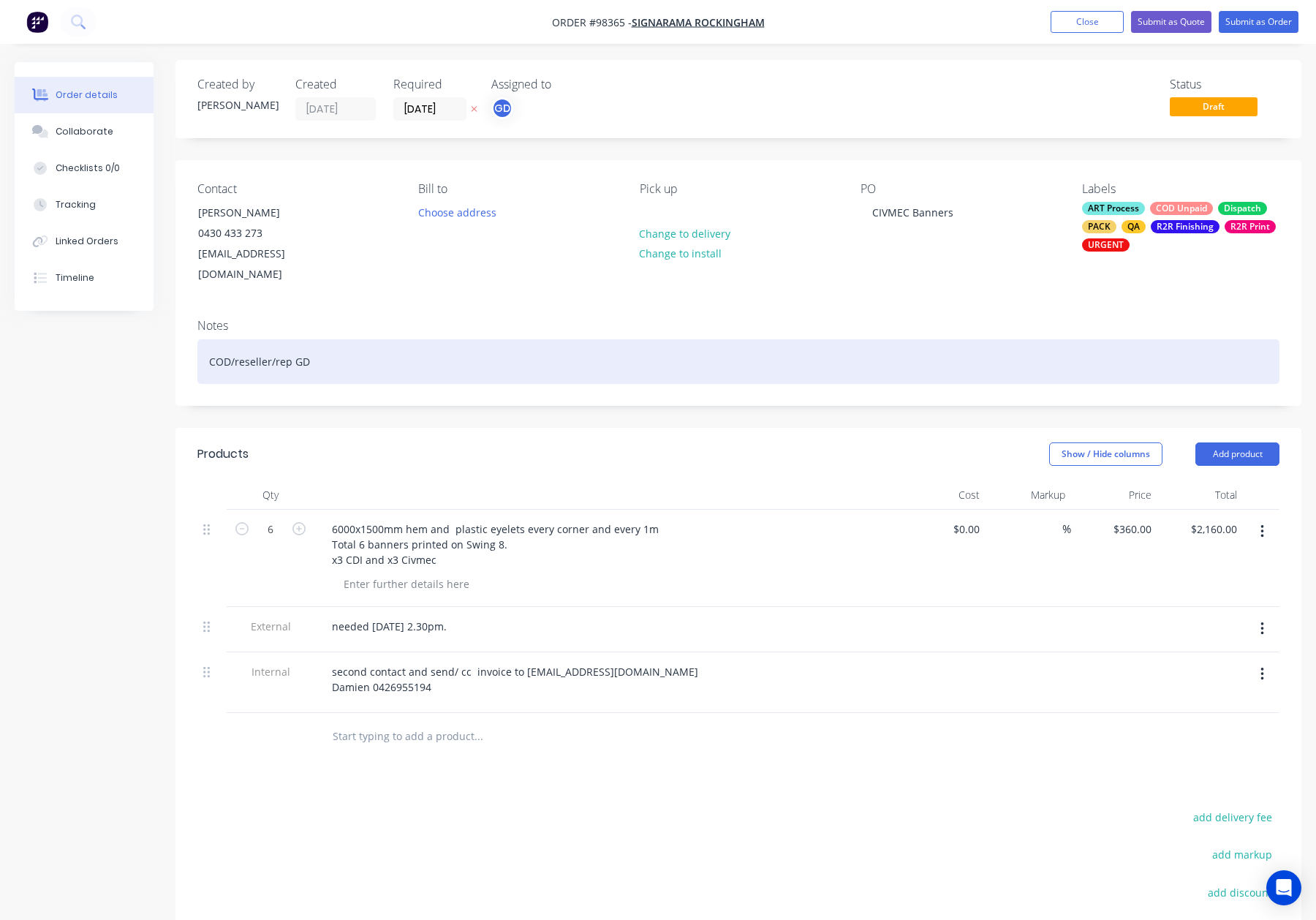
click at [343, 339] on div "COD/reseller/rep GD" at bounding box center [739, 362] width 1082 height 45
click at [359, 343] on div "COD/reseller/rep GD" at bounding box center [739, 362] width 1082 height 45
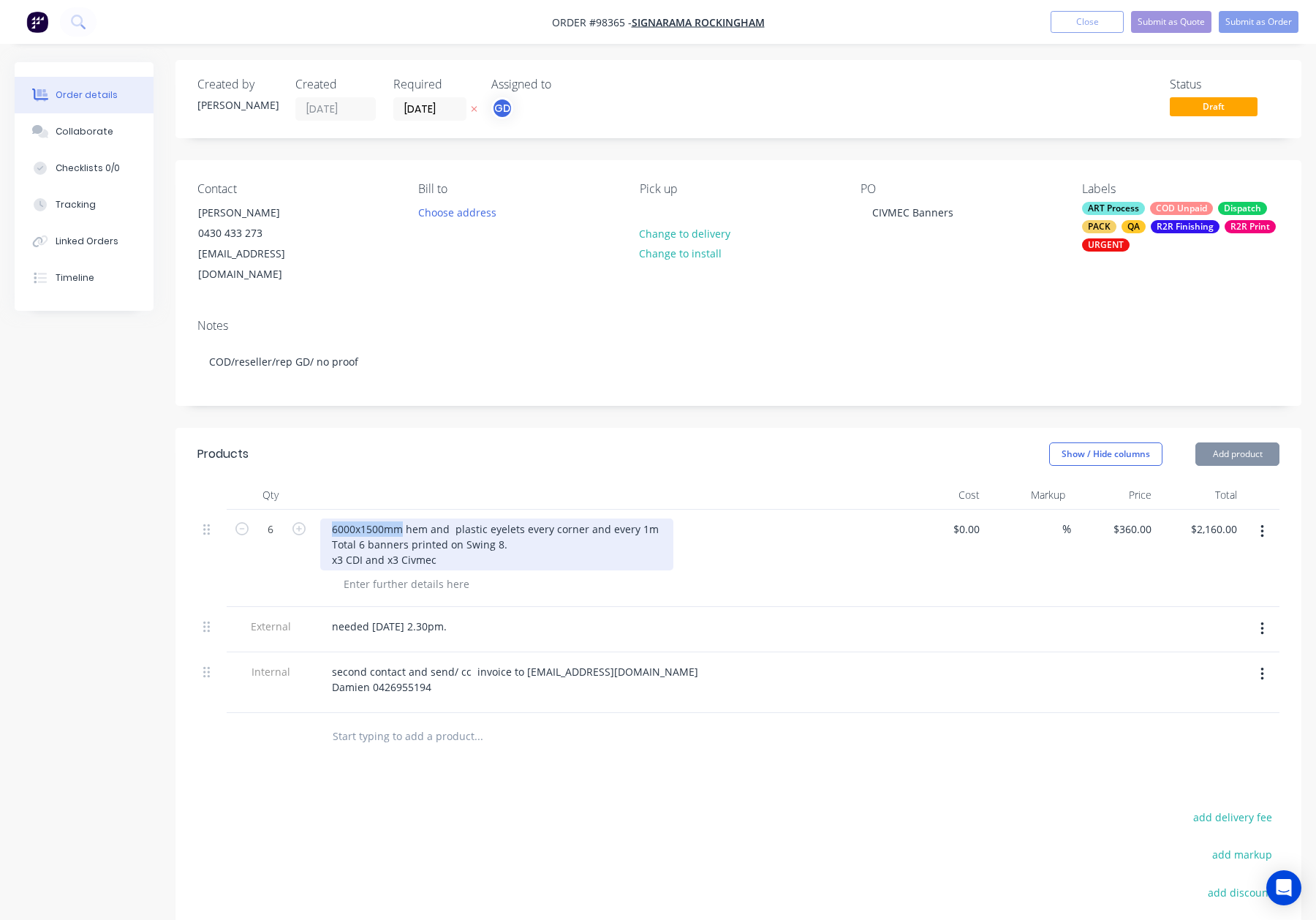
drag, startPoint x: 403, startPoint y: 510, endPoint x: 324, endPoint y: 507, distance: 79.1
click at [325, 519] on div "6000x1500mm hem and plastic eyelets every corner and every 1m Total 6 banners p…" at bounding box center [496, 545] width 353 height 52
copy div "6000x1500mm"
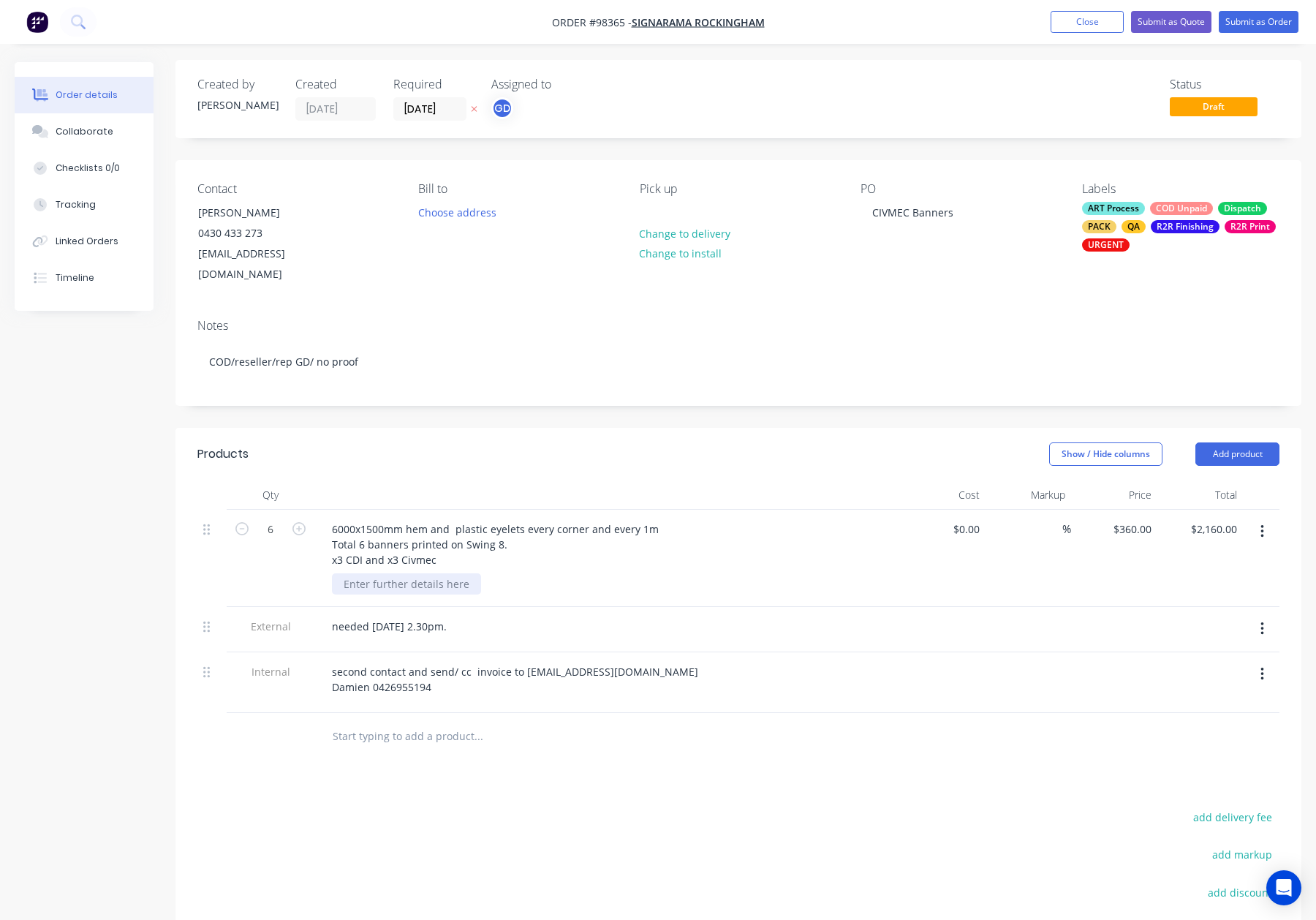
click at [368, 573] on div at bounding box center [406, 583] width 149 height 22
paste div
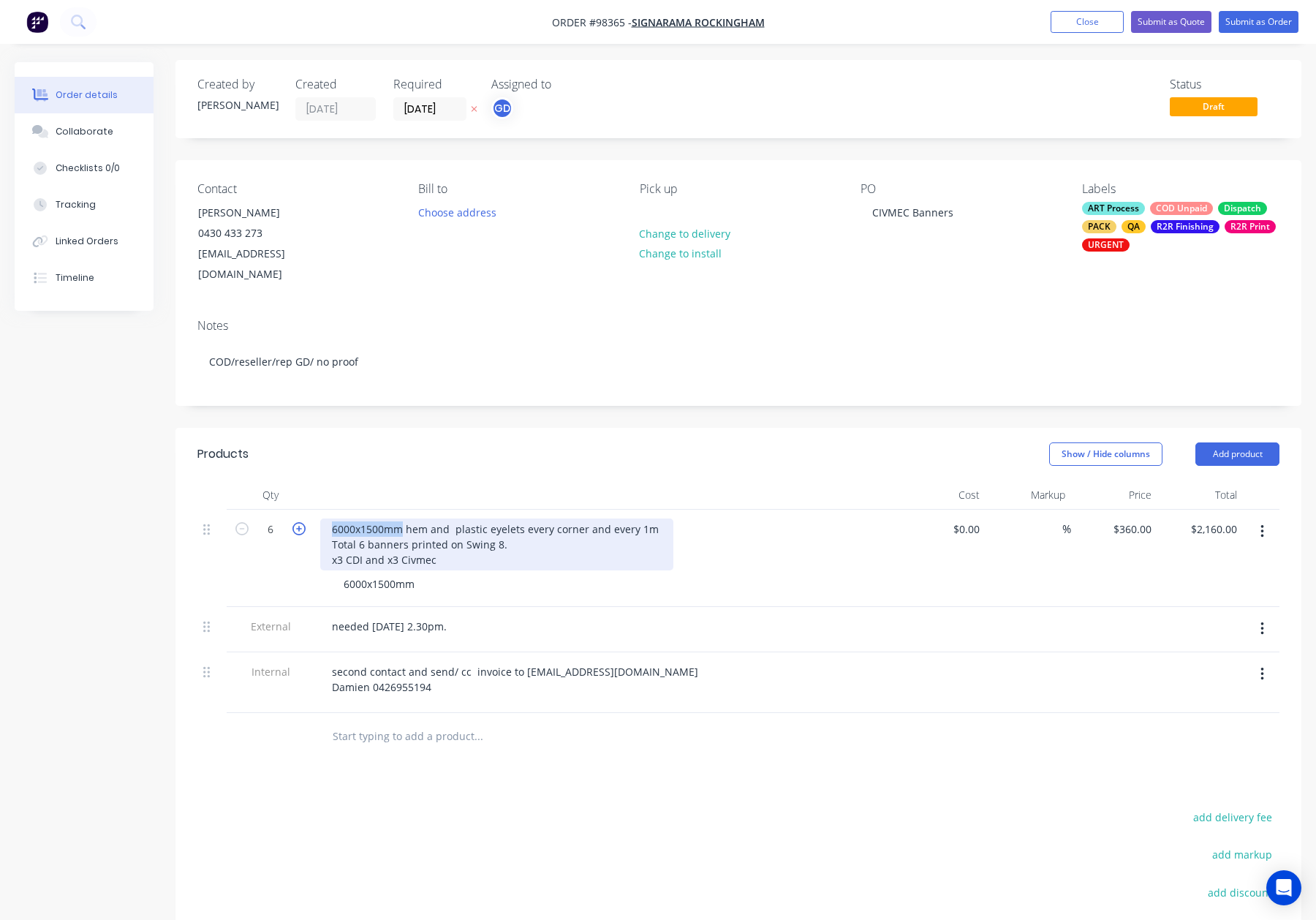
drag, startPoint x: 394, startPoint y: 510, endPoint x: 305, endPoint y: 510, distance: 89.0
click at [305, 510] on div "6 6000x1500mm hem and plastic eyelets every corner and every 1m Total 6 banners…" at bounding box center [739, 558] width 1082 height 98
drag, startPoint x: 501, startPoint y: 526, endPoint x: 324, endPoint y: 524, distance: 177.0
click at [325, 524] on div "Swing 8 banners - hem and plastic eyelets every corner and every 1m Total 6 ban…" at bounding box center [507, 545] width 374 height 52
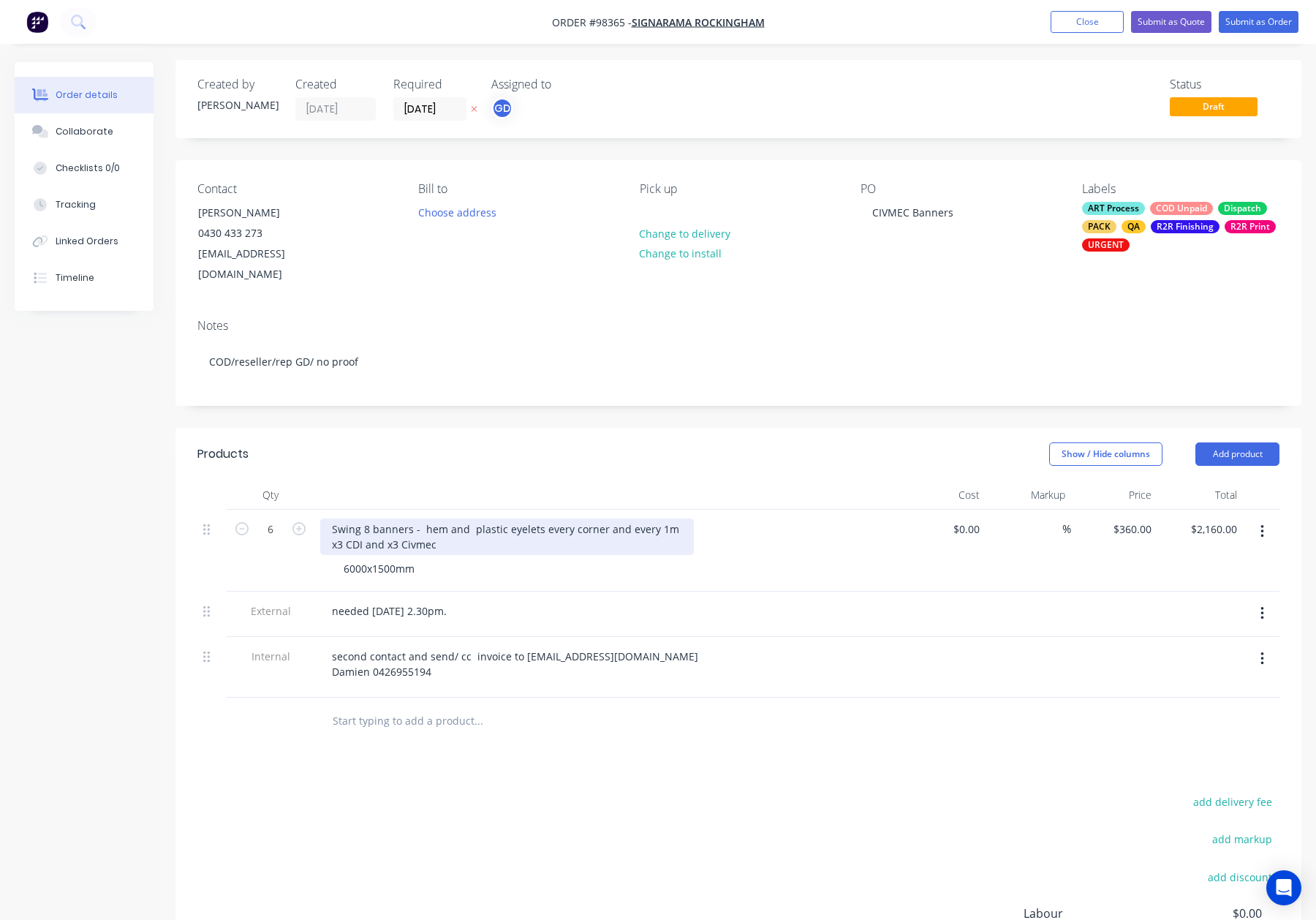
click at [375, 519] on div "Swing 8 banners - hem and plastic eyelets every corner and every 1m x3 CDI and …" at bounding box center [507, 537] width 374 height 36
click at [469, 519] on div "Swing 8 Banners - hem and plastic eyelets every corner and every 1m x3 CDI and …" at bounding box center [507, 537] width 374 height 36
click at [560, 447] on header "Products Show / Hide columns Add product" at bounding box center [738, 454] width 1126 height 53
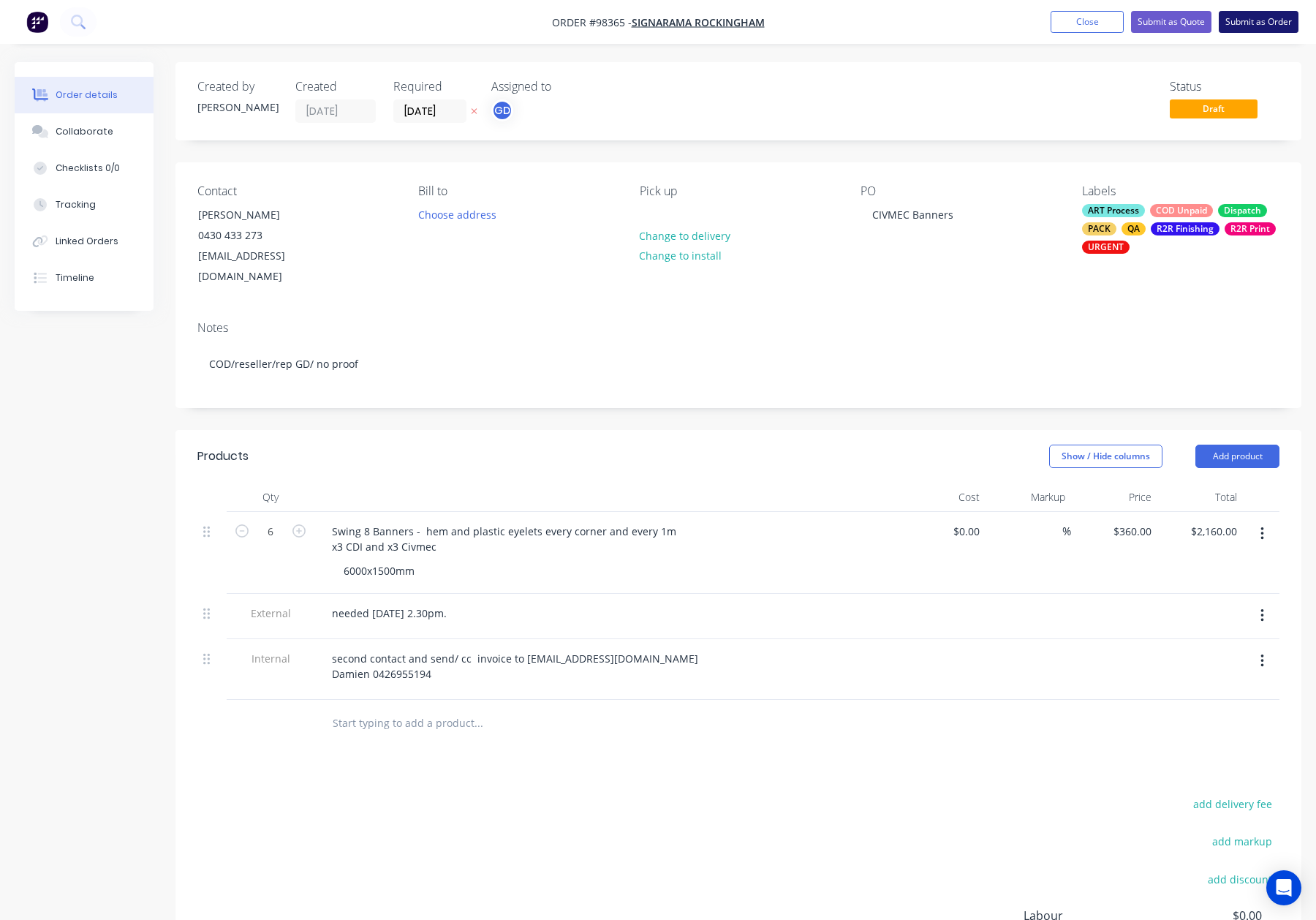
click at [1243, 21] on button "Submit as Order" at bounding box center [1258, 22] width 79 height 22
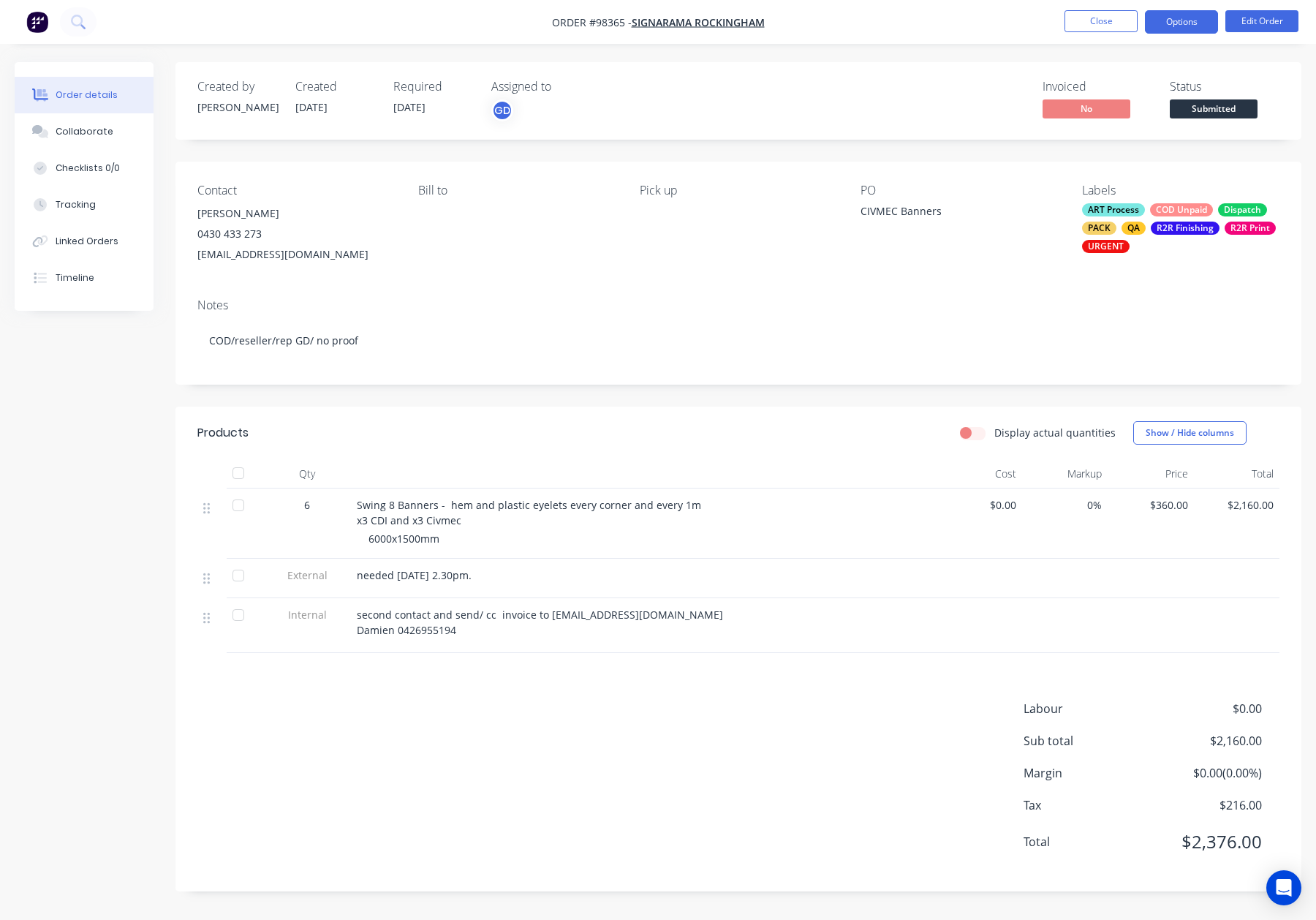
click at [1171, 22] on button "Options" at bounding box center [1181, 22] width 73 height 23
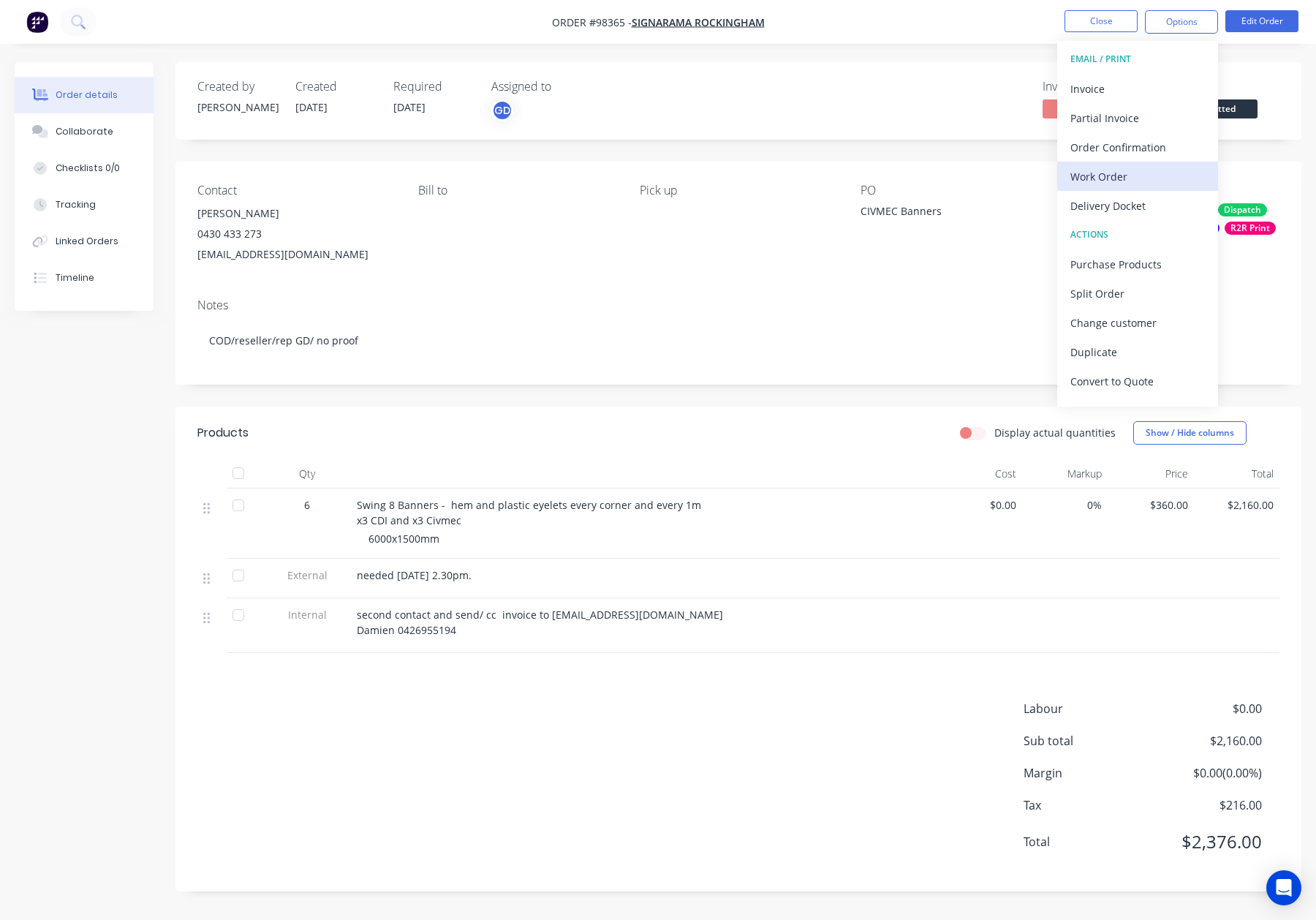
click at [1132, 178] on div "Work Order" at bounding box center [1137, 176] width 135 height 22
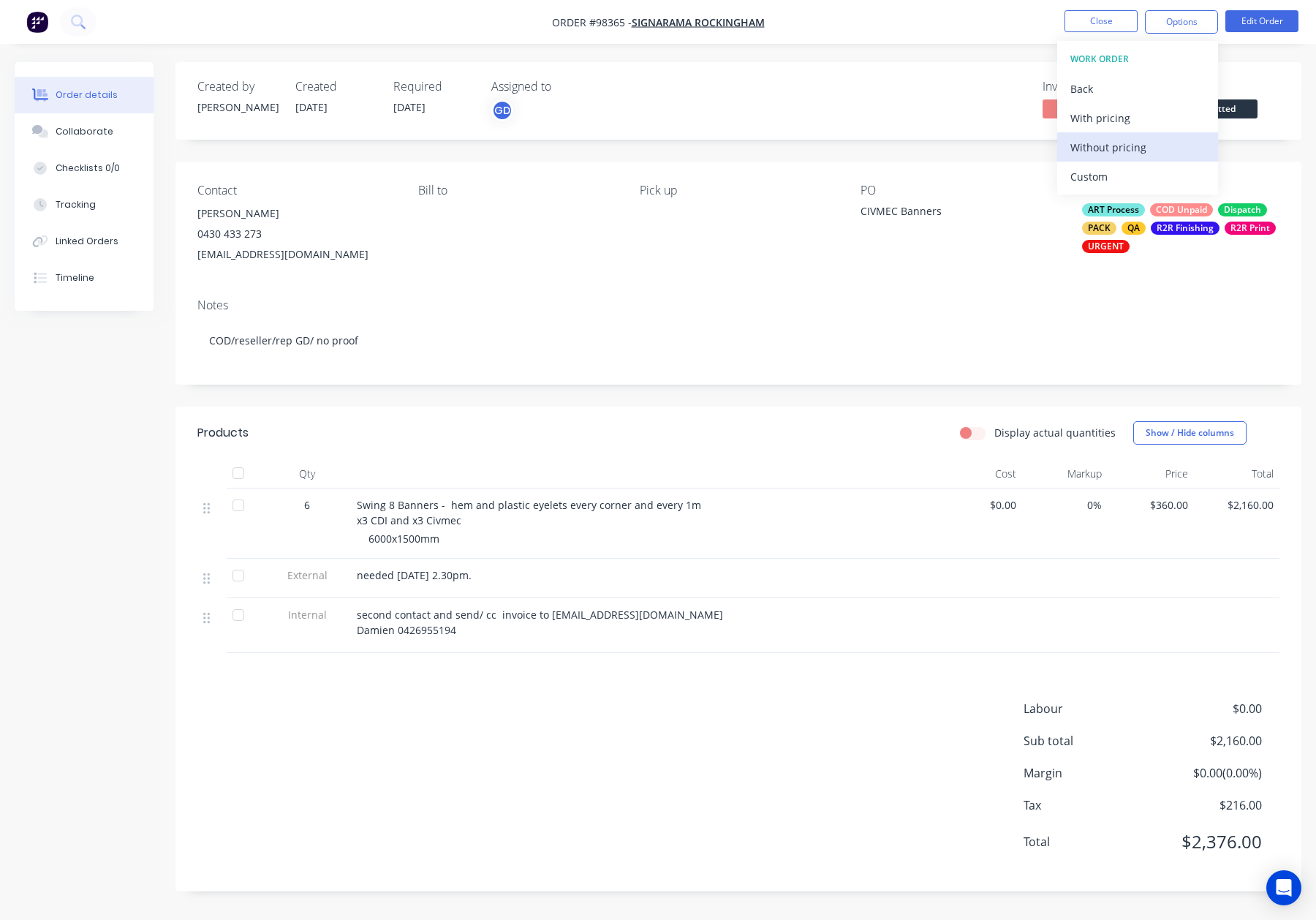
click at [1129, 139] on div "Without pricing" at bounding box center [1137, 147] width 135 height 22
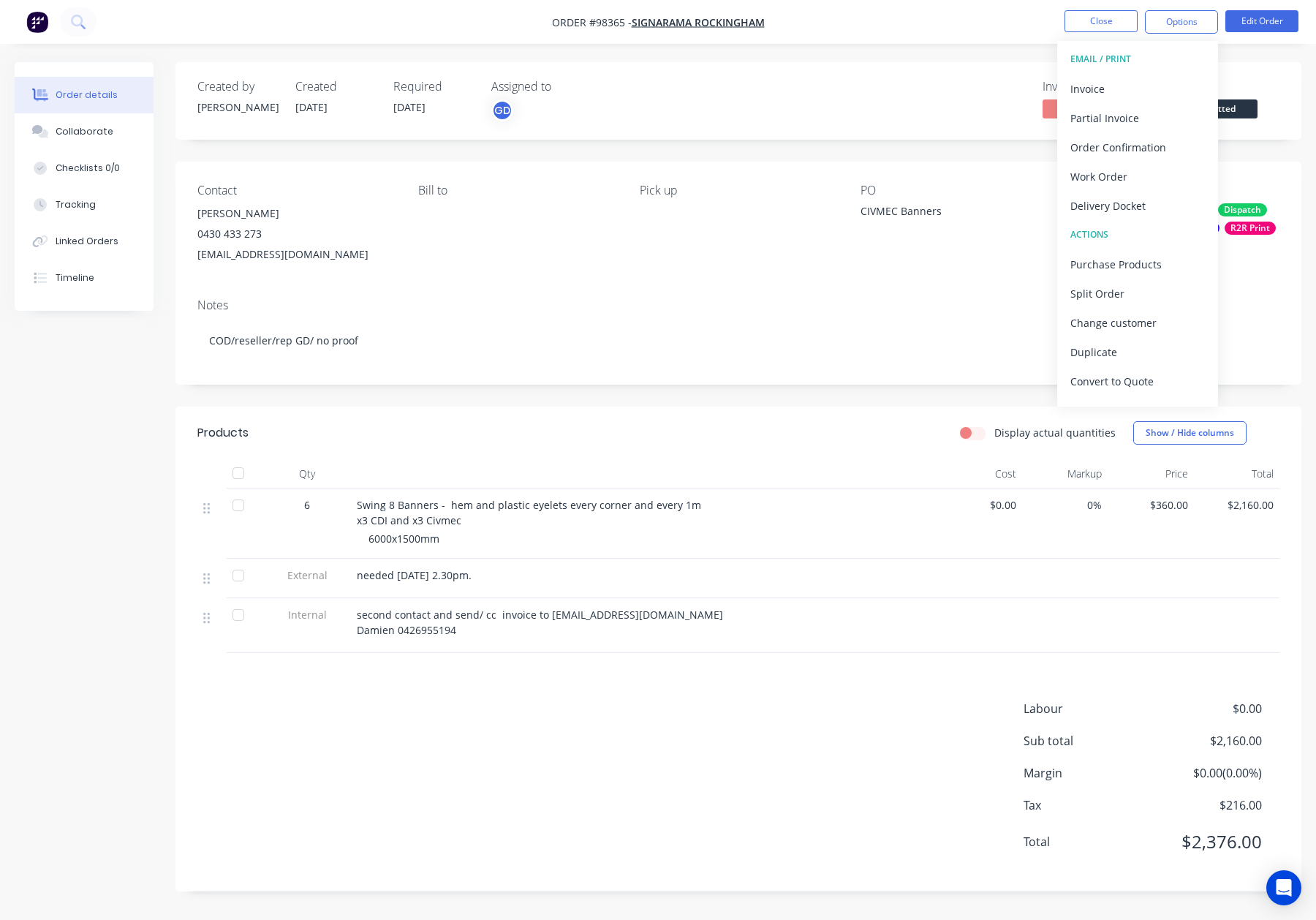
click at [664, 230] on div "Pick up" at bounding box center [738, 224] width 198 height 81
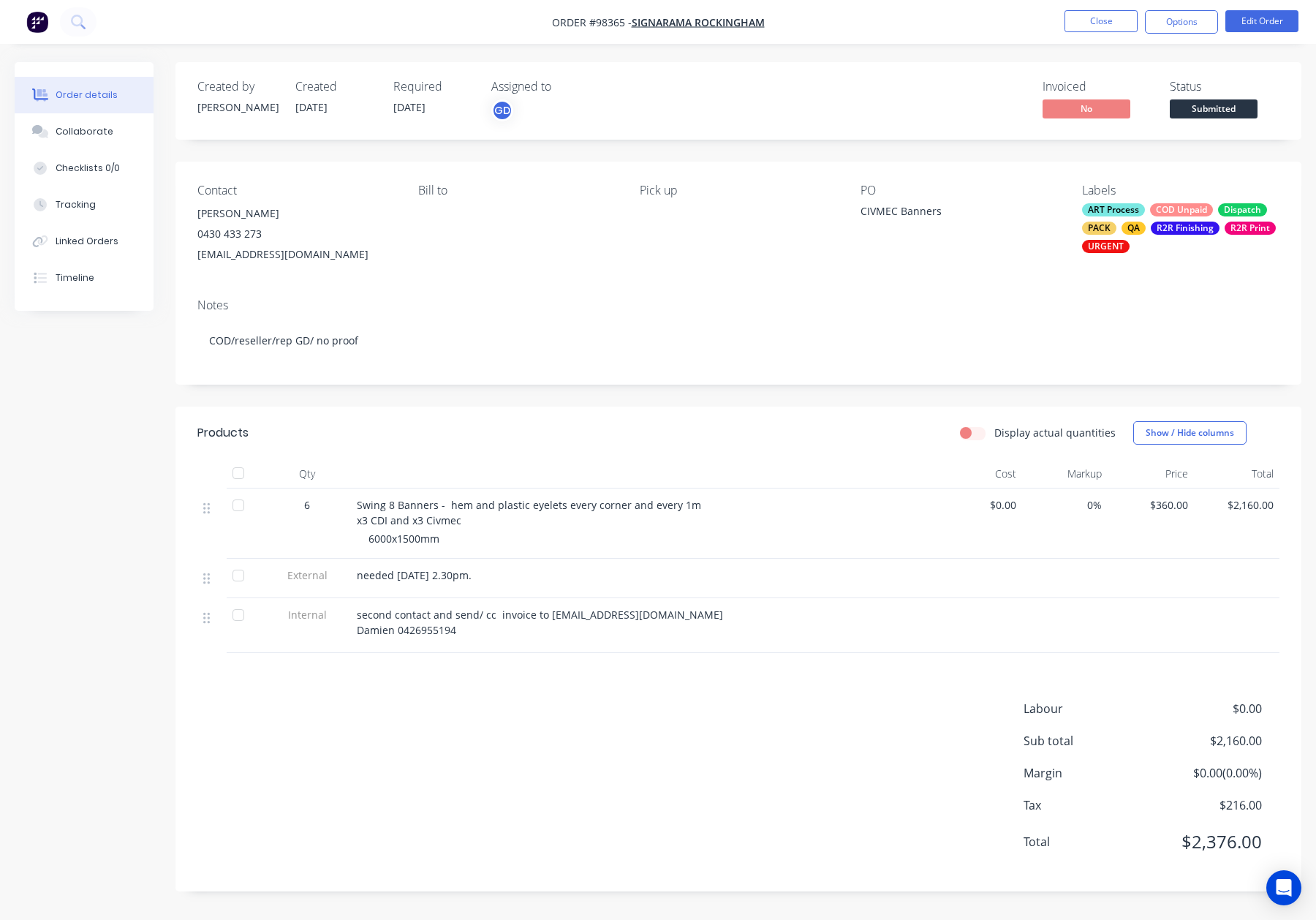
drag, startPoint x: 650, startPoint y: 218, endPoint x: 694, endPoint y: 209, distance: 44.9
click at [650, 218] on div "Pick up" at bounding box center [738, 224] width 198 height 81
click at [1244, 16] on button "Edit Order" at bounding box center [1262, 21] width 73 height 22
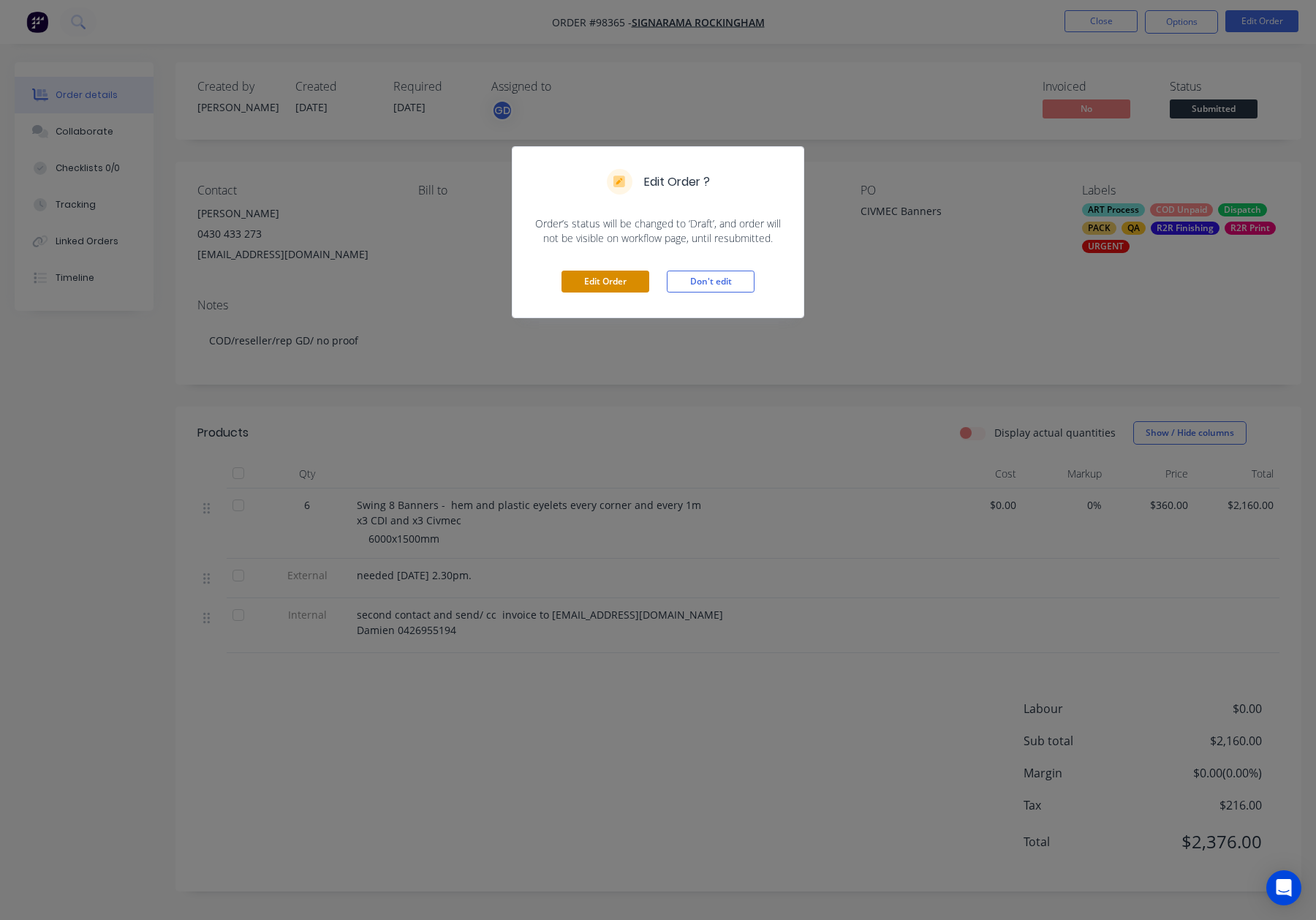
click at [595, 285] on button "Edit Order" at bounding box center [606, 280] width 88 height 22
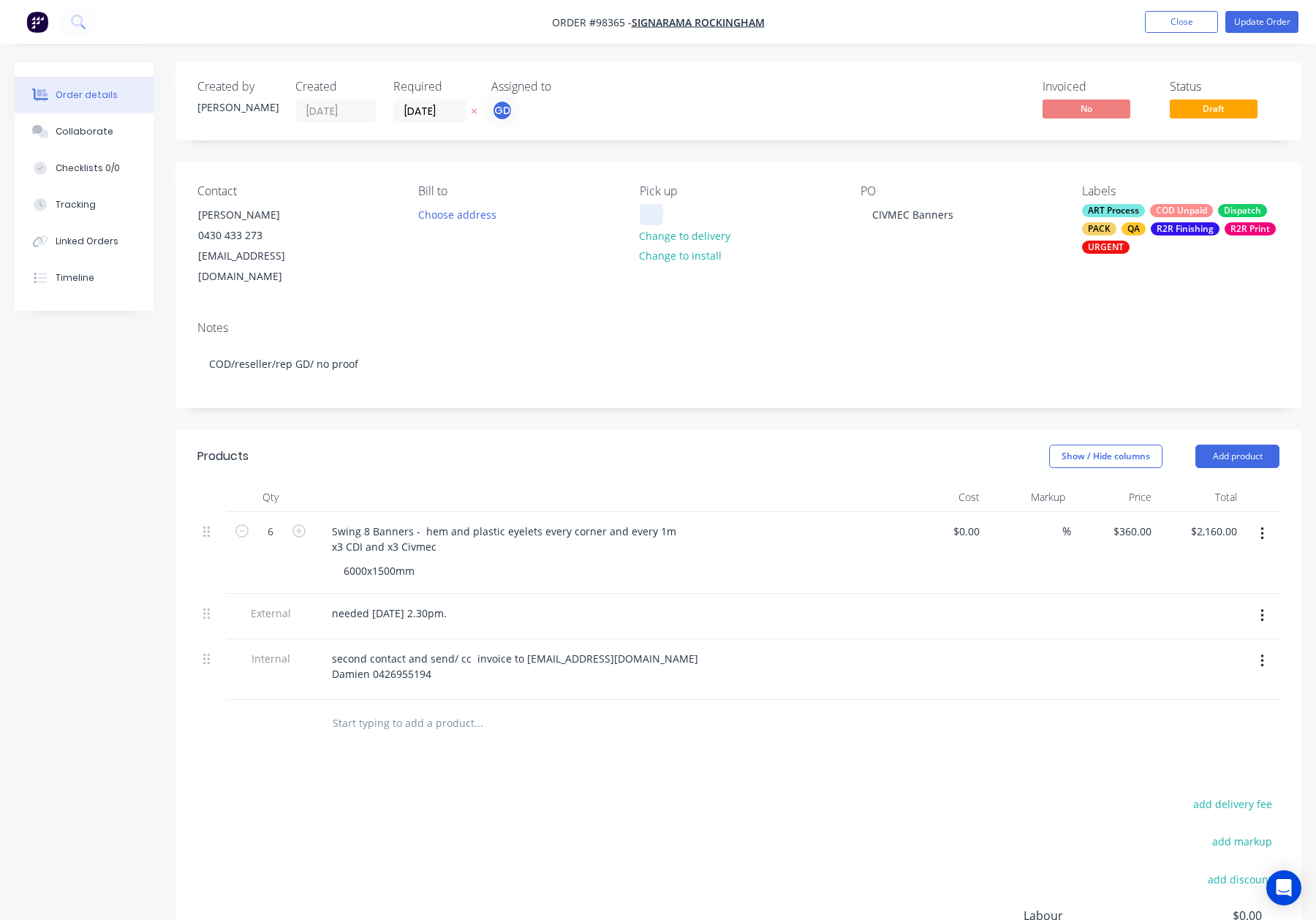
click at [658, 208] on div at bounding box center [651, 214] width 23 height 22
click at [725, 160] on div "Created by Gino Created 26/08/25 Required 27/08/25 Assigned to GD Invoiced No S…" at bounding box center [738, 580] width 1126 height 1037
click at [1262, 16] on button "Update Order" at bounding box center [1262, 22] width 73 height 22
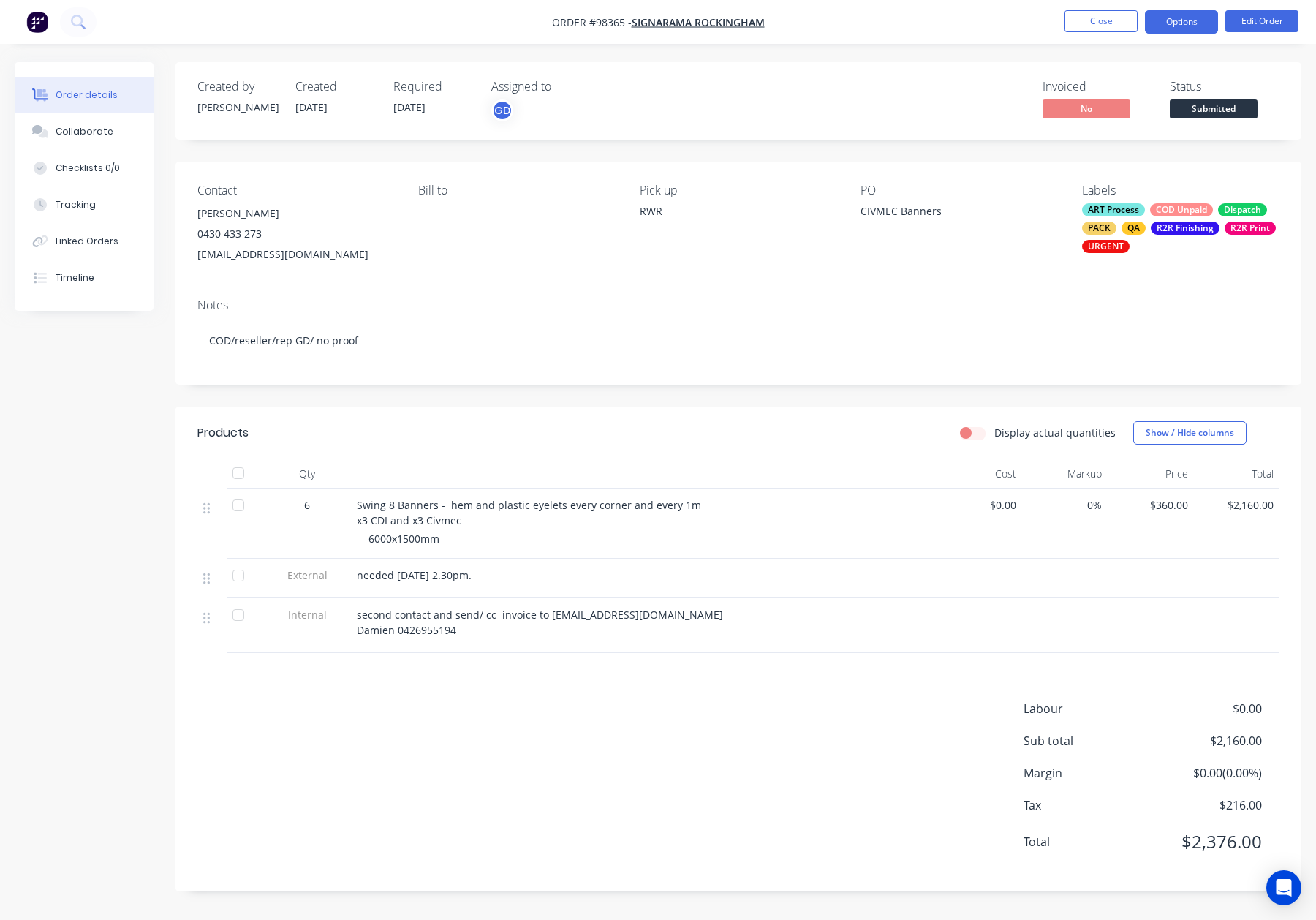
click at [1166, 22] on button "Options" at bounding box center [1181, 22] width 73 height 23
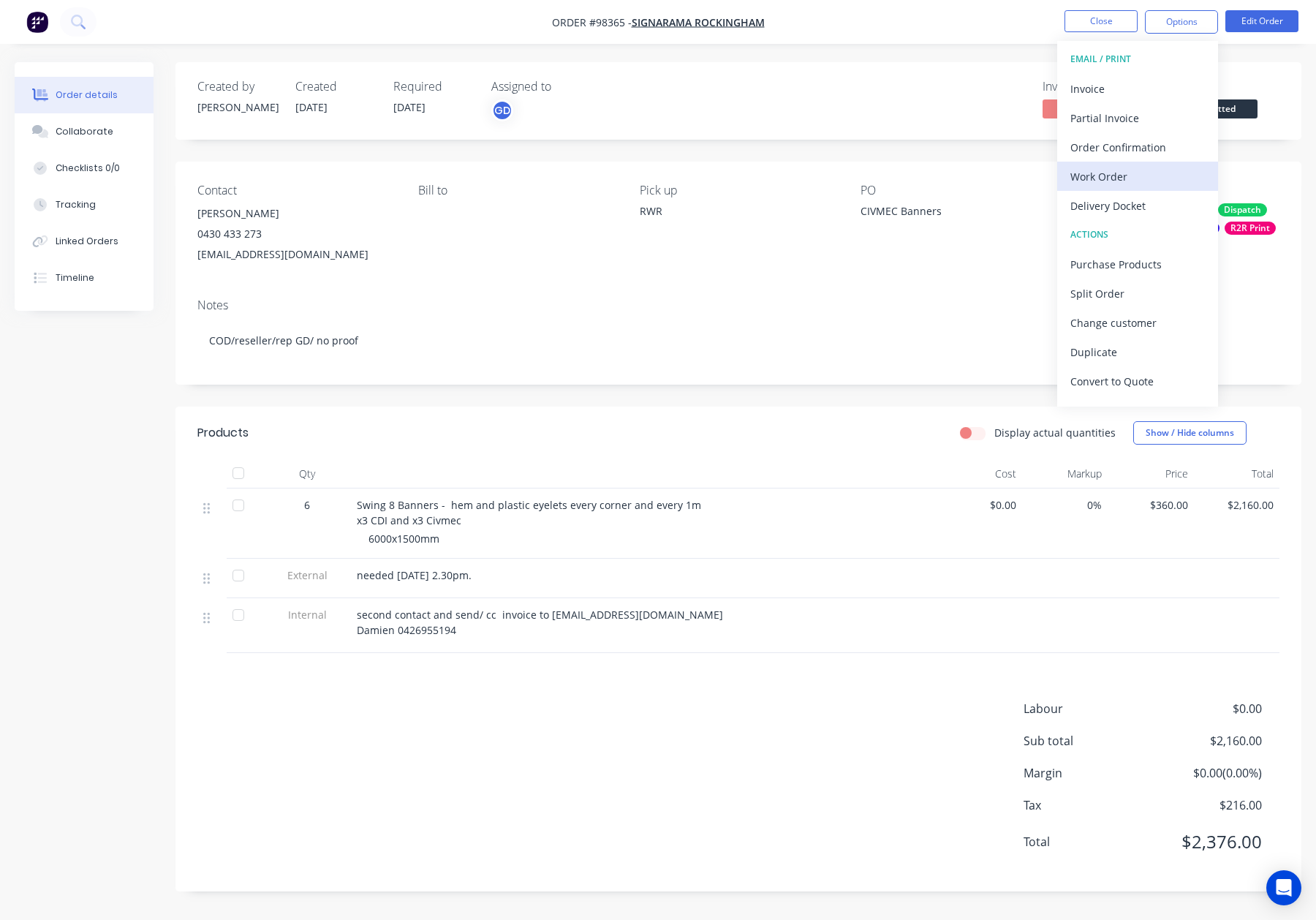
click at [1142, 173] on div "Work Order" at bounding box center [1137, 176] width 135 height 22
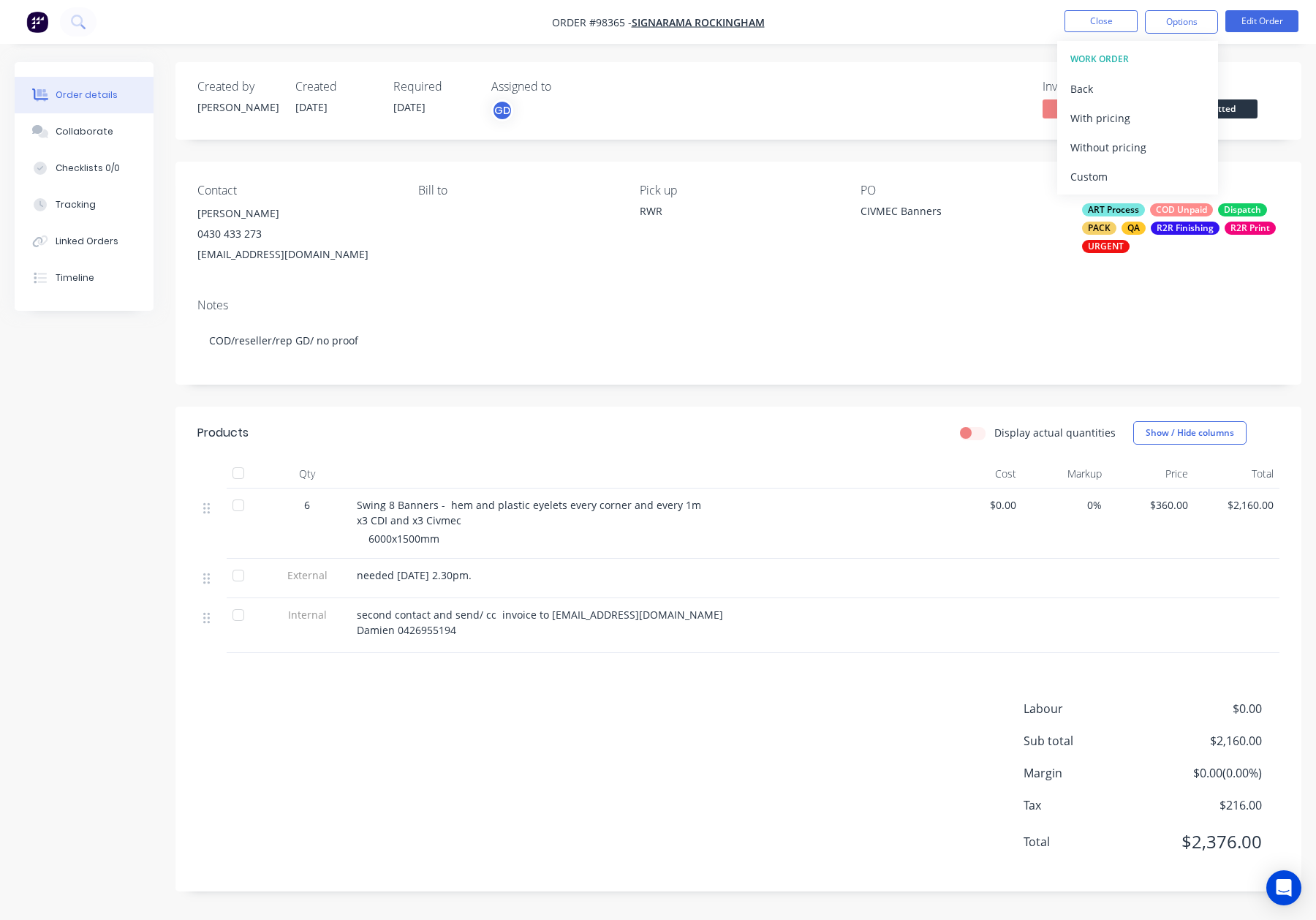
click at [955, 117] on div "Invoiced No Status Submitted" at bounding box center [959, 100] width 642 height 42
click at [1105, 23] on button "Close" at bounding box center [1101, 21] width 73 height 22
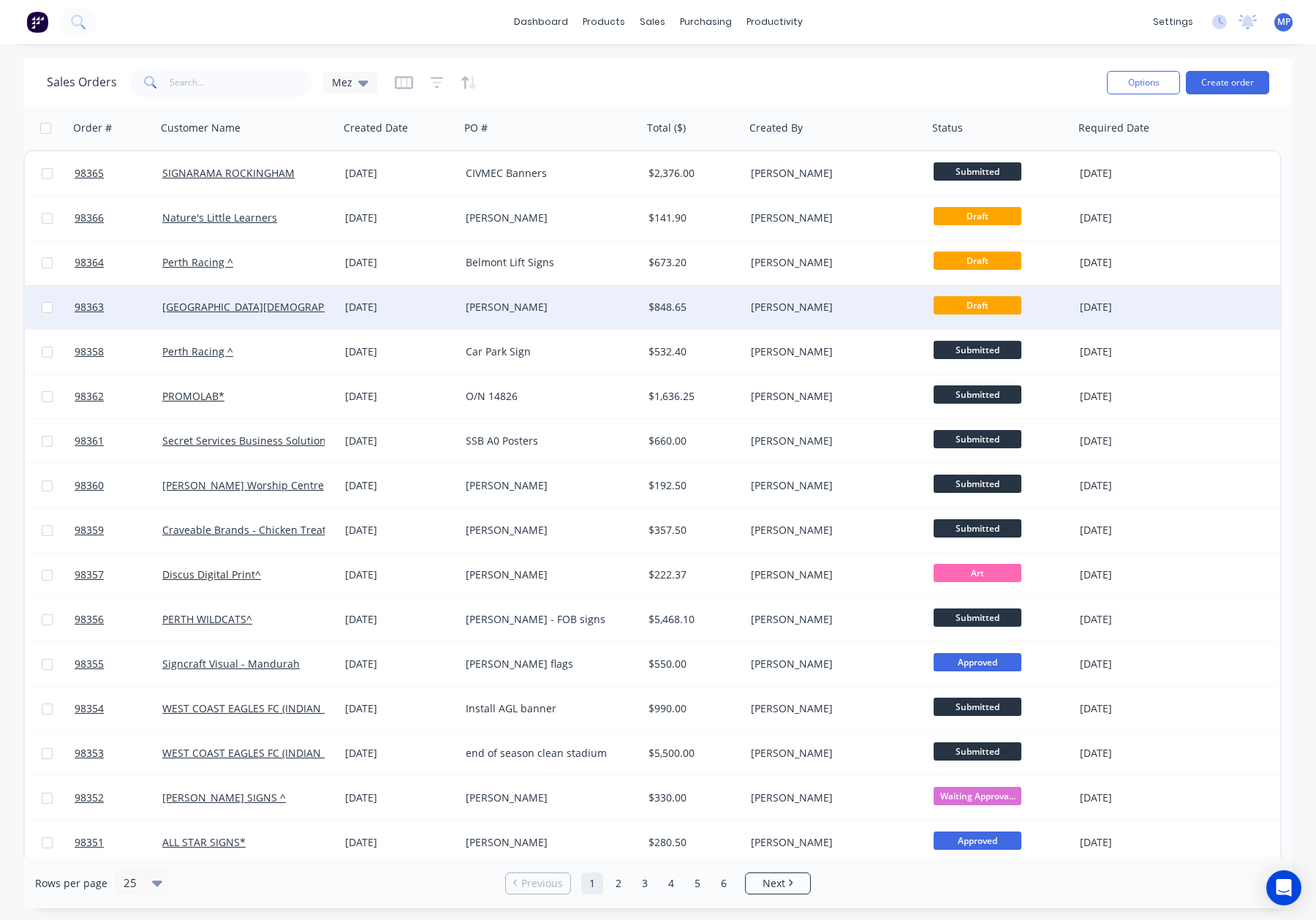
click at [570, 310] on div "[PERSON_NAME]" at bounding box center [547, 306] width 162 height 15
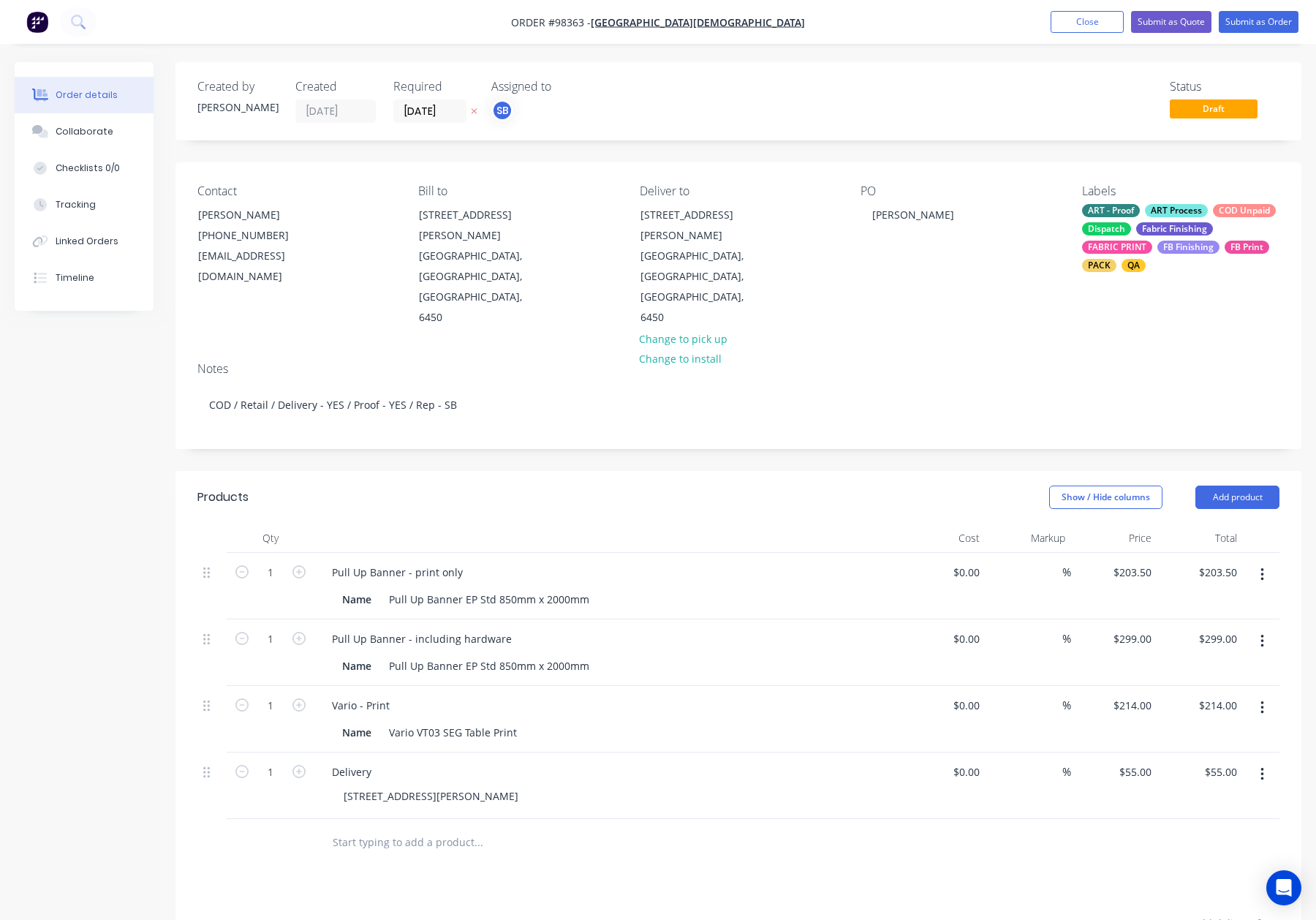
click at [1187, 250] on div "FB Finishing" at bounding box center [1188, 247] width 62 height 13
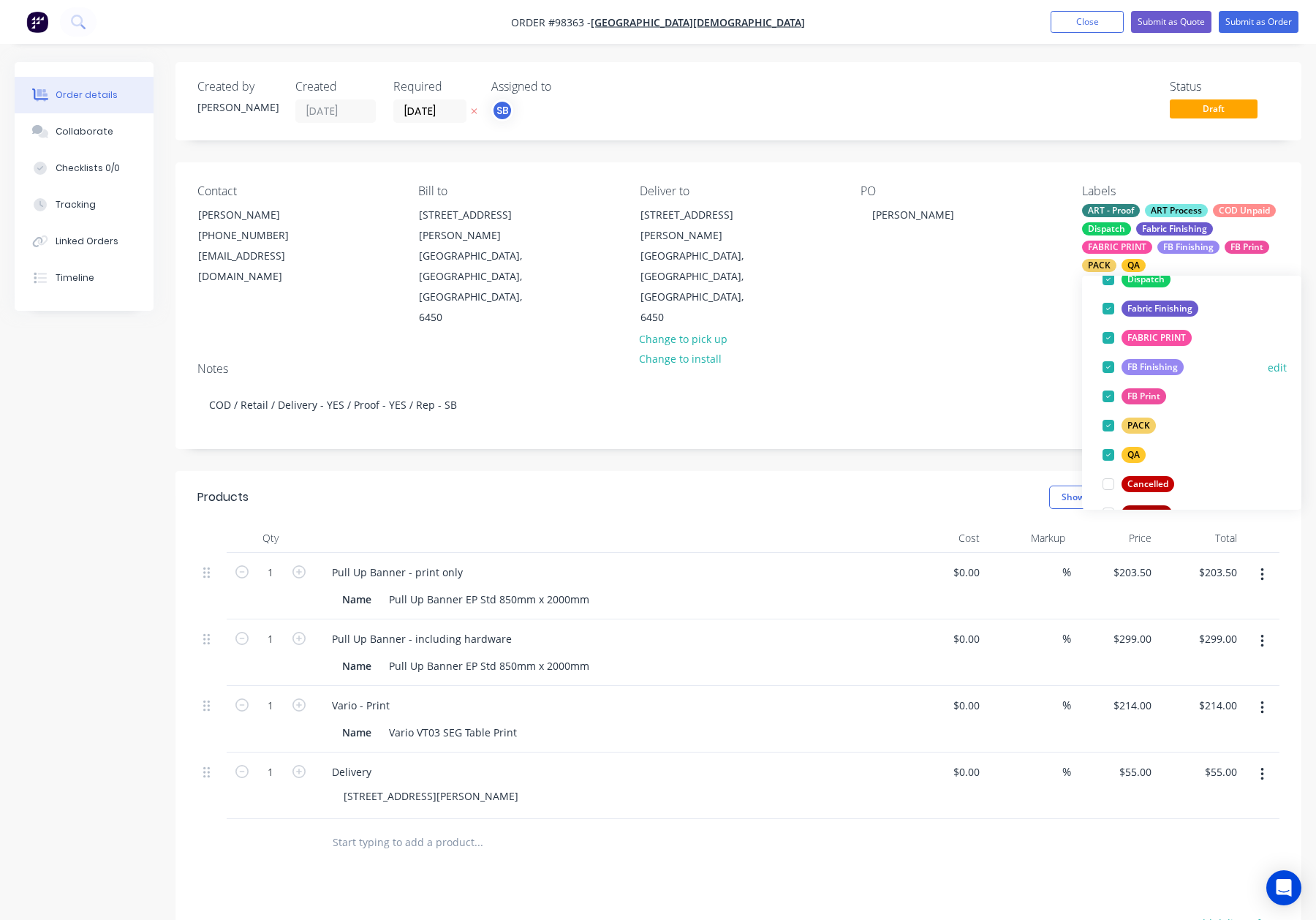
click at [1143, 366] on div "FB Finishing" at bounding box center [1153, 367] width 62 height 16
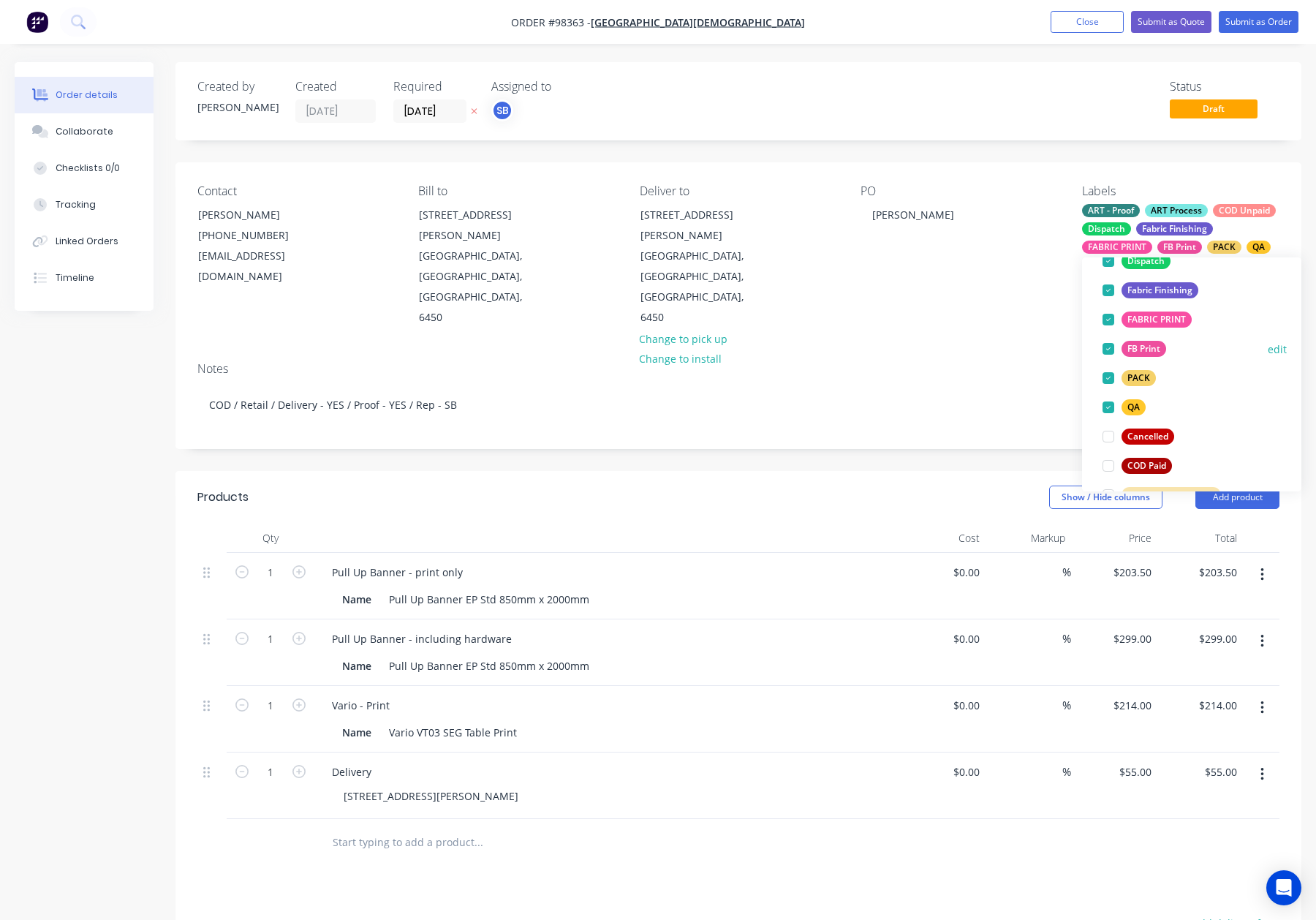
click at [1149, 344] on div "FB Print" at bounding box center [1144, 349] width 45 height 16
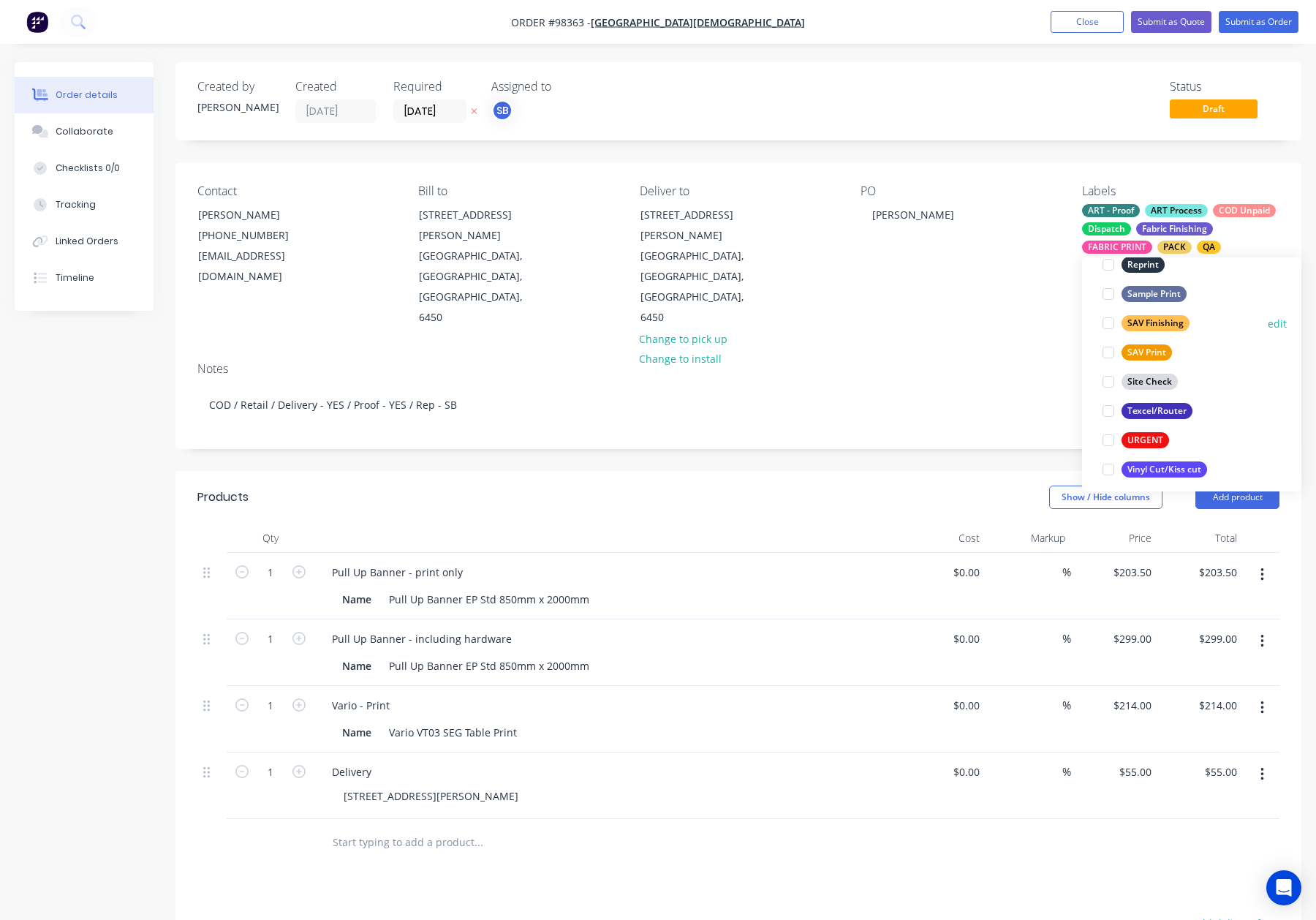
click at [1175, 322] on div "SAV Finishing" at bounding box center [1155, 323] width 68 height 16
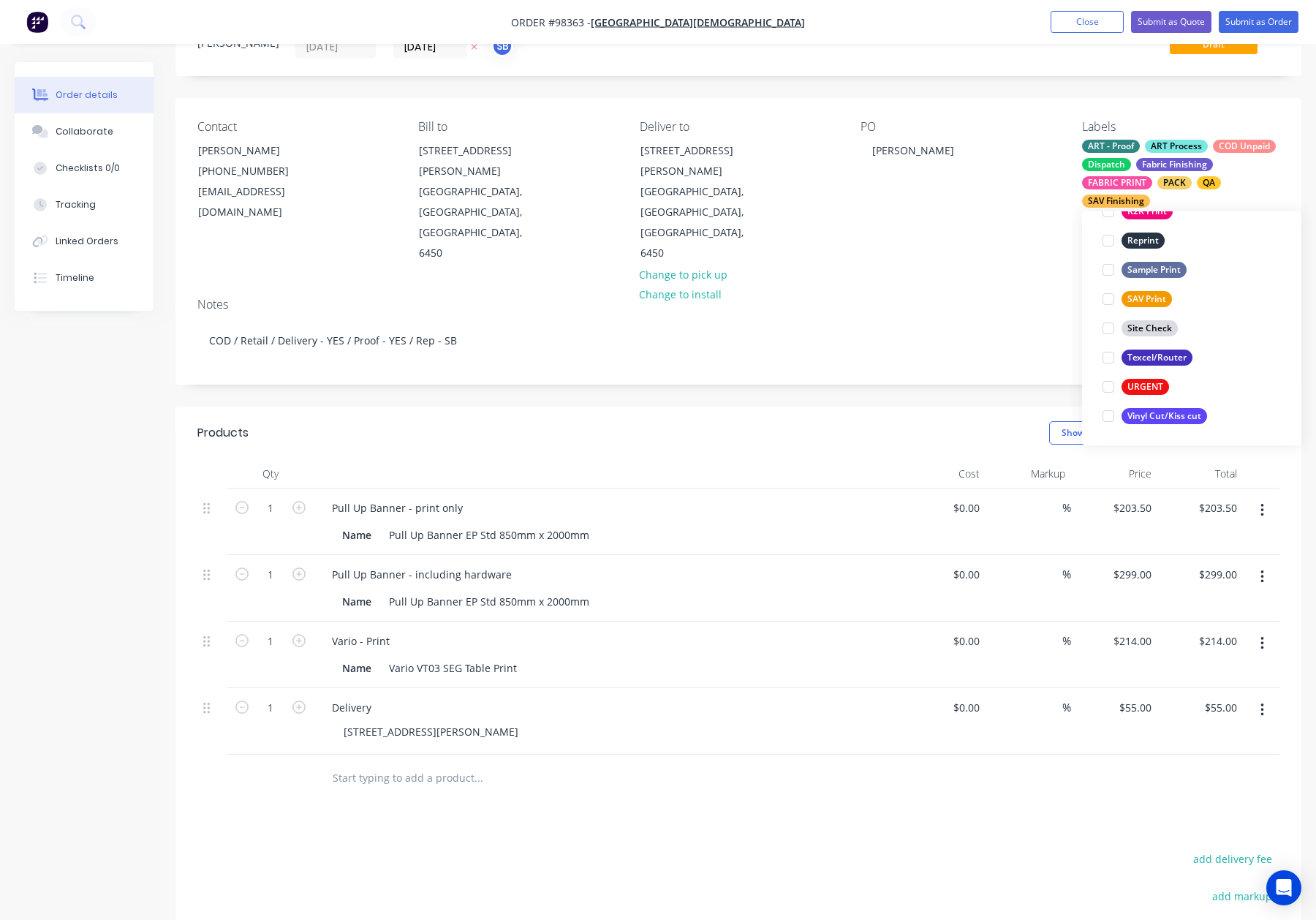
scroll to position [85, 0]
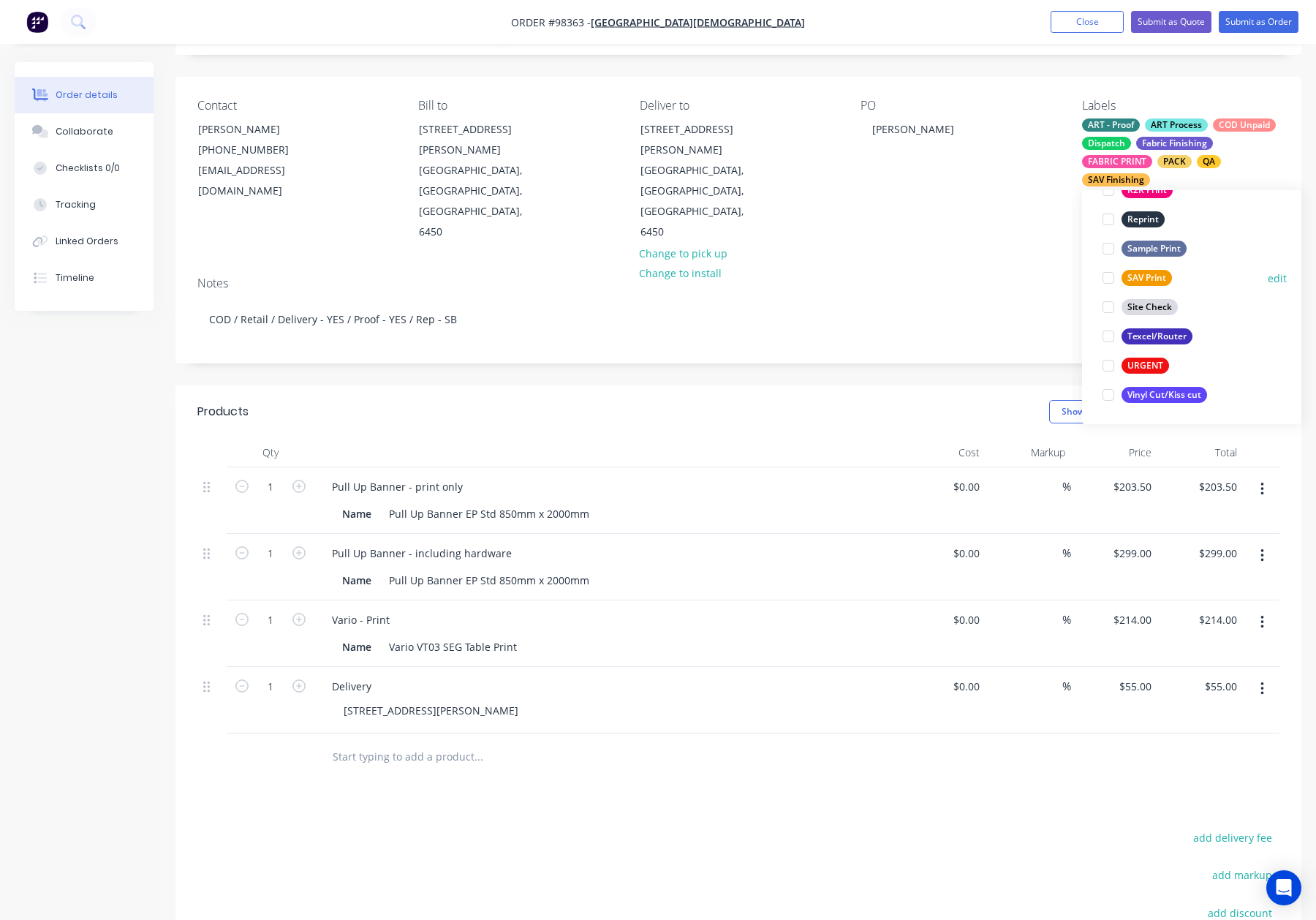
click at [1145, 275] on div "SAV Print" at bounding box center [1147, 278] width 50 height 16
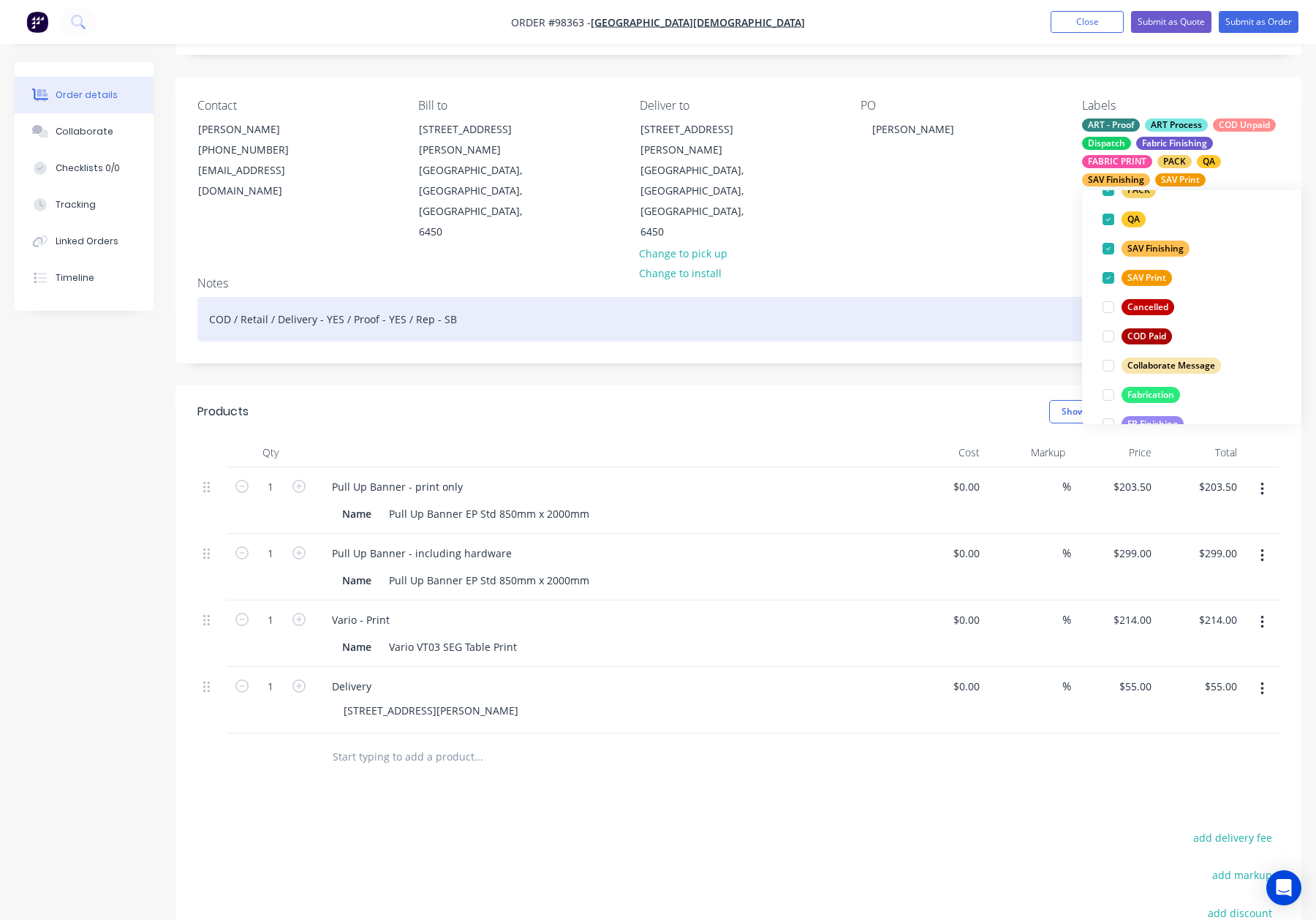
click at [935, 297] on div "COD / Retail / Delivery - YES / Proof - YES / Rep - SB" at bounding box center [739, 319] width 1082 height 45
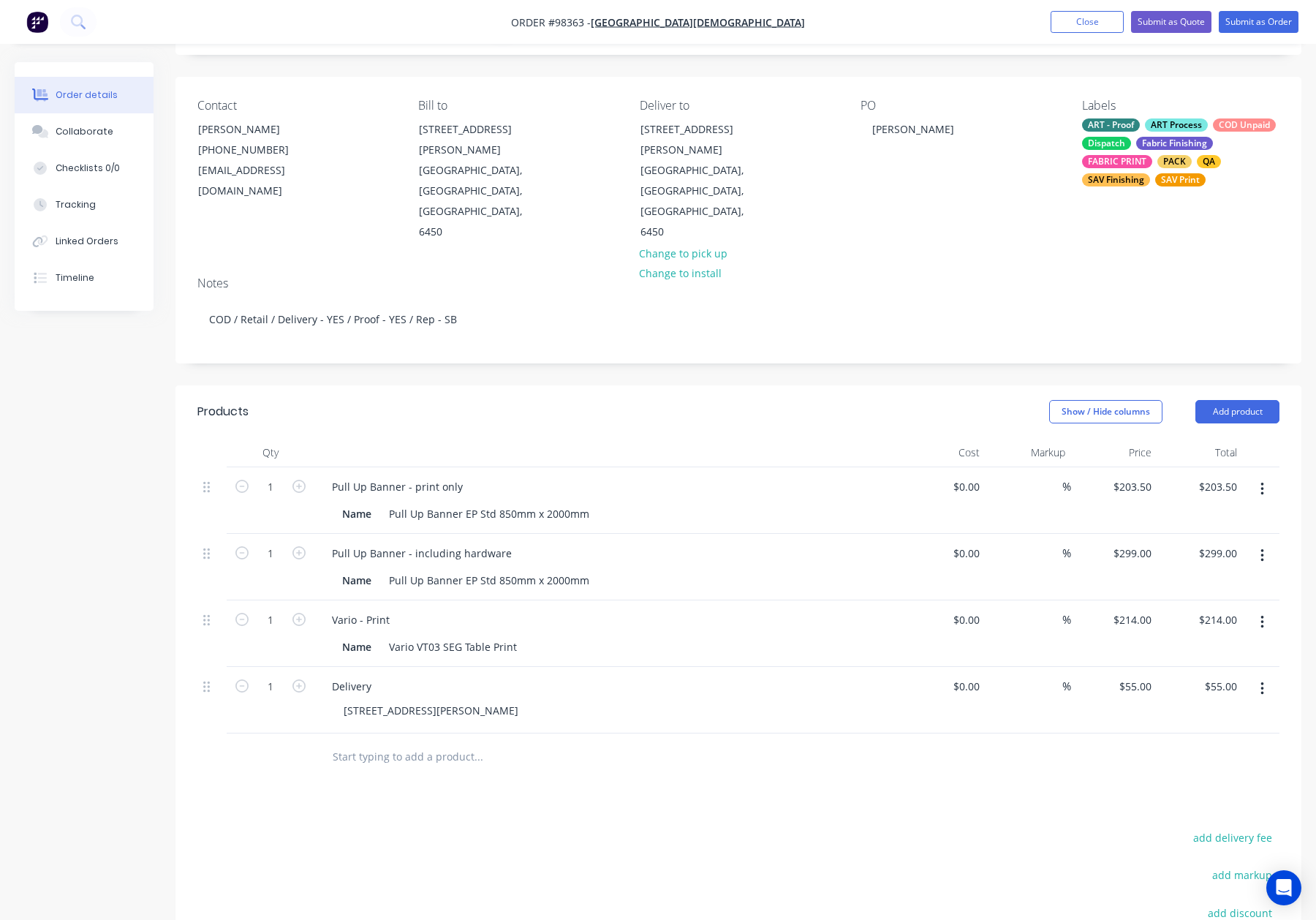
click at [941, 386] on header "Products Show / Hide columns Add product" at bounding box center [738, 412] width 1126 height 53
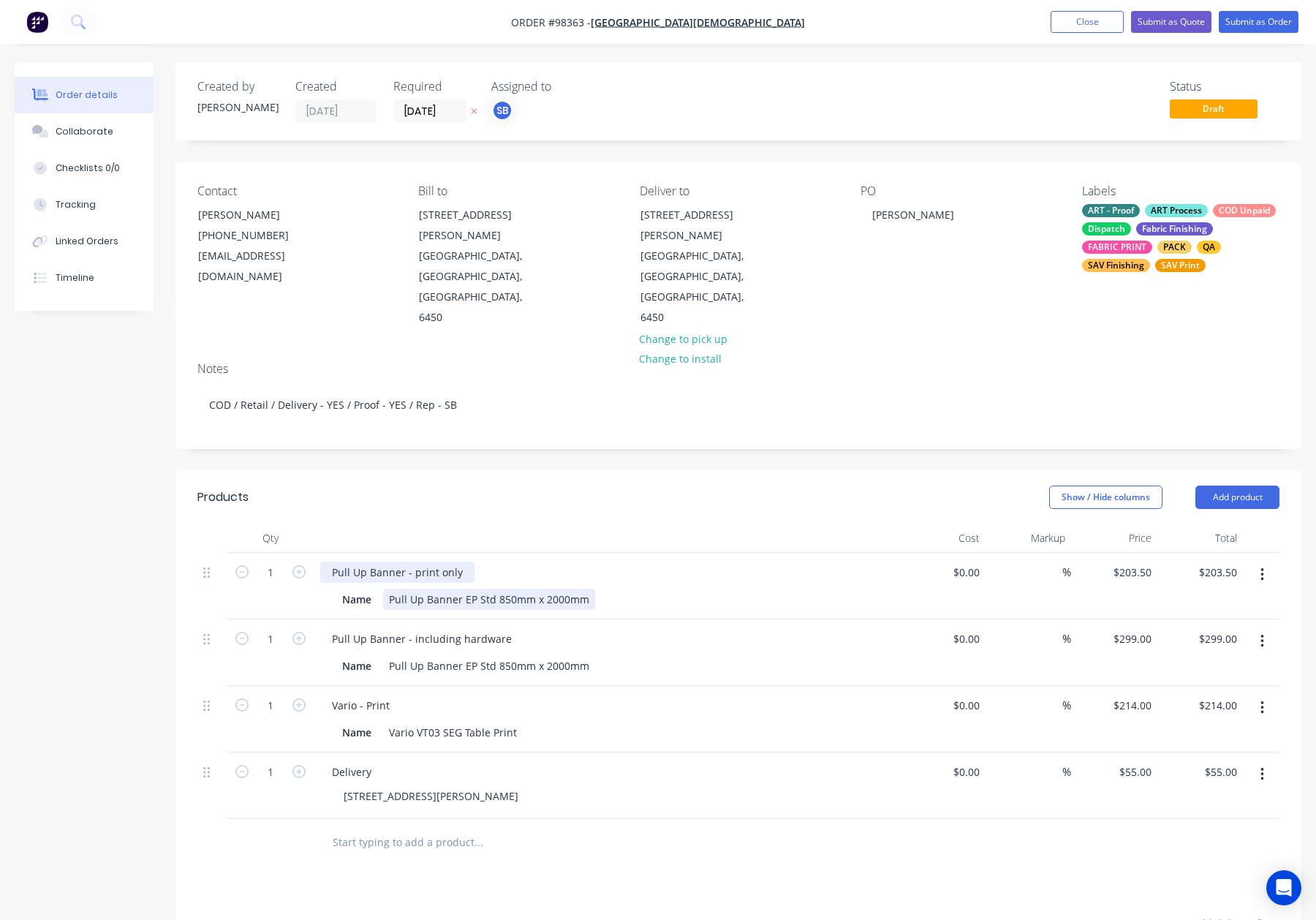
drag, startPoint x: 414, startPoint y: 514, endPoint x: 438, endPoint y: 534, distance: 31.2
click at [414, 562] on div "Pull Up Banner - print only" at bounding box center [397, 572] width 154 height 22
click at [587, 524] on div at bounding box center [607, 539] width 585 height 29
click at [1252, 20] on button "Submit as Order" at bounding box center [1258, 22] width 79 height 22
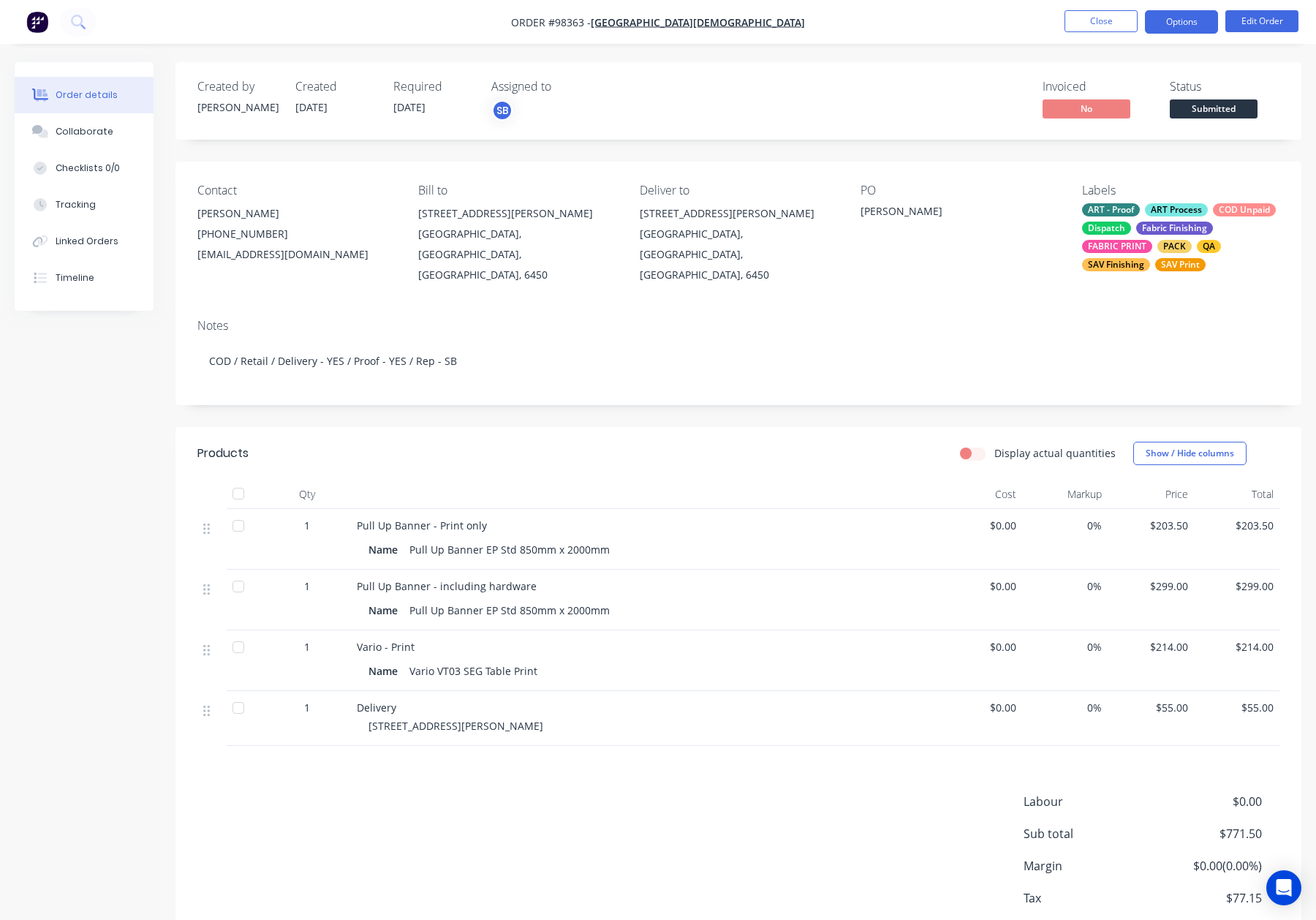
click at [1174, 18] on button "Options" at bounding box center [1181, 22] width 73 height 23
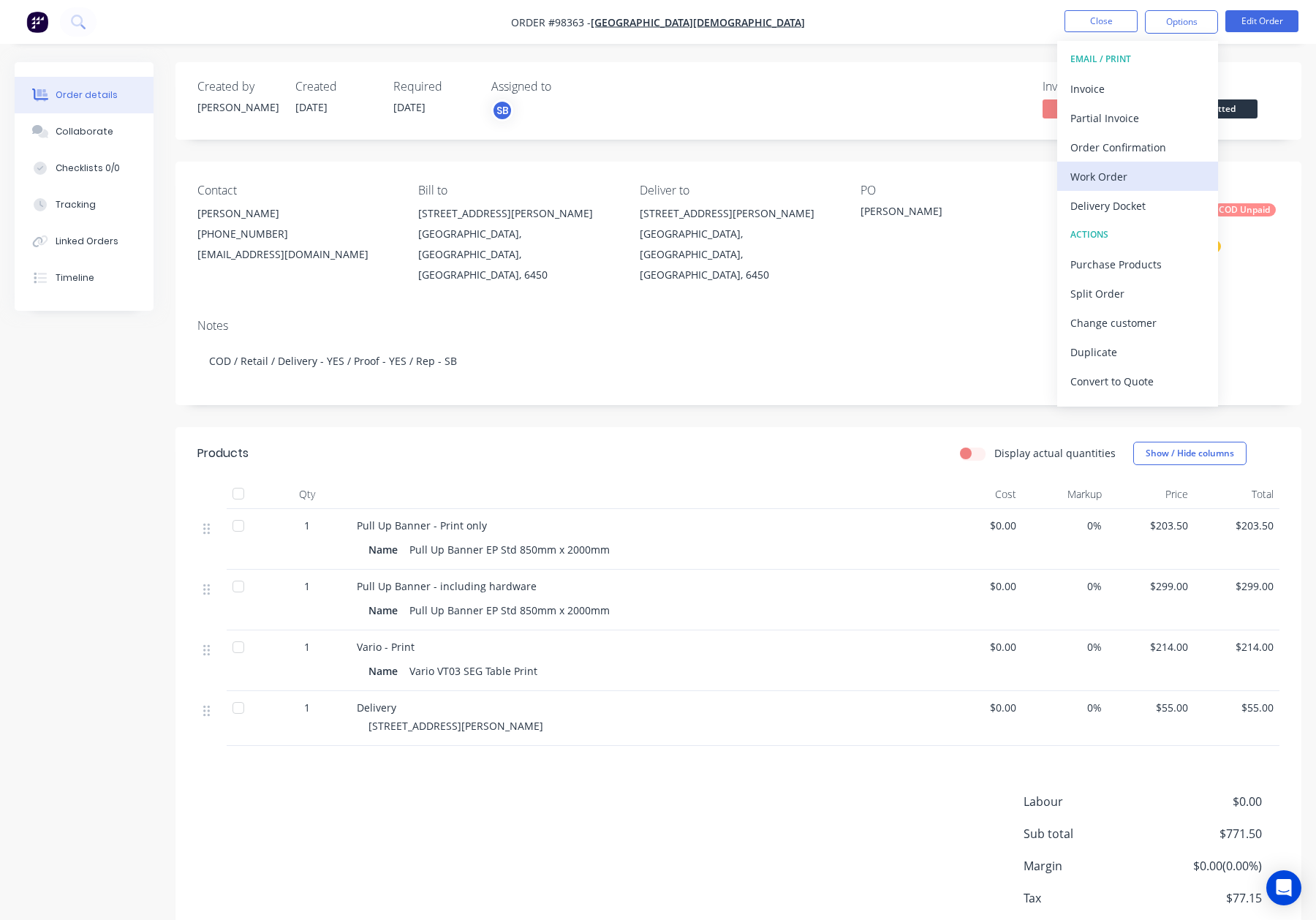
click at [1137, 180] on div "Work Order" at bounding box center [1137, 176] width 135 height 22
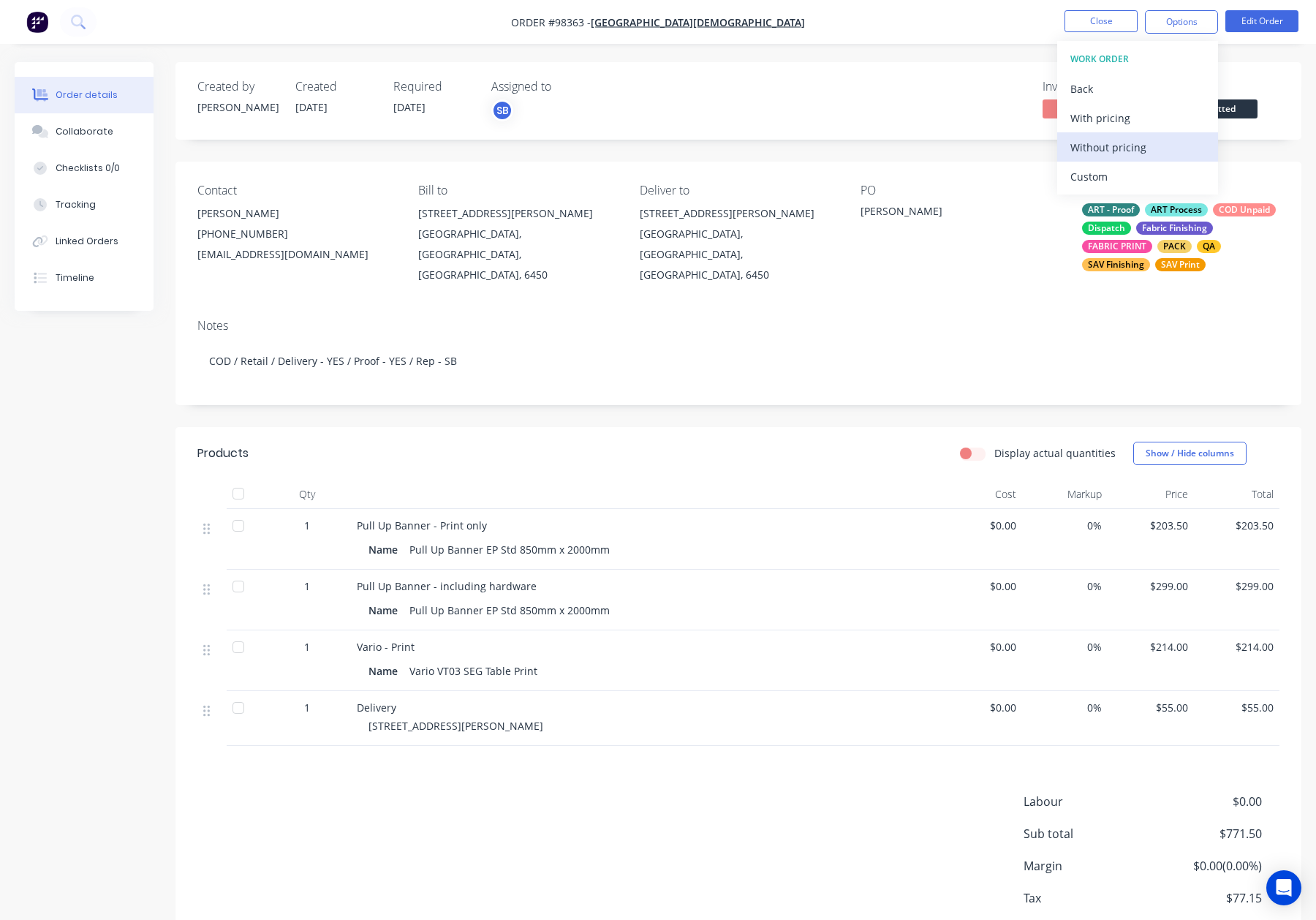
click at [1137, 147] on div "Without pricing" at bounding box center [1137, 147] width 135 height 22
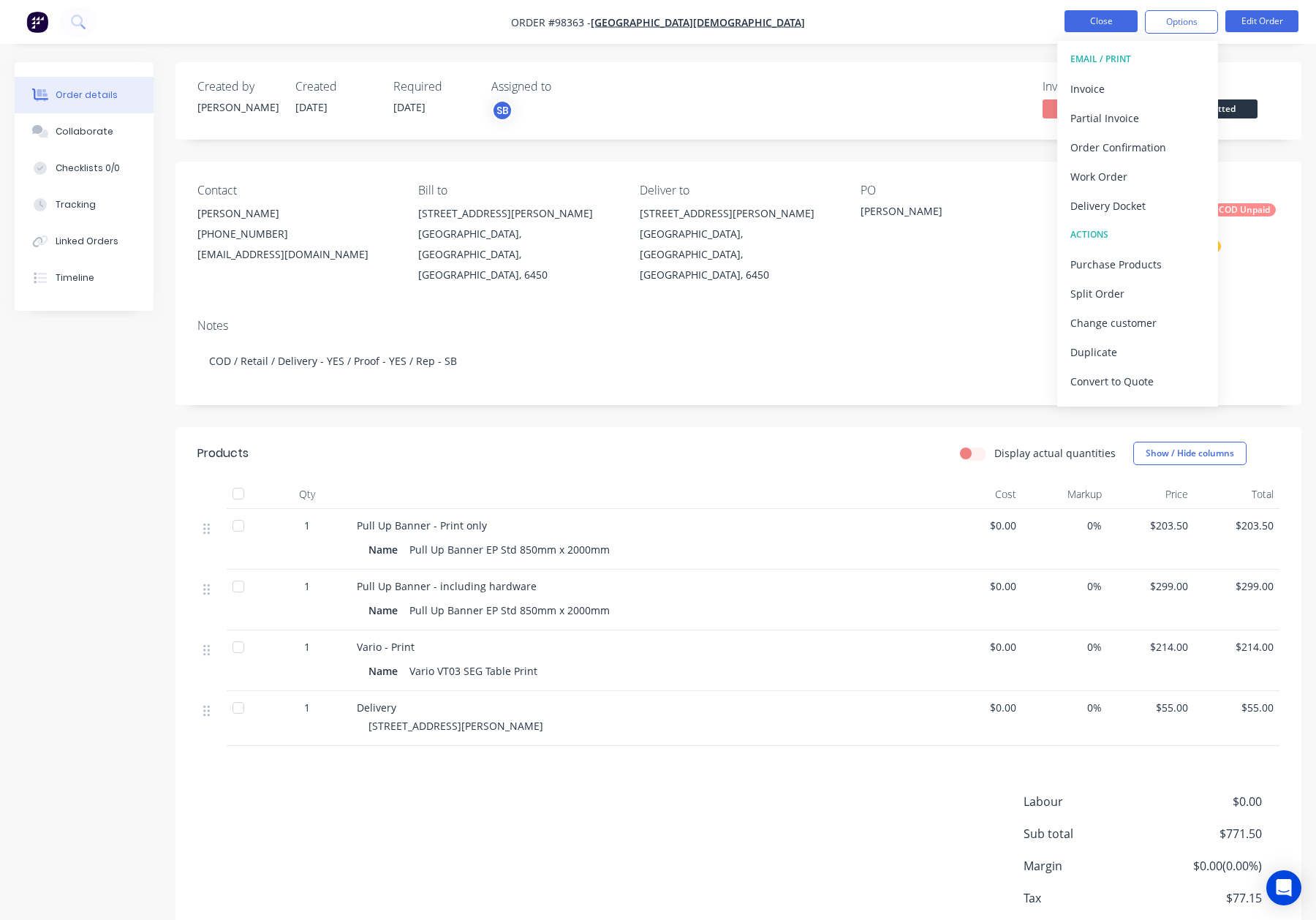
click at [1104, 20] on button "Close" at bounding box center [1101, 21] width 73 height 22
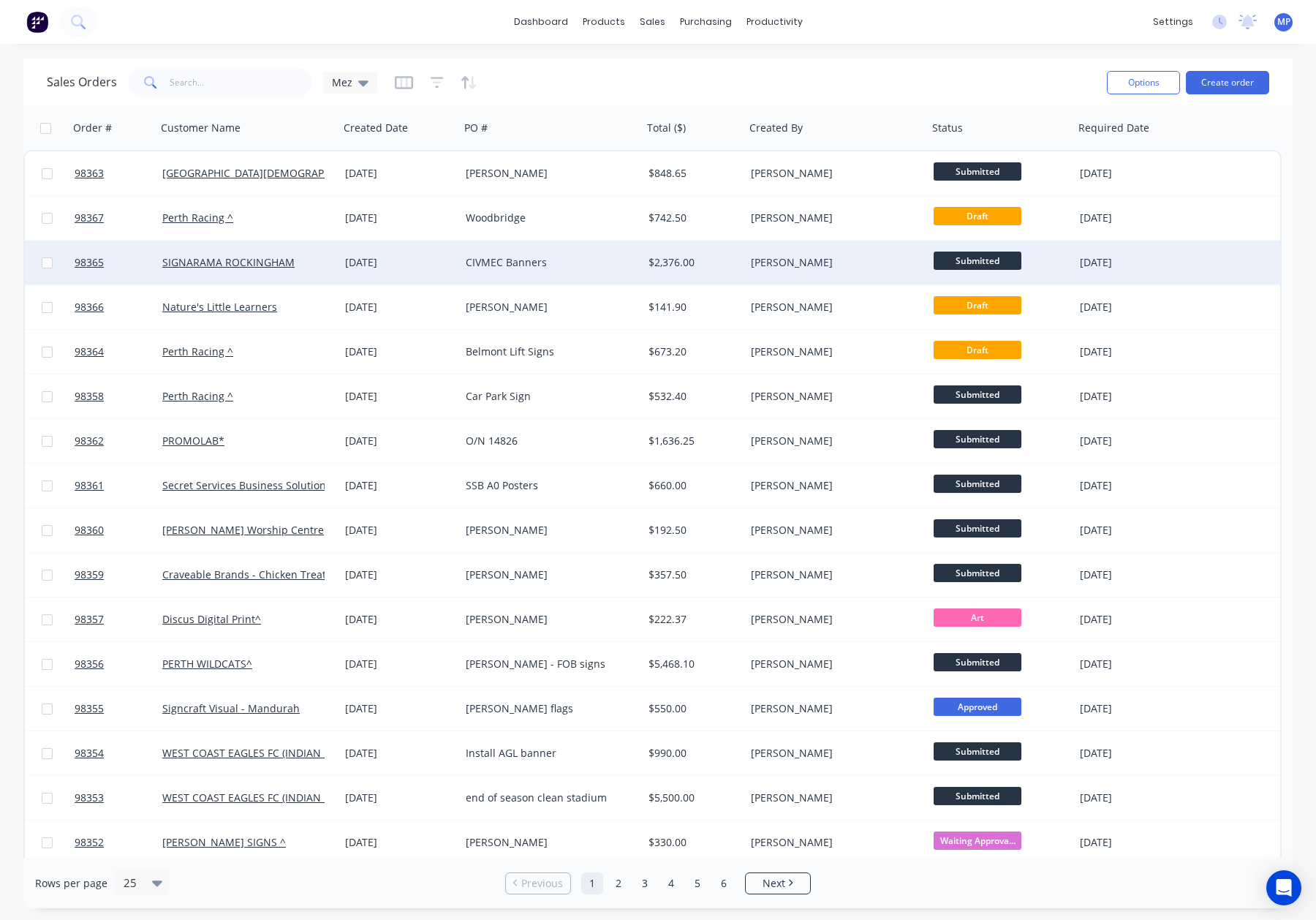
click at [570, 262] on div "CIVMEC Banners" at bounding box center [547, 262] width 162 height 15
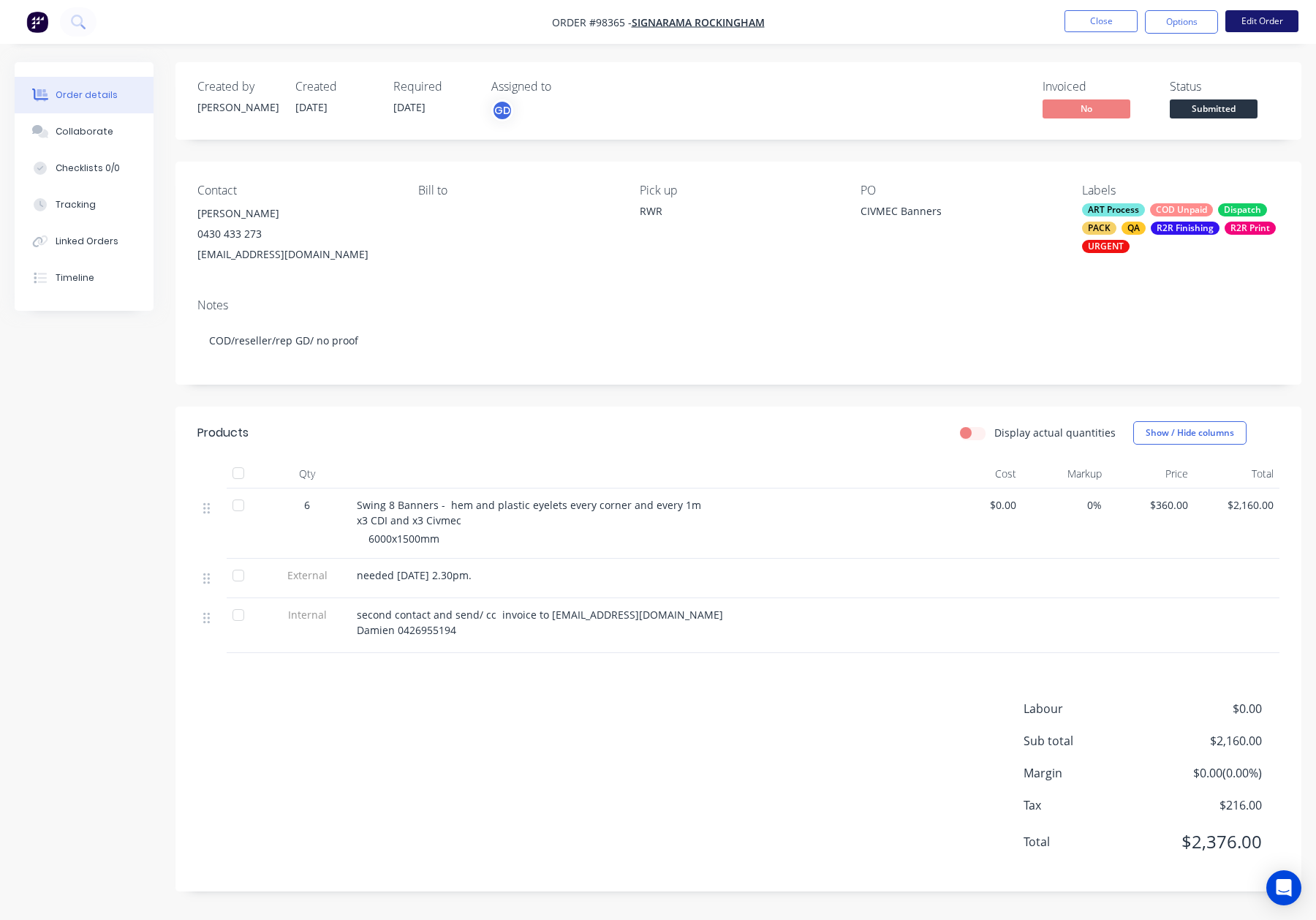
click at [1247, 22] on button "Edit Order" at bounding box center [1262, 21] width 73 height 22
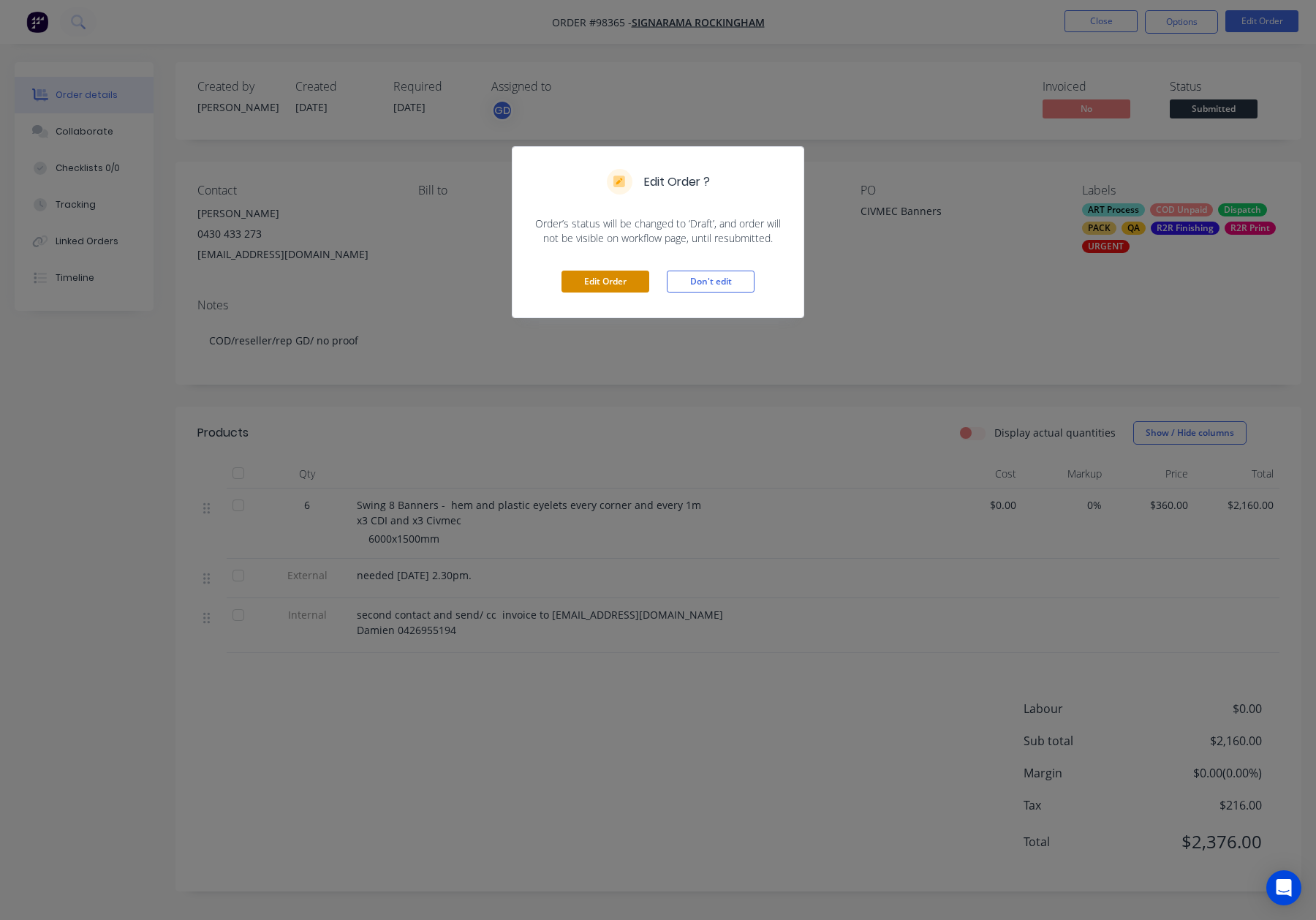
click at [627, 287] on button "Edit Order" at bounding box center [606, 280] width 88 height 22
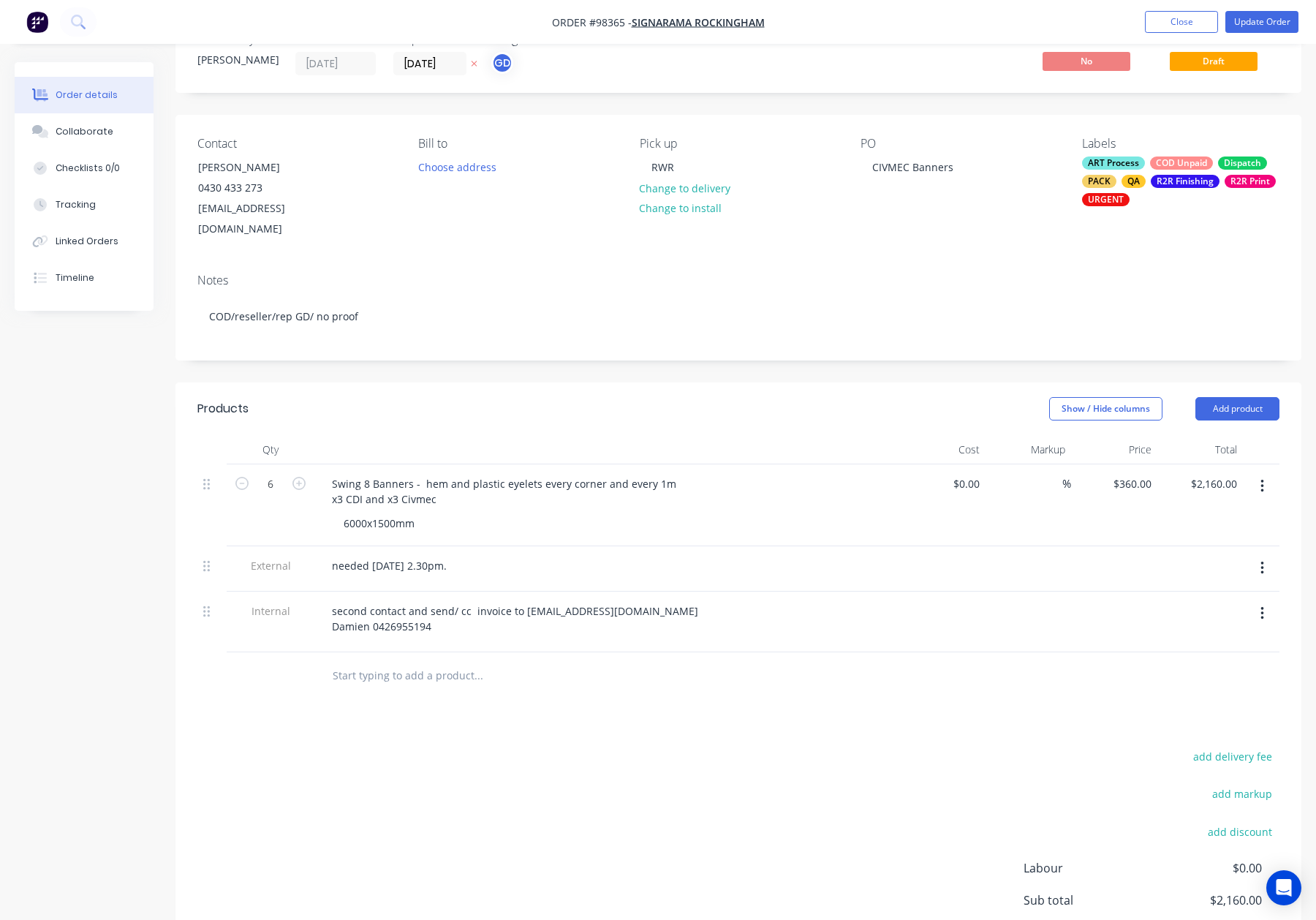
scroll to position [52, 0]
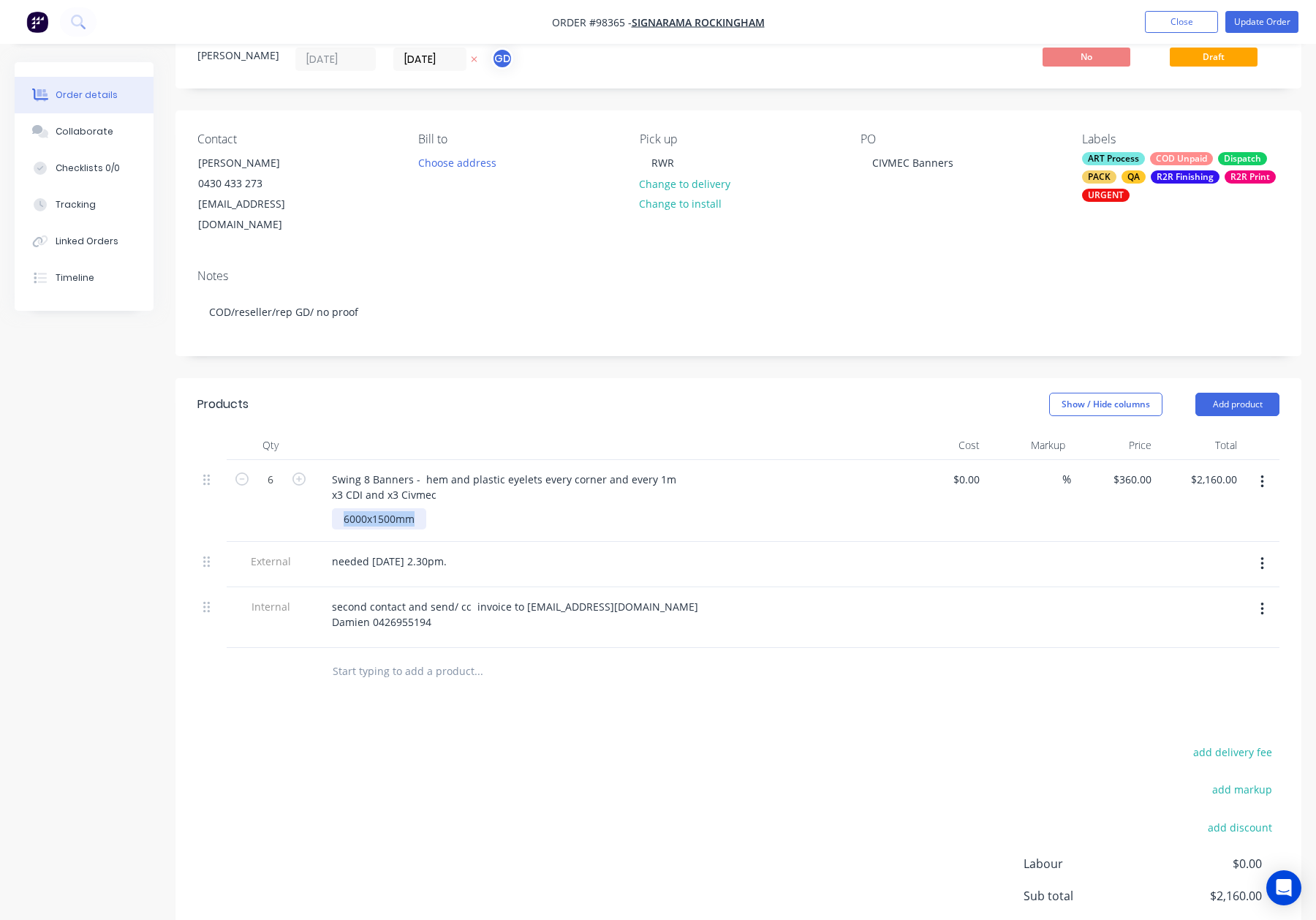
drag, startPoint x: 342, startPoint y: 495, endPoint x: 488, endPoint y: 505, distance: 146.3
click at [488, 508] on div "6000x1500mm" at bounding box center [613, 519] width 562 height 22
click at [1202, 469] on input "2160.00" at bounding box center [1217, 479] width 54 height 22
type input "1728"
type input "$288.00"
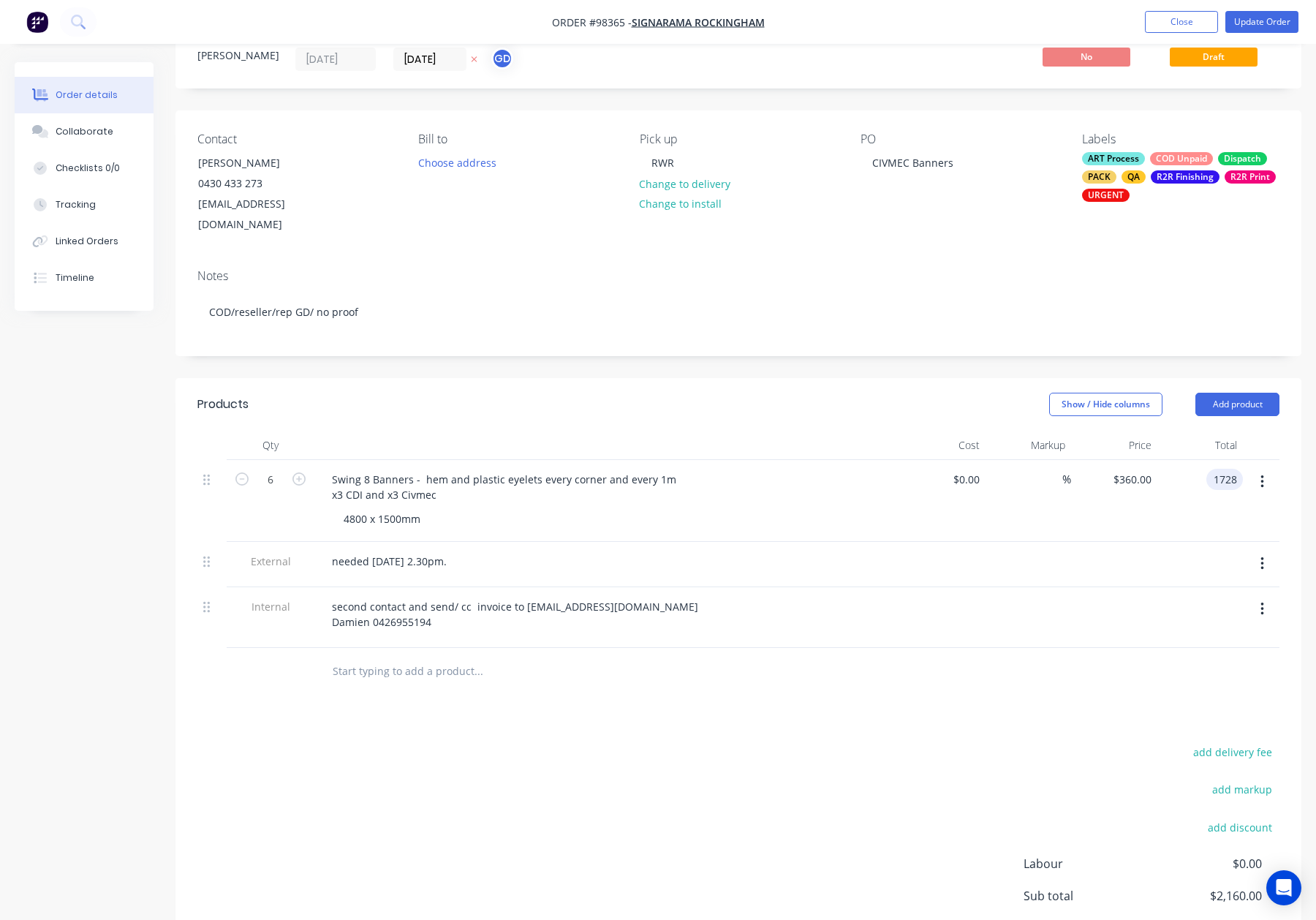
type input "$1,728.00"
click at [950, 393] on div "Show / Hide columns Add product" at bounding box center [853, 404] width 852 height 23
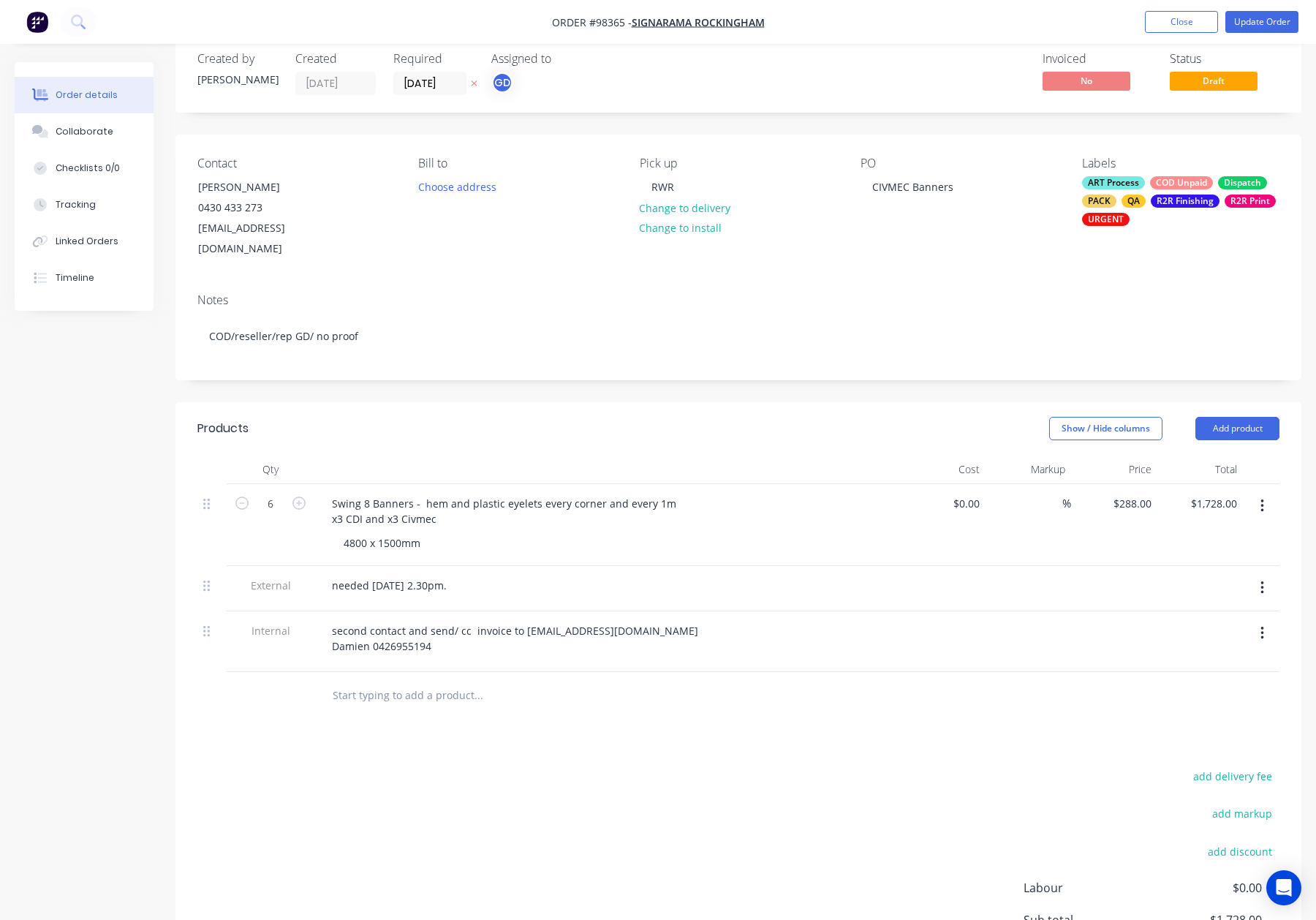
scroll to position [0, 0]
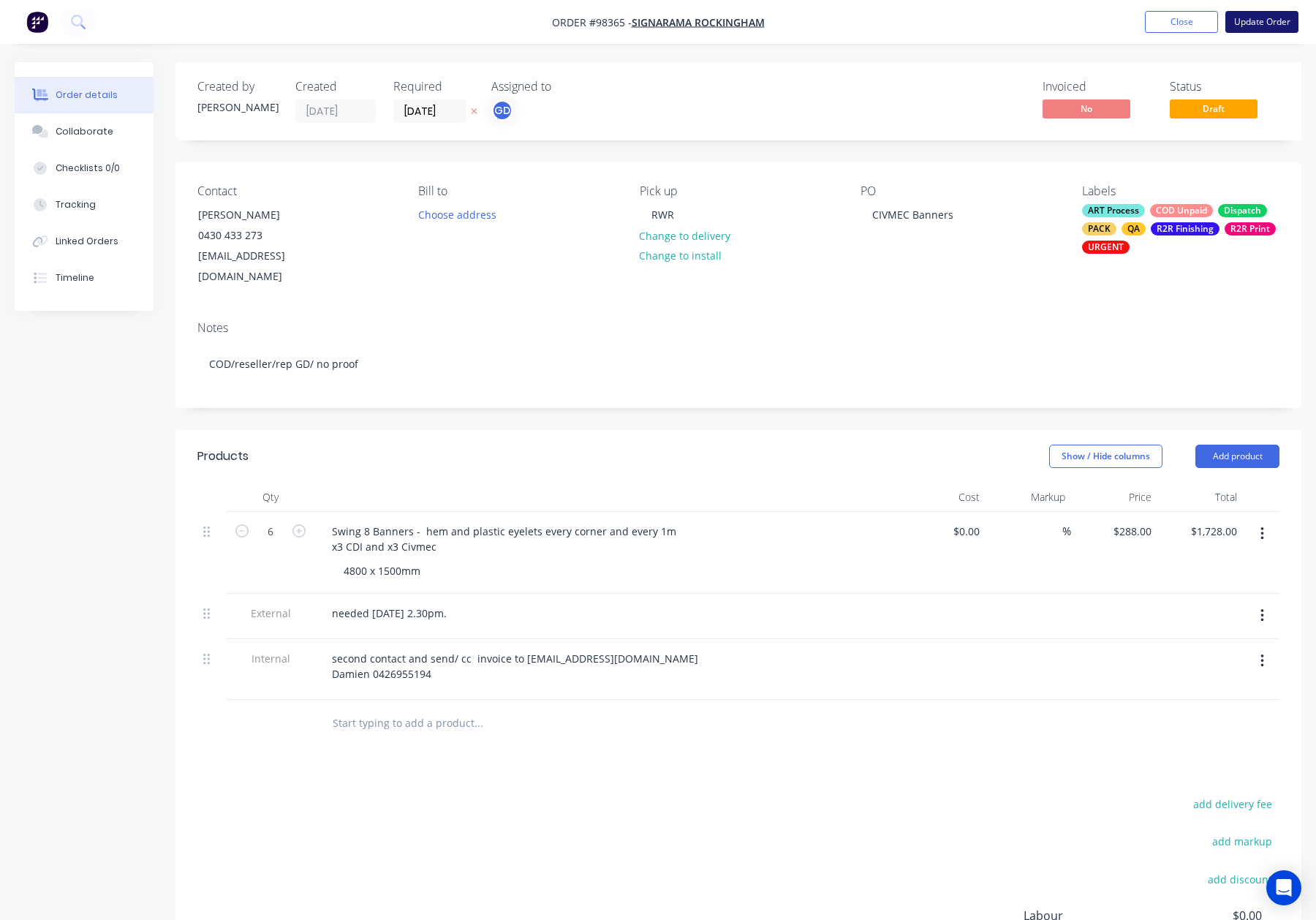
click at [1265, 22] on button "Update Order" at bounding box center [1262, 22] width 73 height 22
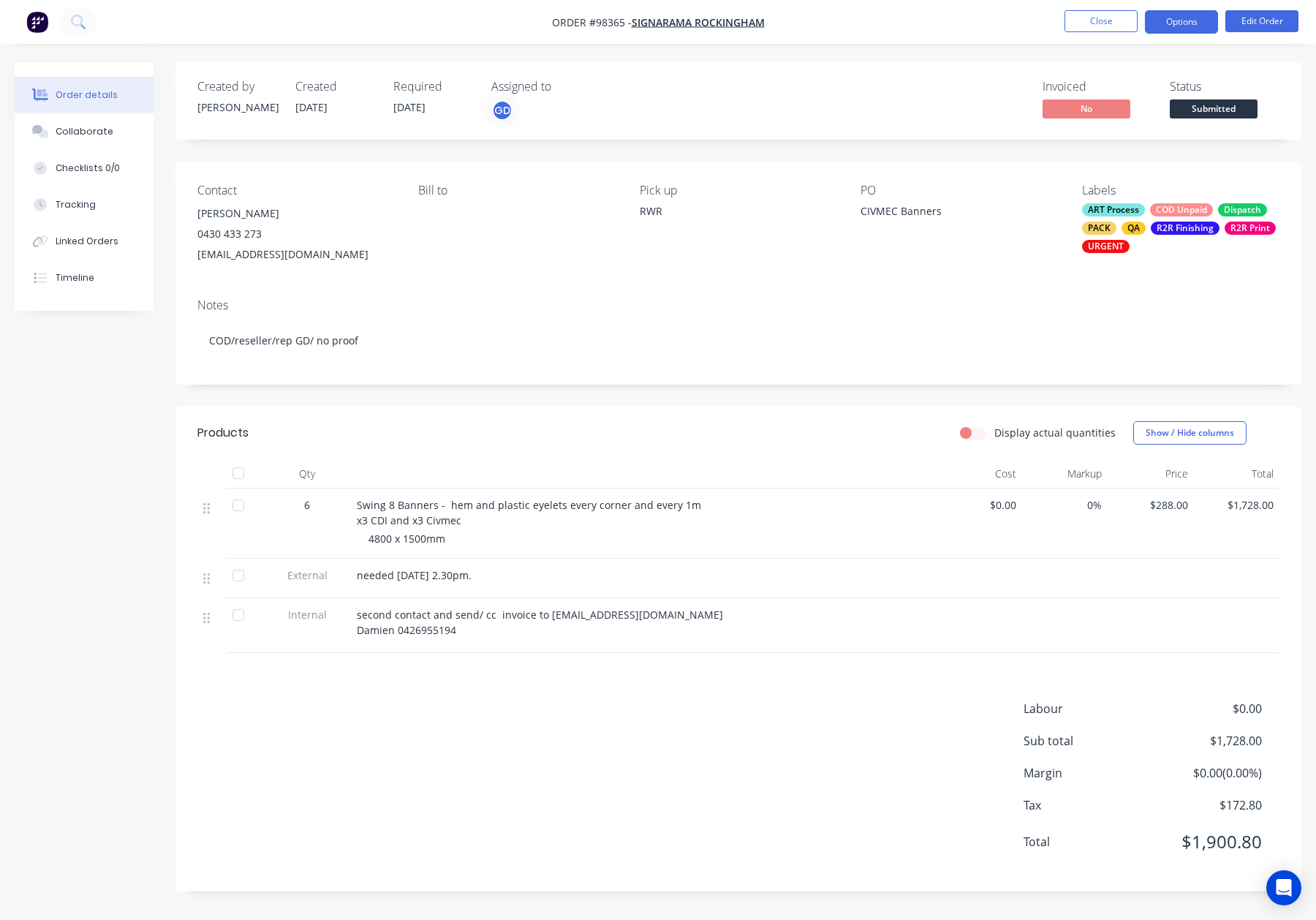
click at [1193, 16] on button "Options" at bounding box center [1181, 22] width 73 height 23
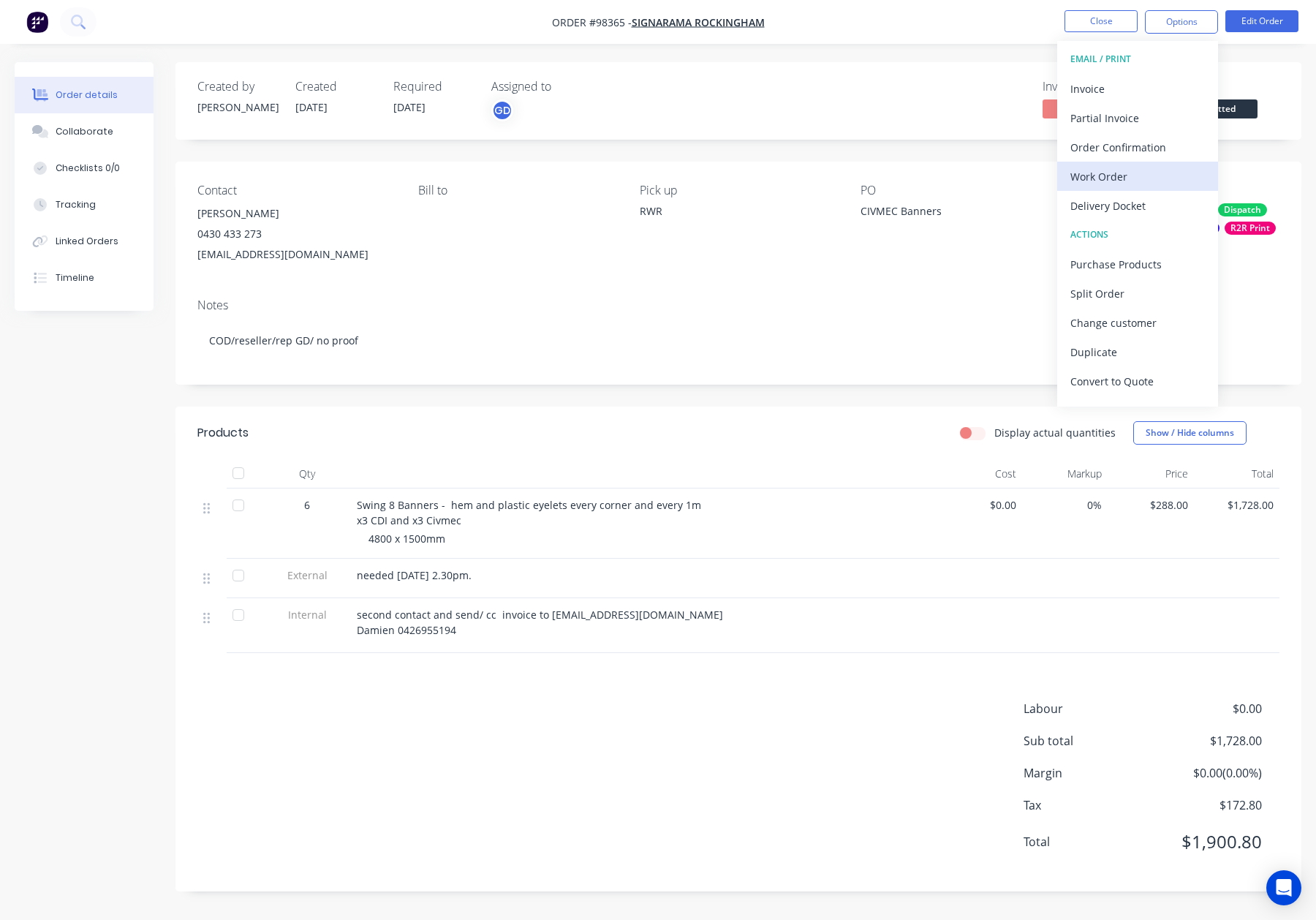
click at [1127, 186] on div "Work Order" at bounding box center [1137, 176] width 135 height 22
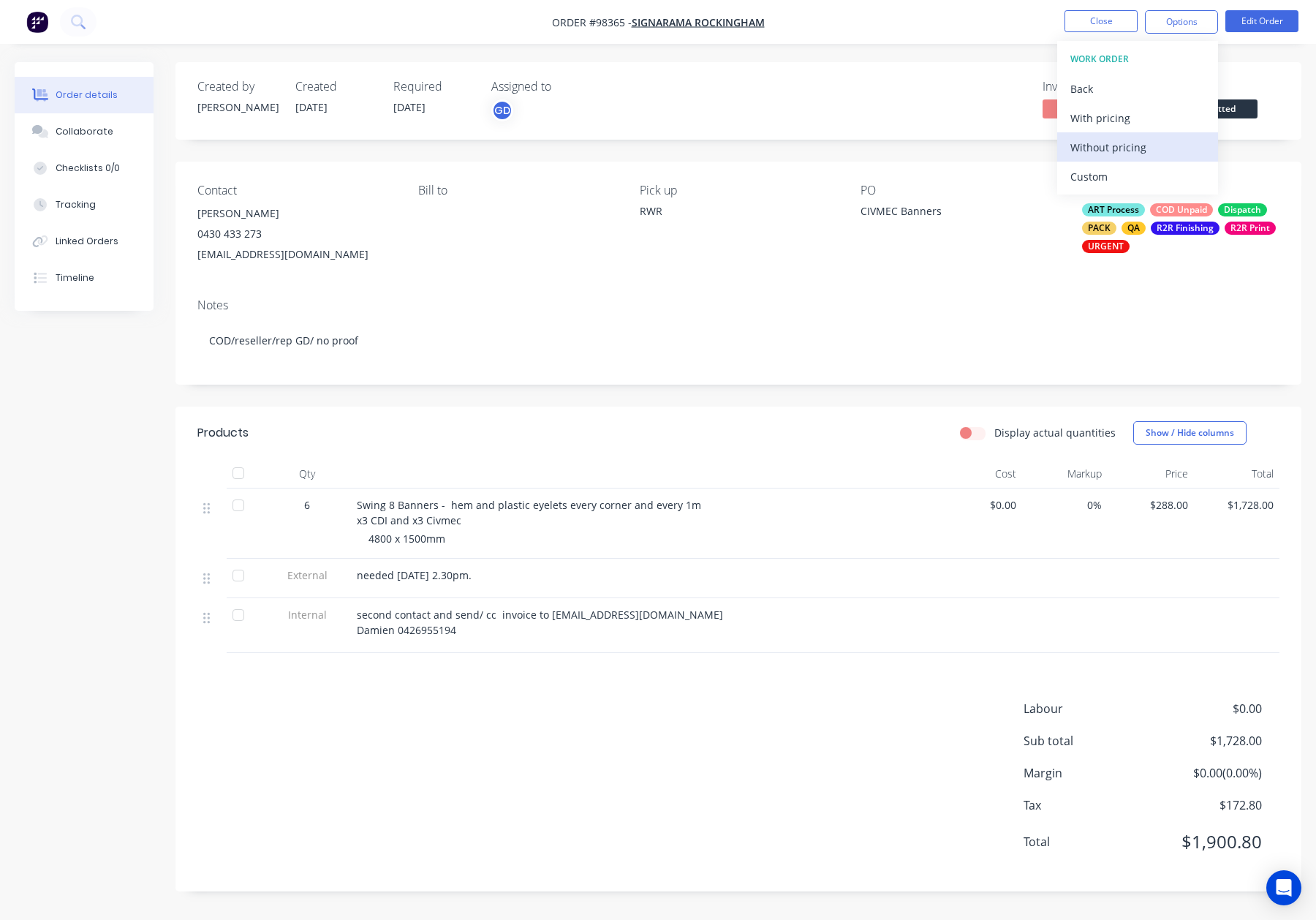
click at [1131, 153] on div "Without pricing" at bounding box center [1137, 147] width 135 height 22
click at [1125, 16] on button "Close" at bounding box center [1101, 21] width 73 height 22
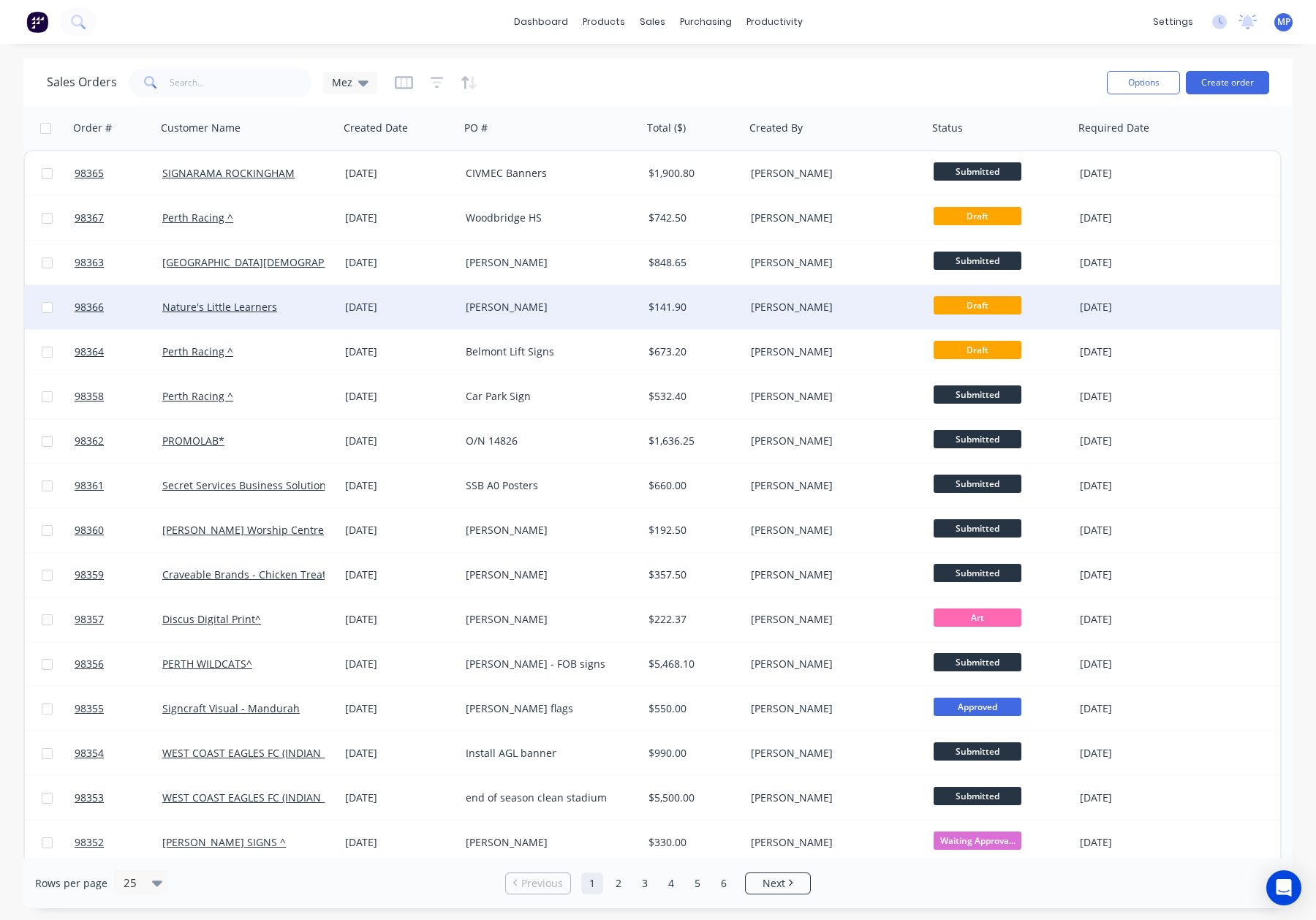
click at [312, 307] on div "Nature's Little Learners" at bounding box center [243, 306] width 162 height 15
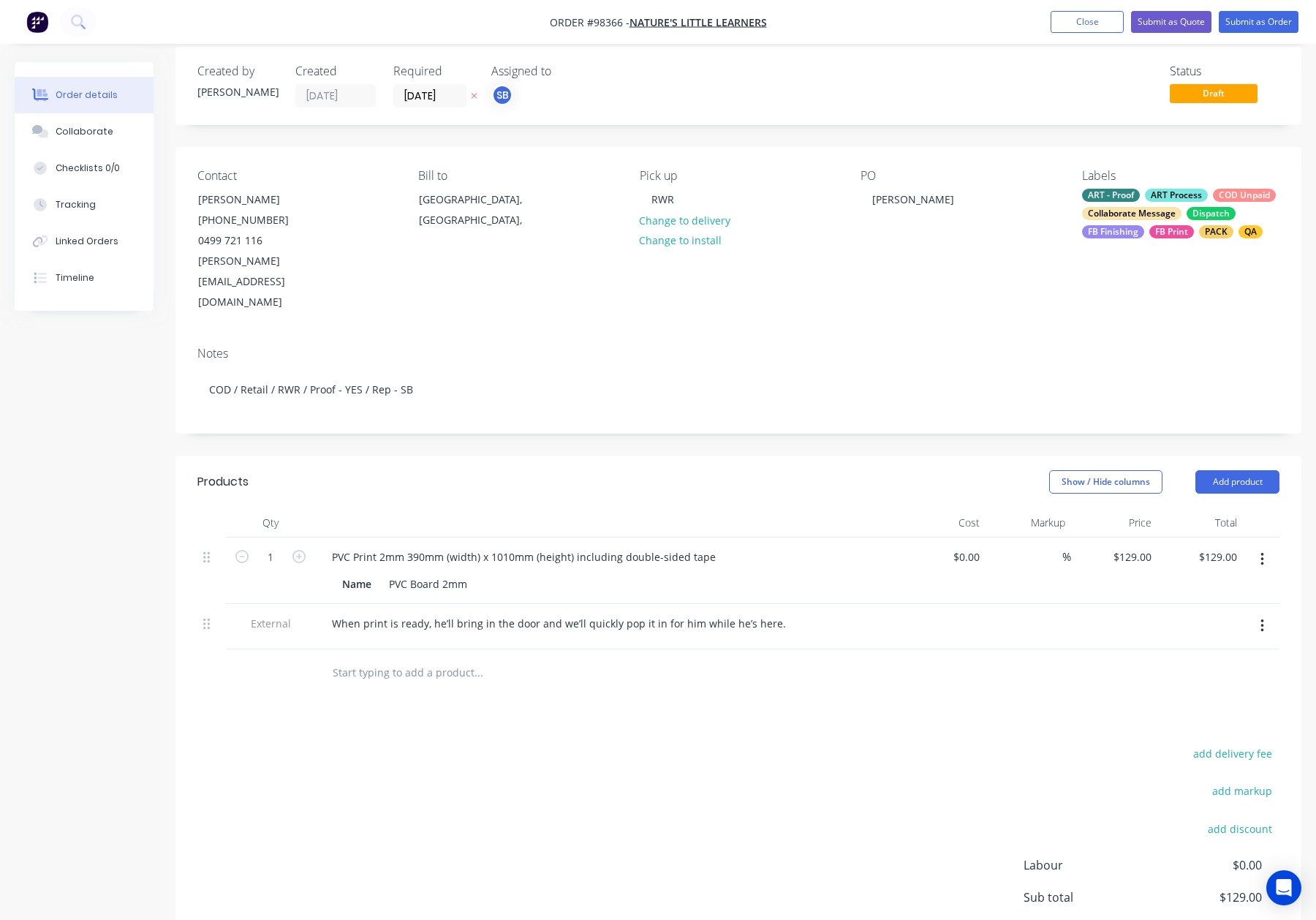
scroll to position [16, 0]
drag, startPoint x: 378, startPoint y: 517, endPoint x: 386, endPoint y: 520, distance: 8.5
click at [378, 545] on div "PVC Print 2mm 390mm (width) x 1010mm (height) including double-sided tape" at bounding box center [524, 555] width 407 height 22
drag, startPoint x: 330, startPoint y: 511, endPoint x: 341, endPoint y: 514, distance: 11.4
click at [330, 545] on div "PVC Print 2mm 390mm (width) x 1010mm (height) including double-sided tape" at bounding box center [524, 555] width 407 height 22
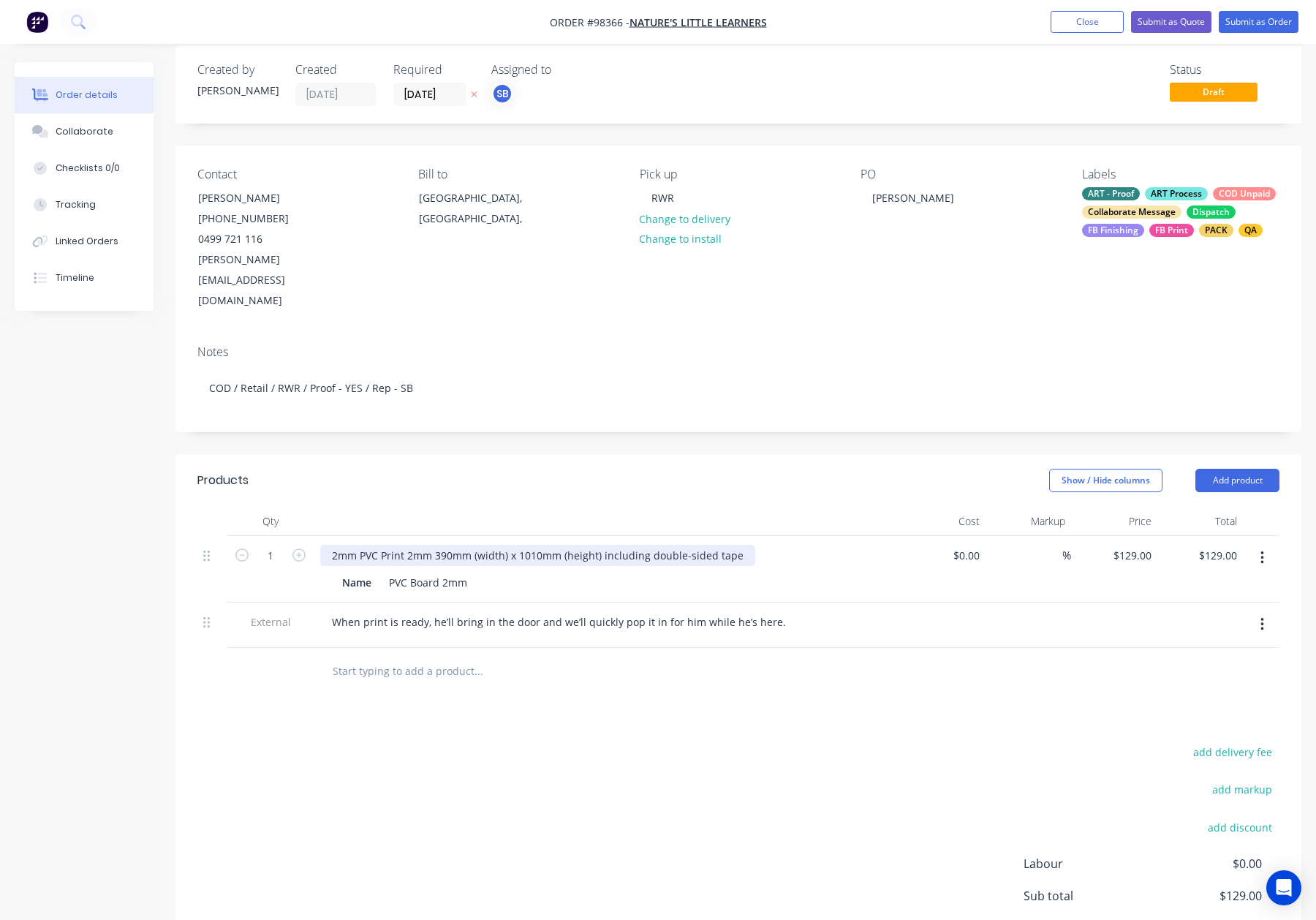
click at [429, 545] on div "2mm PVC Print 2mm 390mm (width) x 1010mm (height) including double-sided tape" at bounding box center [538, 555] width 435 height 22
click at [702, 469] on div "Show / Hide columns Add product" at bounding box center [853, 480] width 852 height 23
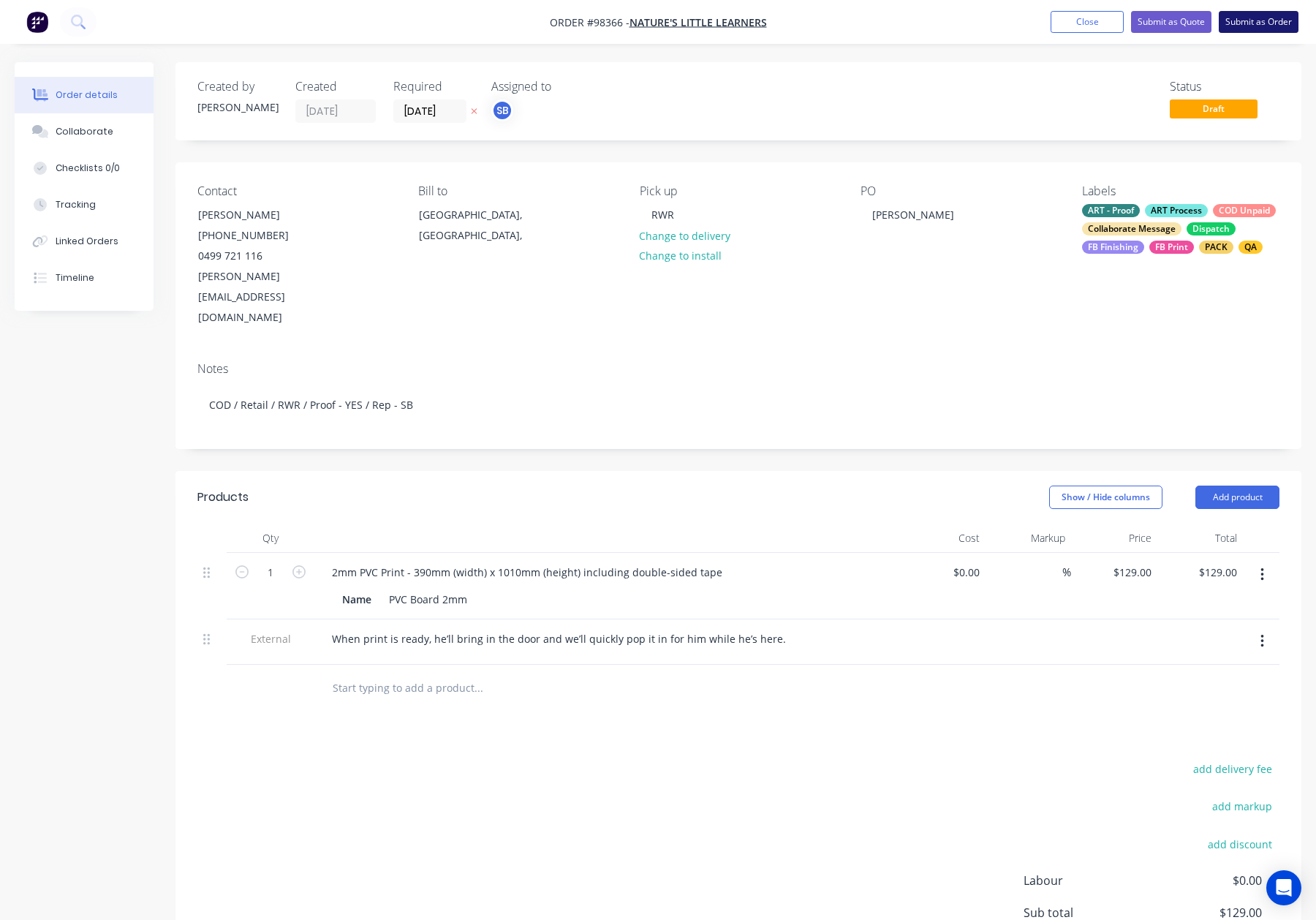
click at [1256, 22] on button "Submit as Order" at bounding box center [1258, 22] width 79 height 22
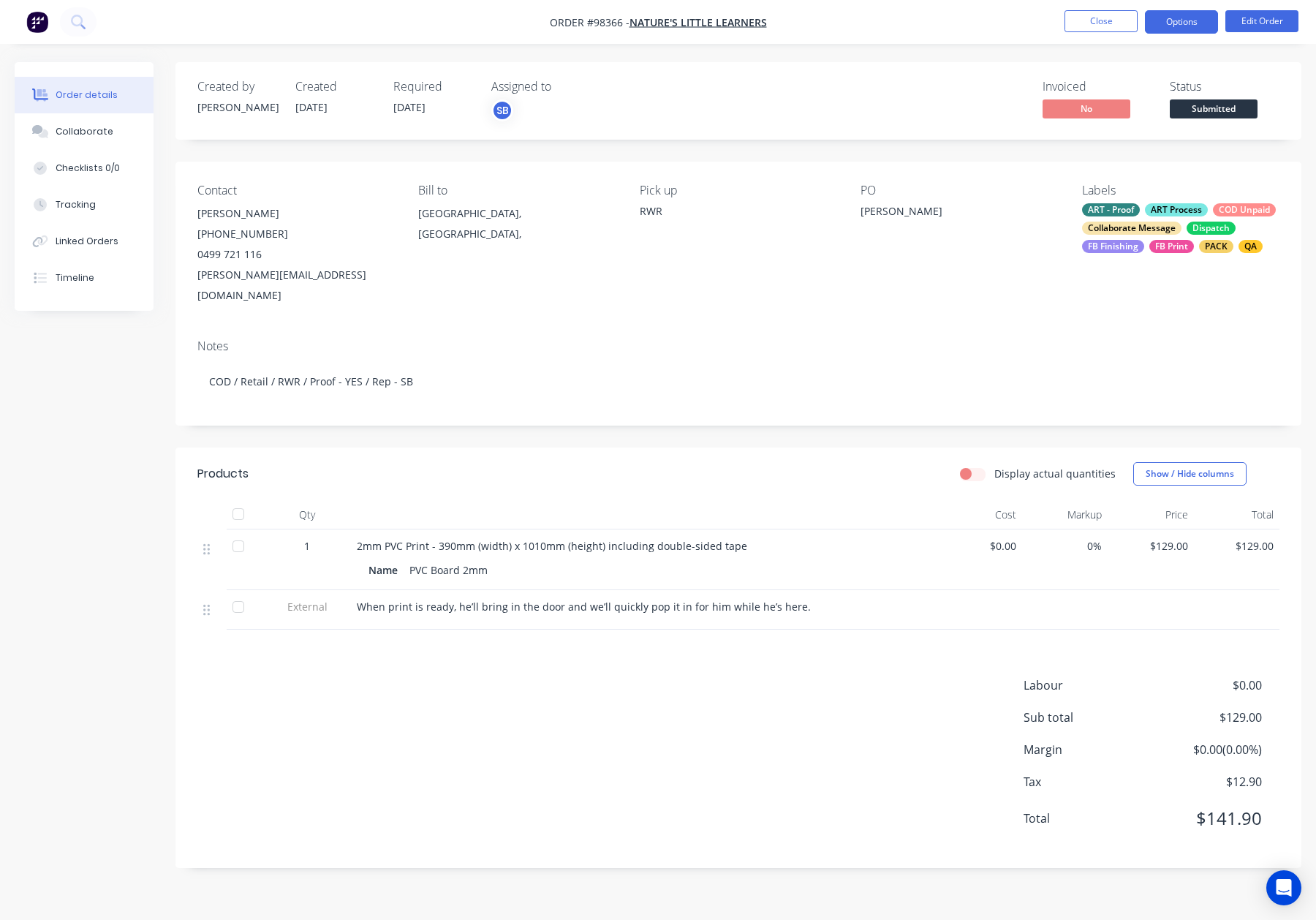
click at [1176, 19] on button "Options" at bounding box center [1181, 22] width 73 height 23
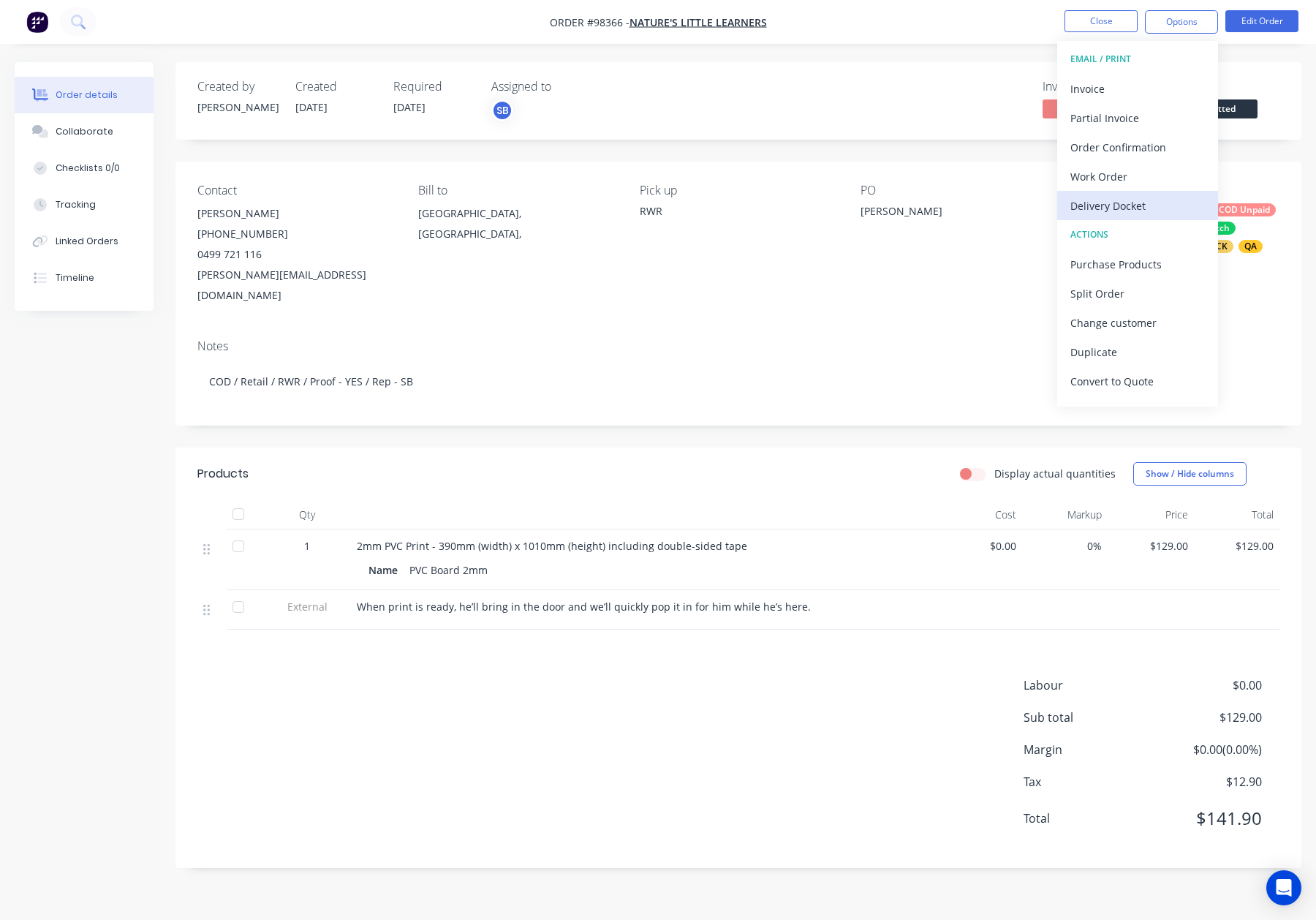
click at [1153, 191] on button "Delivery Docket" at bounding box center [1137, 205] width 161 height 29
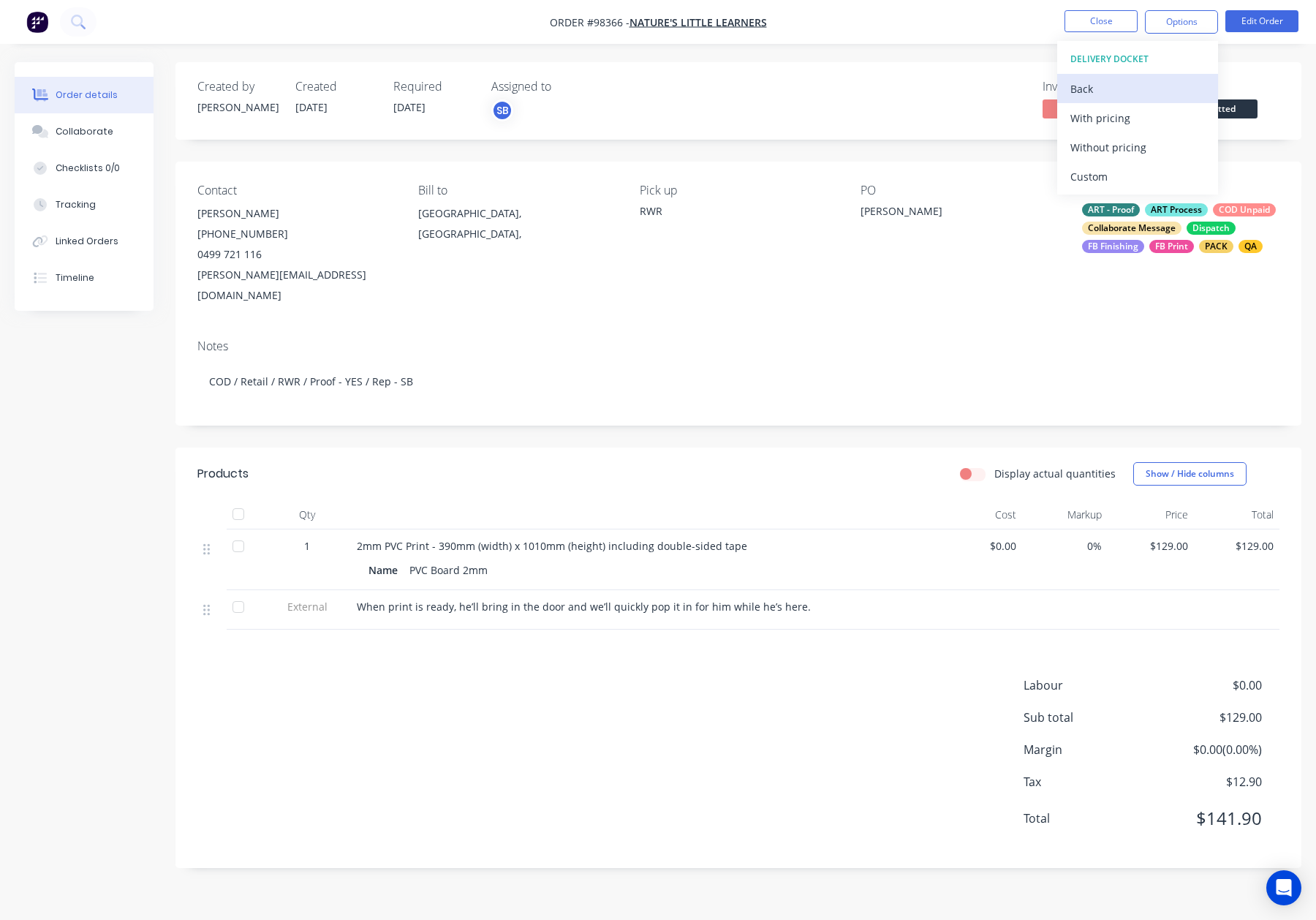
click at [1110, 90] on div "Back" at bounding box center [1137, 89] width 135 height 22
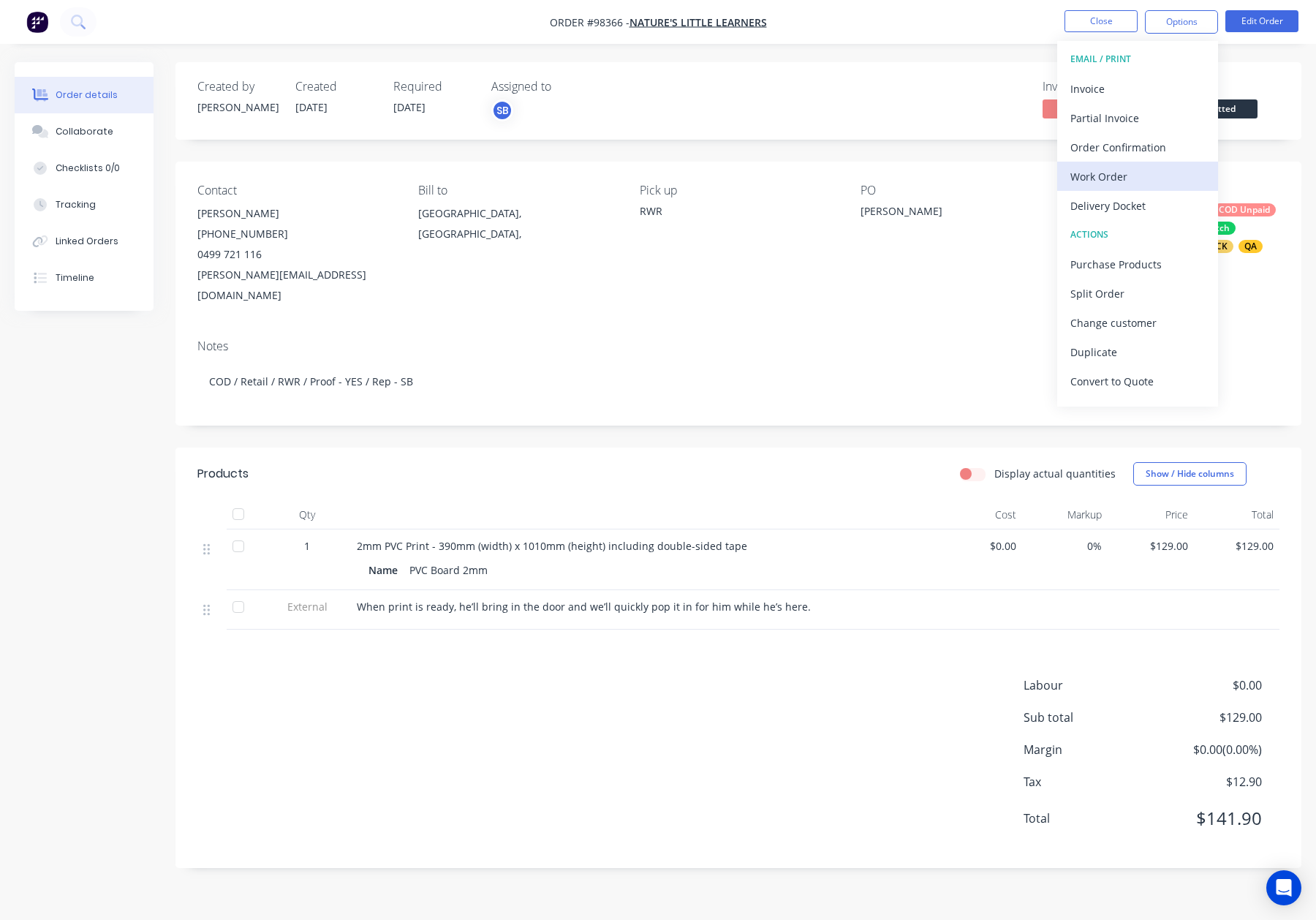
click at [1147, 178] on div "Work Order" at bounding box center [1137, 176] width 135 height 22
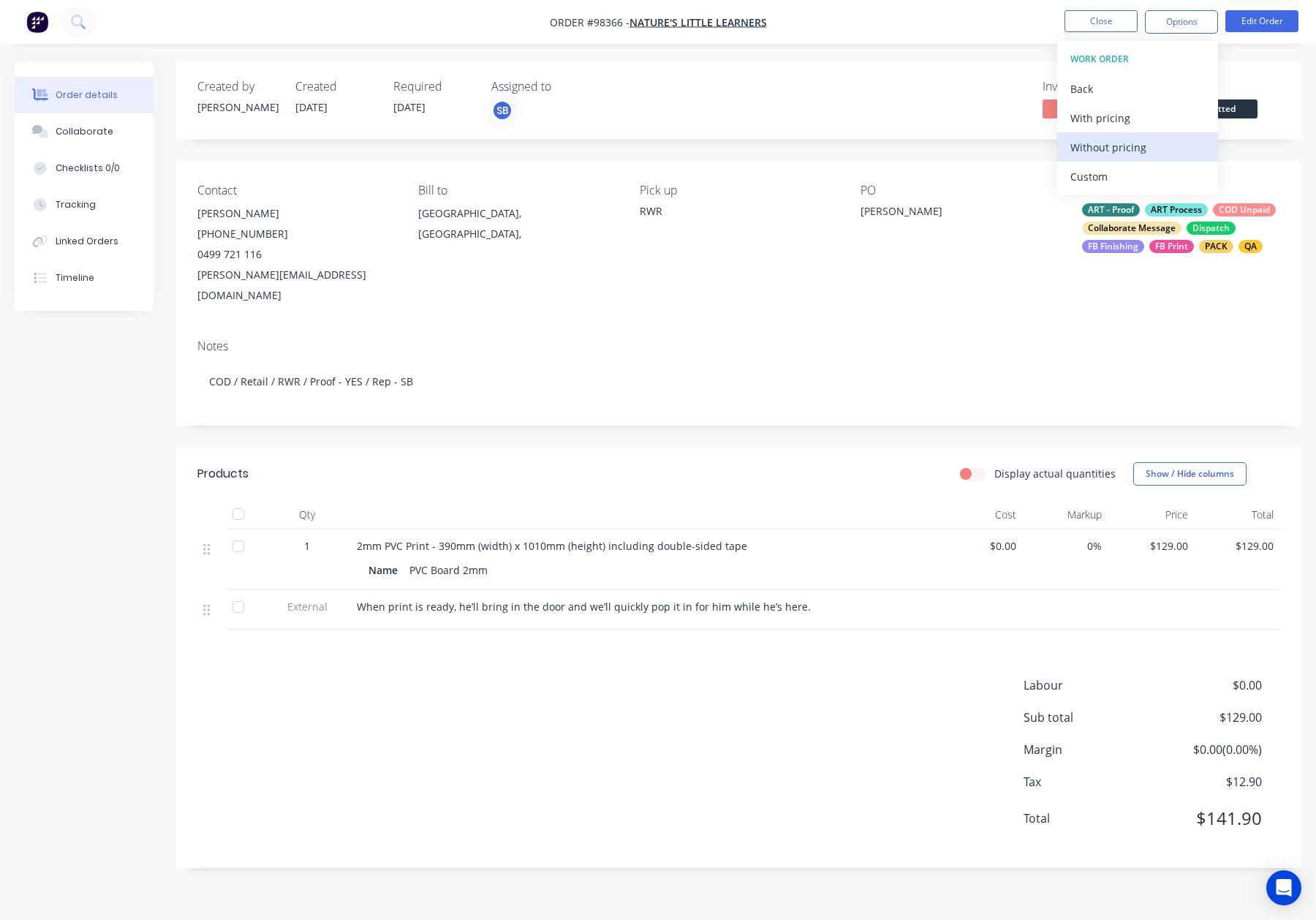
click at [1149, 150] on div "Without pricing" at bounding box center [1137, 147] width 135 height 22
click at [1092, 22] on button "Close" at bounding box center [1101, 21] width 73 height 22
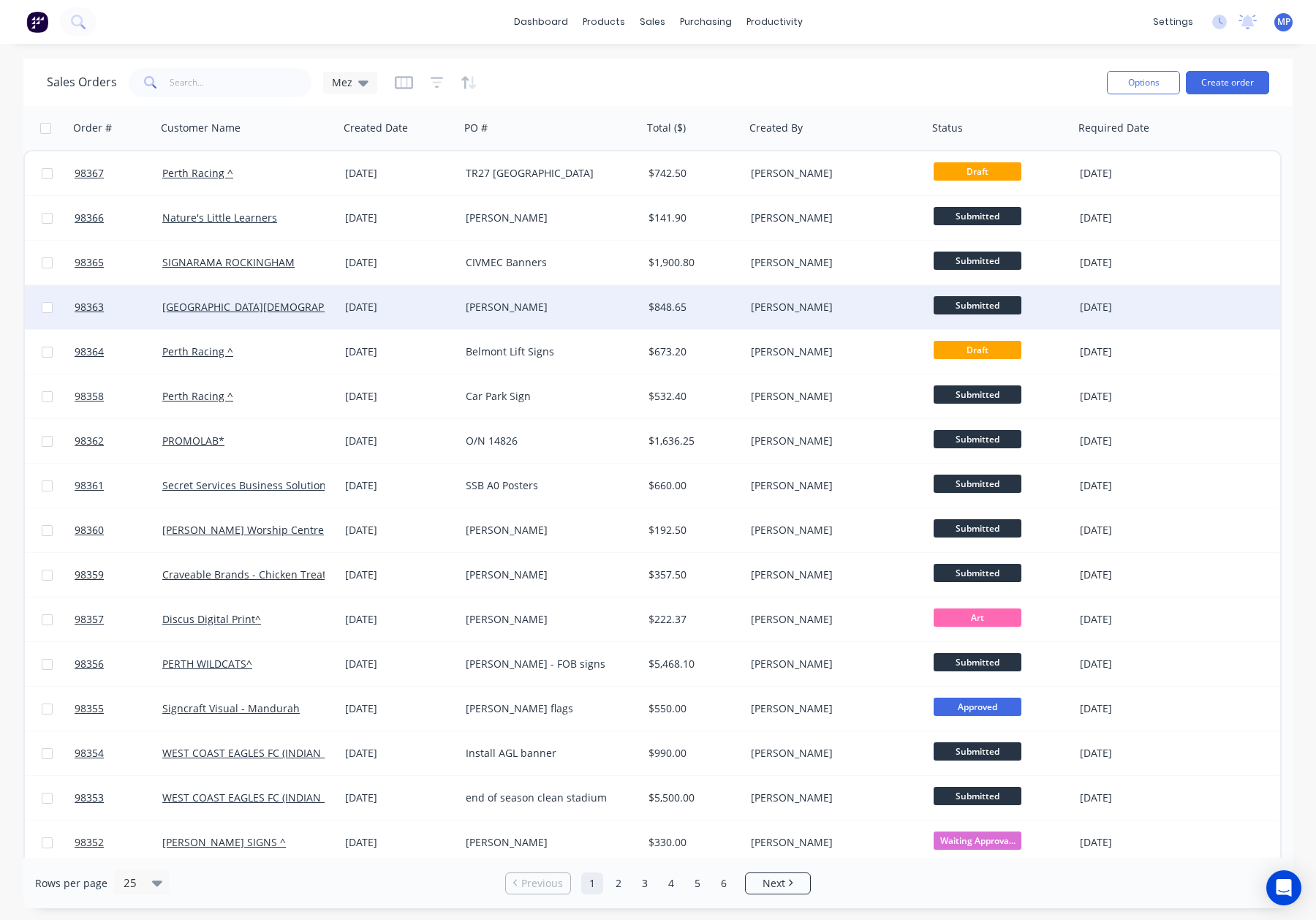
click at [604, 311] on div "[PERSON_NAME]" at bounding box center [547, 306] width 162 height 15
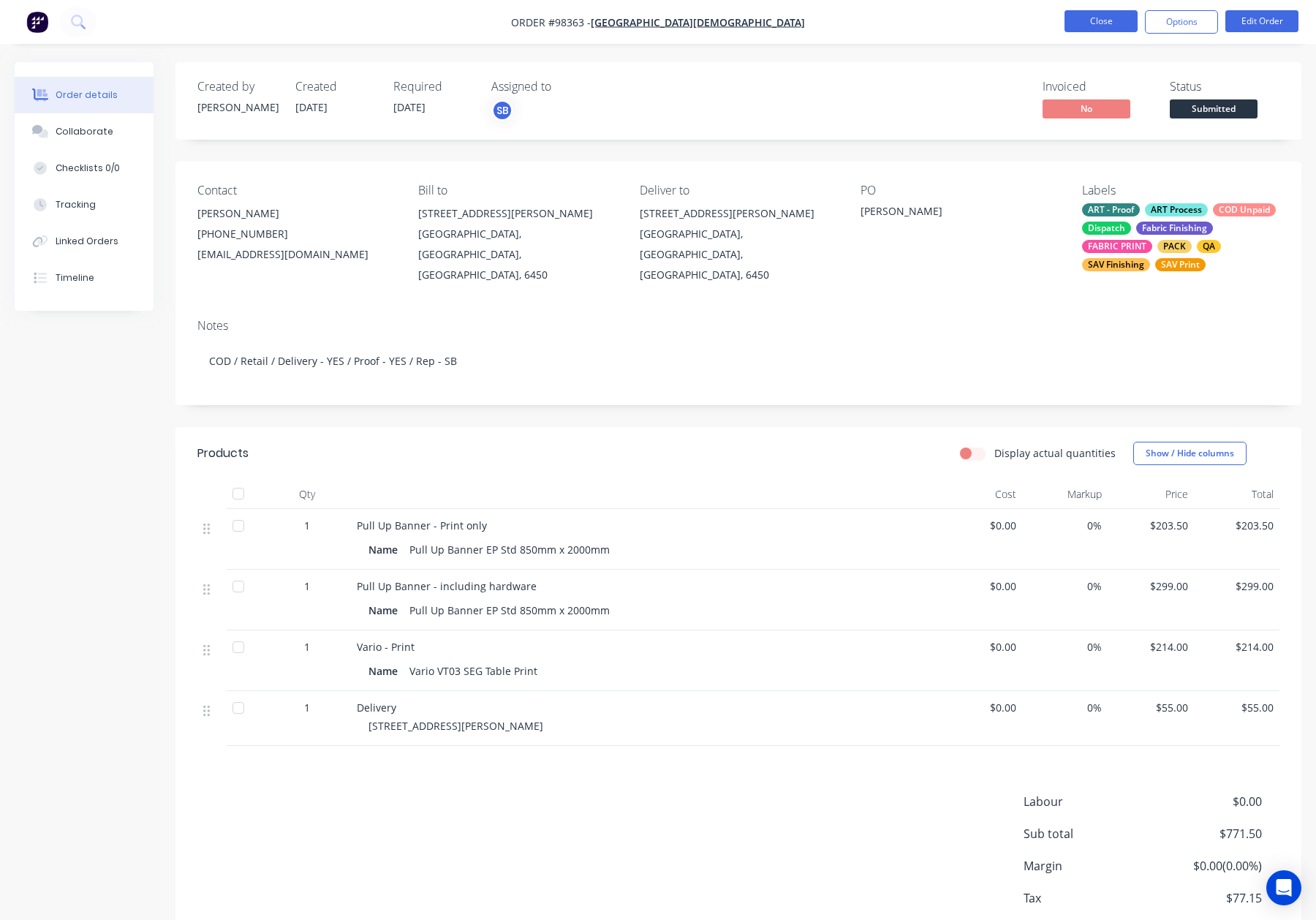
drag, startPoint x: 1051, startPoint y: 14, endPoint x: 1067, endPoint y: 17, distance: 16.3
click at [1053, 16] on ul "Close Options Edit Order" at bounding box center [1181, 22] width 269 height 23
click at [1086, 19] on button "Close" at bounding box center [1101, 21] width 73 height 22
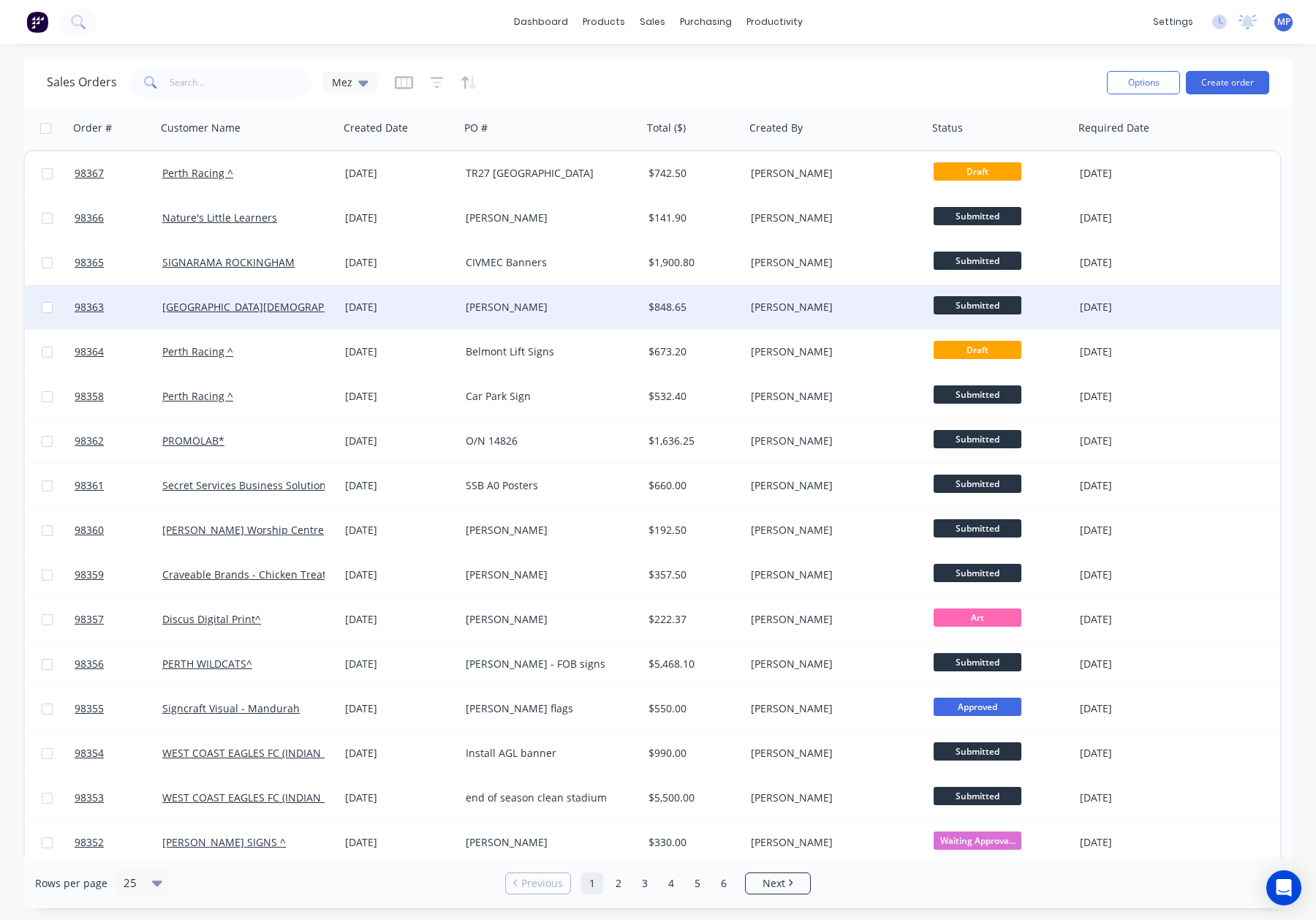
click at [998, 306] on span "Submitted" at bounding box center [978, 305] width 88 height 18
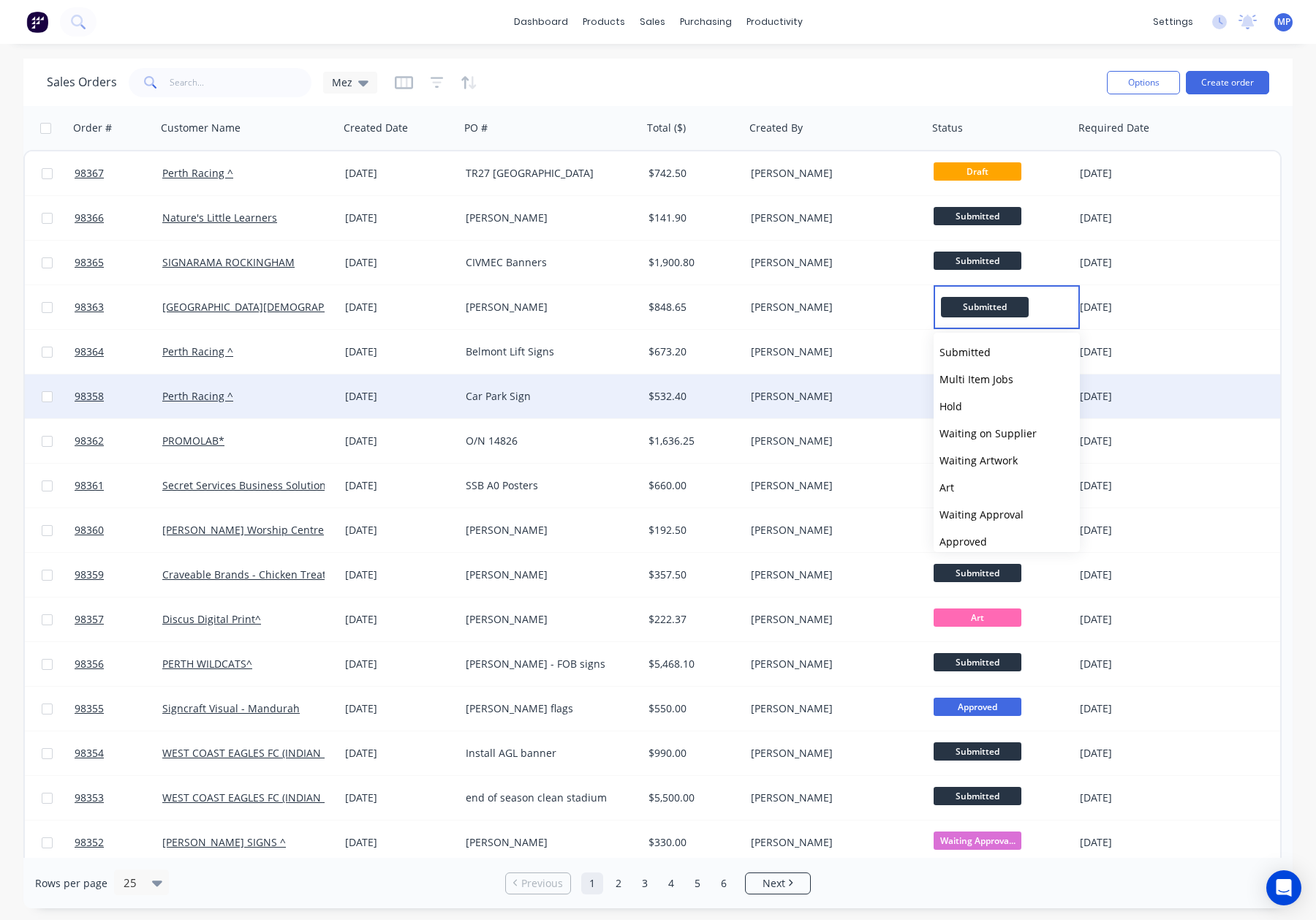
click at [993, 404] on button "Hold" at bounding box center [1006, 406] width 146 height 27
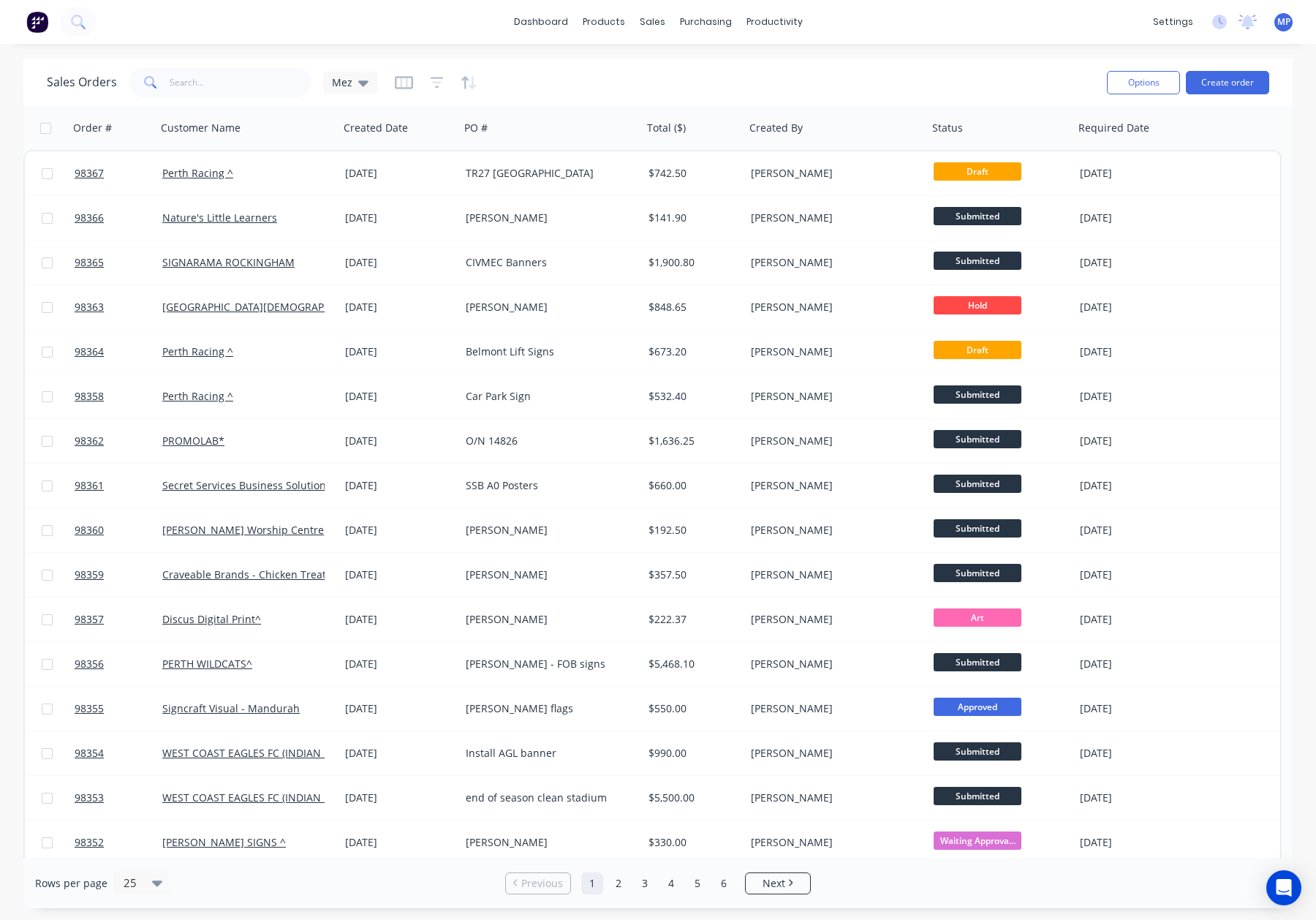
click at [894, 76] on div "Sales Orders Mez" at bounding box center [570, 83] width 1048 height 36
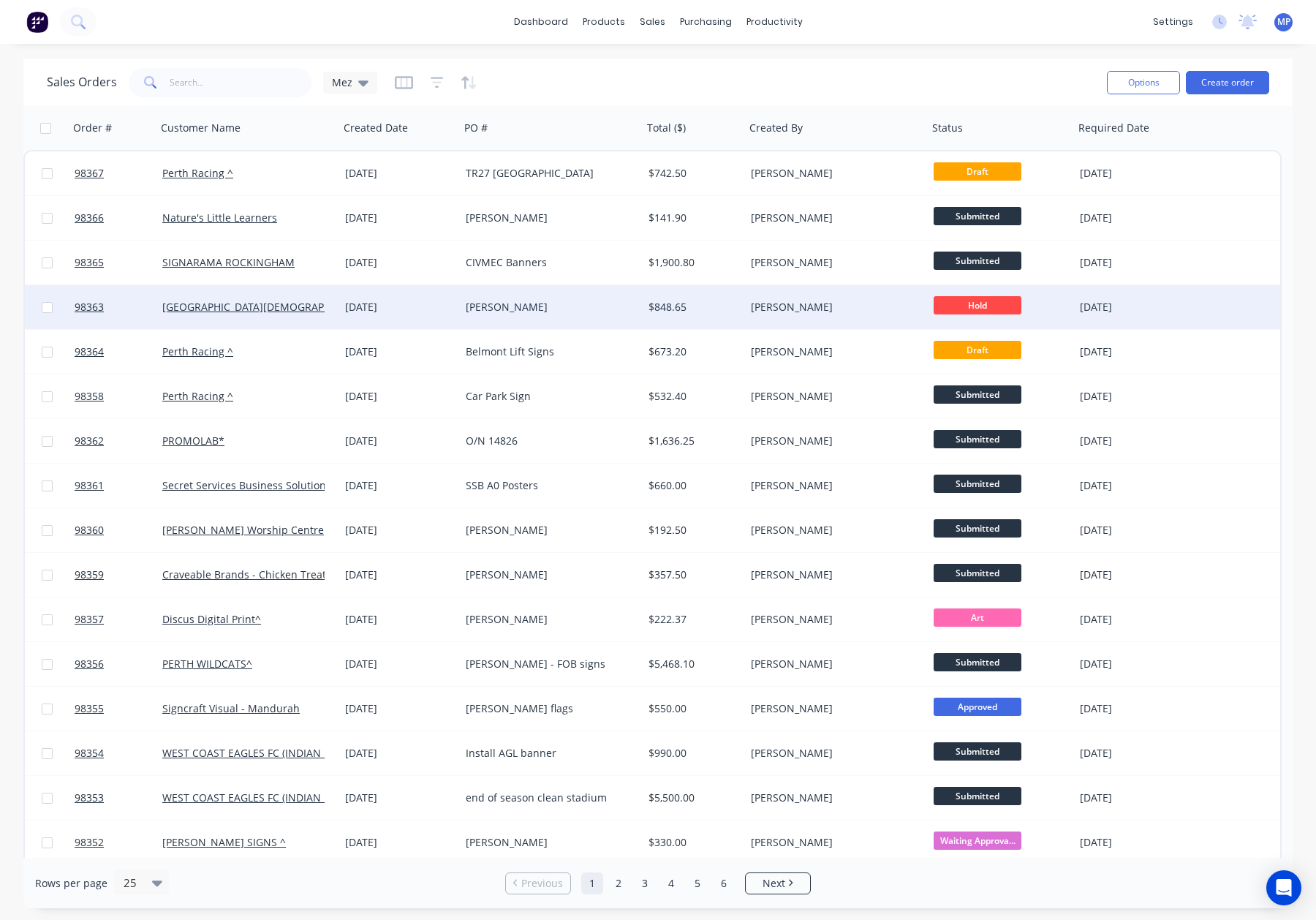
click at [708, 303] on div "$848.65" at bounding box center [692, 306] width 86 height 15
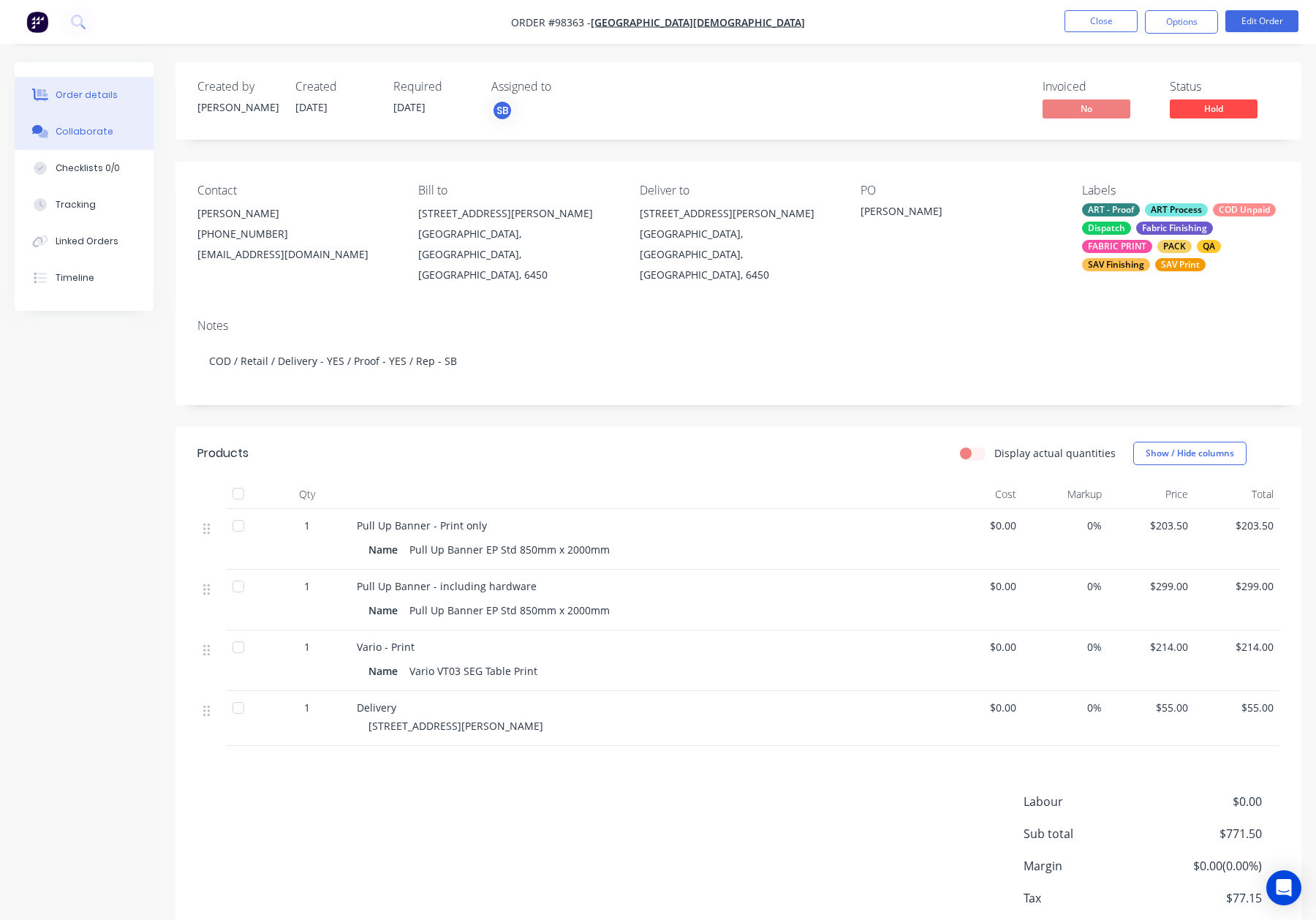
click at [79, 123] on button "Collaborate" at bounding box center [84, 131] width 139 height 36
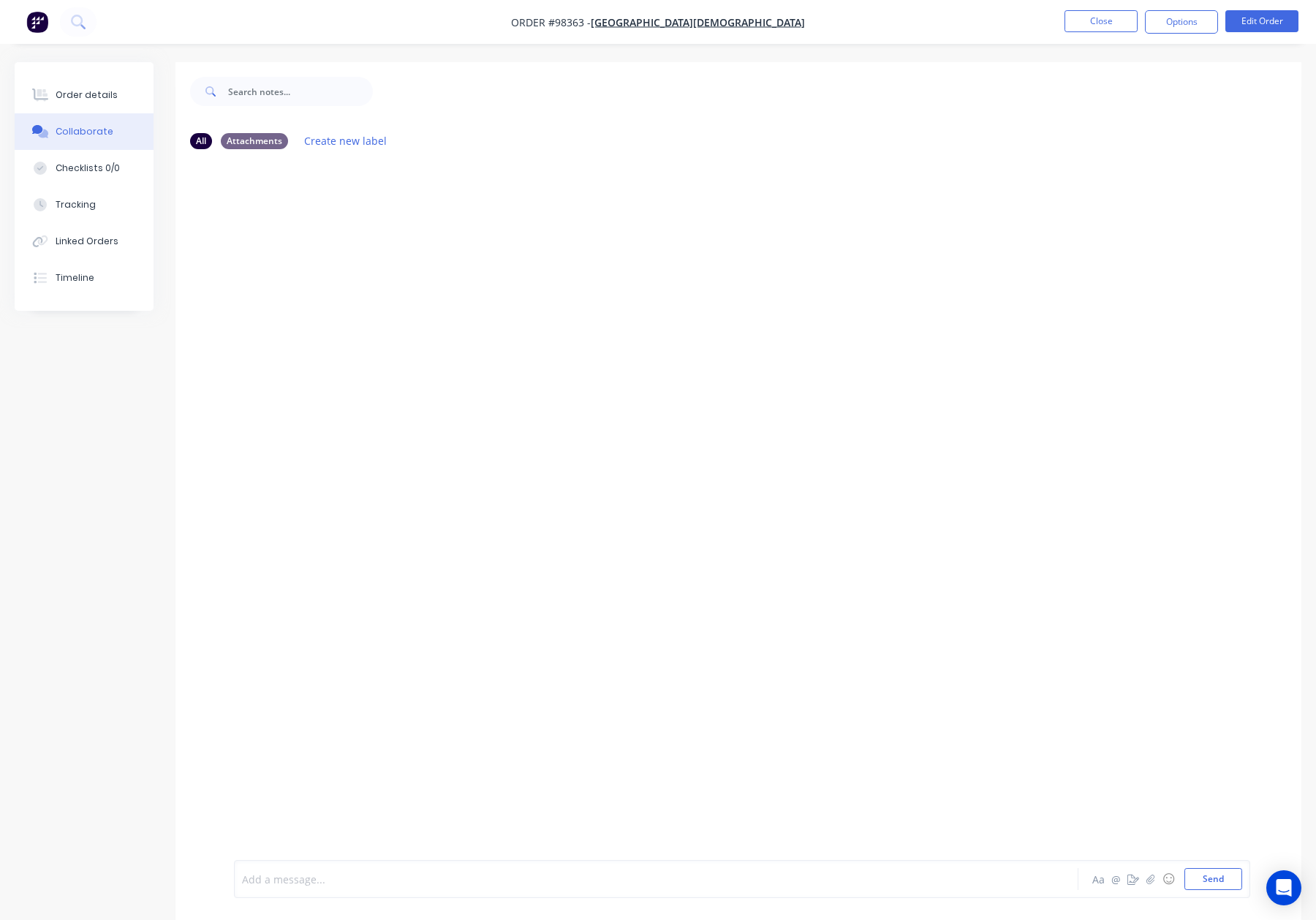
click at [371, 879] on div at bounding box center [617, 879] width 749 height 16
click at [98, 95] on div "Order details" at bounding box center [86, 95] width 62 height 13
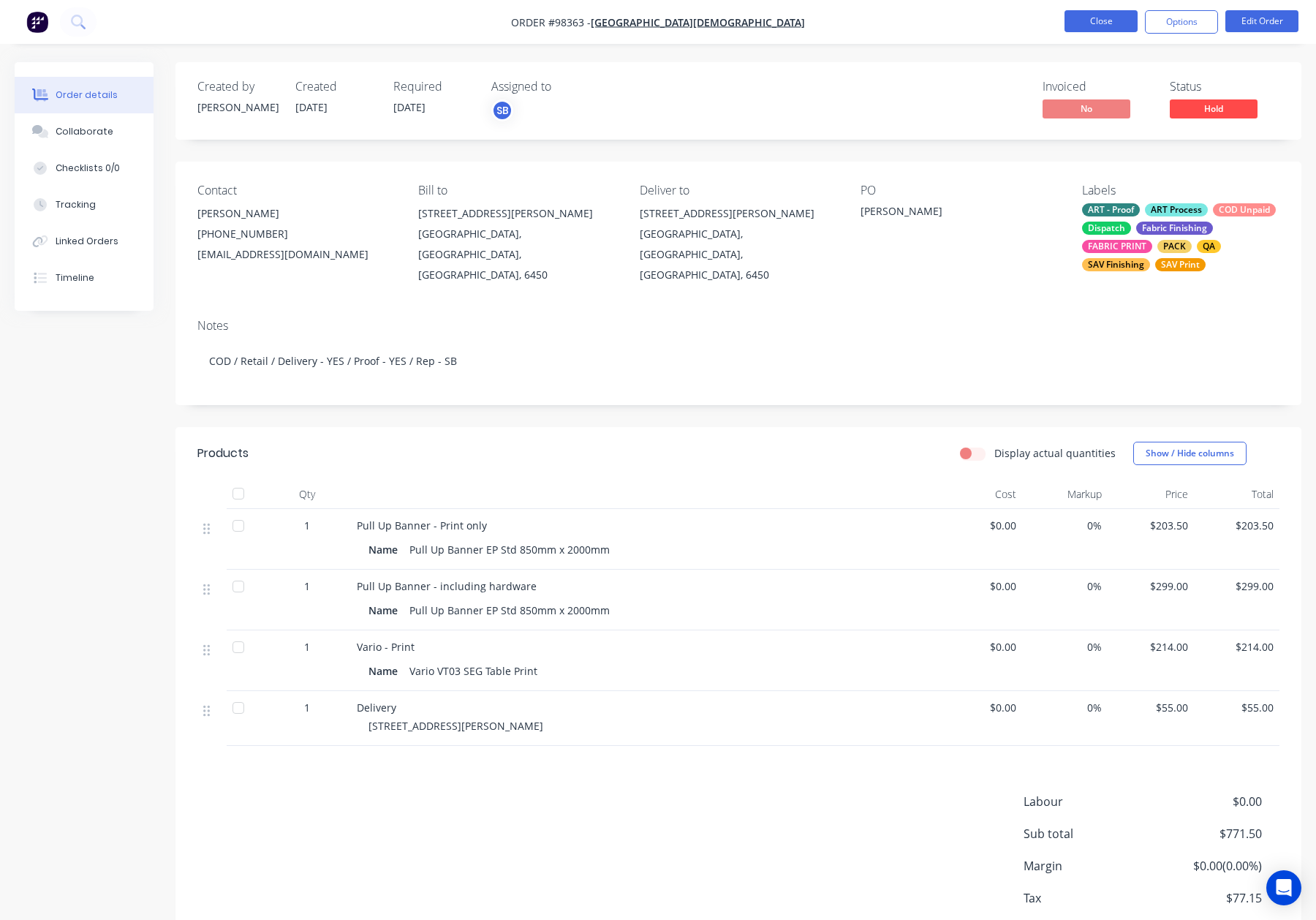
click at [1102, 25] on button "Close" at bounding box center [1101, 21] width 73 height 22
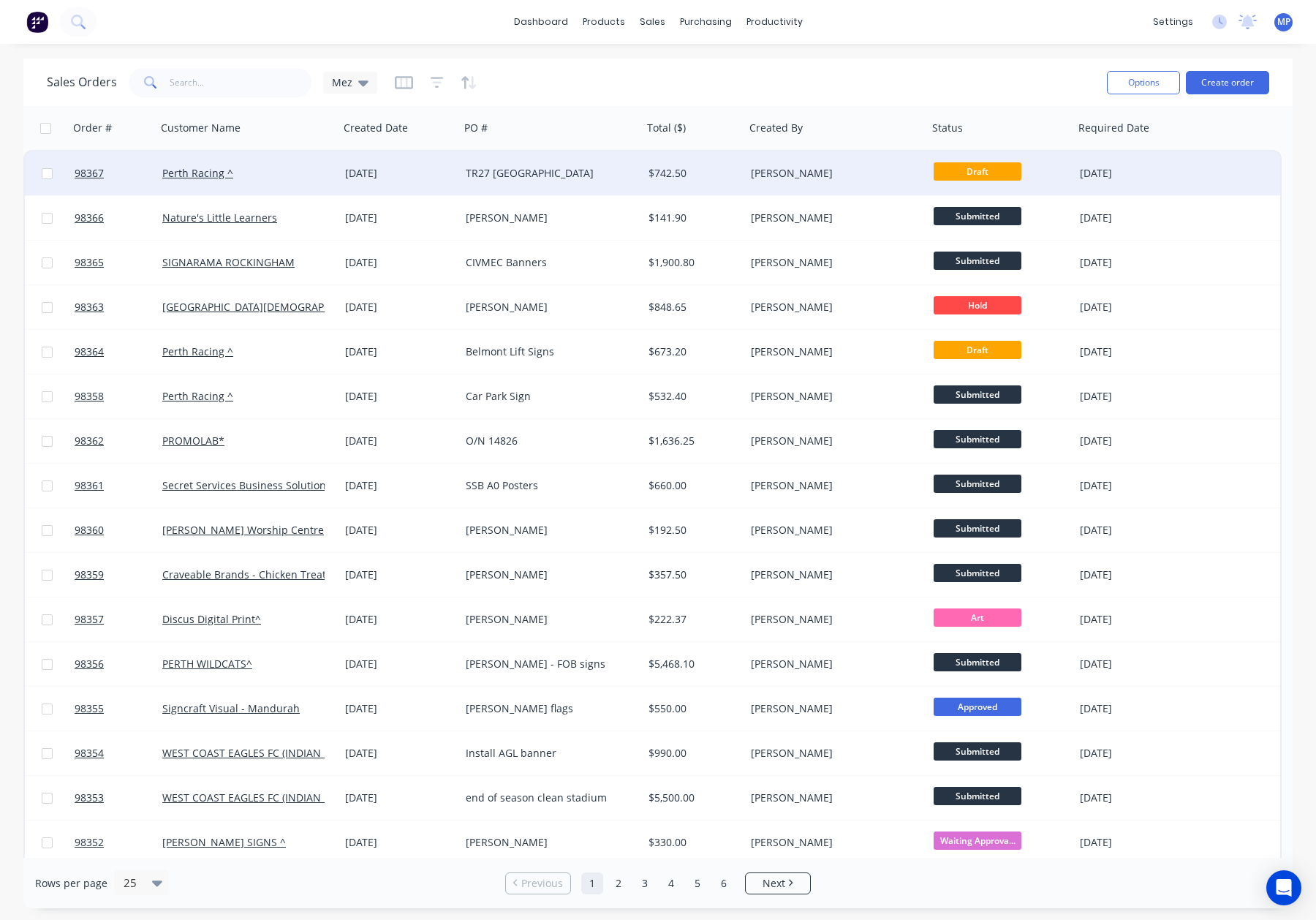
click at [599, 165] on div "TR27 [GEOGRAPHIC_DATA]" at bounding box center [551, 173] width 183 height 44
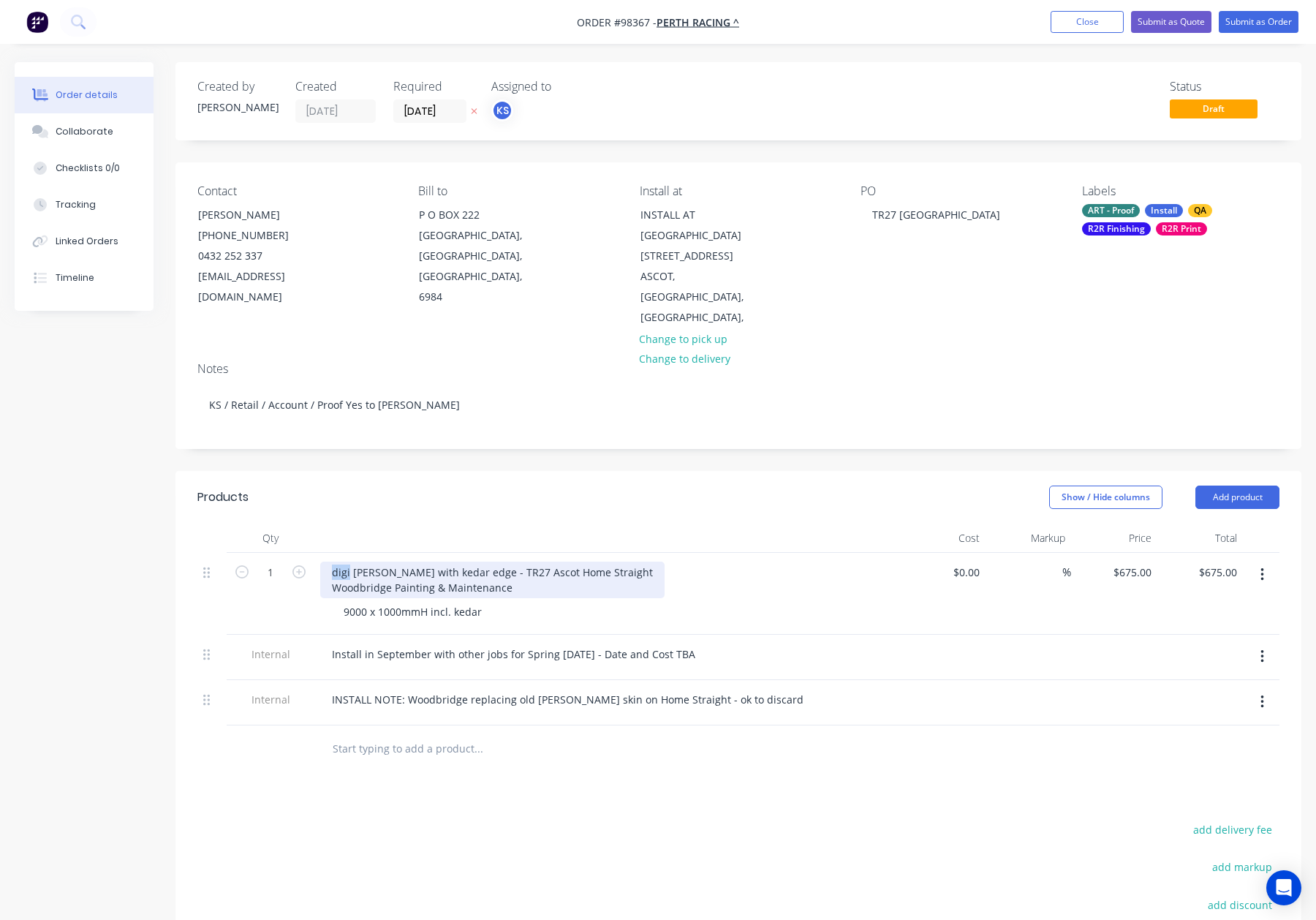
drag, startPoint x: 349, startPoint y: 553, endPoint x: 316, endPoint y: 553, distance: 33.0
click at [317, 553] on div "digi matte bannerskin with kedar edge - TR27 Ascot Home Straight Woodbridge Pai…" at bounding box center [607, 594] width 585 height 82
click at [339, 492] on header "Products Show / Hide columns Add product" at bounding box center [738, 497] width 1126 height 53
click at [1161, 212] on div "Install" at bounding box center [1164, 210] width 38 height 13
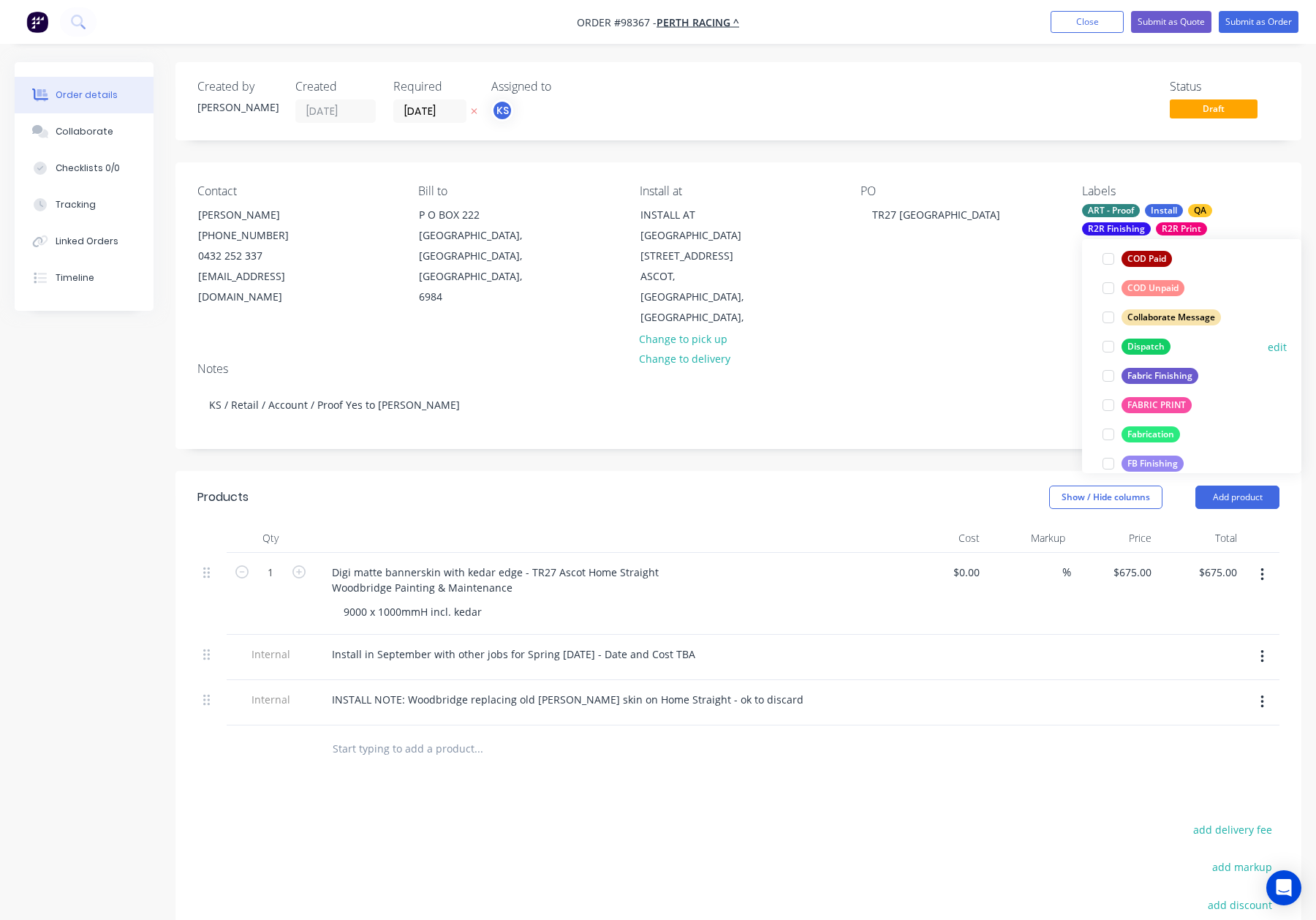
click at [1137, 342] on div "Dispatch" at bounding box center [1146, 346] width 49 height 16
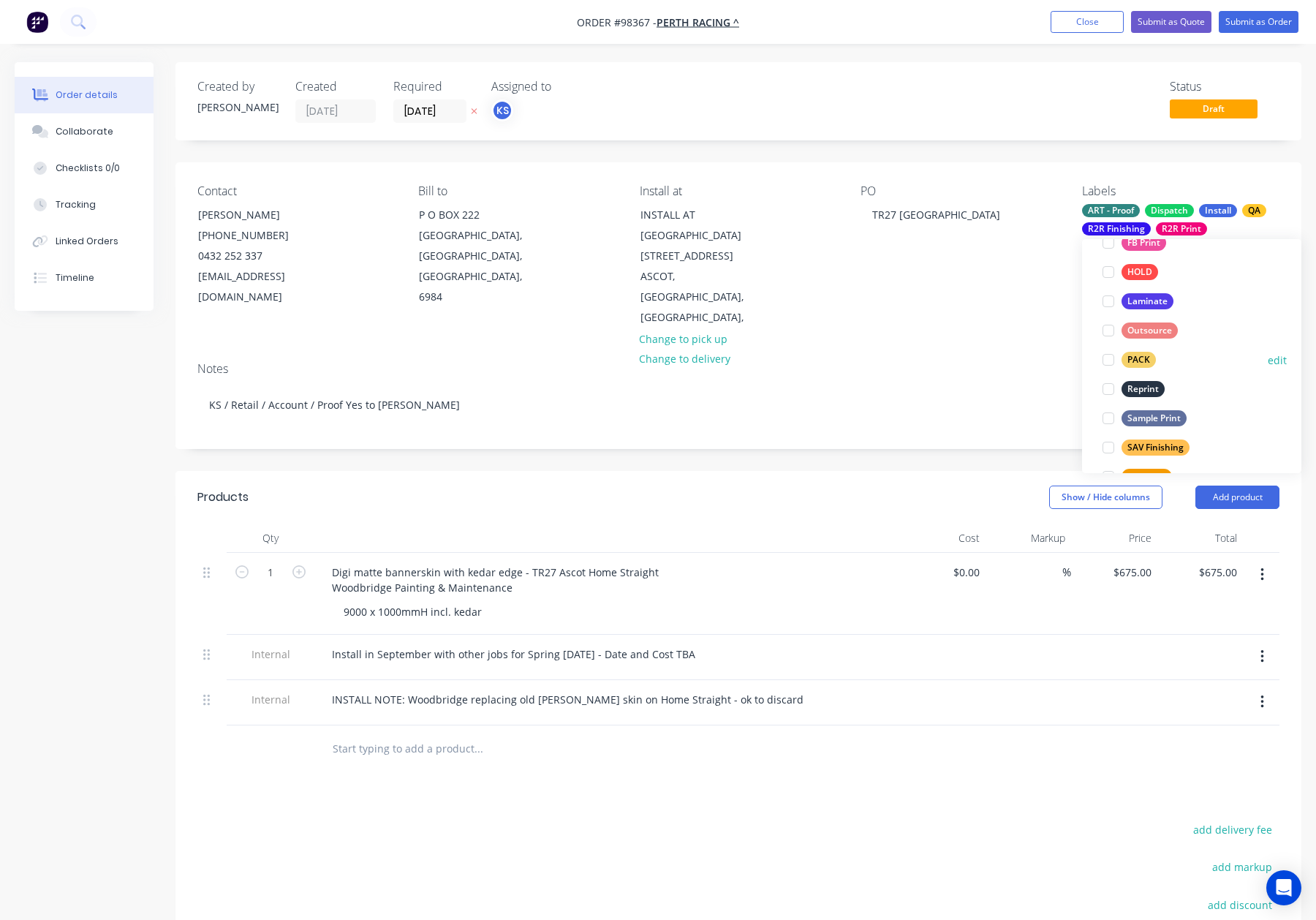
click at [1136, 366] on div "PACK" at bounding box center [1139, 360] width 35 height 16
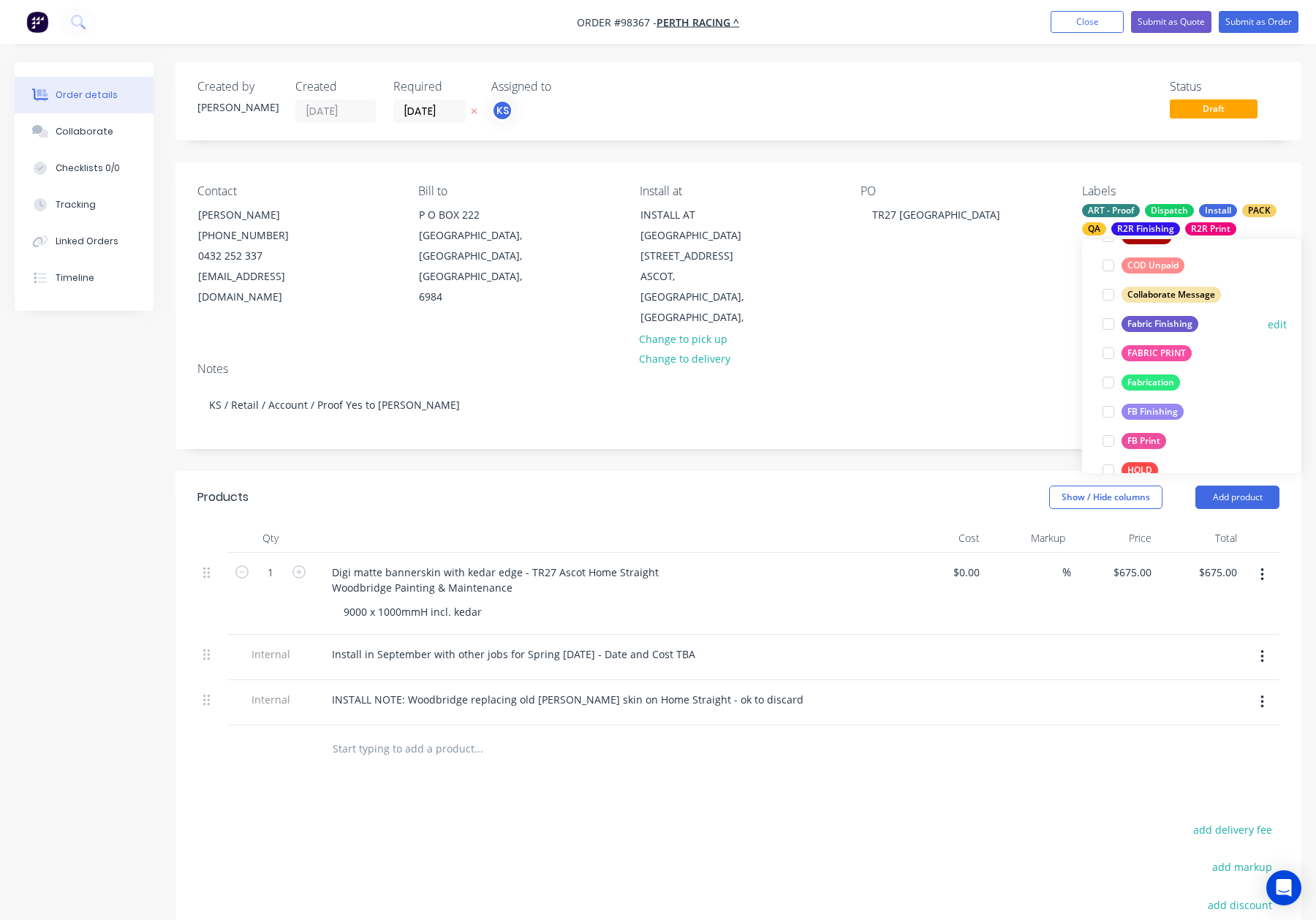
scroll to position [702, 0]
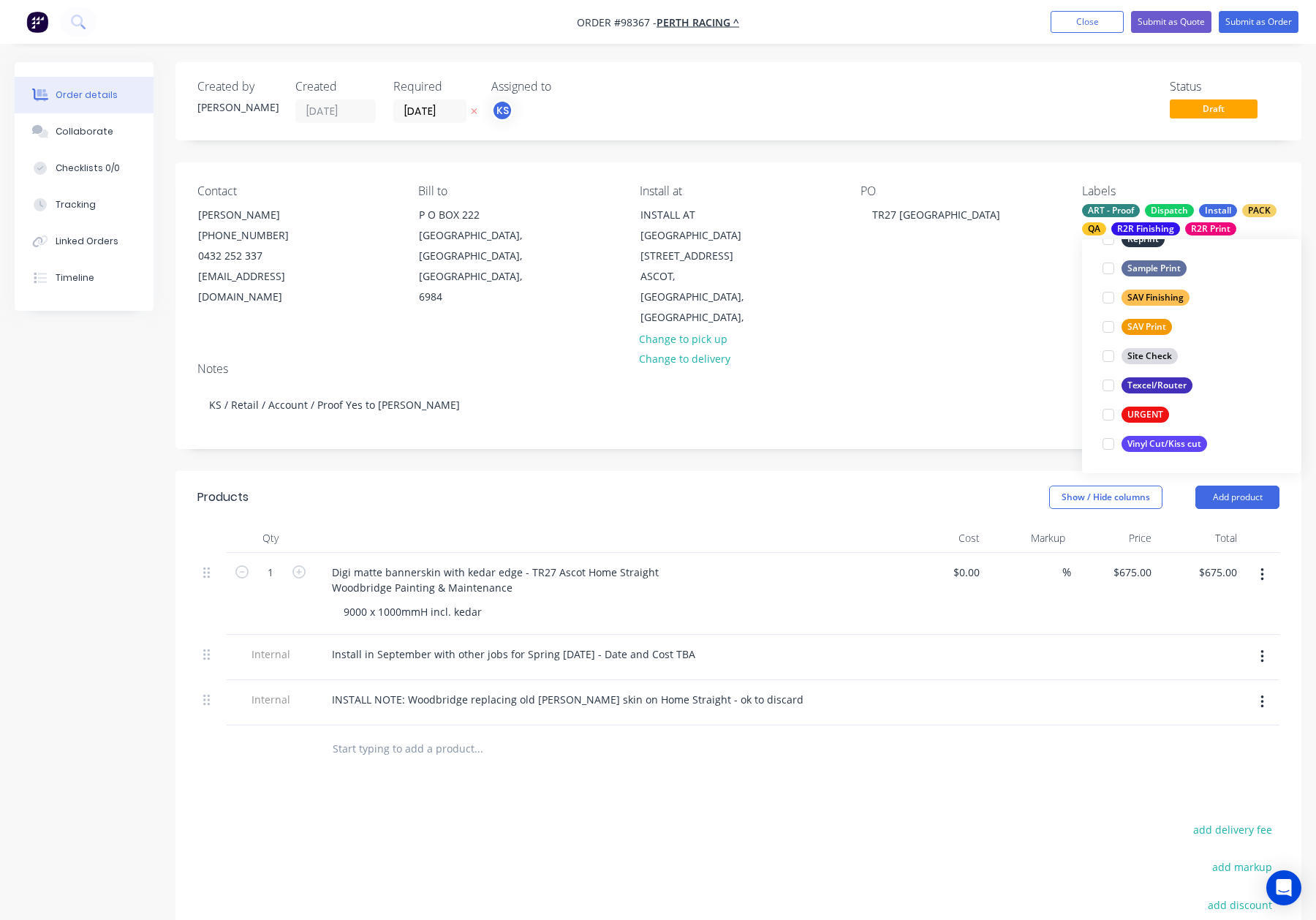
click at [980, 297] on div "PO TR27 Woodbridge" at bounding box center [959, 256] width 198 height 144
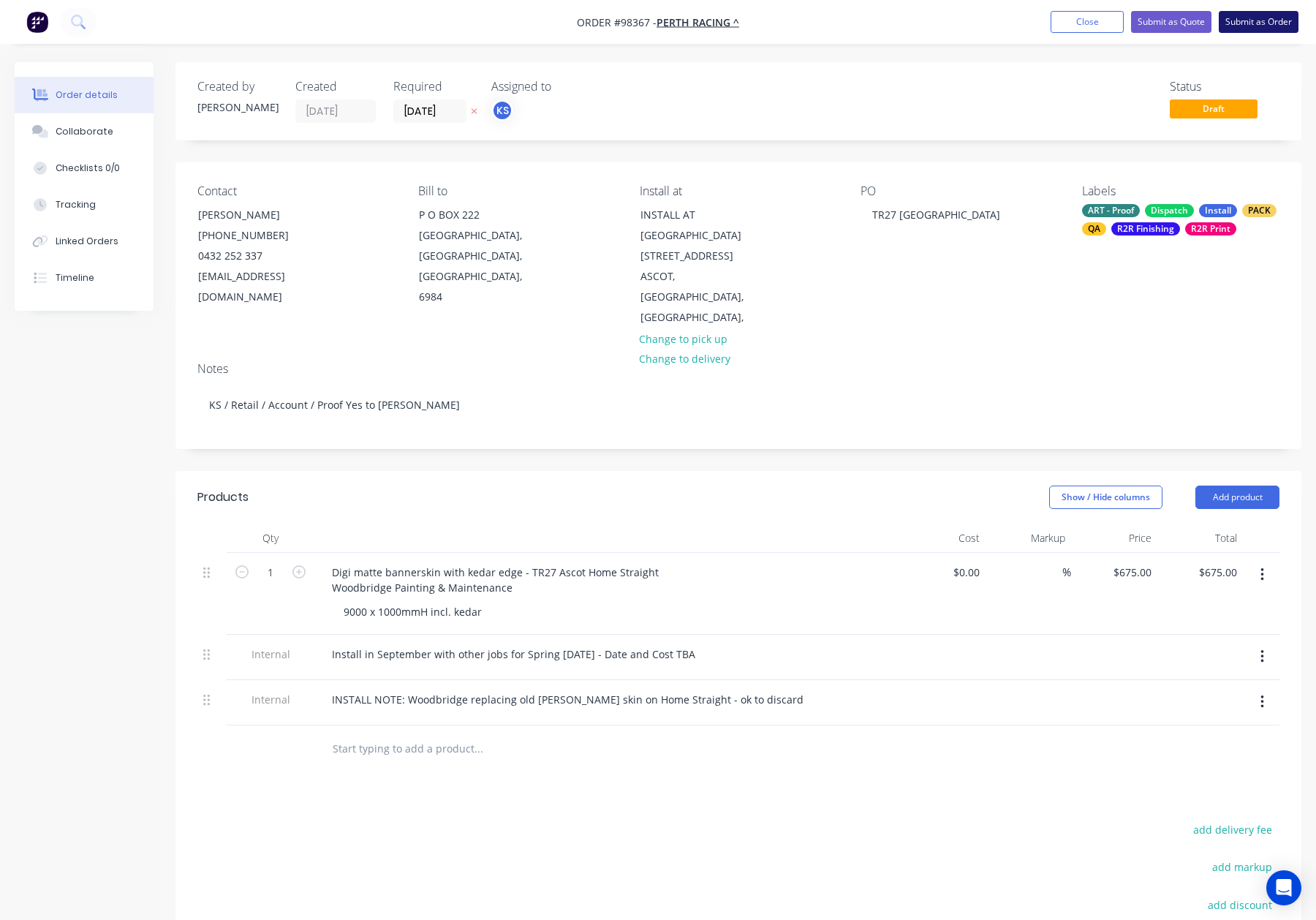
click at [1261, 19] on button "Submit as Order" at bounding box center [1258, 22] width 79 height 22
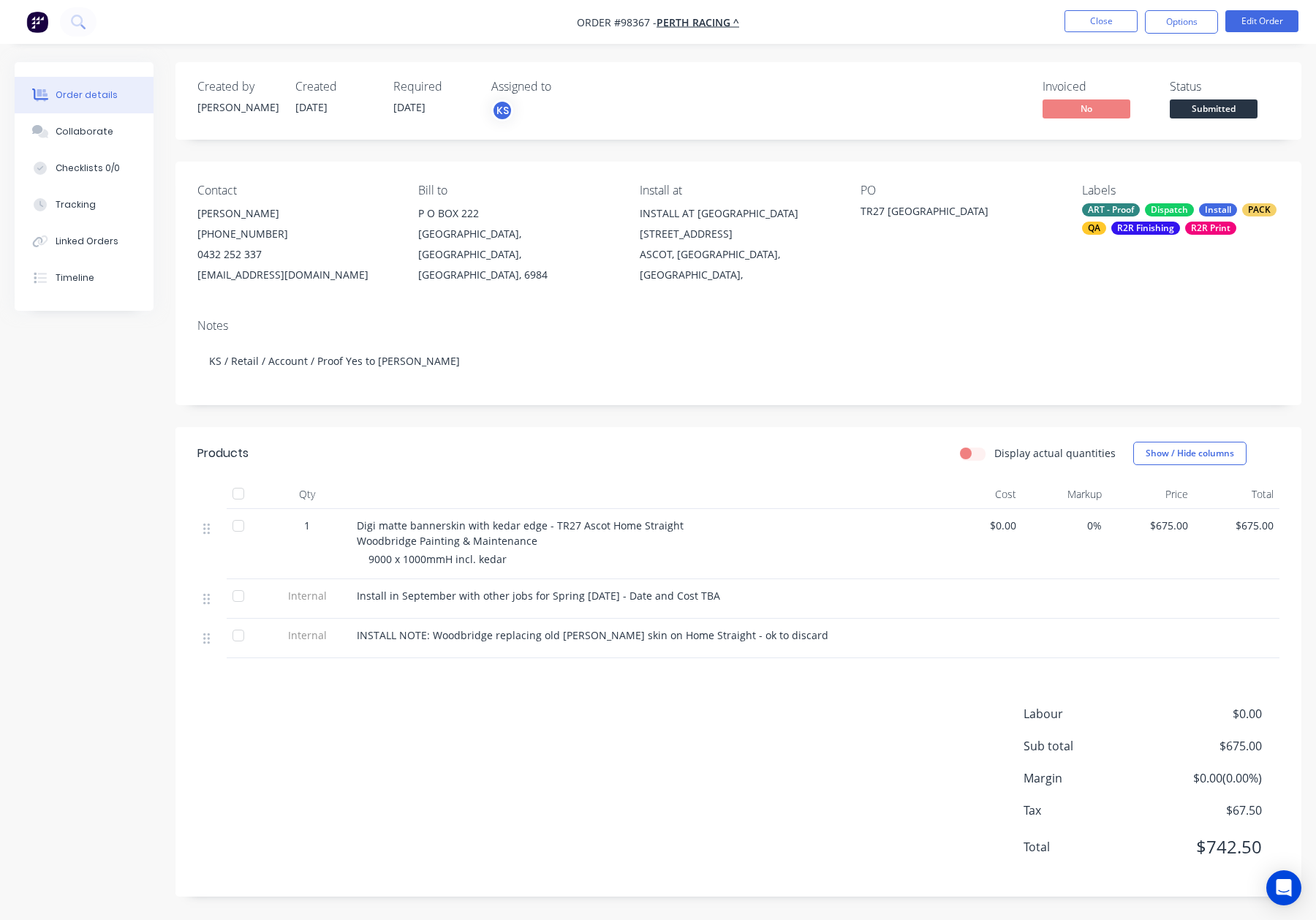
drag, startPoint x: 1175, startPoint y: 22, endPoint x: 1176, endPoint y: 38, distance: 16.0
click at [1175, 22] on button "Options" at bounding box center [1181, 22] width 73 height 23
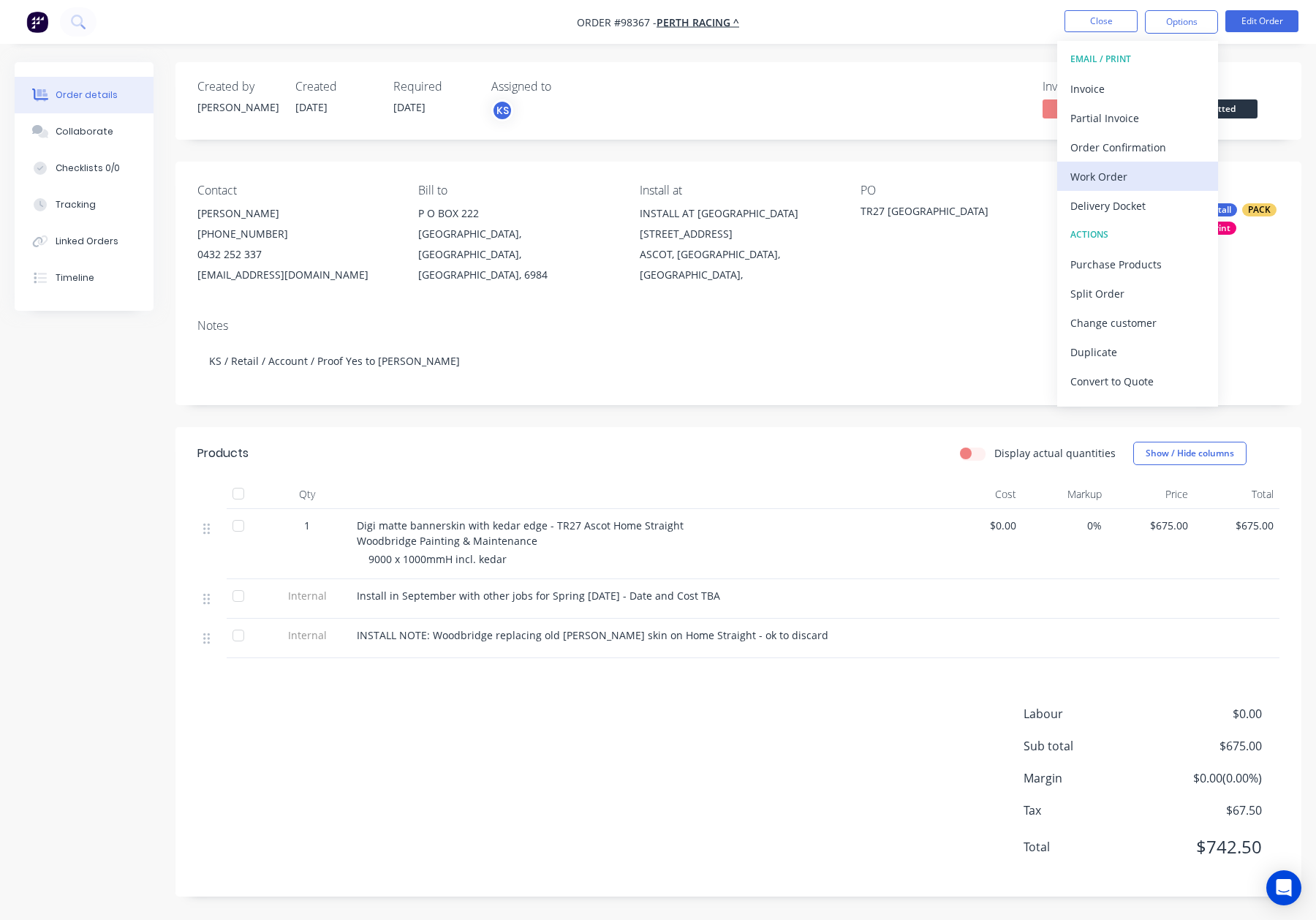
click at [1133, 166] on div "Work Order" at bounding box center [1137, 176] width 135 height 22
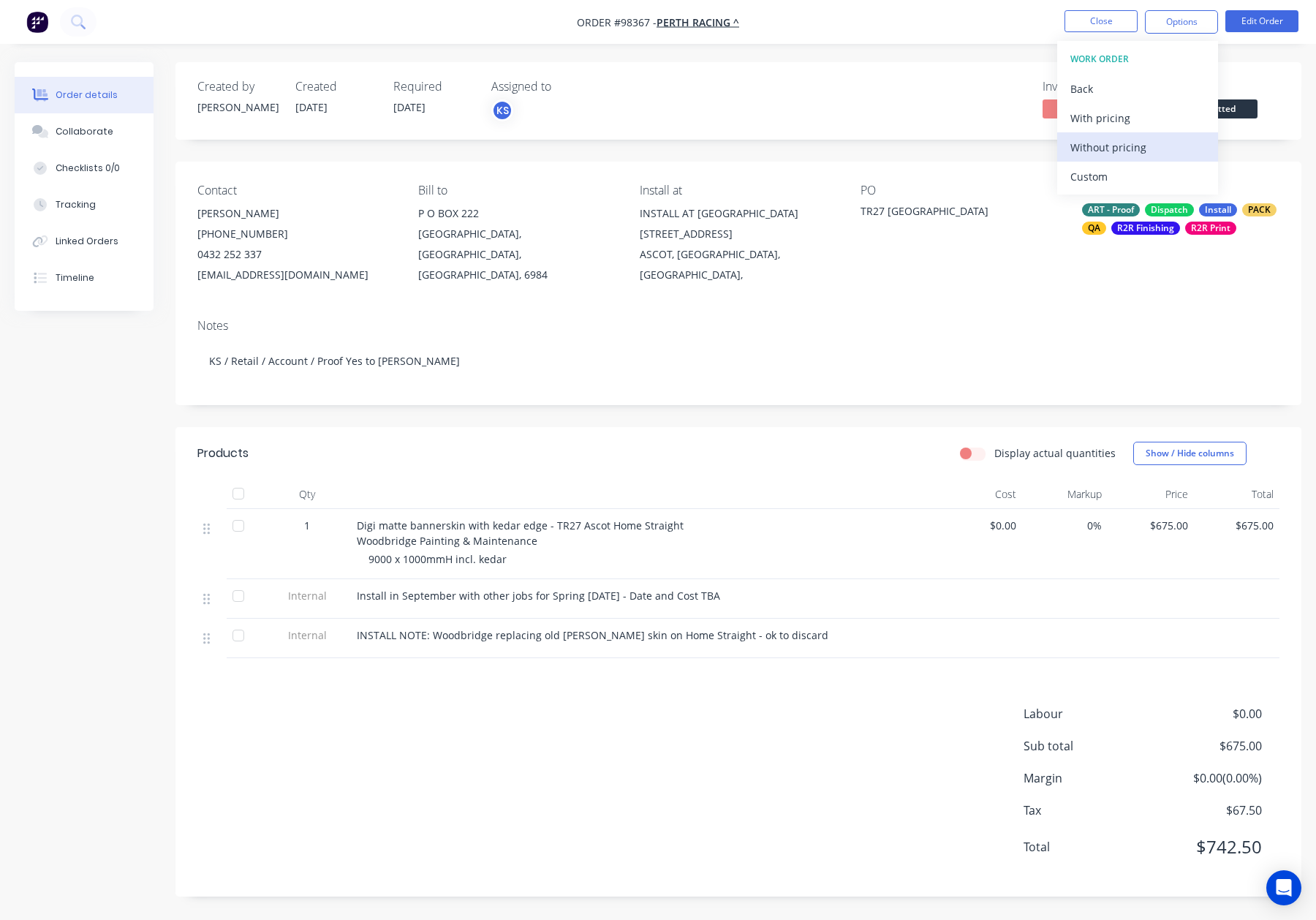
click at [1137, 147] on div "Without pricing" at bounding box center [1137, 147] width 135 height 22
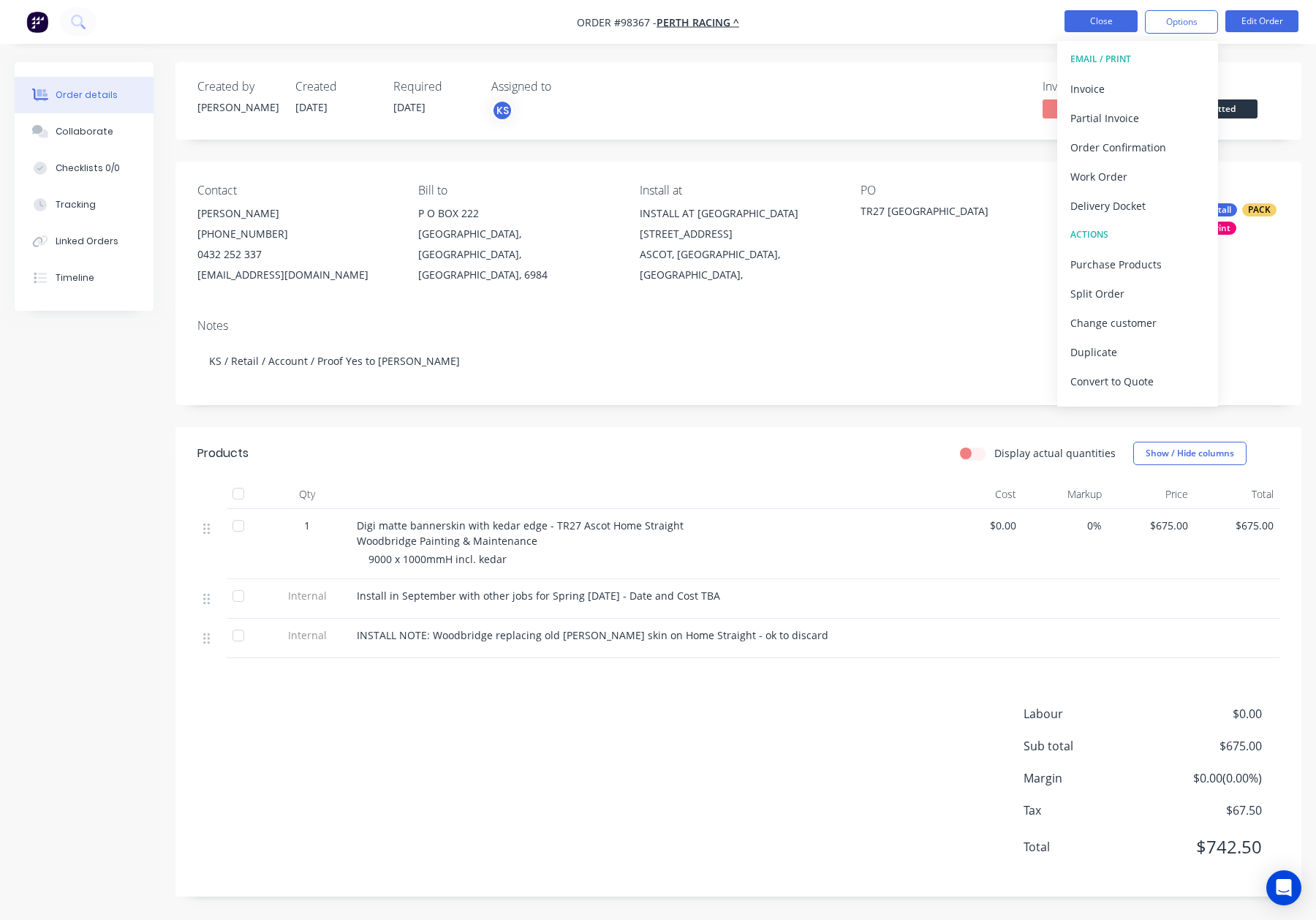
click at [1100, 18] on button "Close" at bounding box center [1101, 21] width 73 height 22
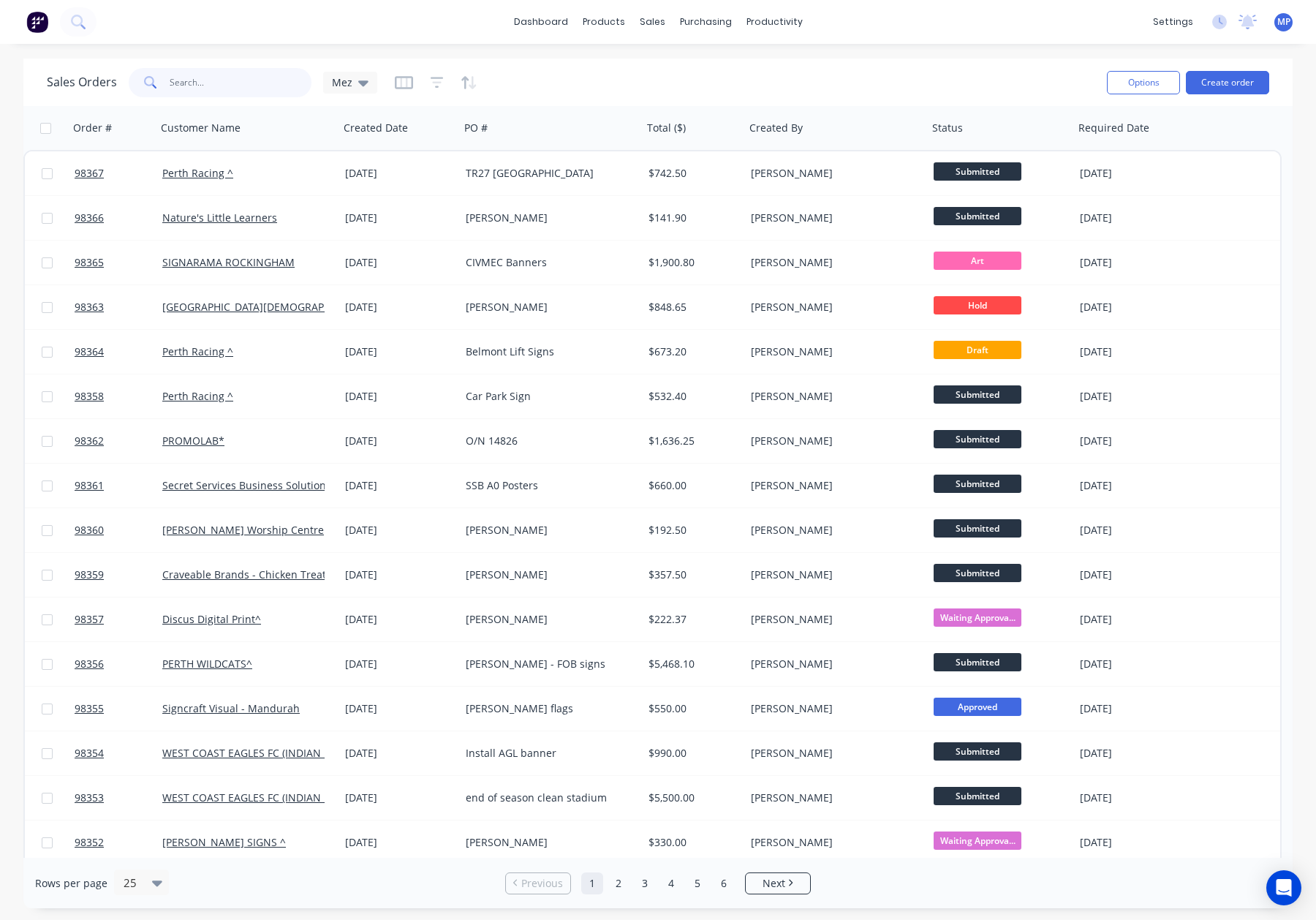
click at [209, 79] on input "text" at bounding box center [241, 83] width 142 height 29
type input "98244"
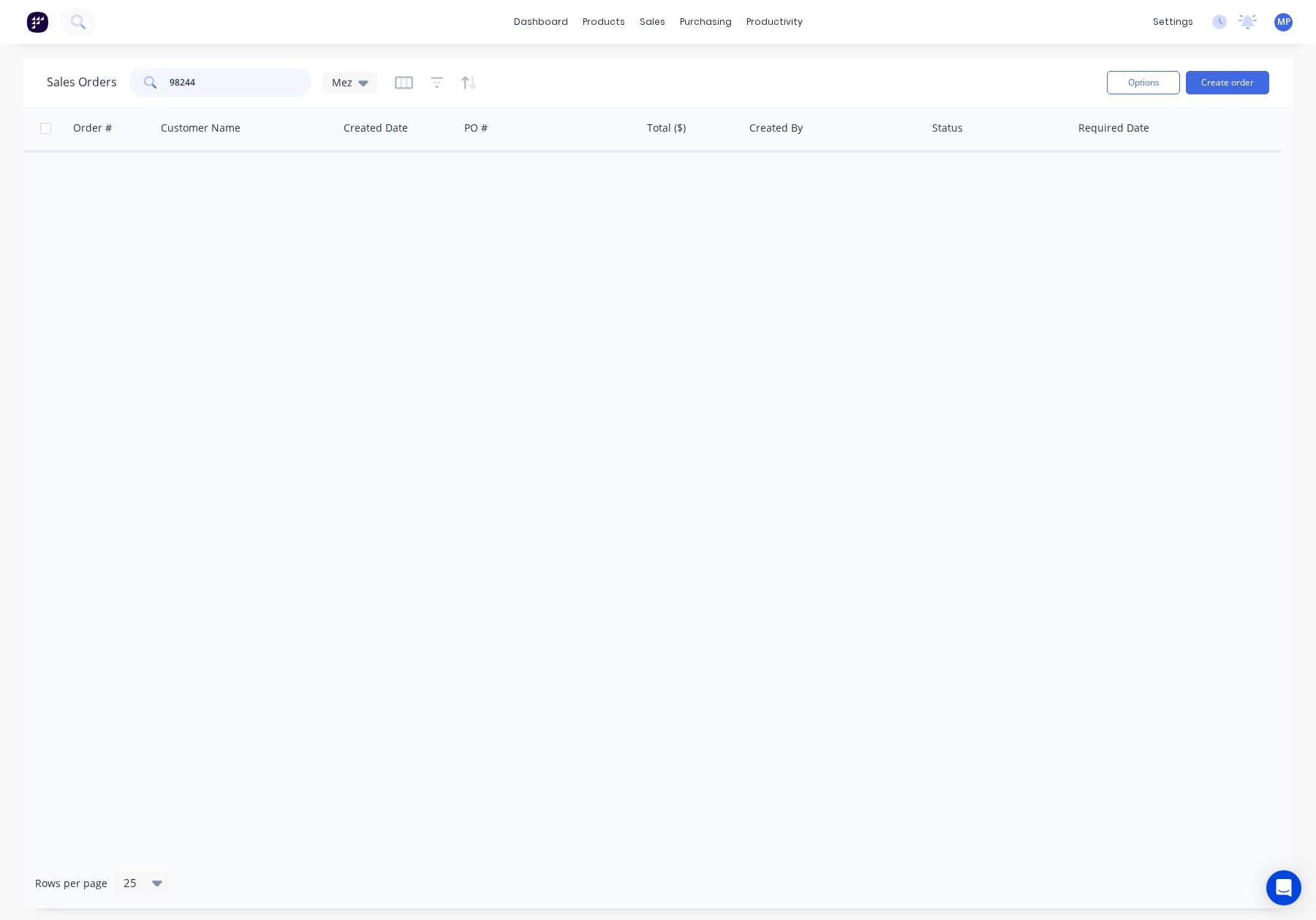
click at [229, 76] on input "98244" at bounding box center [241, 83] width 142 height 29
click at [104, 72] on div "Sales Orders 98244 Mez" at bounding box center [211, 83] width 331 height 29
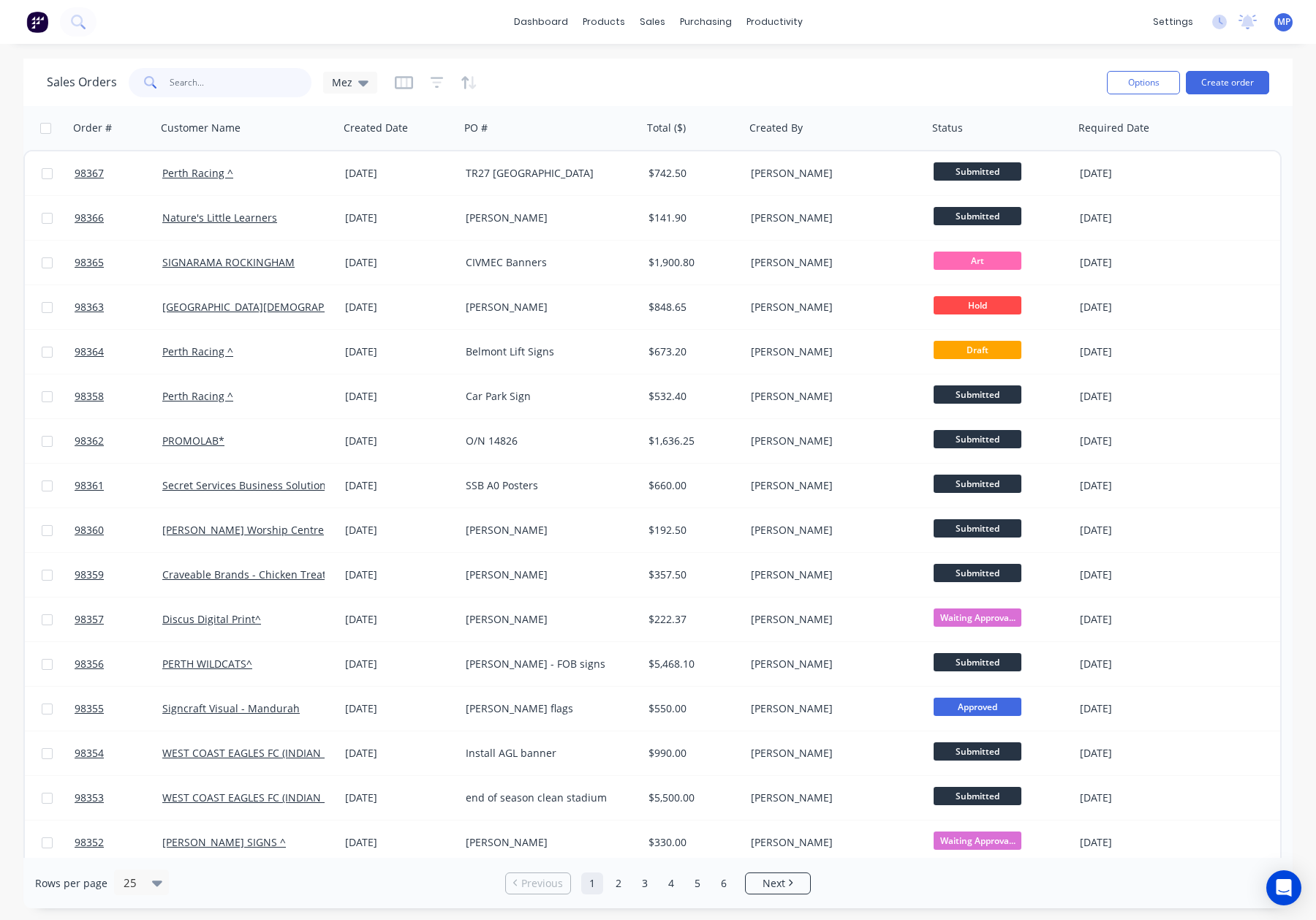
click at [208, 77] on input "text" at bounding box center [241, 83] width 142 height 29
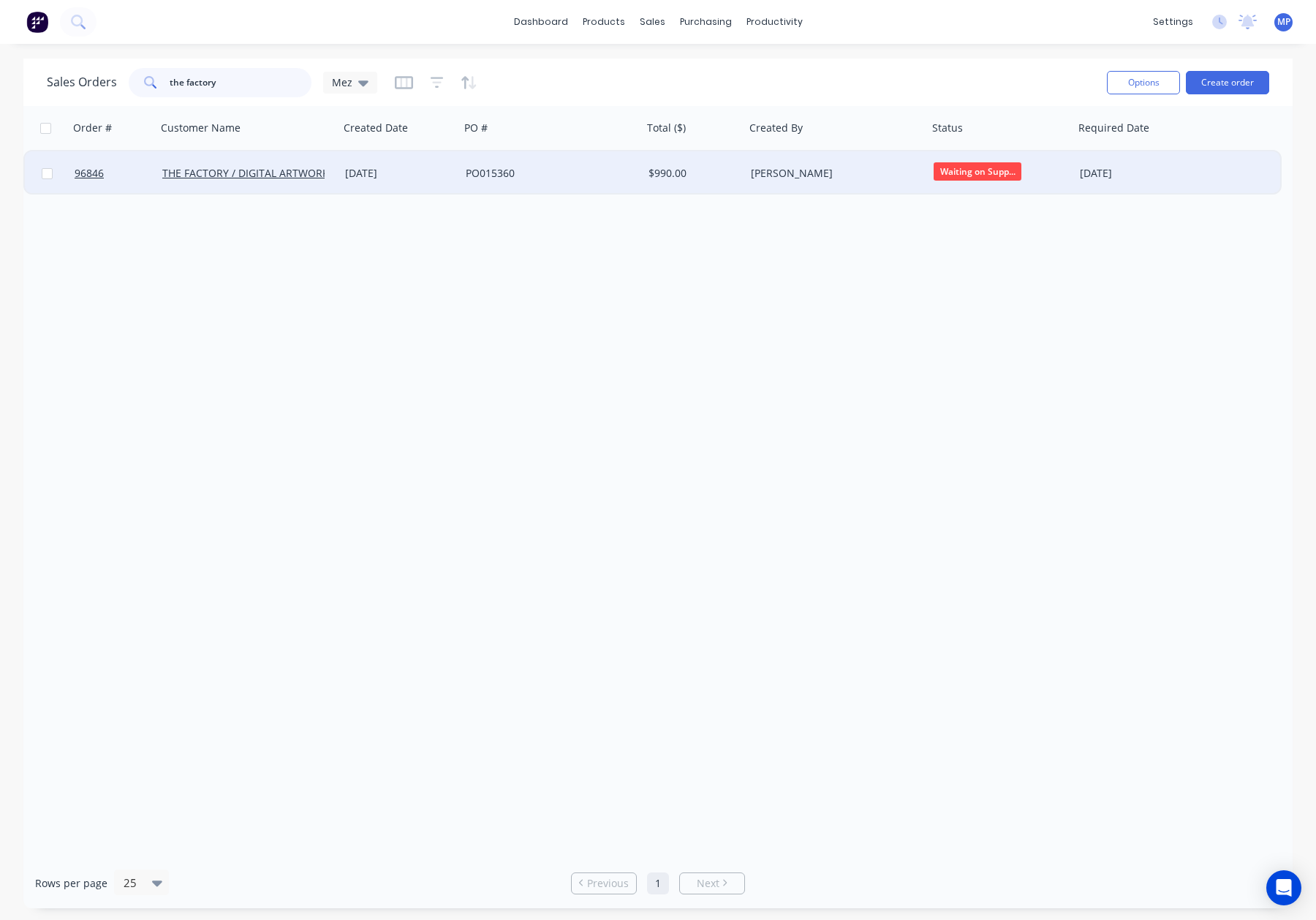
type input "the factory"
click at [589, 180] on div "PO015360" at bounding box center [547, 173] width 162 height 15
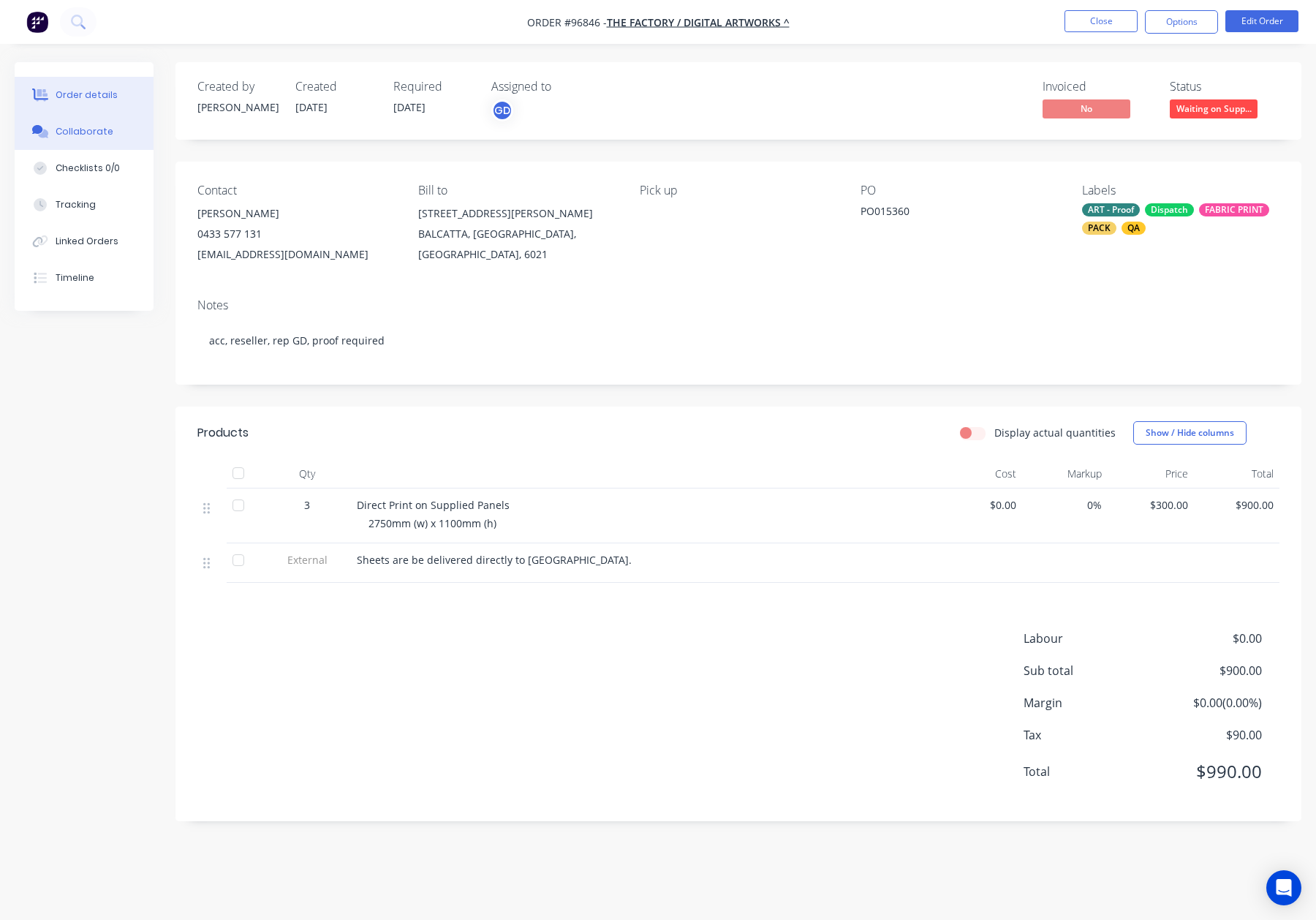
click at [135, 131] on button "Collaborate" at bounding box center [84, 131] width 139 height 36
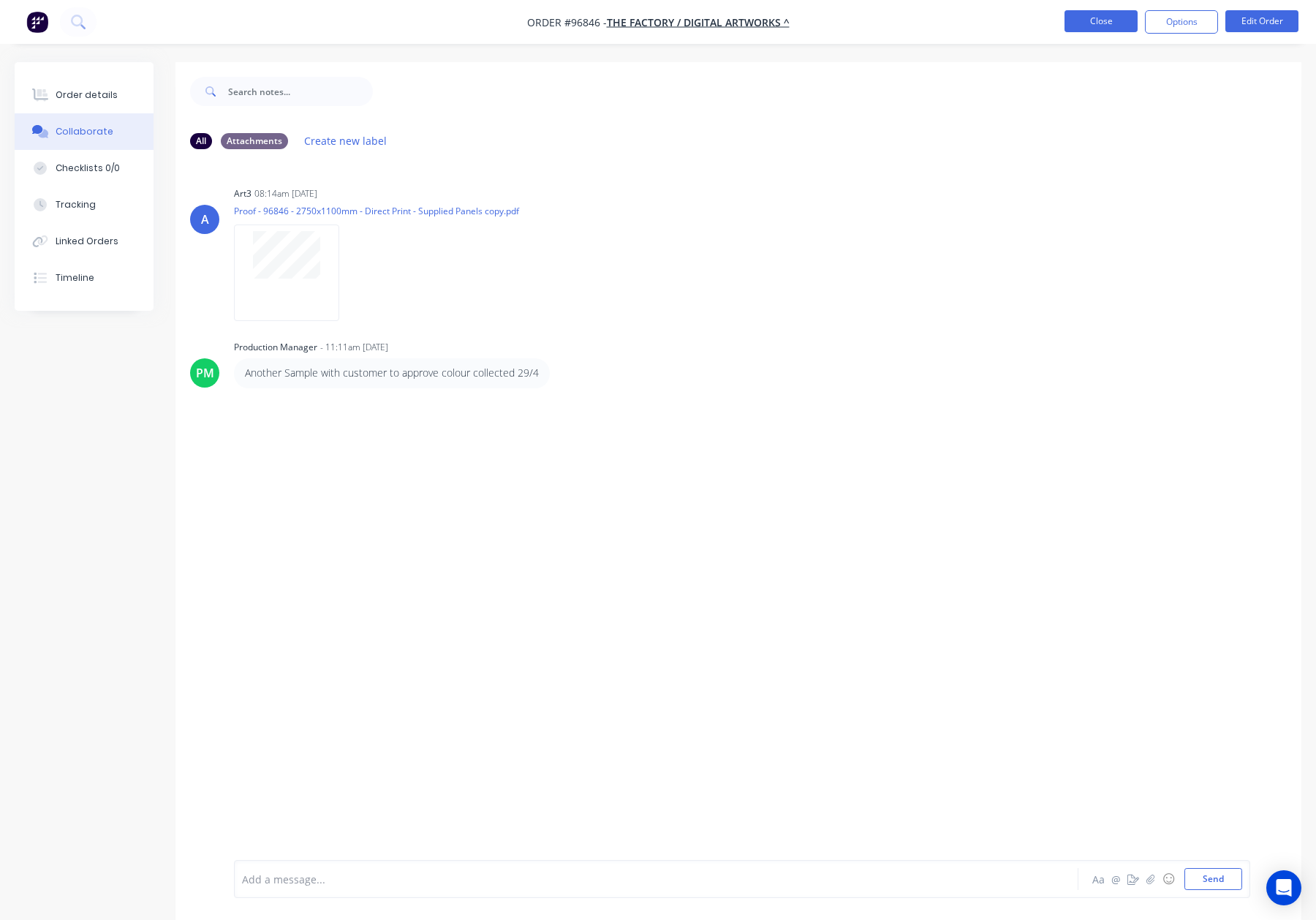
click at [1124, 27] on button "Close" at bounding box center [1101, 21] width 73 height 22
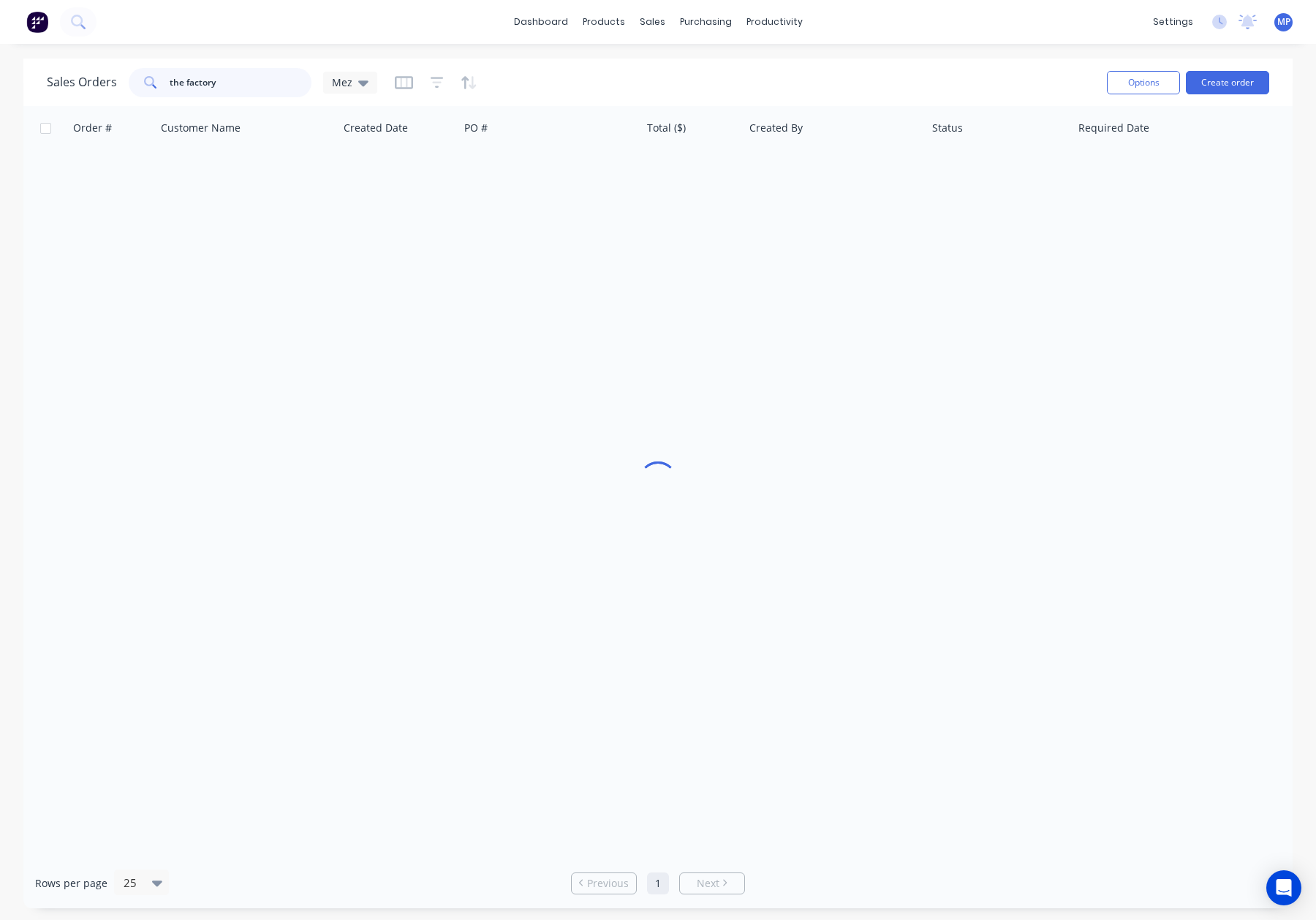
drag, startPoint x: 208, startPoint y: 84, endPoint x: 242, endPoint y: 79, distance: 34.4
click at [210, 83] on input "the factory" at bounding box center [241, 83] width 142 height 29
drag, startPoint x: 242, startPoint y: 79, endPoint x: 117, endPoint y: 79, distance: 125.0
click at [117, 79] on div "Sales Orders the factory Mez" at bounding box center [211, 83] width 331 height 29
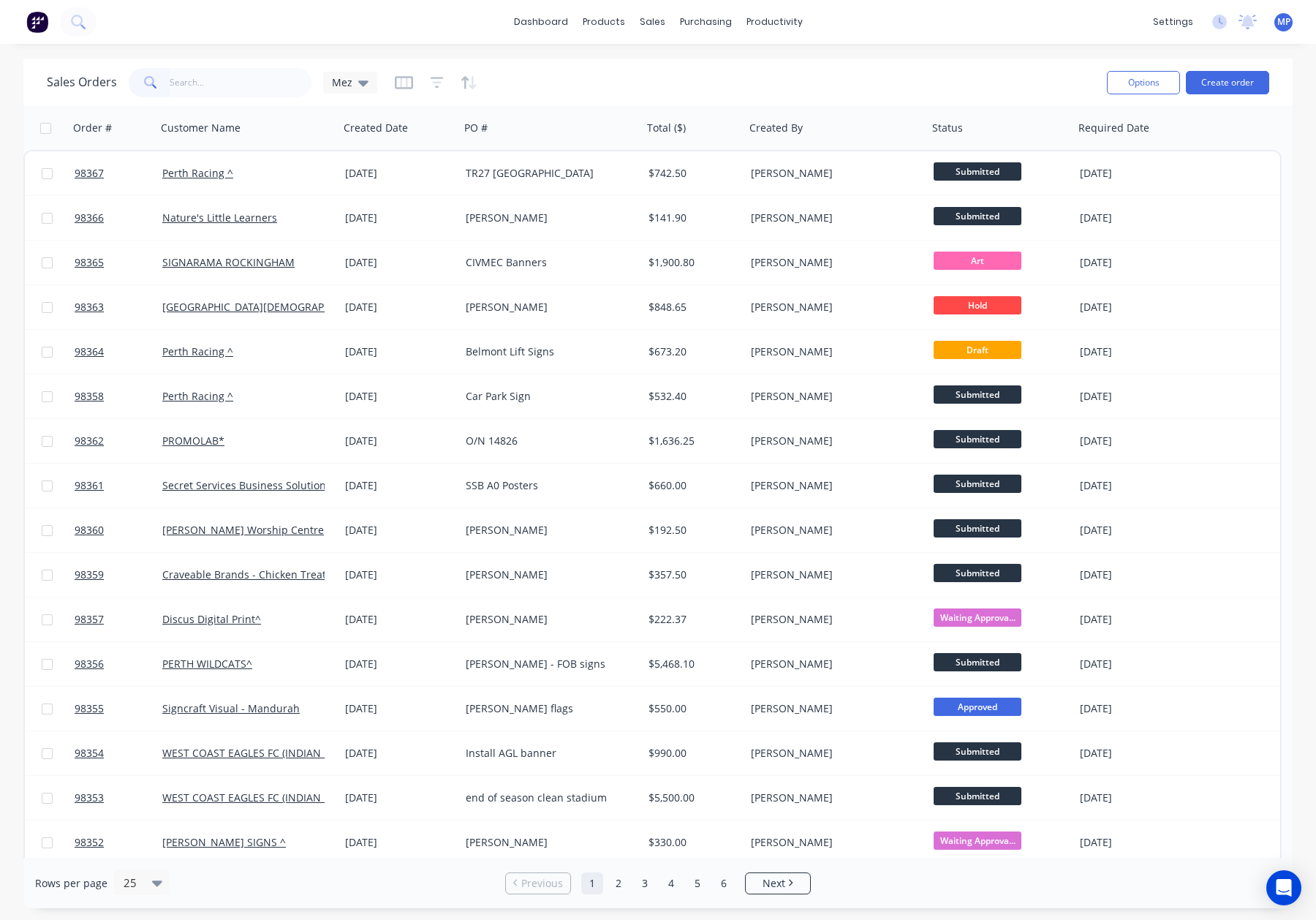
click at [419, 79] on div at bounding box center [437, 82] width 83 height 23
click at [435, 78] on icon "button" at bounding box center [437, 82] width 13 height 11
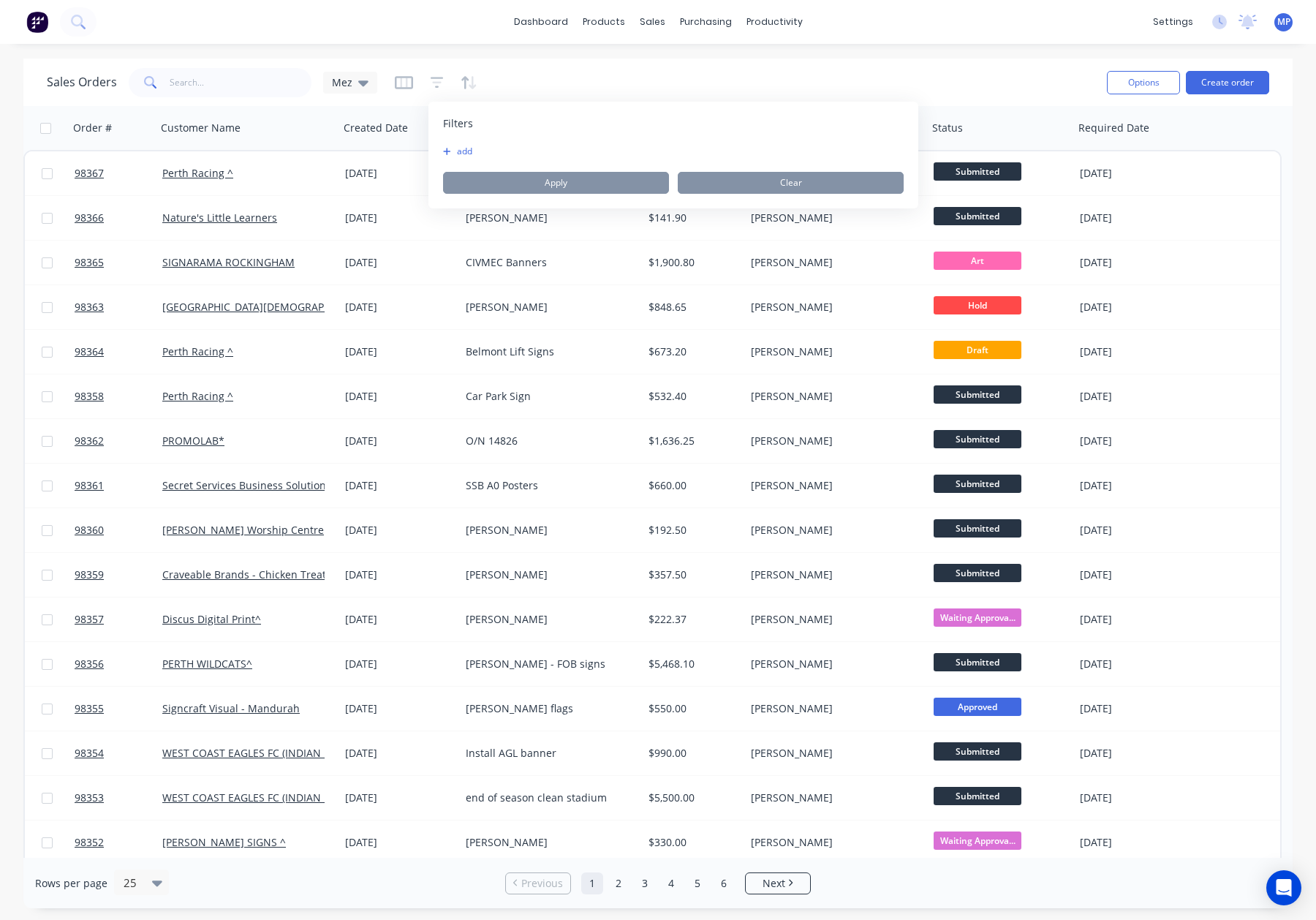
click at [464, 148] on button "add" at bounding box center [461, 152] width 36 height 12
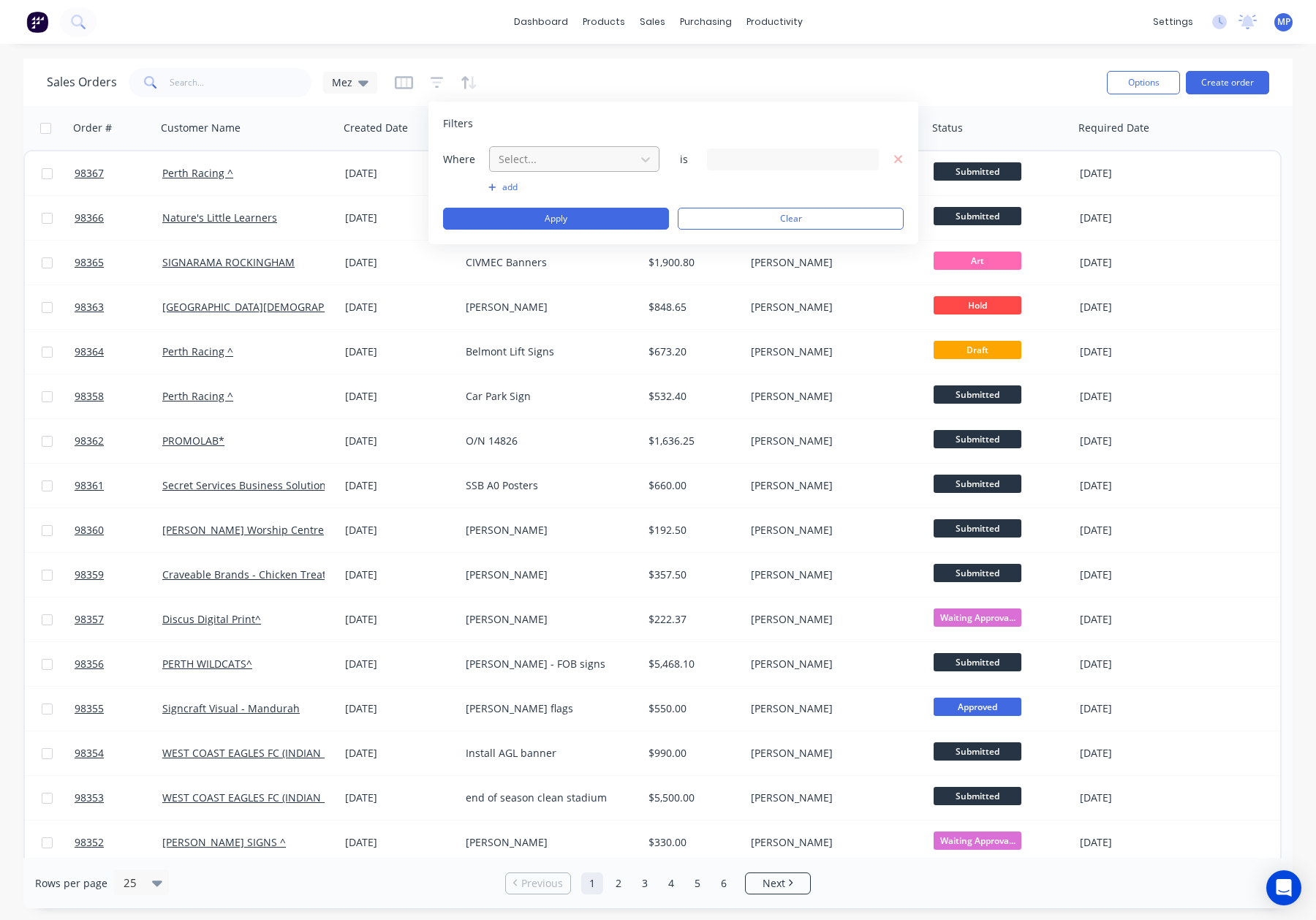
click at [538, 150] on div at bounding box center [563, 159] width 131 height 18
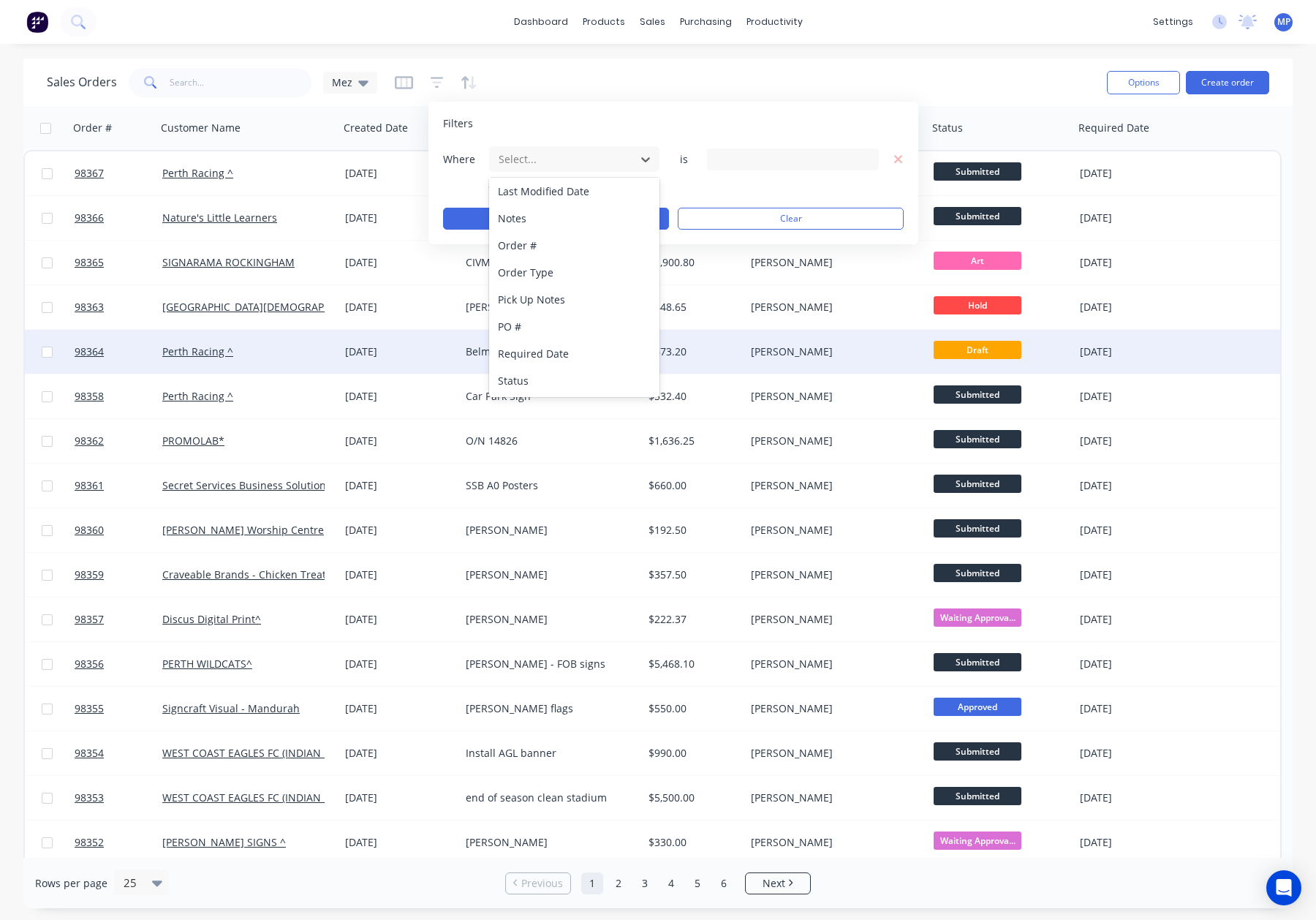
drag, startPoint x: 564, startPoint y: 375, endPoint x: 582, endPoint y: 367, distance: 19.7
click at [564, 375] on div "Status" at bounding box center [574, 380] width 170 height 27
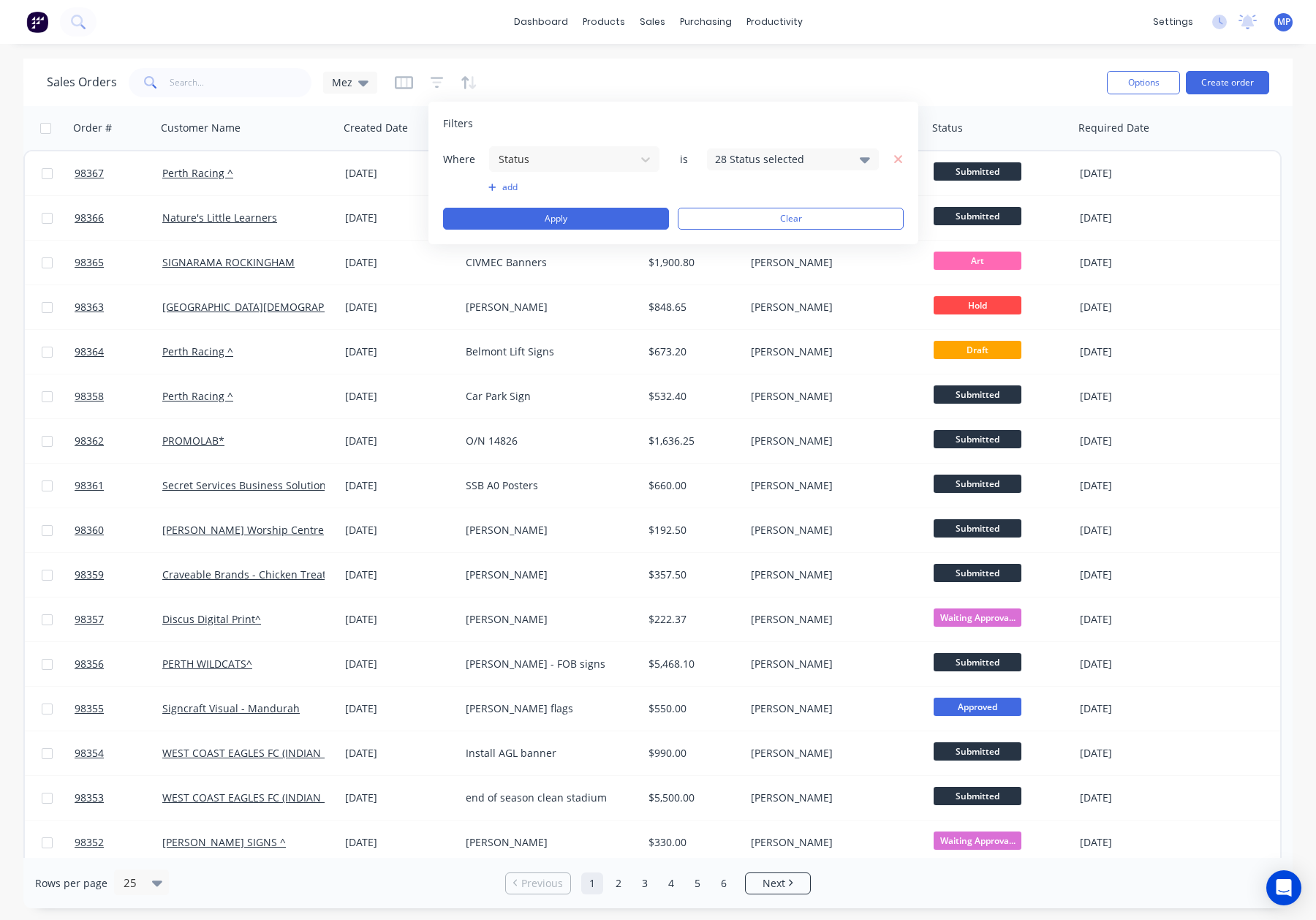
click at [765, 159] on div "28 Status selected" at bounding box center [781, 159] width 132 height 16
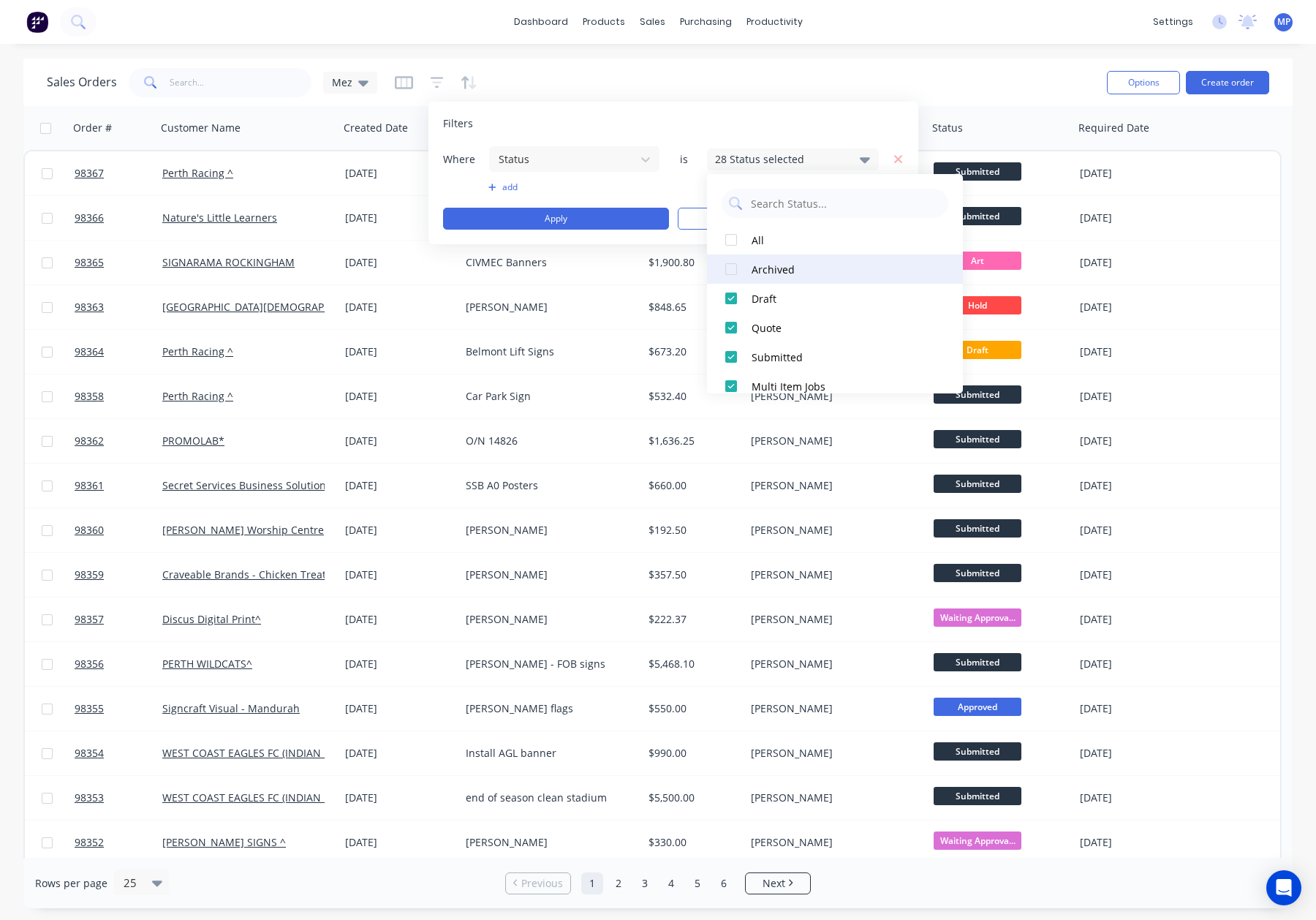
drag, startPoint x: 765, startPoint y: 272, endPoint x: 752, endPoint y: 270, distance: 13.2
click at [765, 272] on div "Archived" at bounding box center [839, 269] width 175 height 16
click at [592, 221] on button "Apply" at bounding box center [556, 218] width 226 height 22
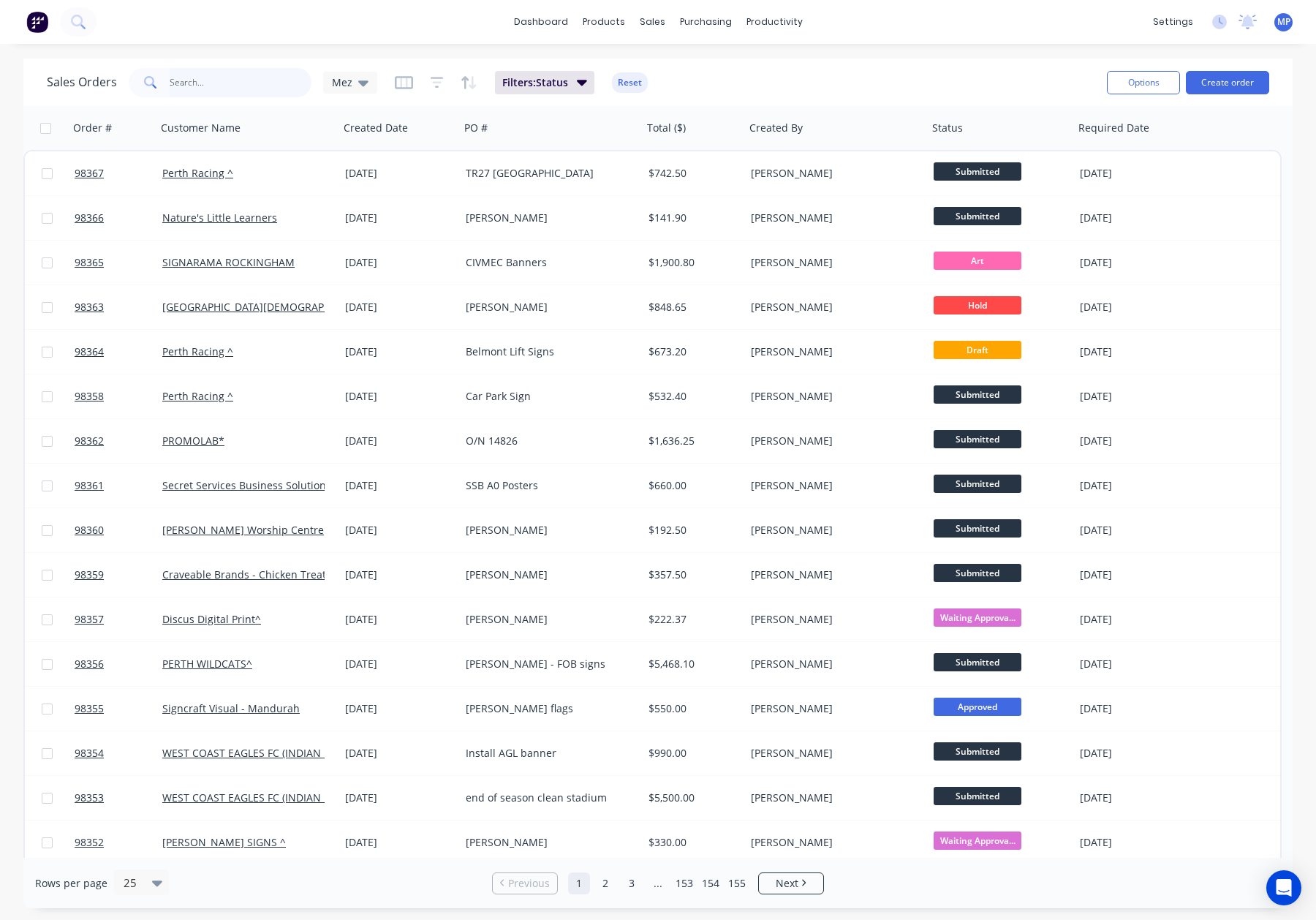
click at [209, 79] on input "text" at bounding box center [241, 83] width 142 height 29
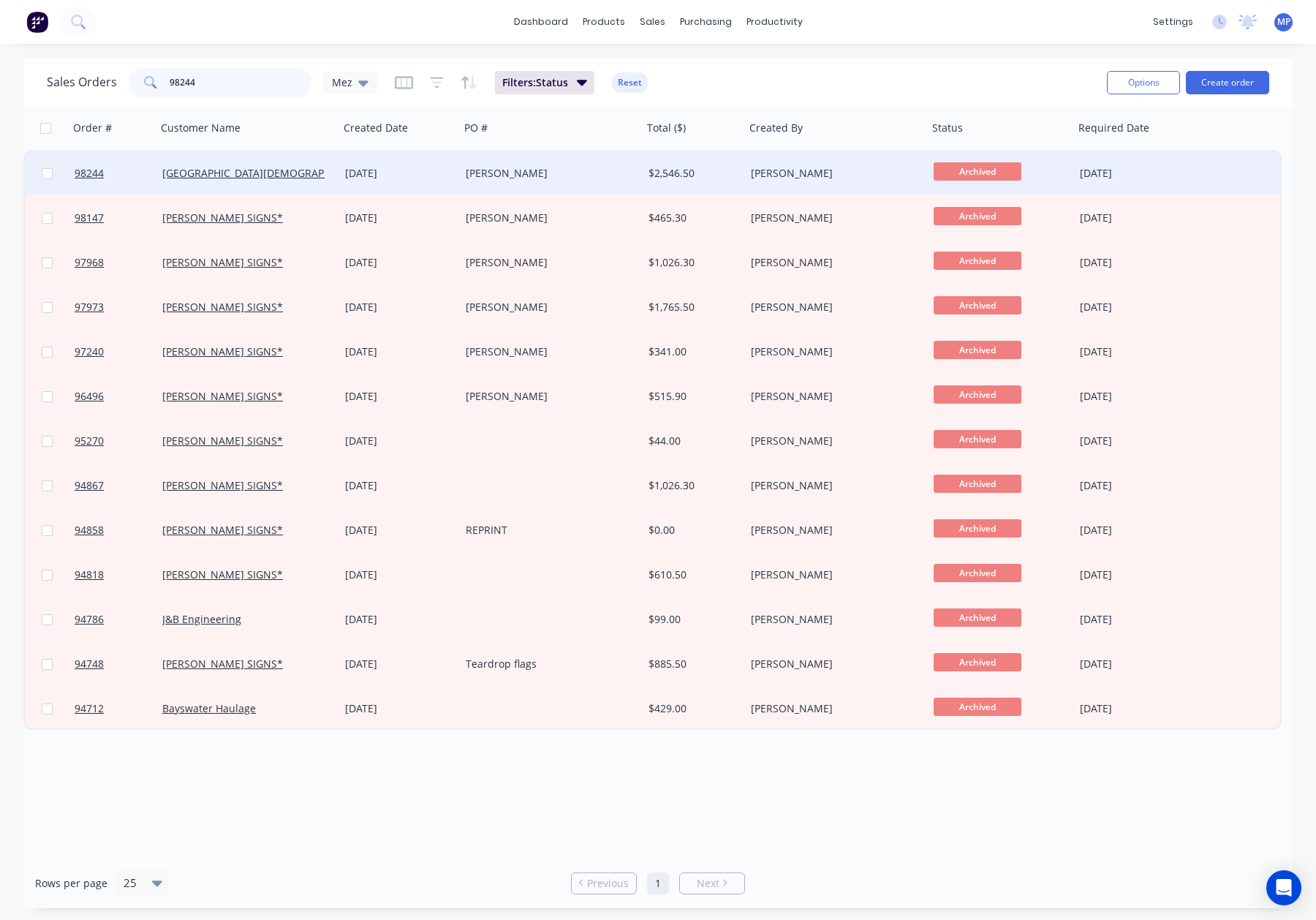
type input "98244"
click at [612, 174] on div "[PERSON_NAME]" at bounding box center [547, 173] width 162 height 15
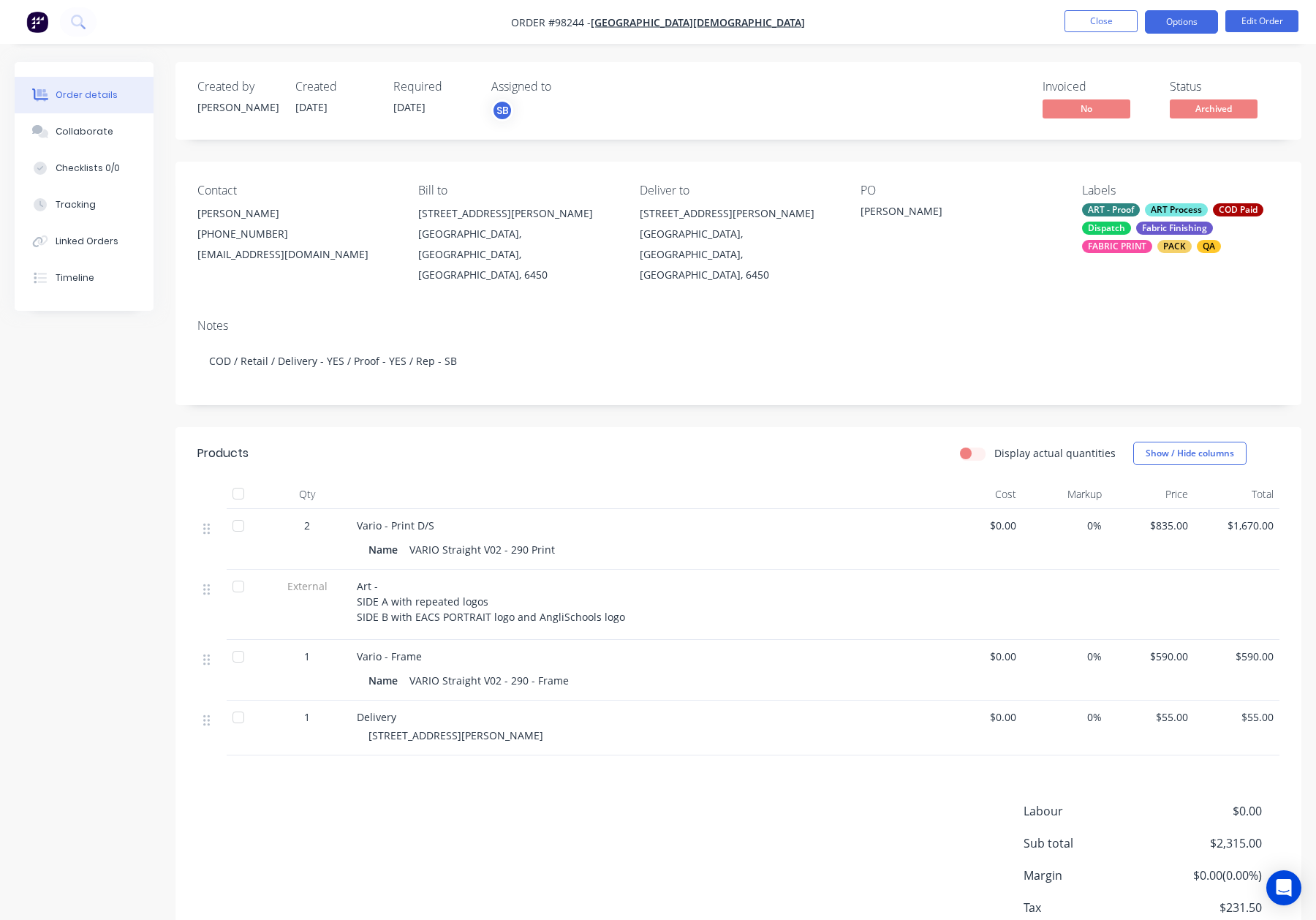
click at [1174, 32] on button "Options" at bounding box center [1181, 22] width 73 height 23
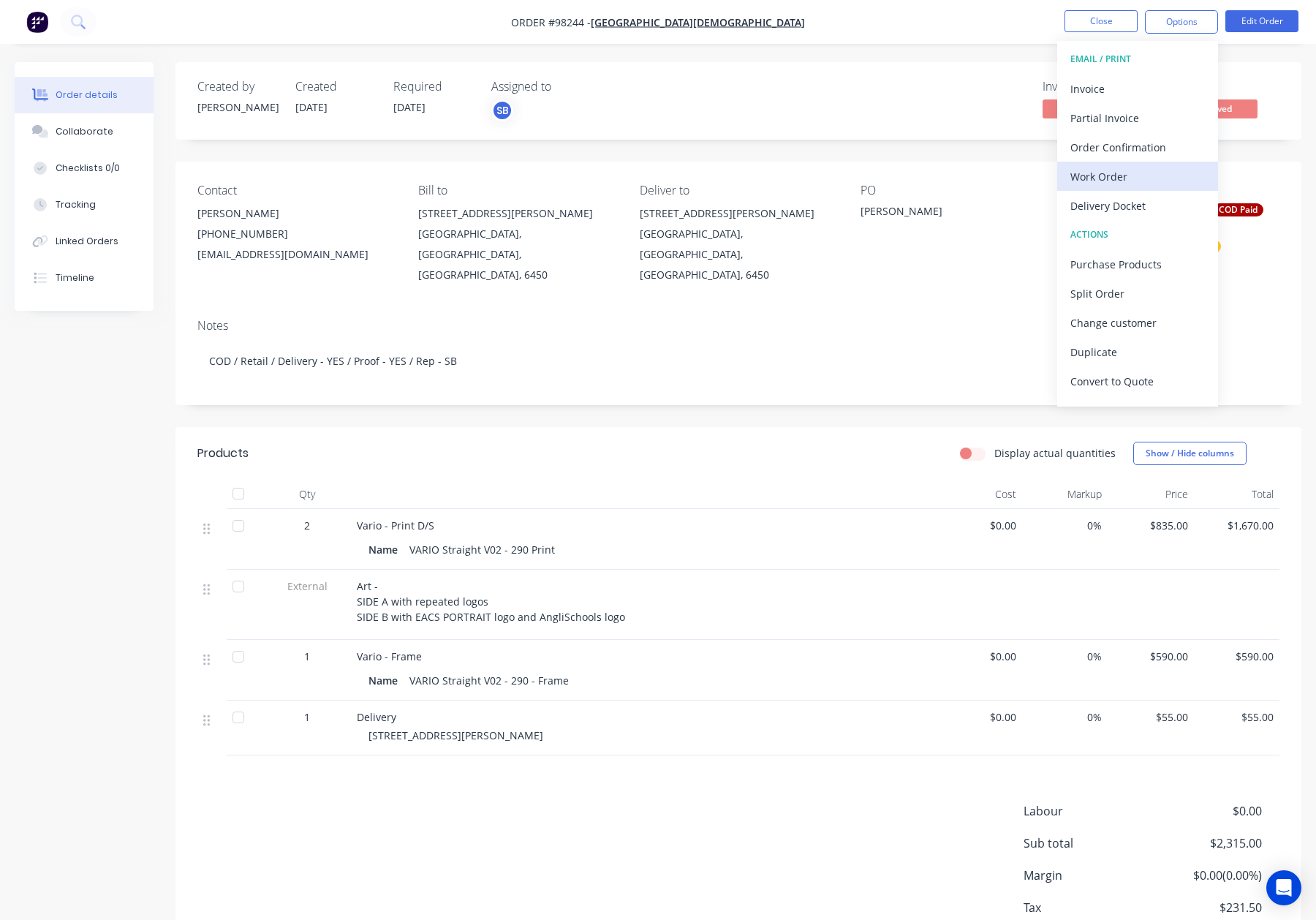
scroll to position [22, 0]
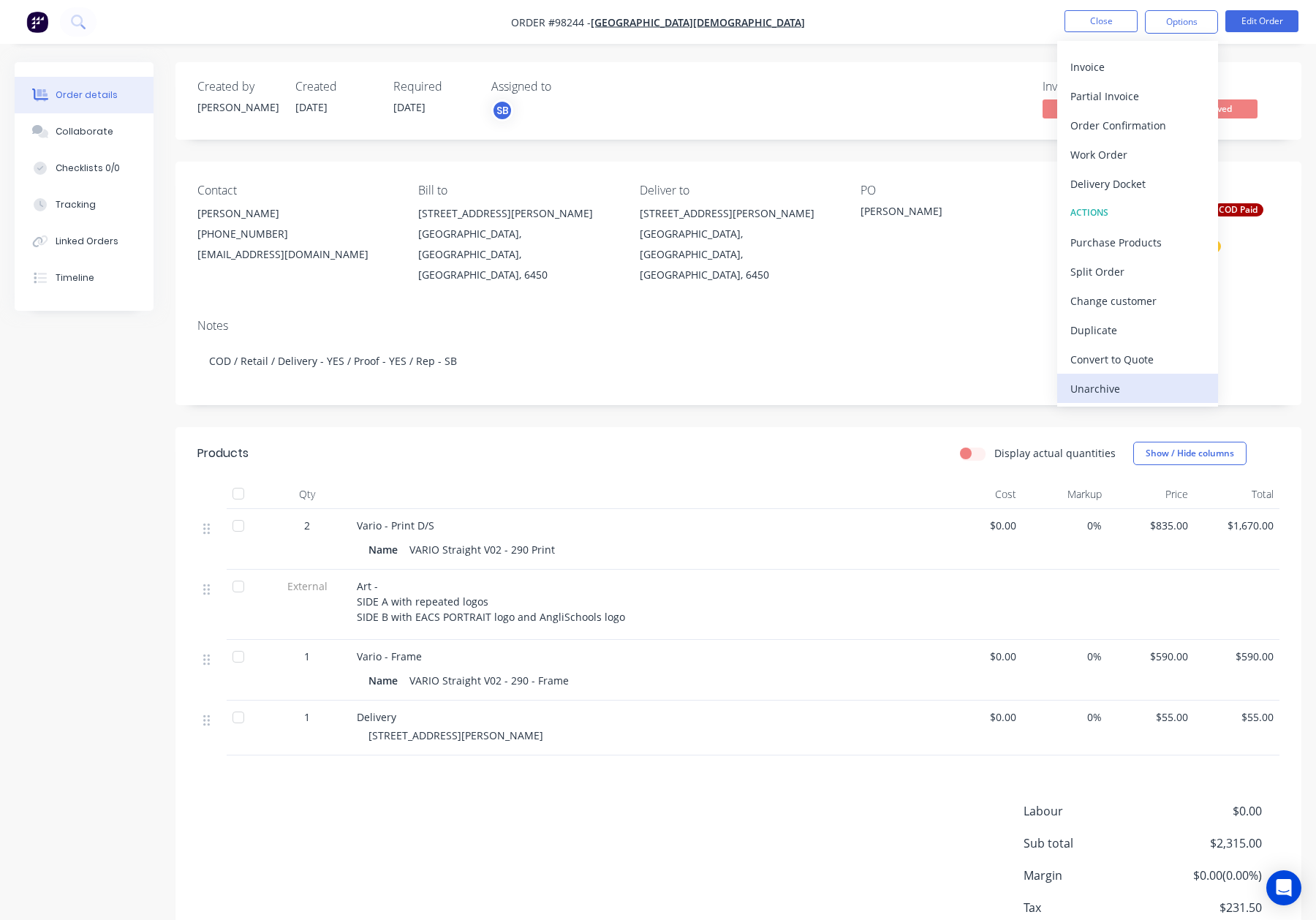
click at [1113, 388] on div "Unarchive" at bounding box center [1137, 388] width 135 height 22
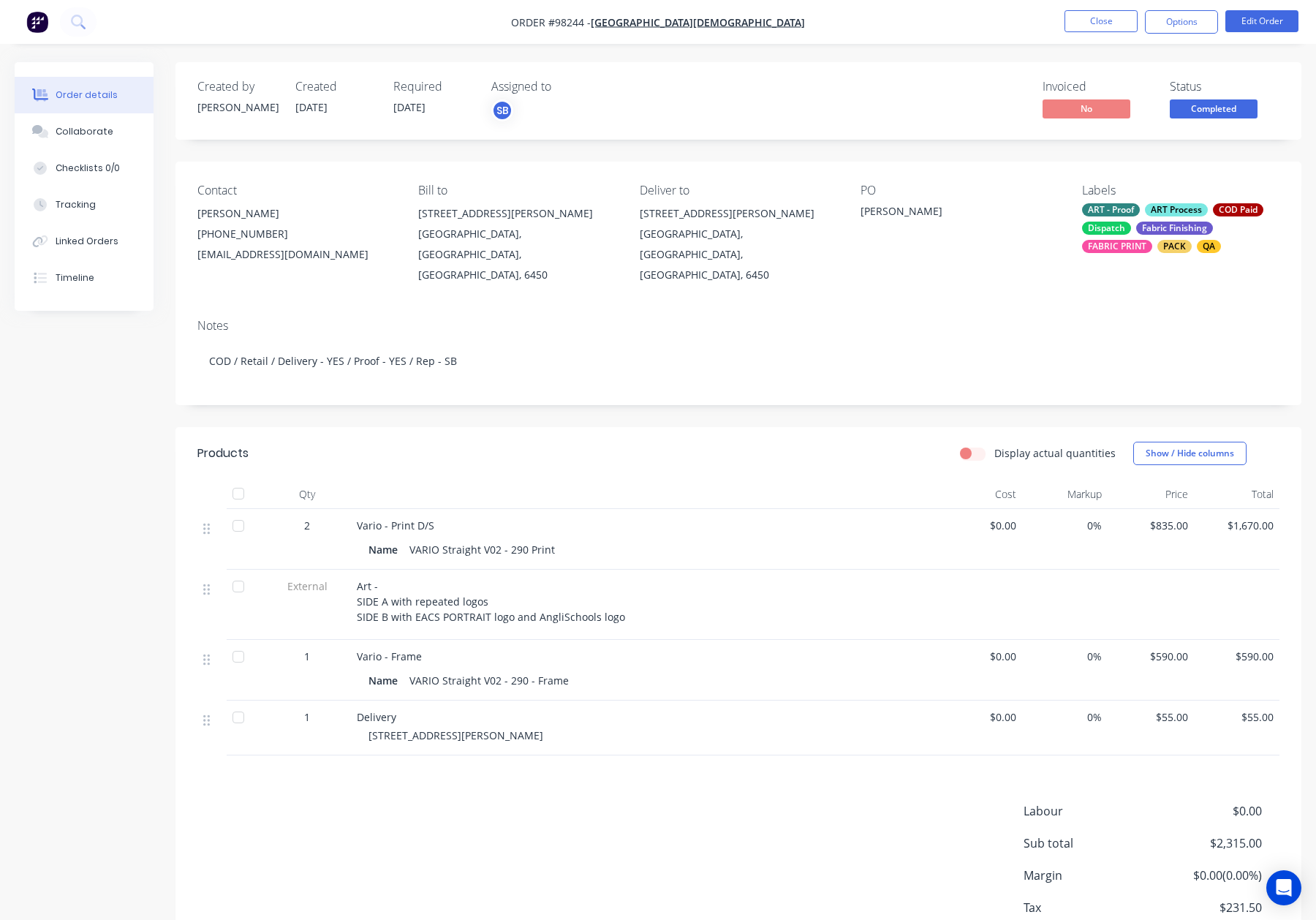
click at [1174, 210] on div "ART Process" at bounding box center [1176, 210] width 63 height 13
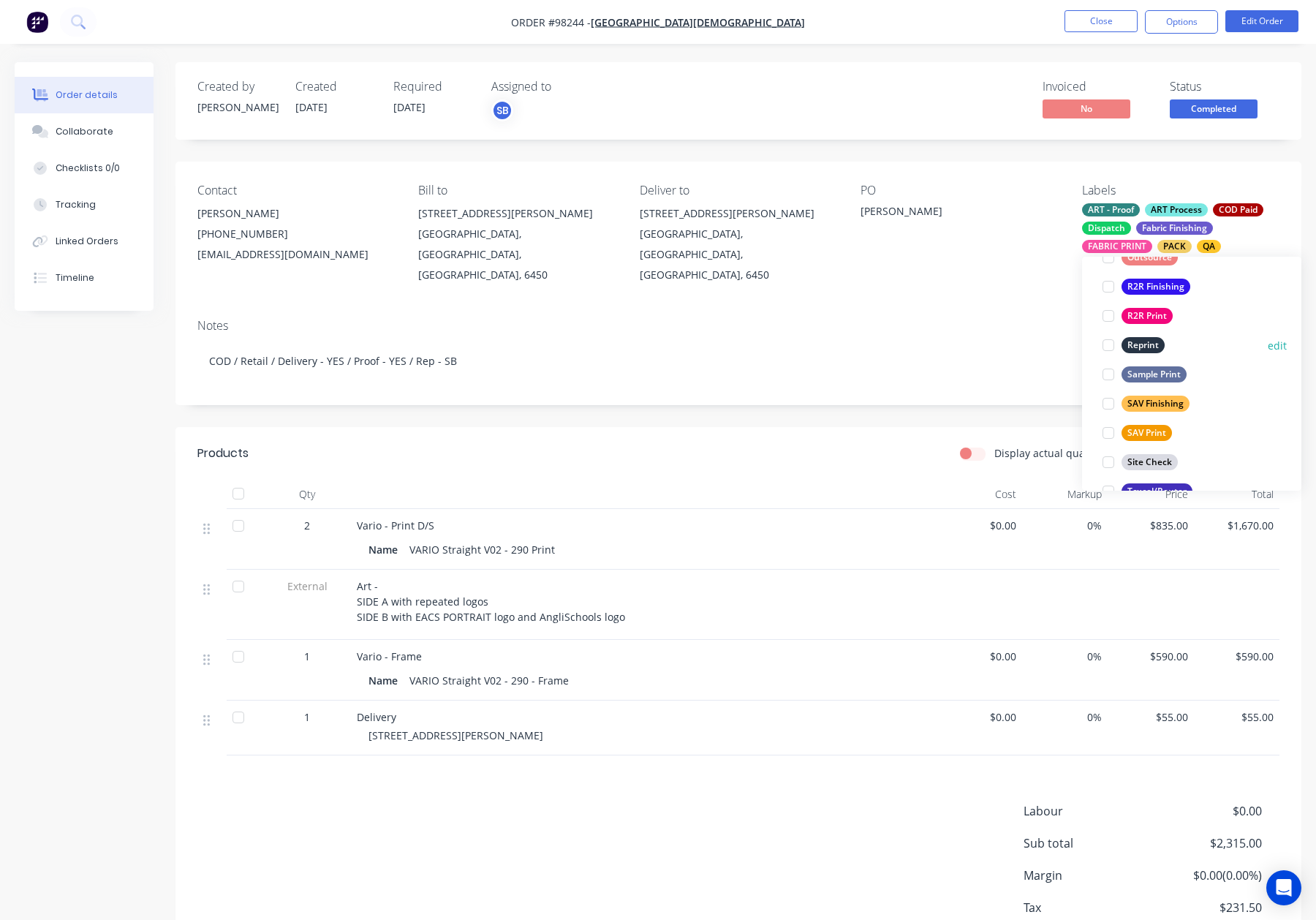
click at [1139, 339] on div "Reprint" at bounding box center [1143, 345] width 43 height 16
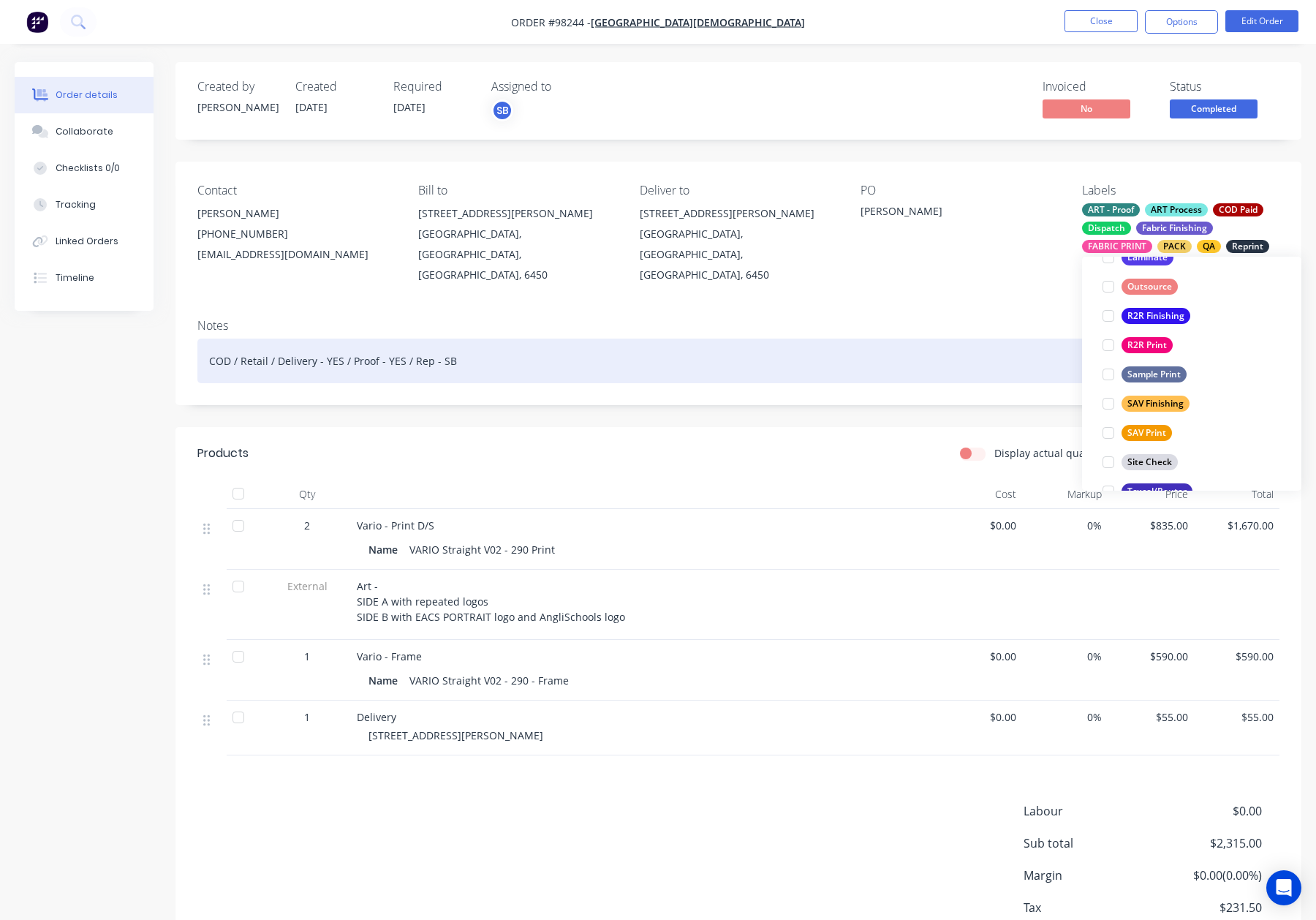
scroll to position [262, 0]
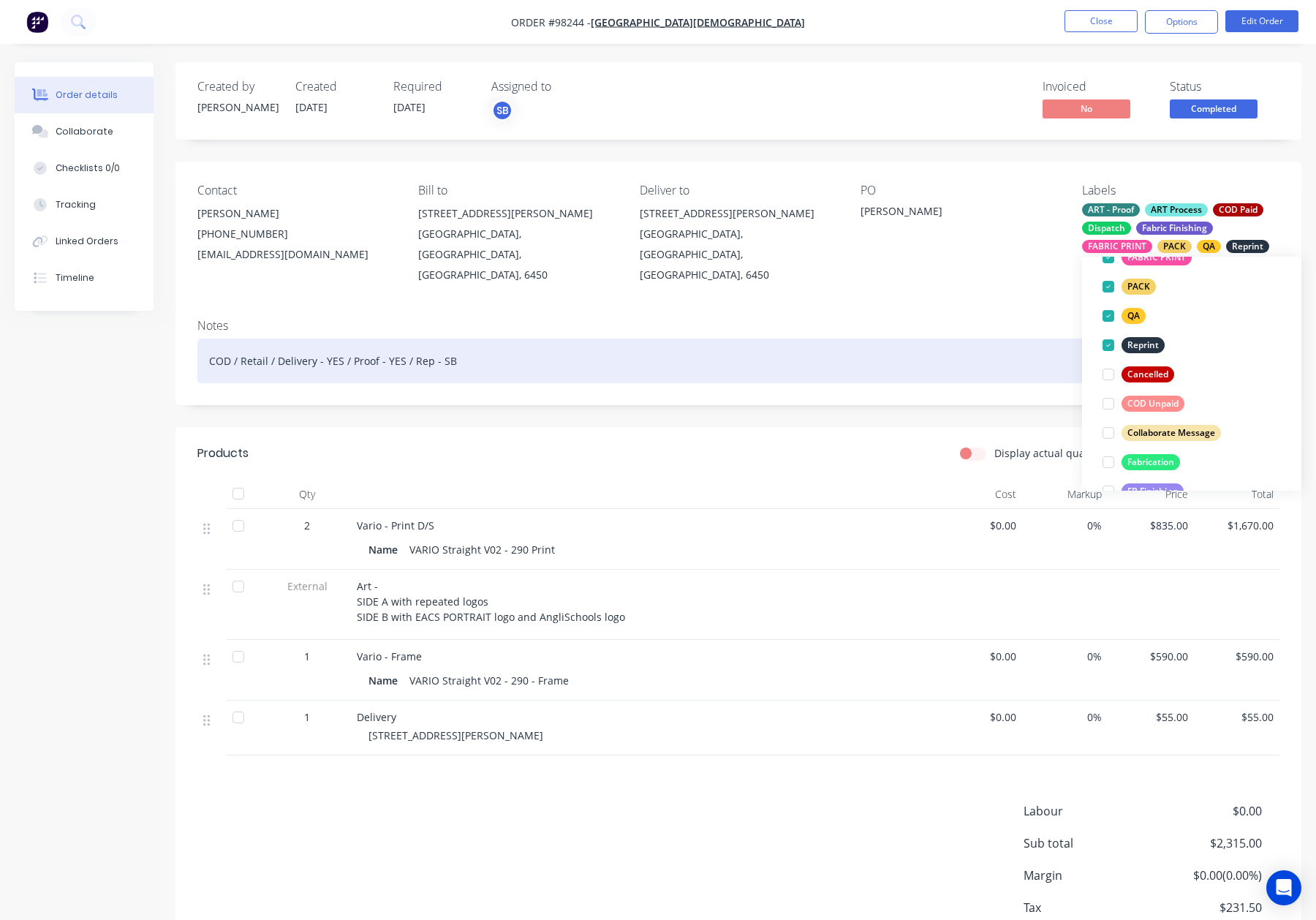
click at [1036, 338] on div "COD / Retail / Delivery - YES / Proof - YES / Rep - SB" at bounding box center [739, 361] width 1082 height 45
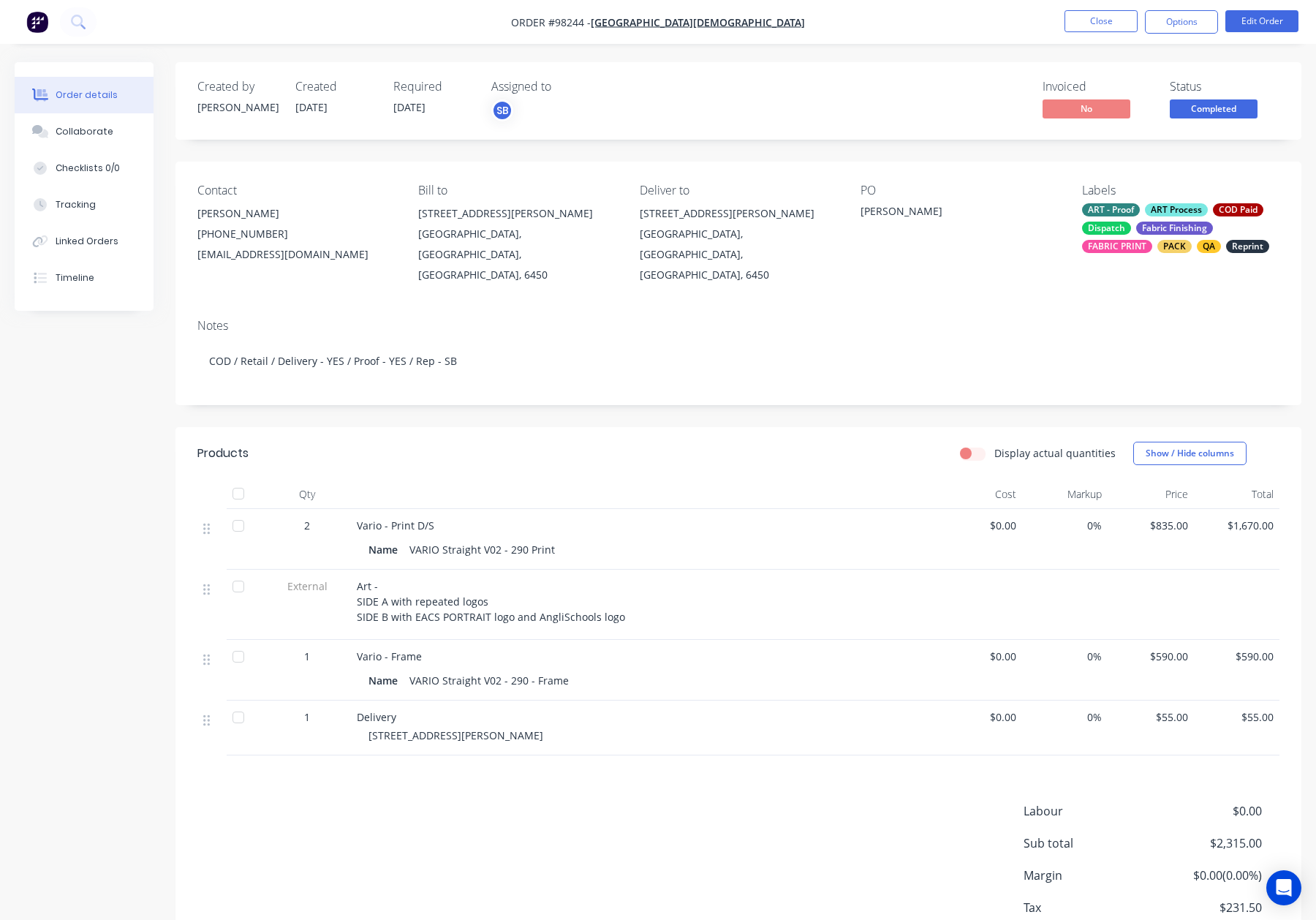
click at [1213, 104] on span "Completed" at bounding box center [1214, 108] width 88 height 18
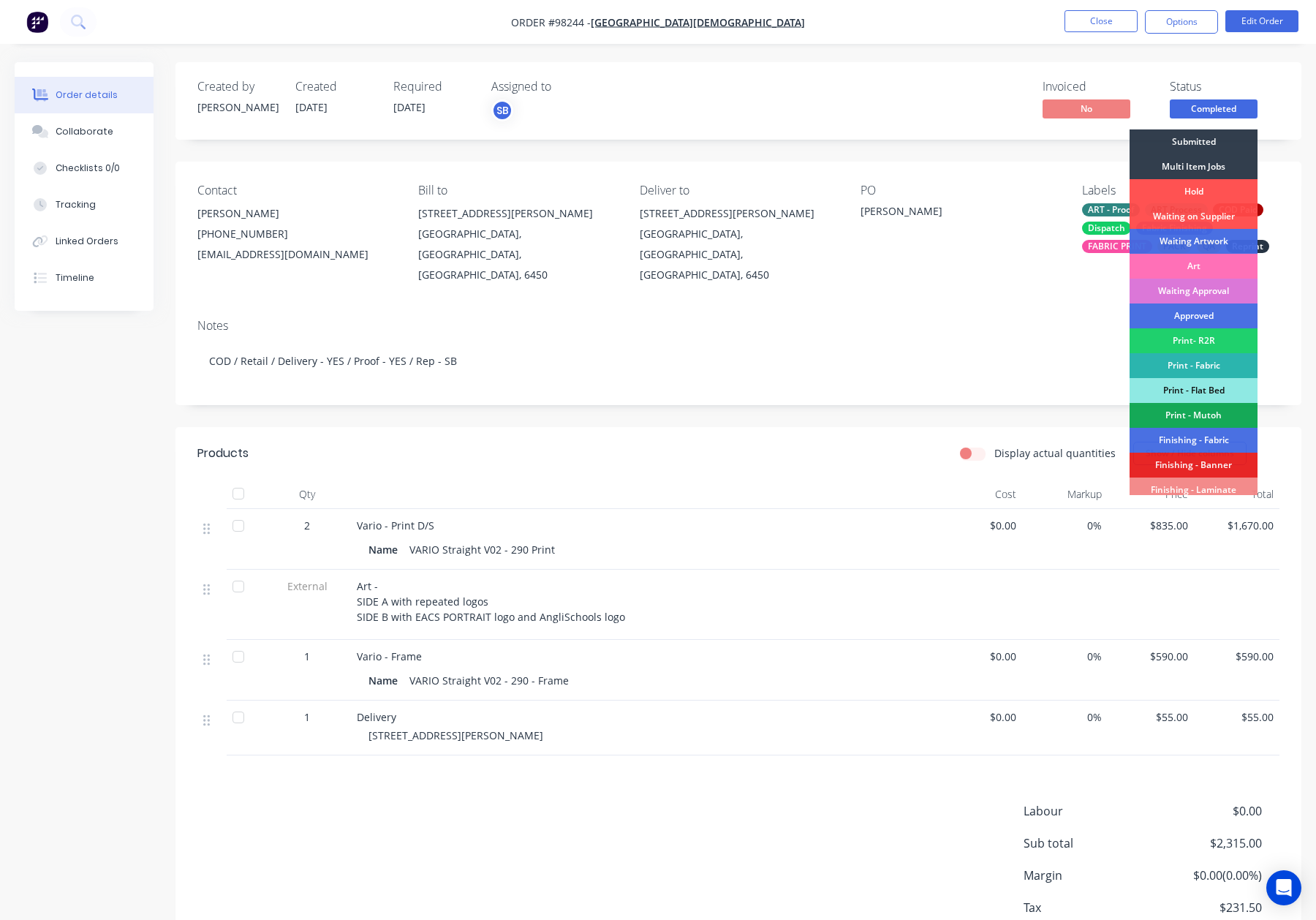
click at [1200, 246] on div "Waiting Artwork" at bounding box center [1193, 241] width 128 height 25
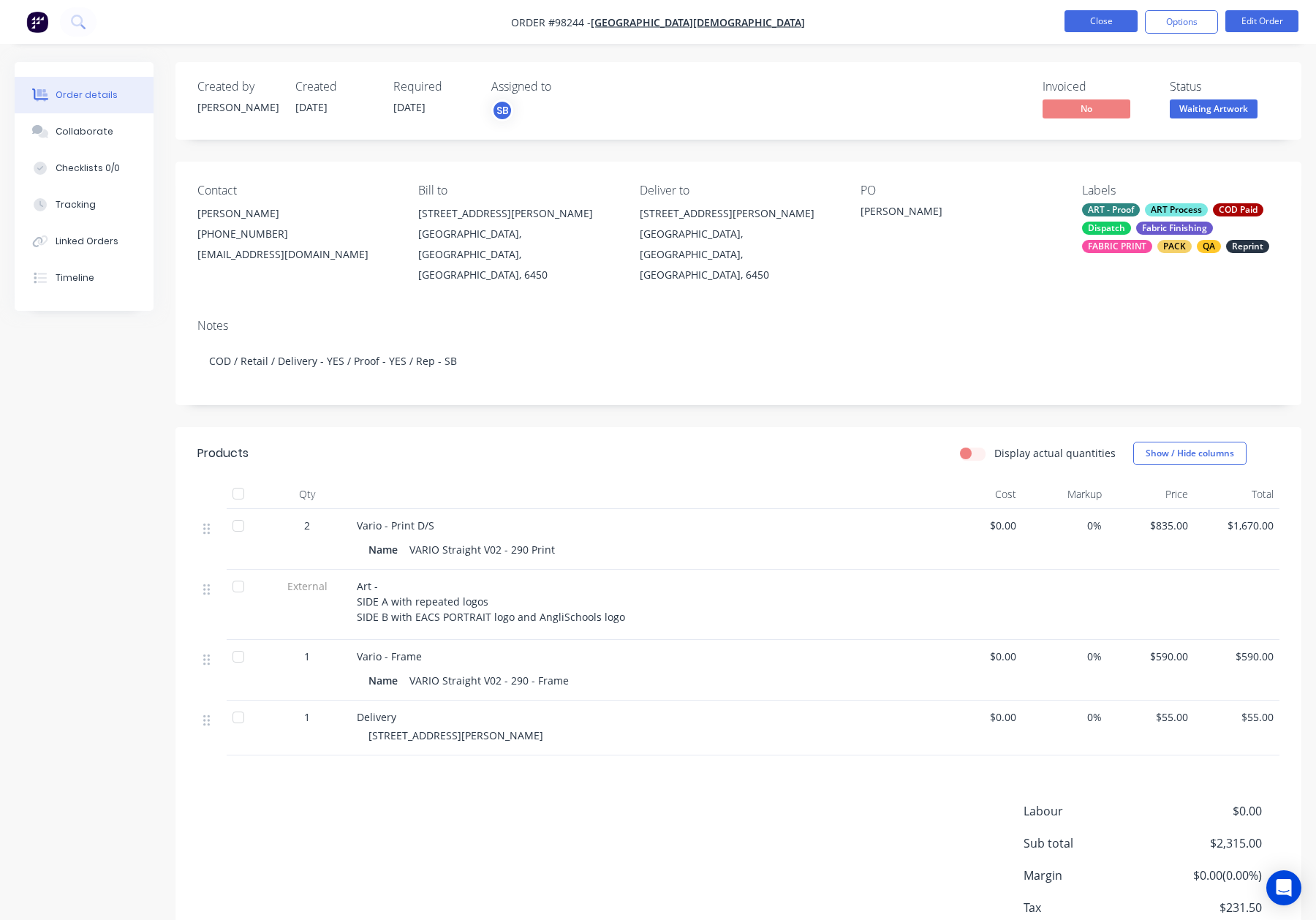
click at [1082, 19] on button "Close" at bounding box center [1101, 21] width 73 height 22
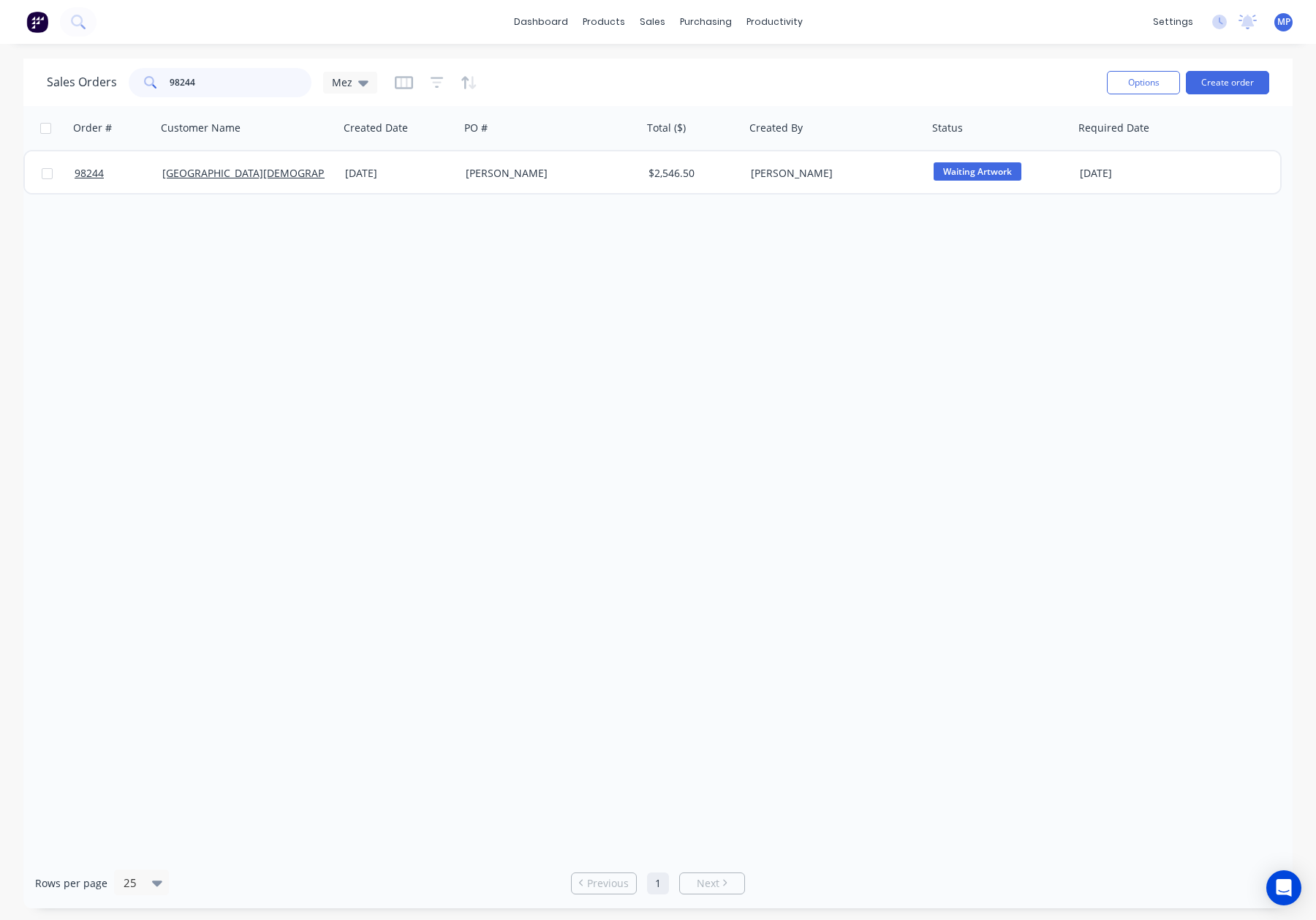
drag, startPoint x: 242, startPoint y: 79, endPoint x: 117, endPoint y: 79, distance: 125.0
click at [117, 79] on div "Sales Orders 98244 Mez" at bounding box center [211, 83] width 331 height 29
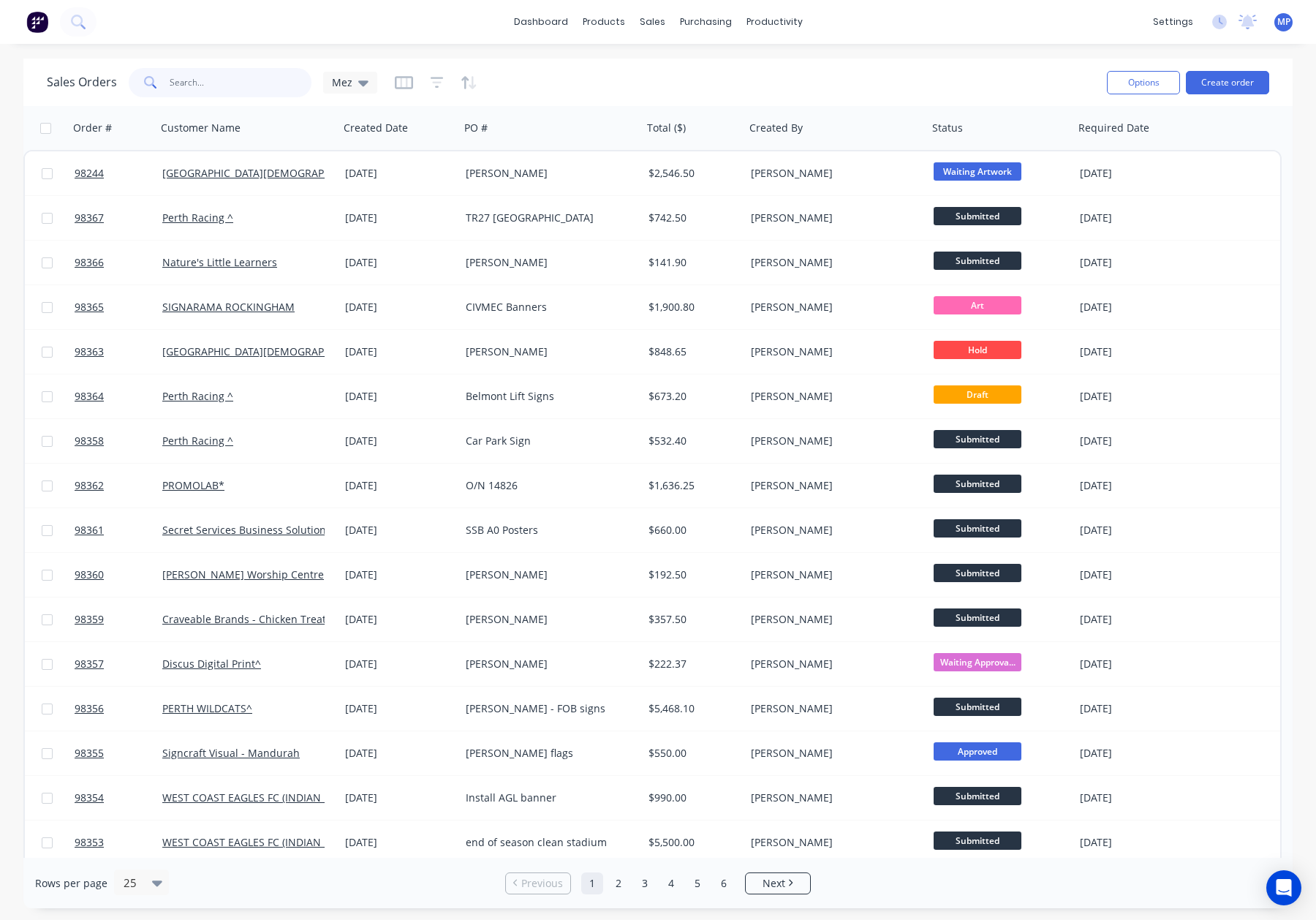
click at [198, 85] on input "text" at bounding box center [241, 83] width 142 height 29
type input "98364"
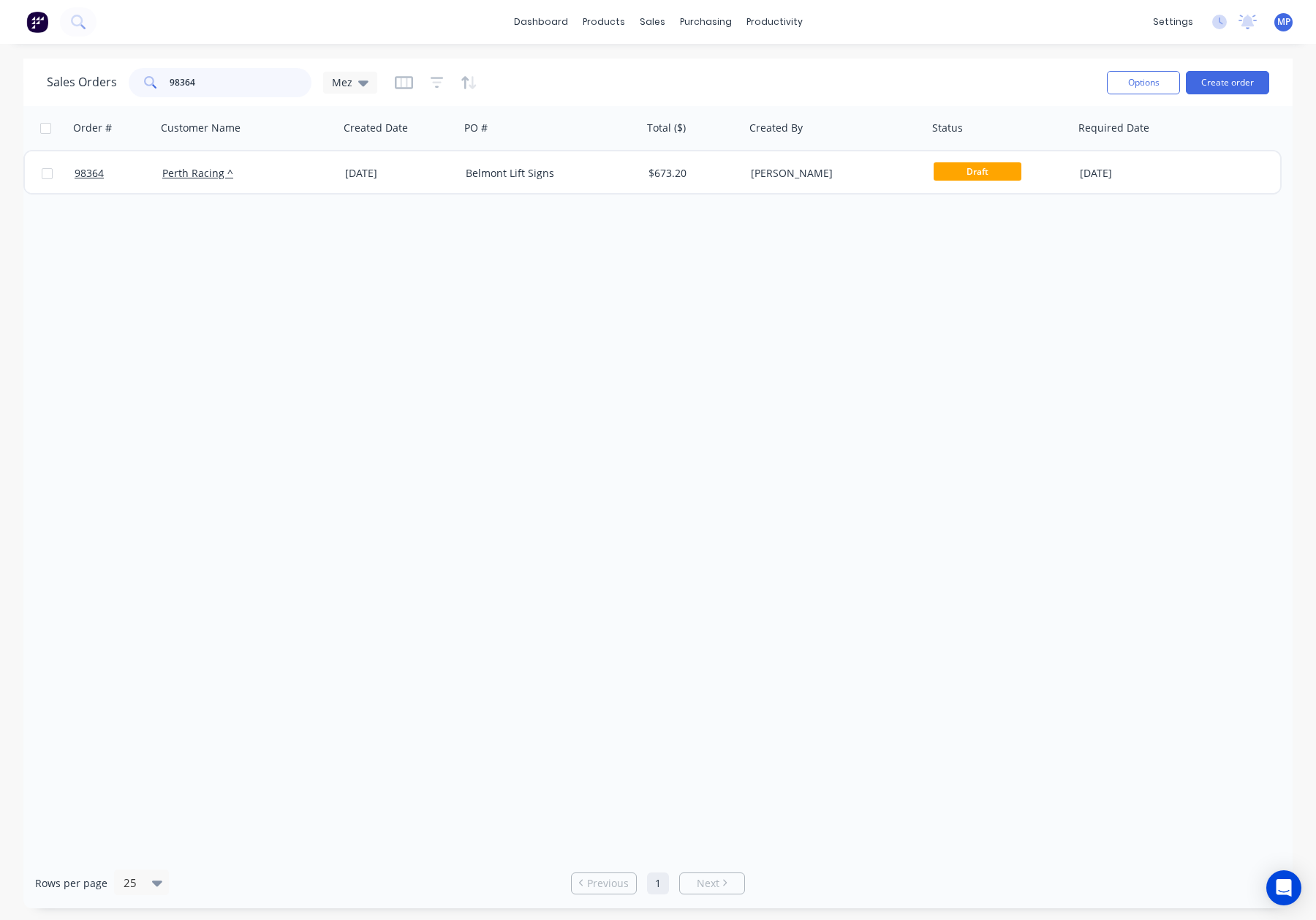
click at [232, 85] on input "98364" at bounding box center [241, 83] width 142 height 29
click at [147, 82] on div "98364" at bounding box center [220, 83] width 183 height 29
click at [697, 87] on div "Sales Orders Mez" at bounding box center [570, 83] width 1048 height 36
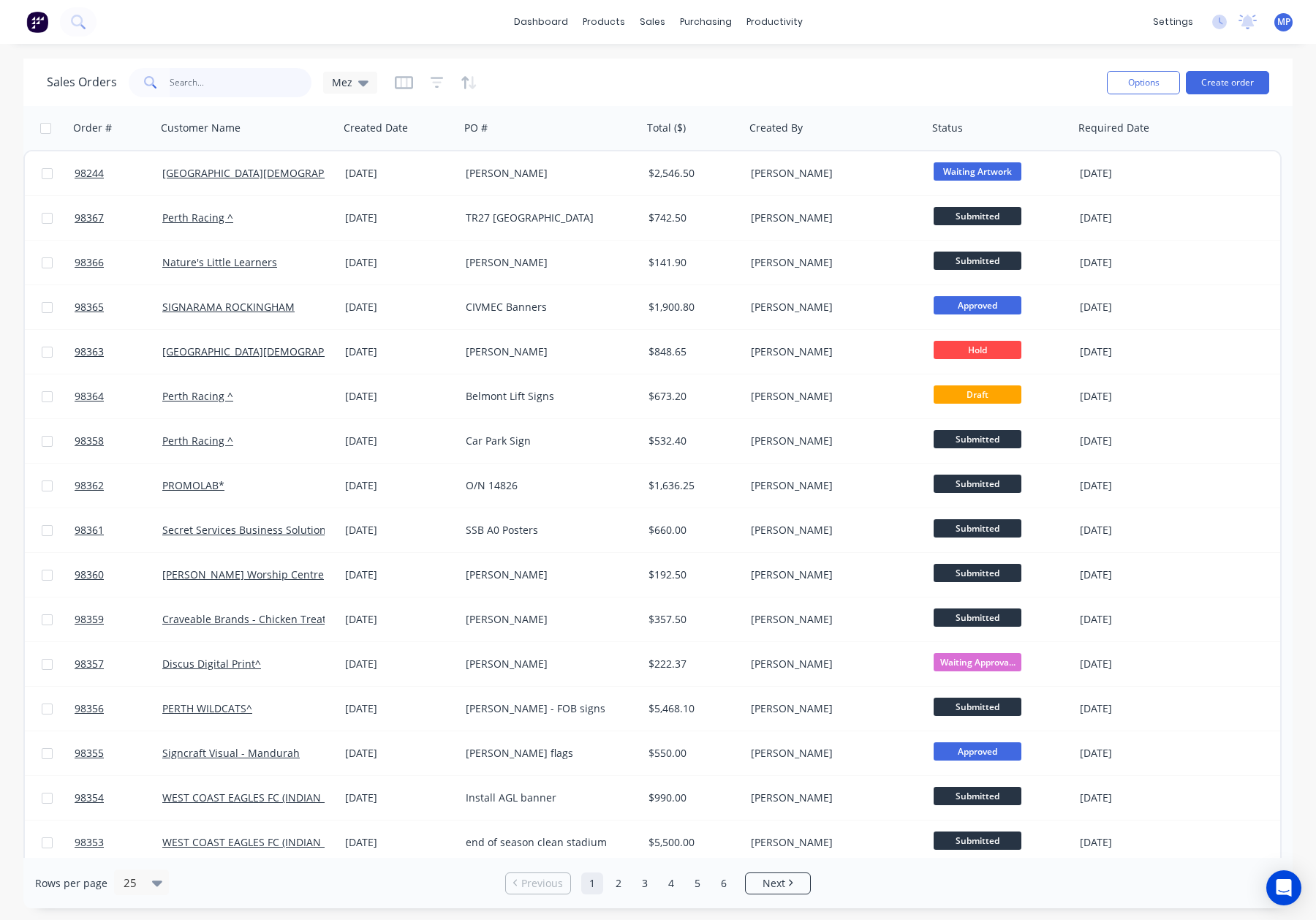
click at [188, 84] on input "text" at bounding box center [241, 83] width 142 height 29
type input "98243"
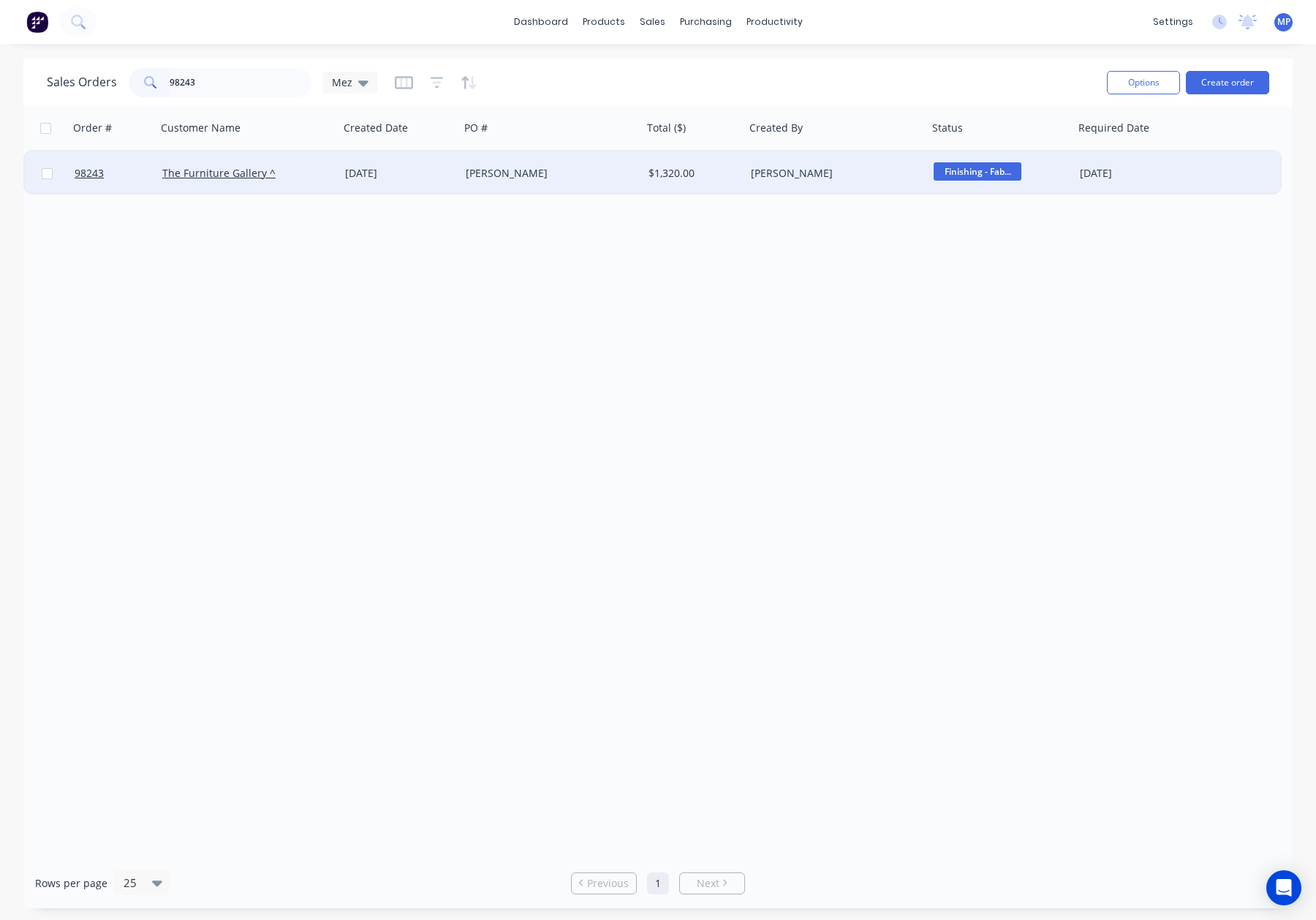
click at [313, 174] on div "The Furniture Gallery ^" at bounding box center [243, 173] width 162 height 15
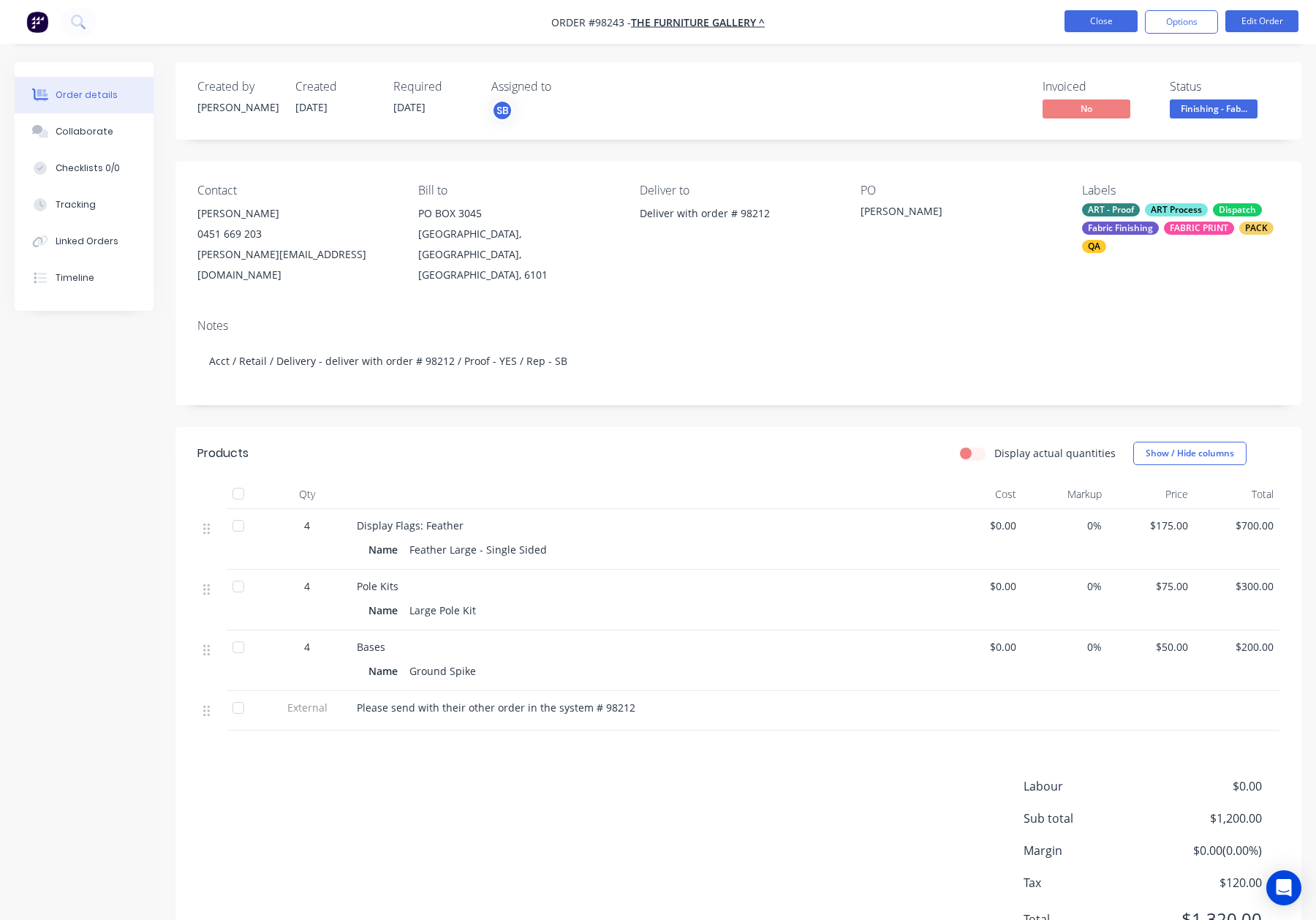
click at [1108, 27] on button "Close" at bounding box center [1101, 21] width 73 height 22
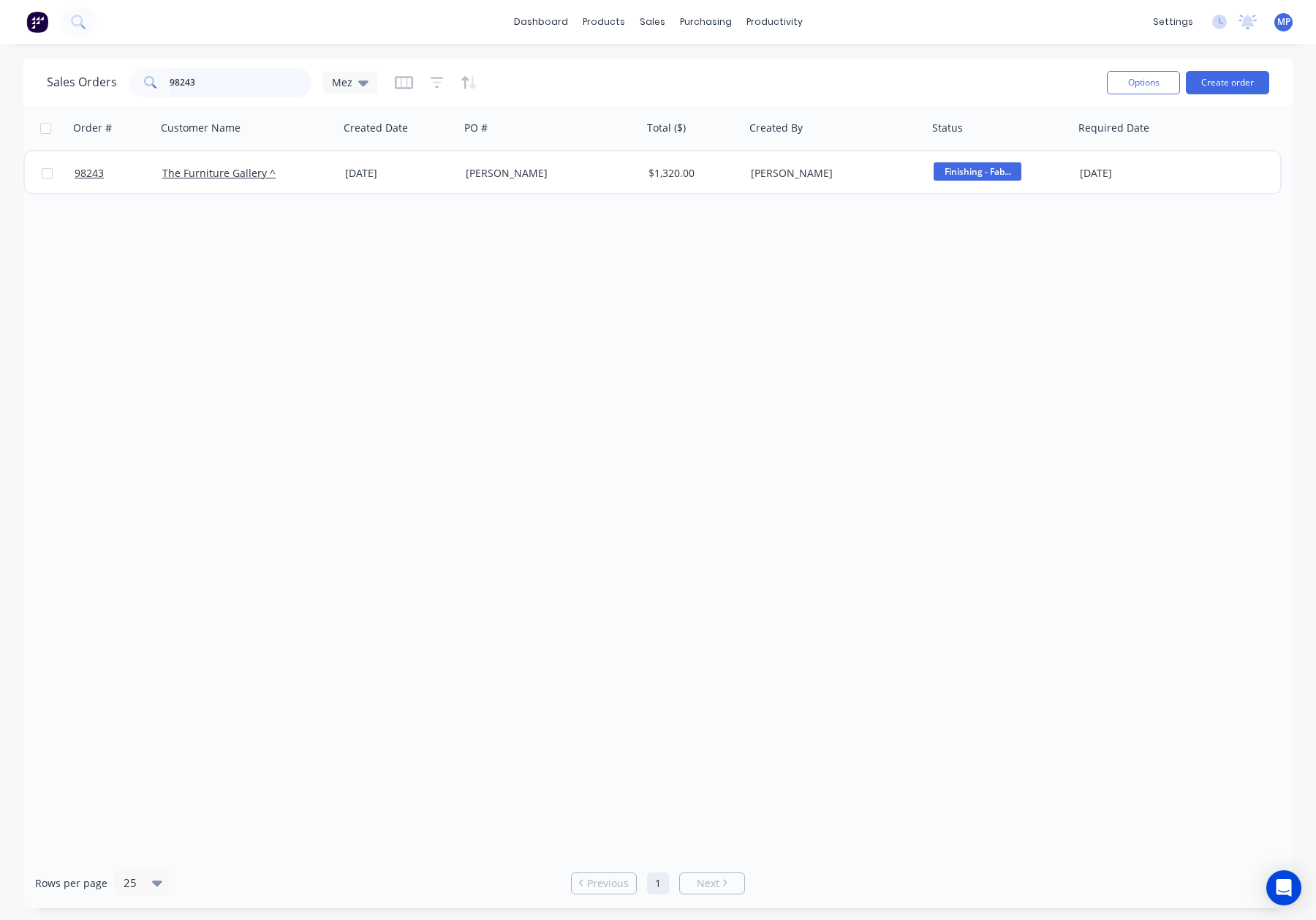
click at [237, 90] on input "98243" at bounding box center [241, 83] width 142 height 29
drag, startPoint x: 275, startPoint y: 84, endPoint x: 211, endPoint y: 85, distance: 64.0
click at [143, 89] on div "98243" at bounding box center [220, 83] width 183 height 29
type input "9"
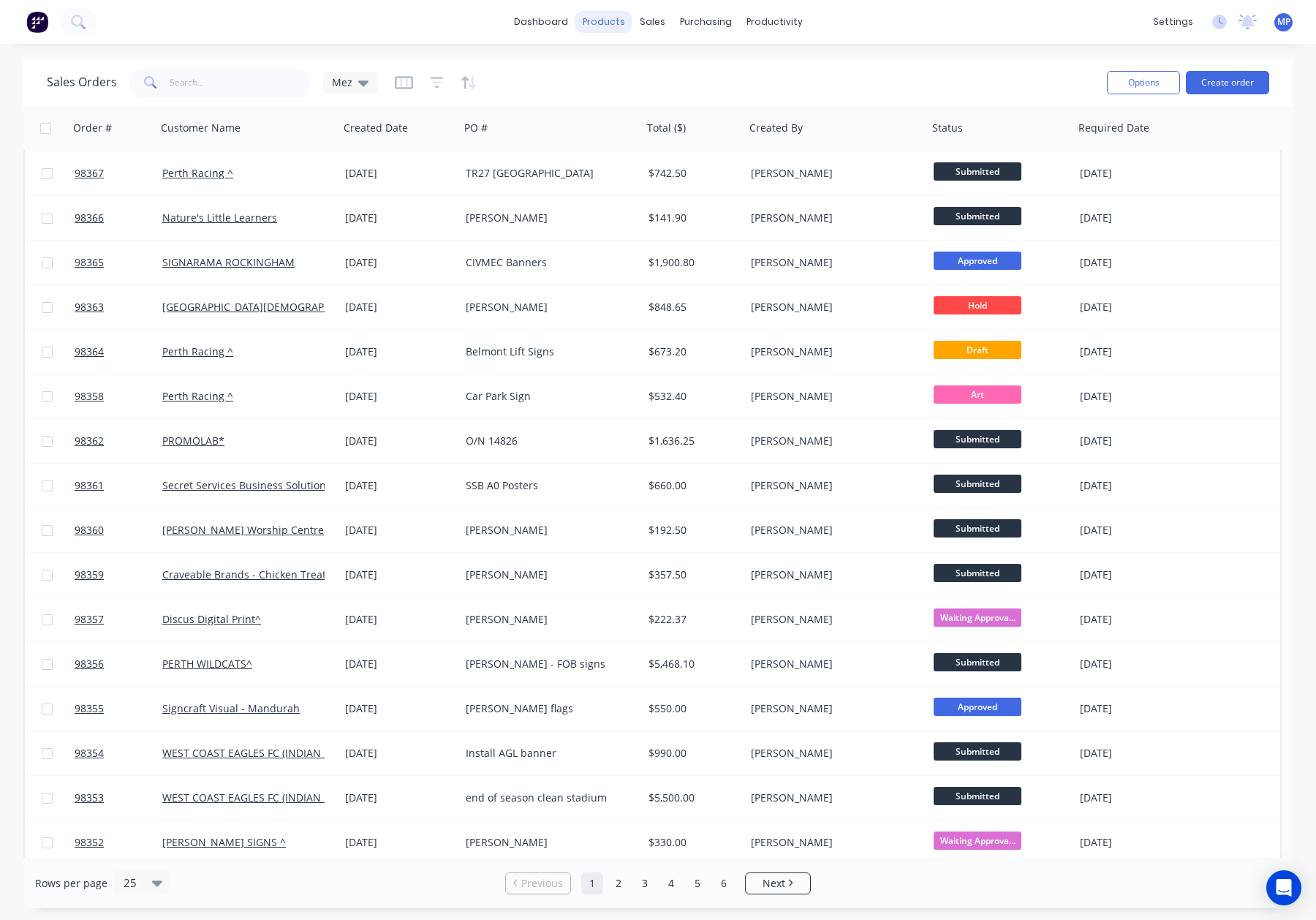
scroll to position [47, 0]
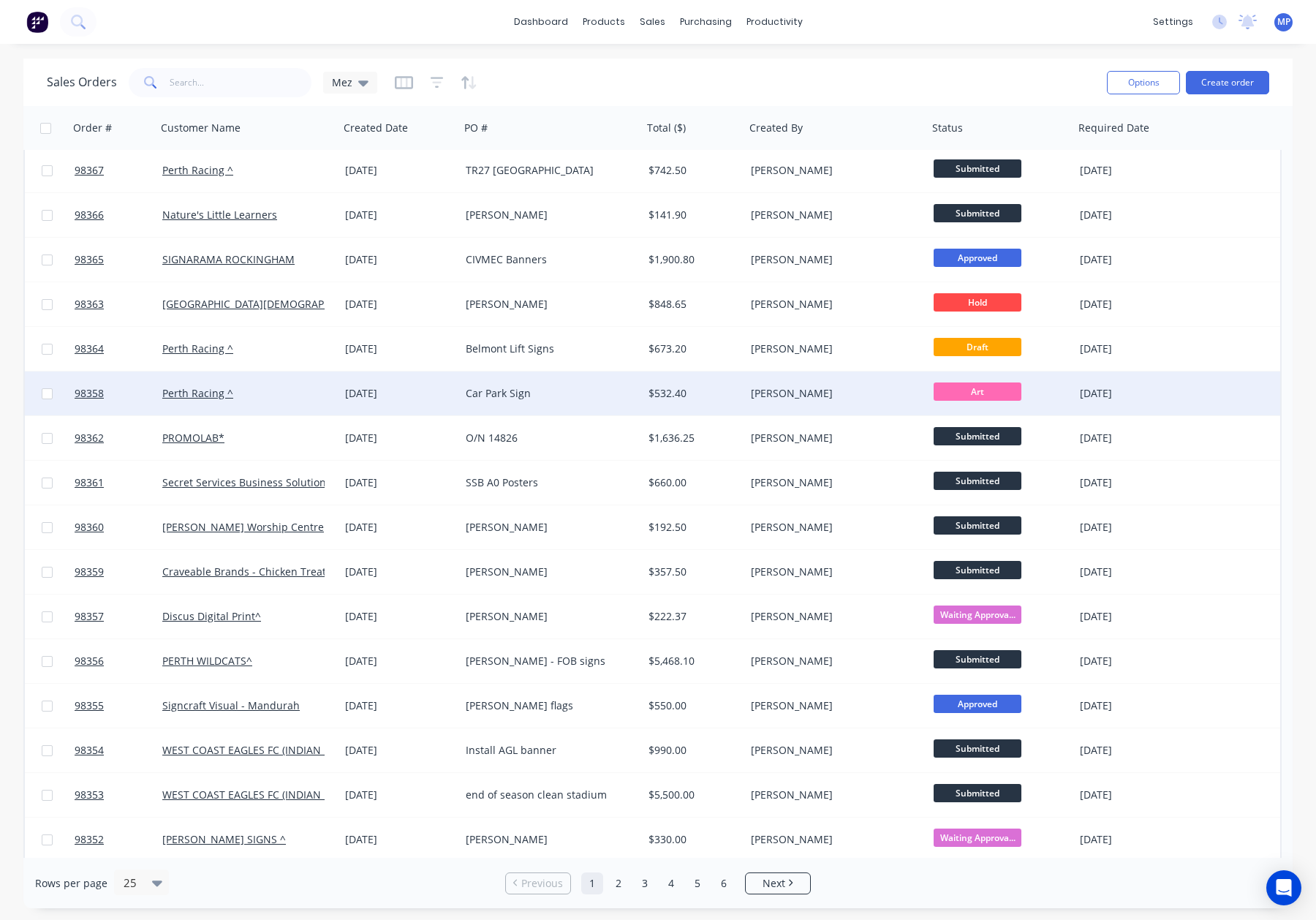
click at [831, 391] on div "[PERSON_NAME]" at bounding box center [832, 393] width 162 height 15
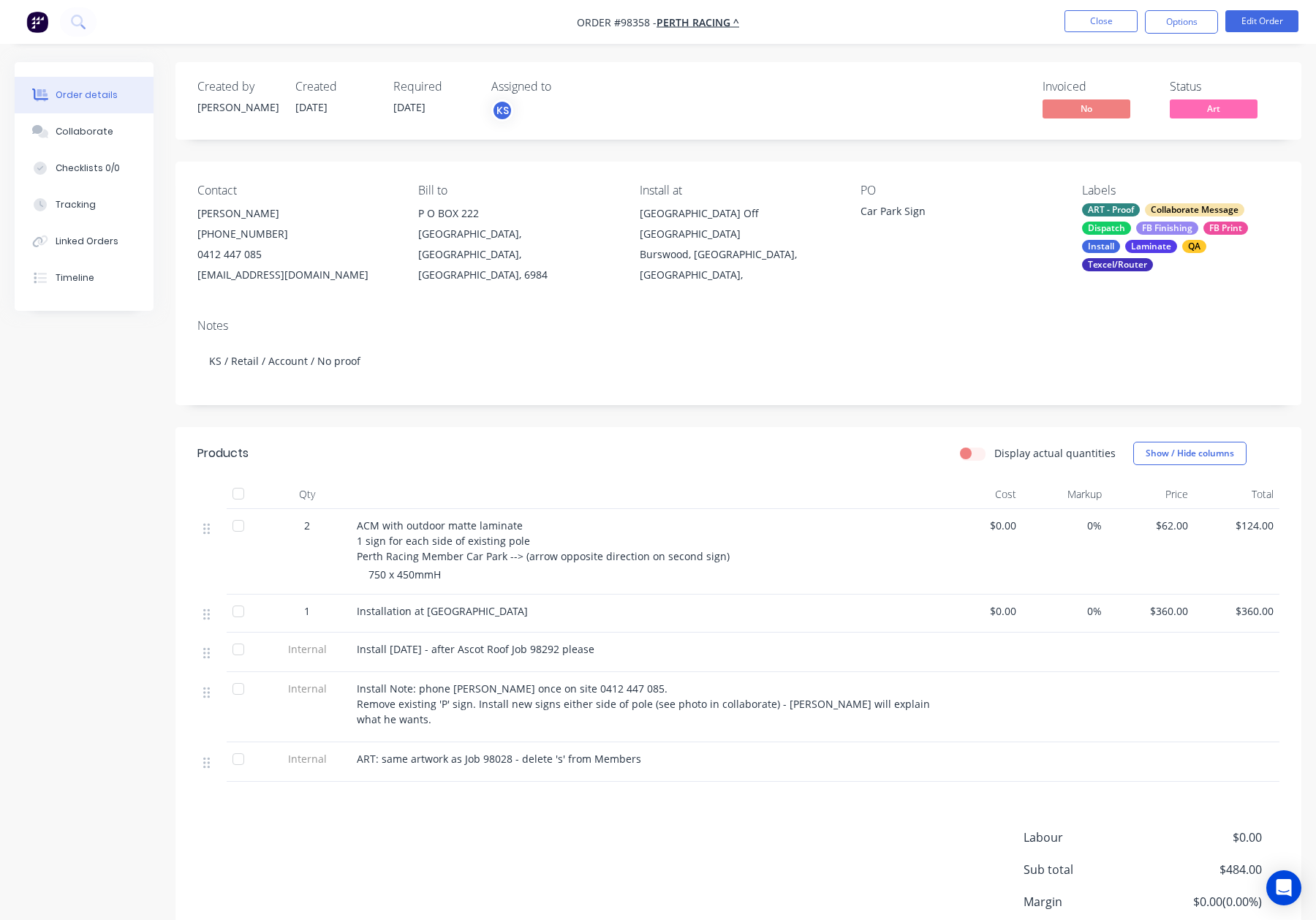
click at [1137, 230] on div "FB Finishing" at bounding box center [1168, 228] width 62 height 13
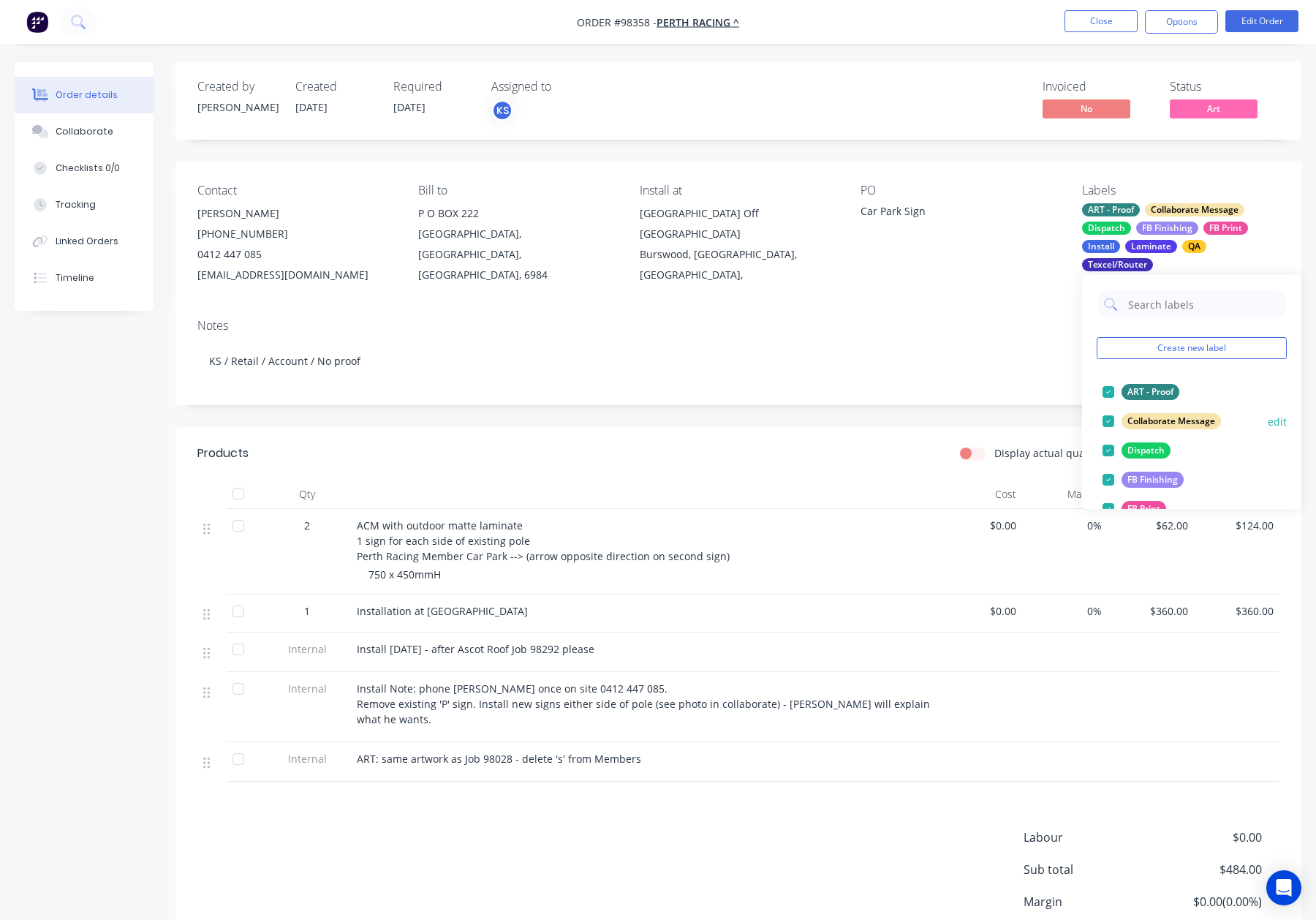
drag, startPoint x: 1151, startPoint y: 399, endPoint x: 1174, endPoint y: 382, distance: 28.6
click at [1151, 399] on div "ART - Proof" at bounding box center [1150, 392] width 58 height 16
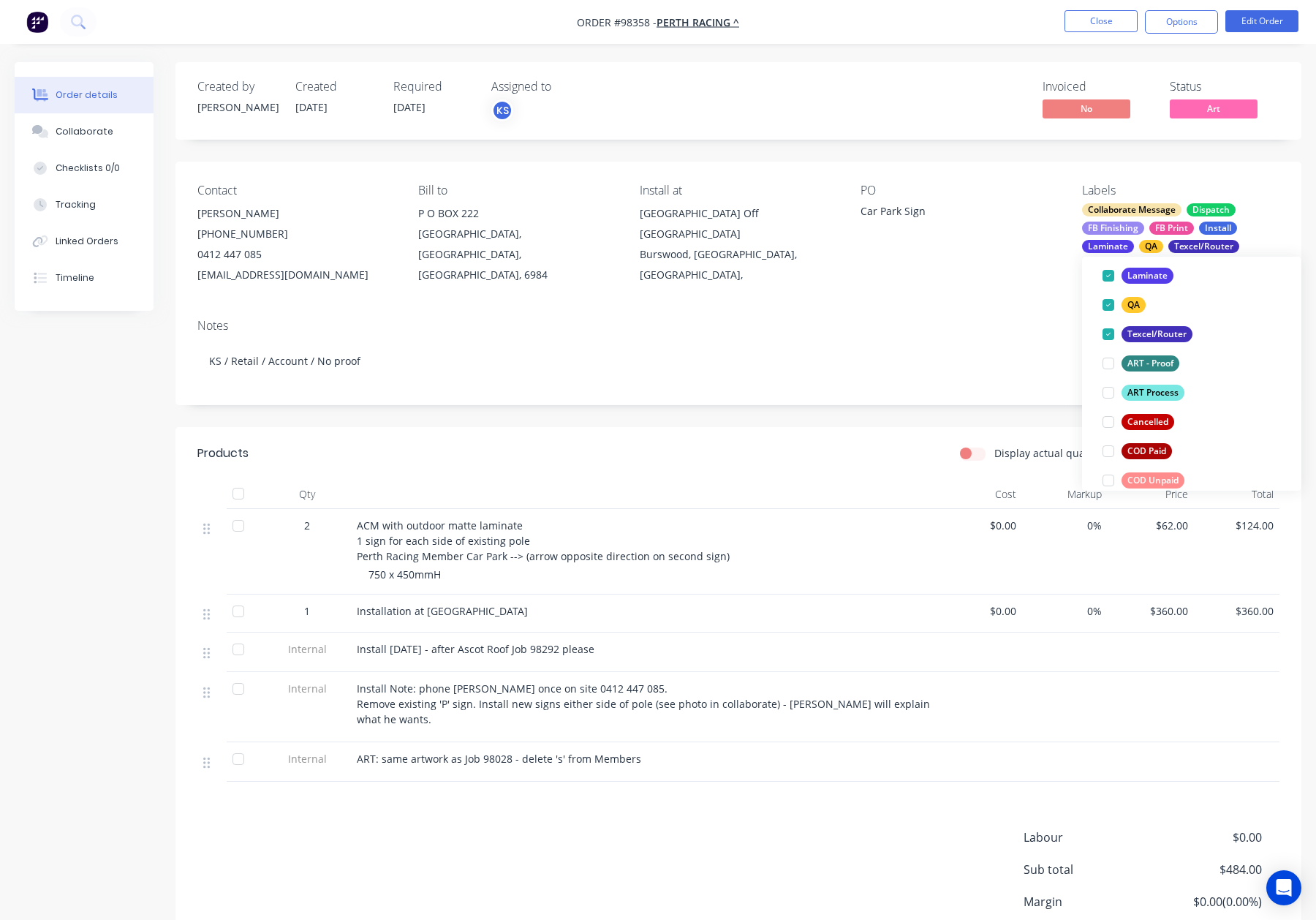
scroll to position [261, 0]
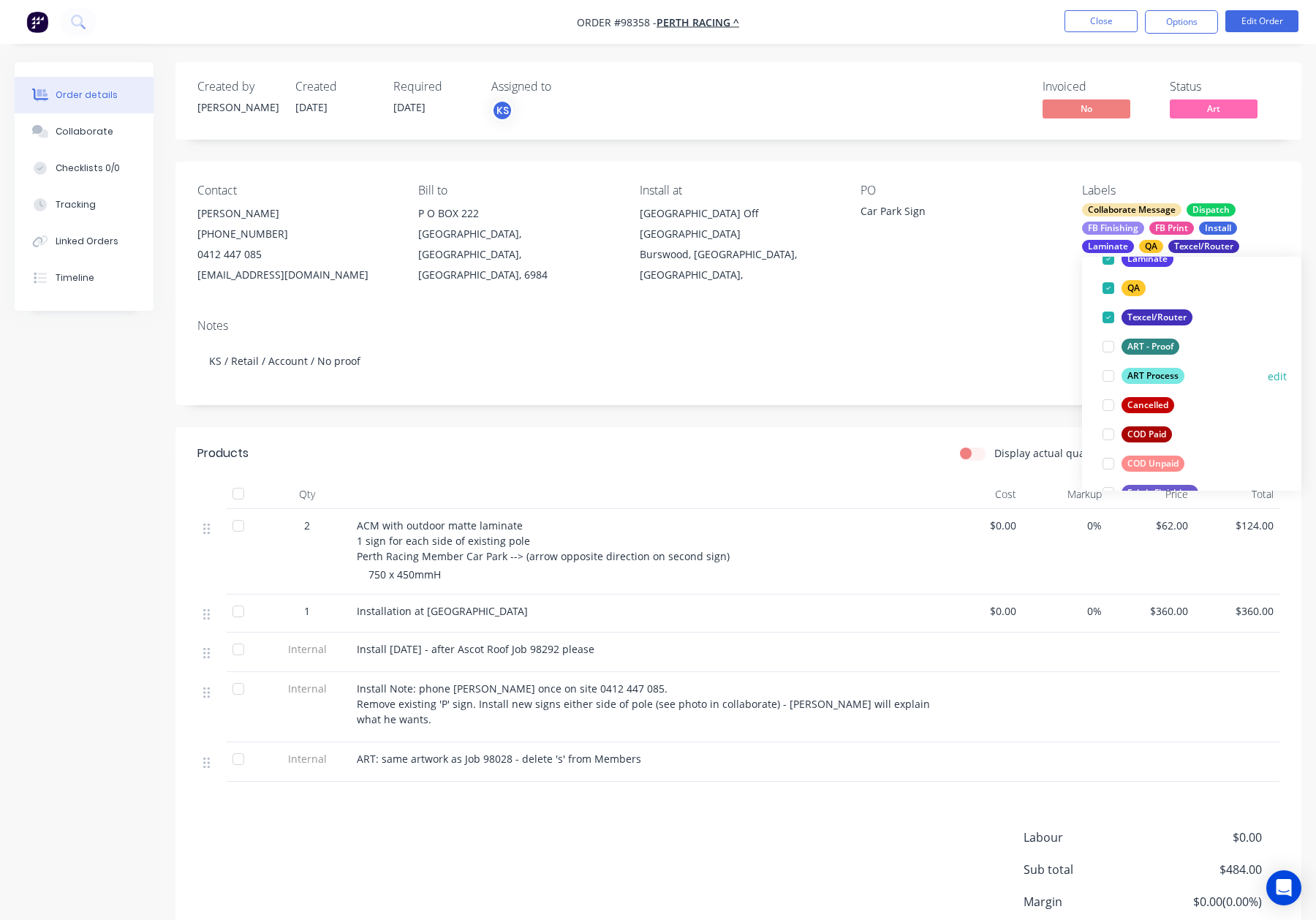
click at [1165, 376] on div "ART Process" at bounding box center [1153, 375] width 63 height 16
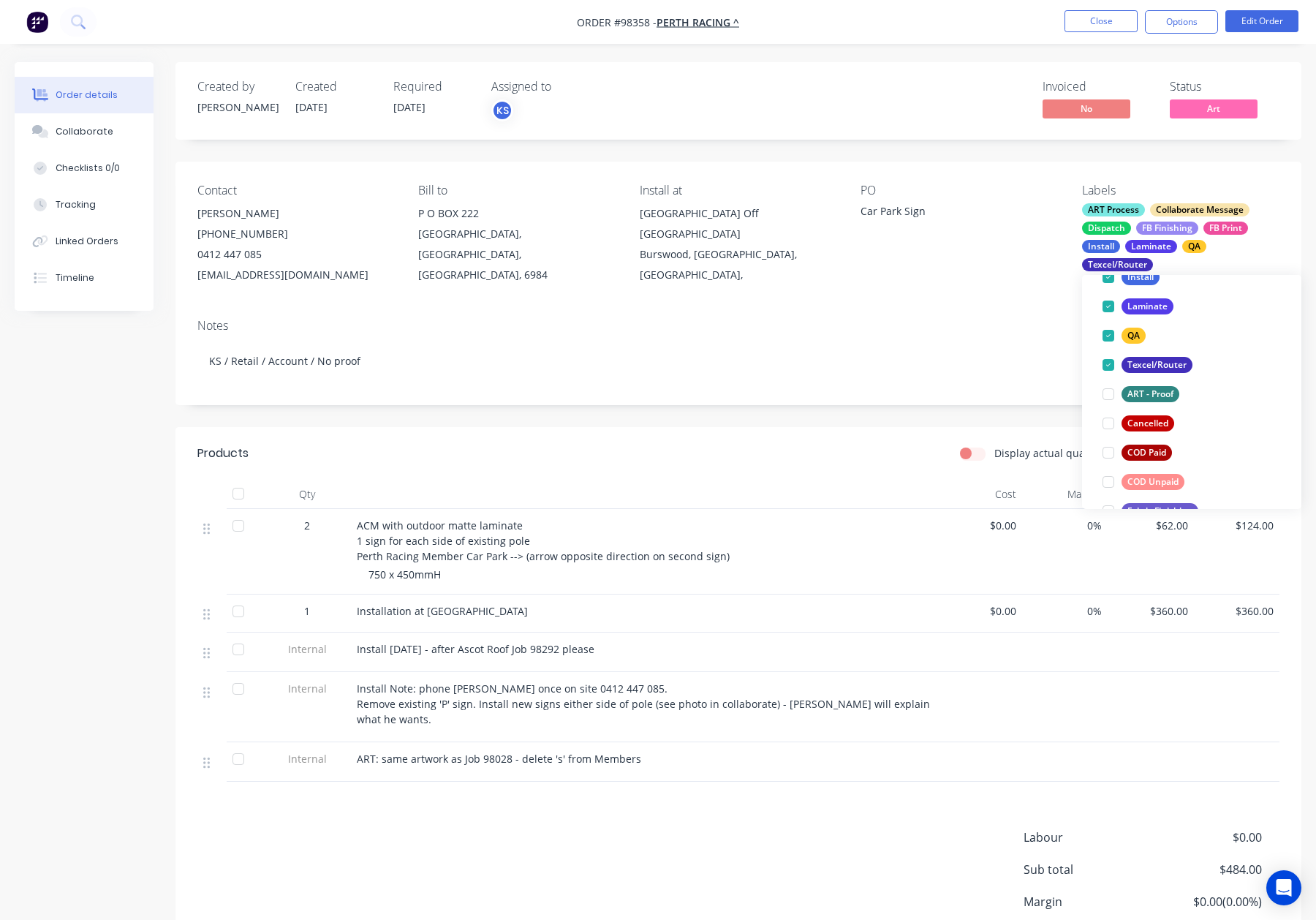
scroll to position [0, 0]
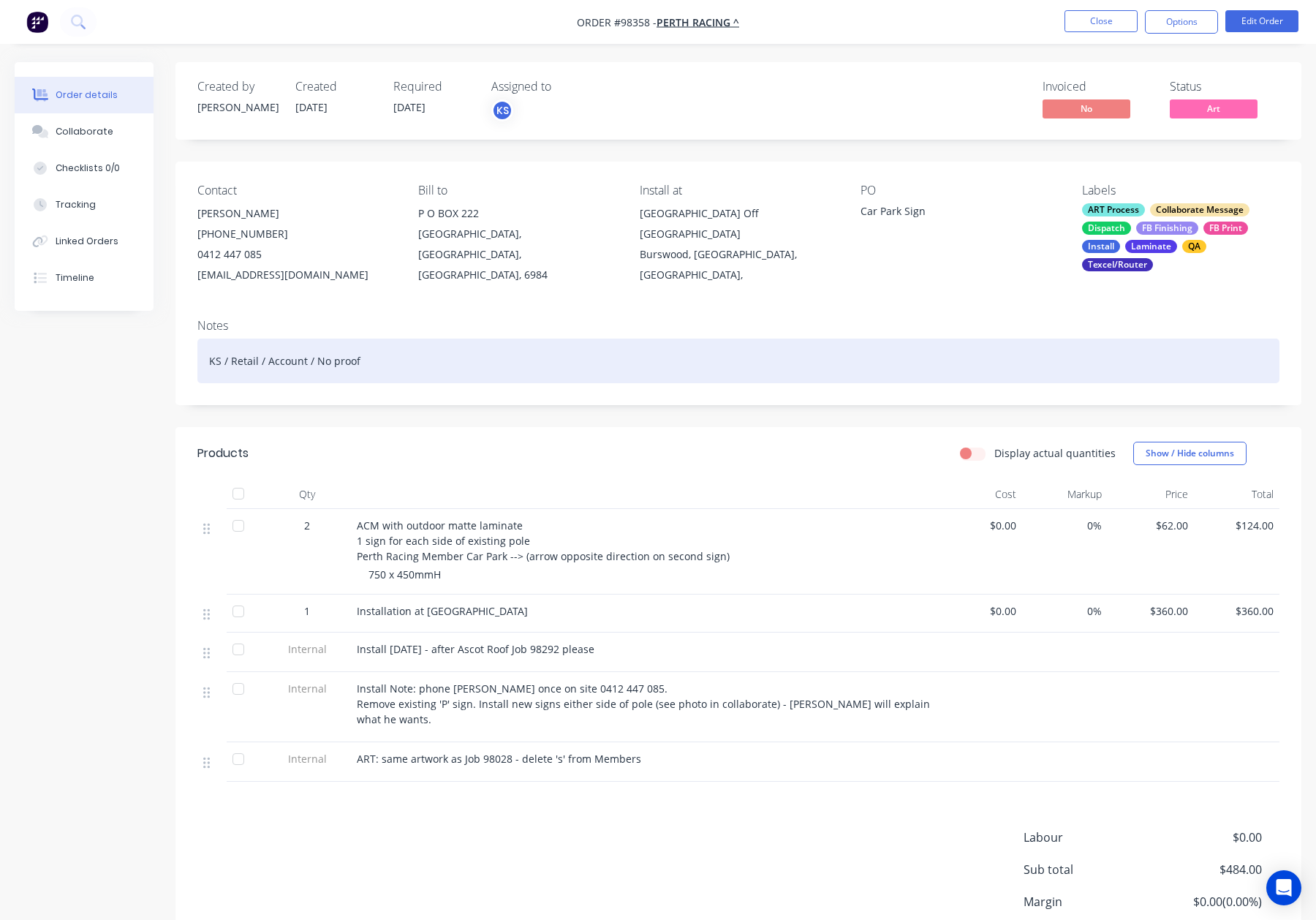
click at [934, 351] on div "KS / Retail / Account / No proof" at bounding box center [739, 361] width 1082 height 45
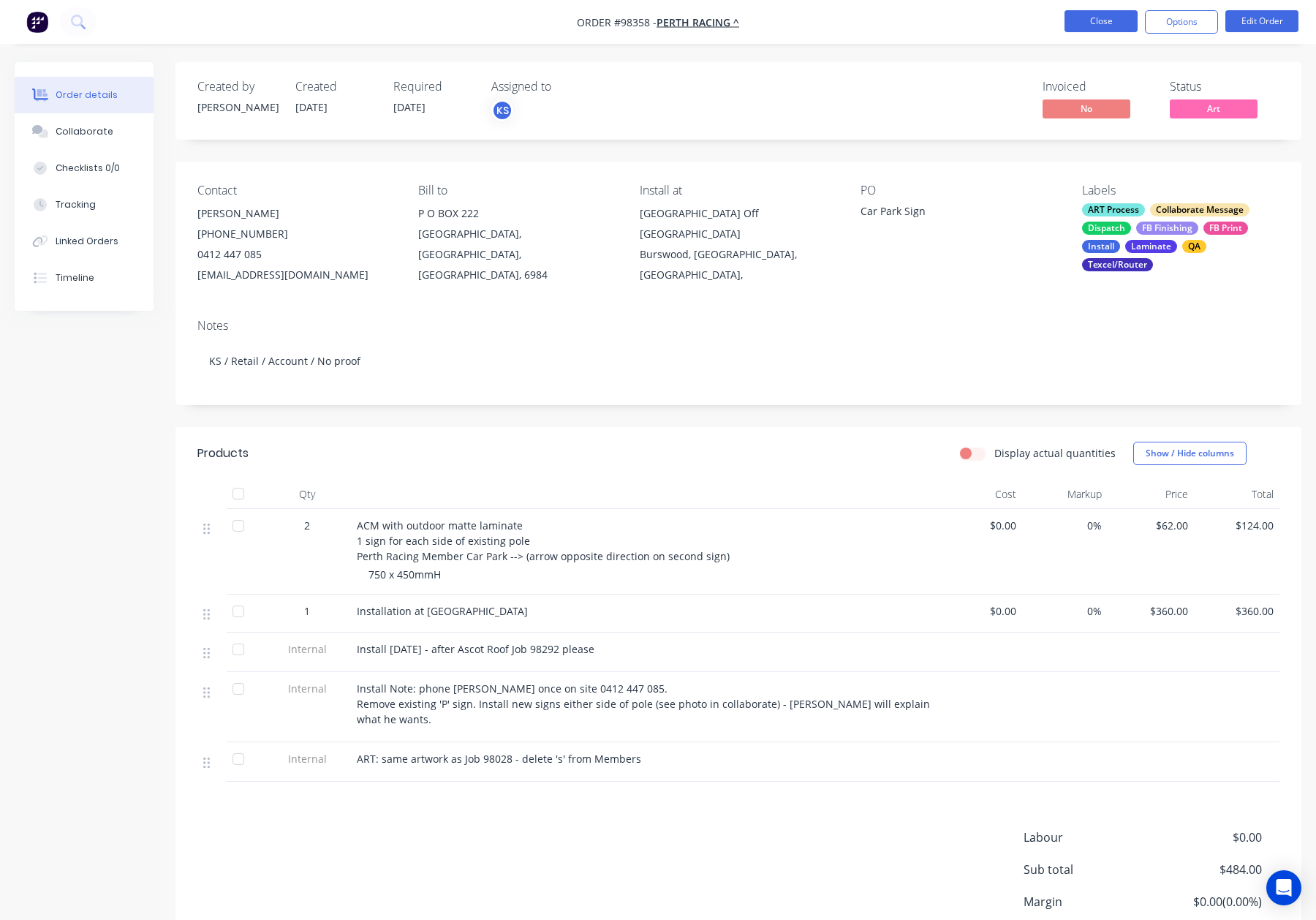
click at [1112, 18] on button "Close" at bounding box center [1101, 21] width 73 height 22
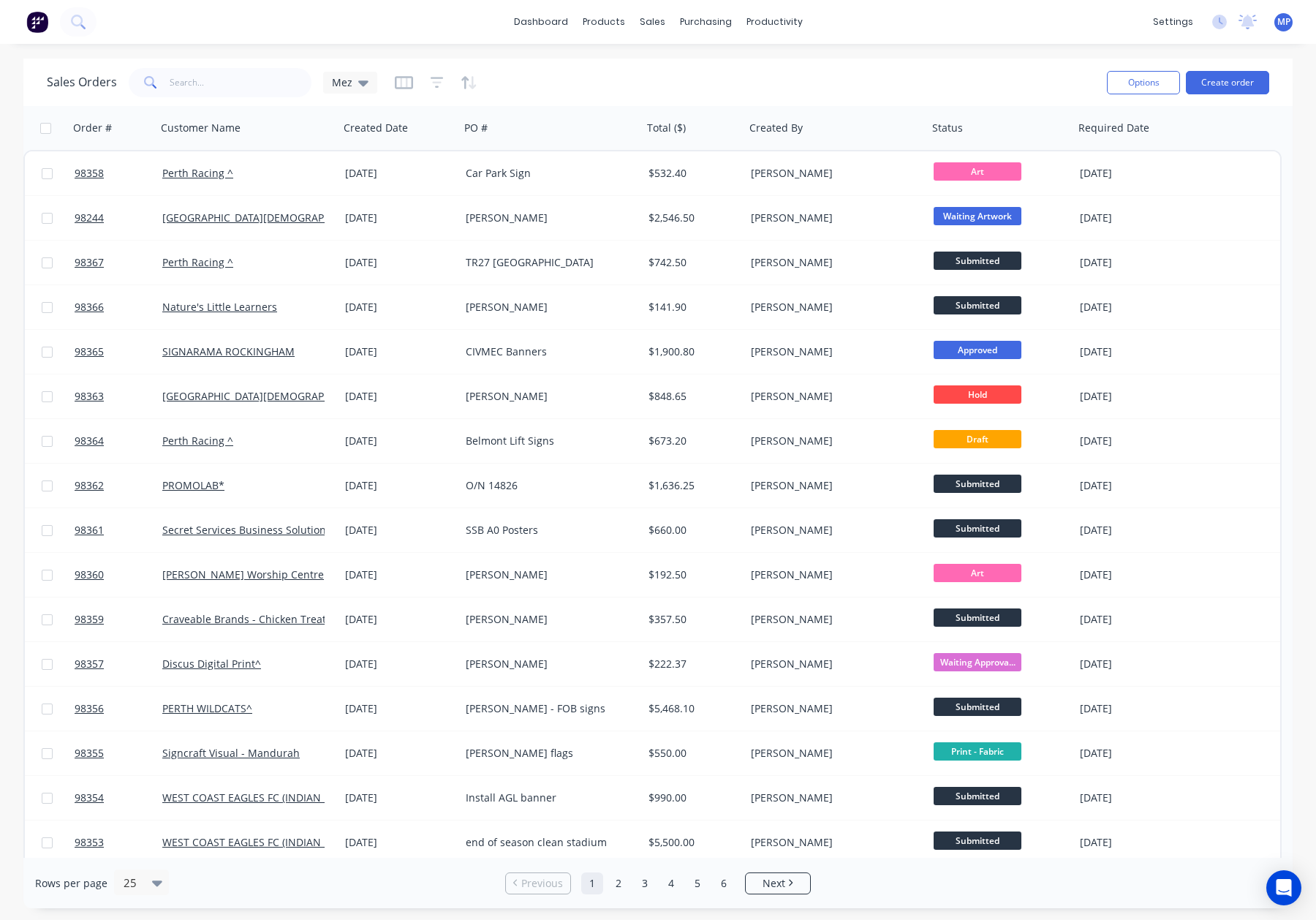
click at [958, 49] on div "dashboard products sales purchasing productivity dashboard products Product Cat…" at bounding box center [658, 460] width 1316 height 920
